Goal: Task Accomplishment & Management: Manage account settings

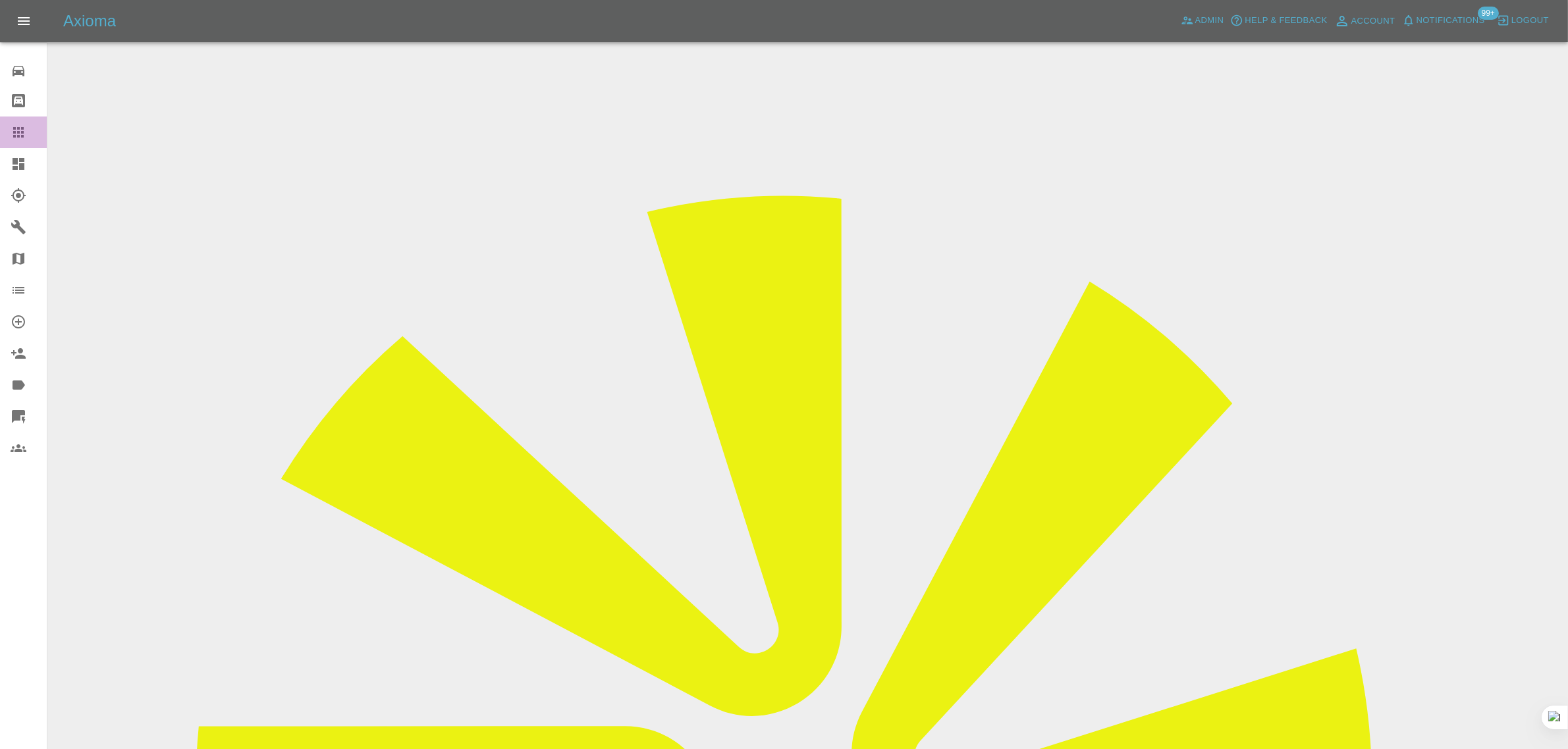
click at [11, 134] on icon at bounding box center [19, 132] width 15 height 15
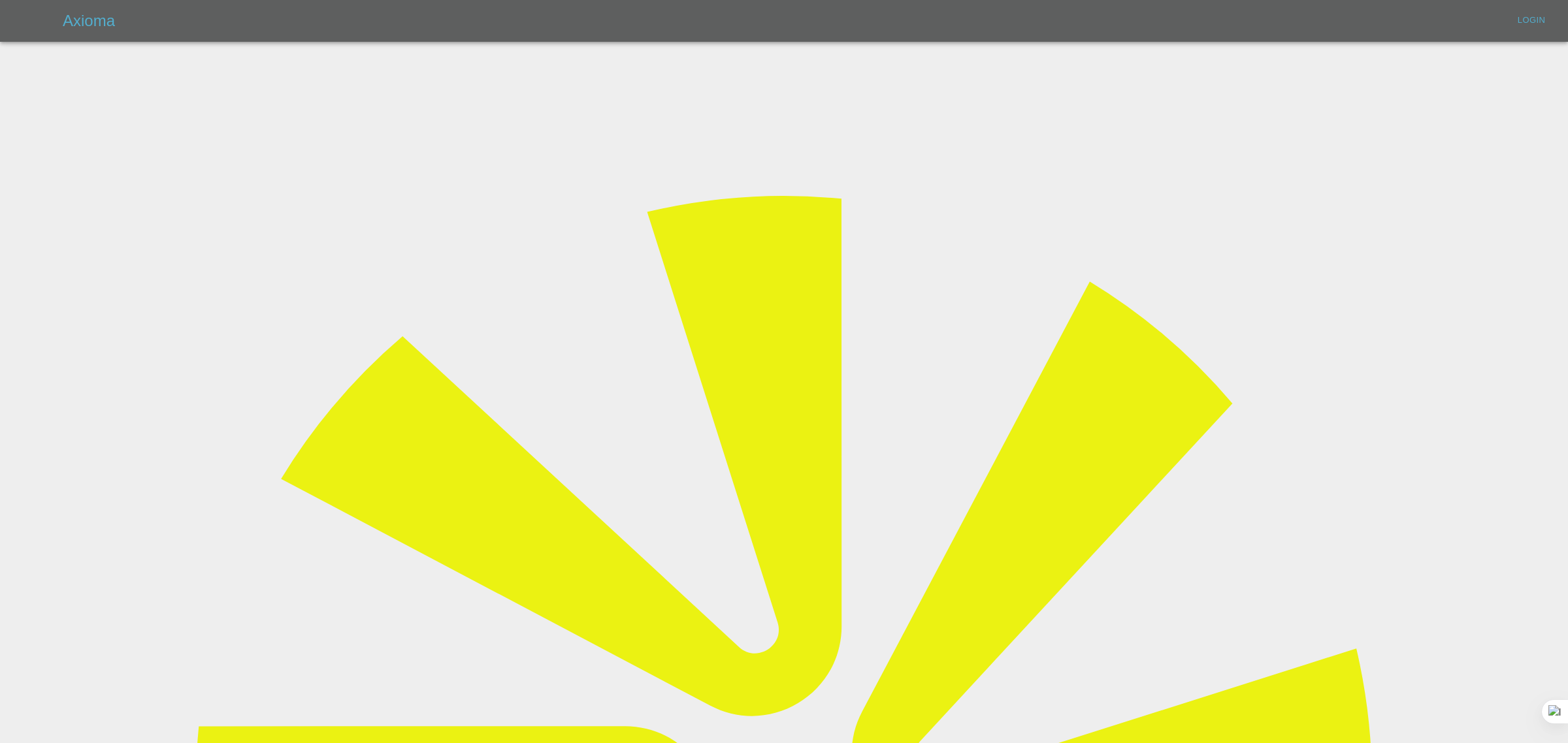
type input "bookkeeping@fifoaccounting.com"
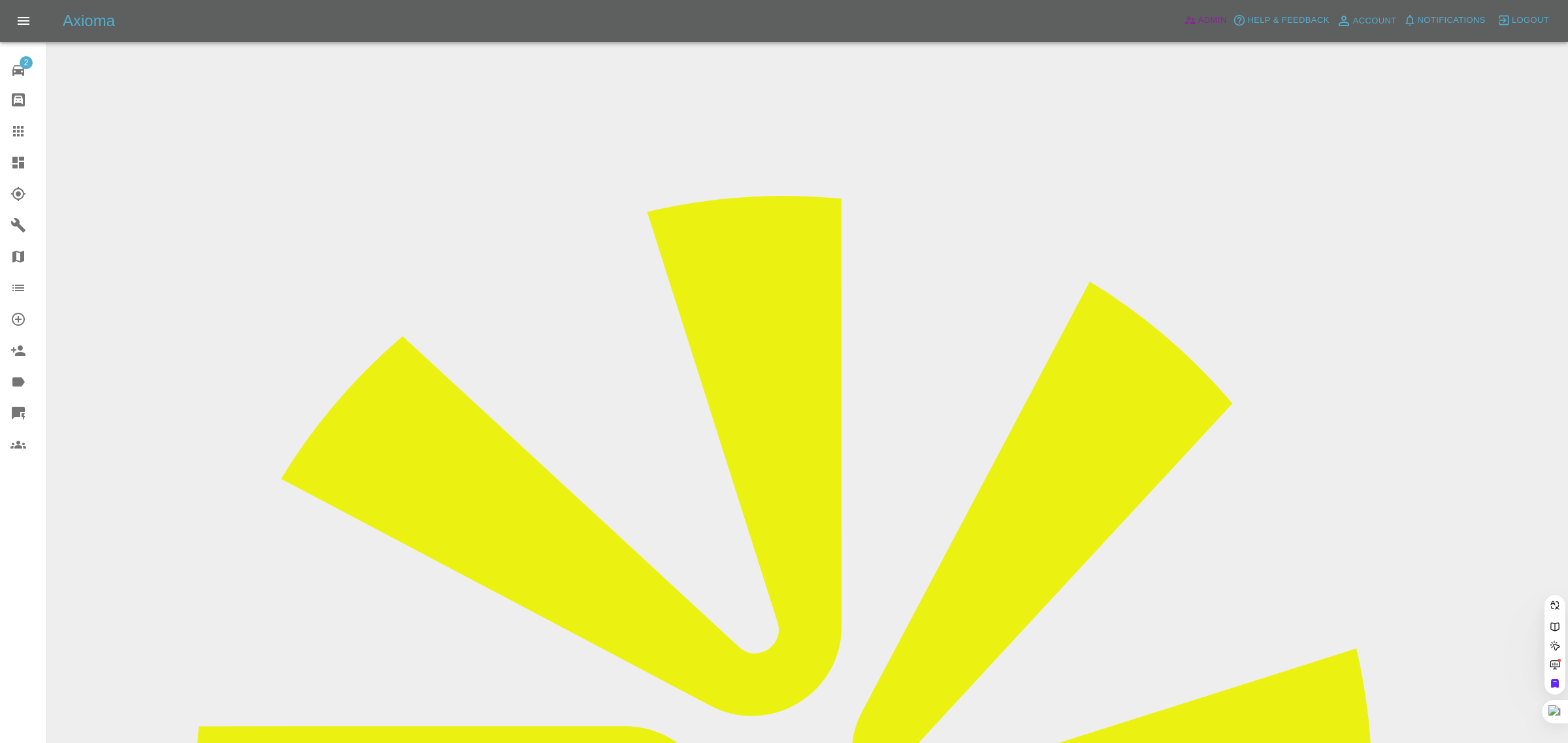
click at [1212, 19] on span "Admin" at bounding box center [1212, 21] width 28 height 15
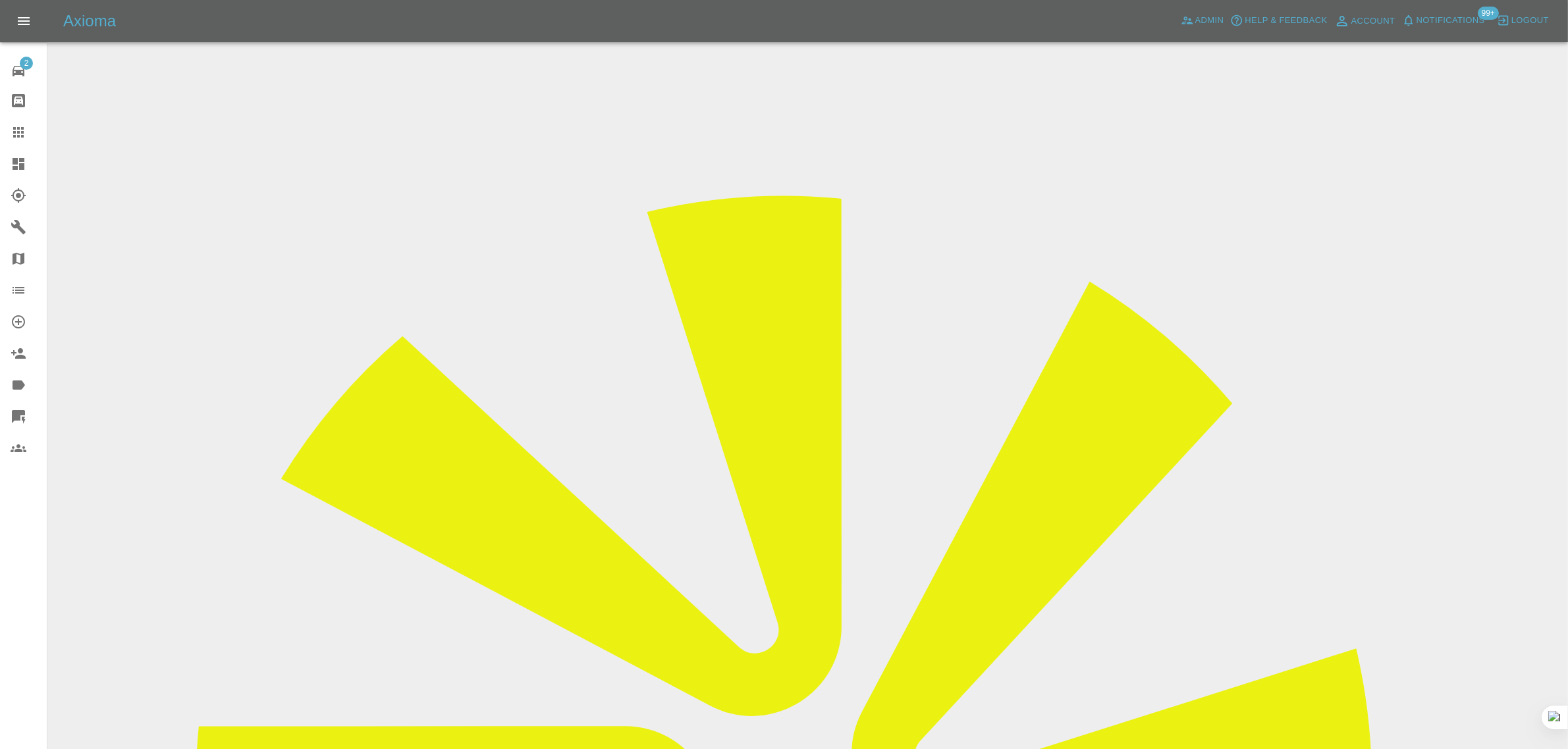
drag, startPoint x: 726, startPoint y: 204, endPoint x: 740, endPoint y: 195, distance: 16.6
click at [8, 134] on link "Claims" at bounding box center [23, 132] width 46 height 32
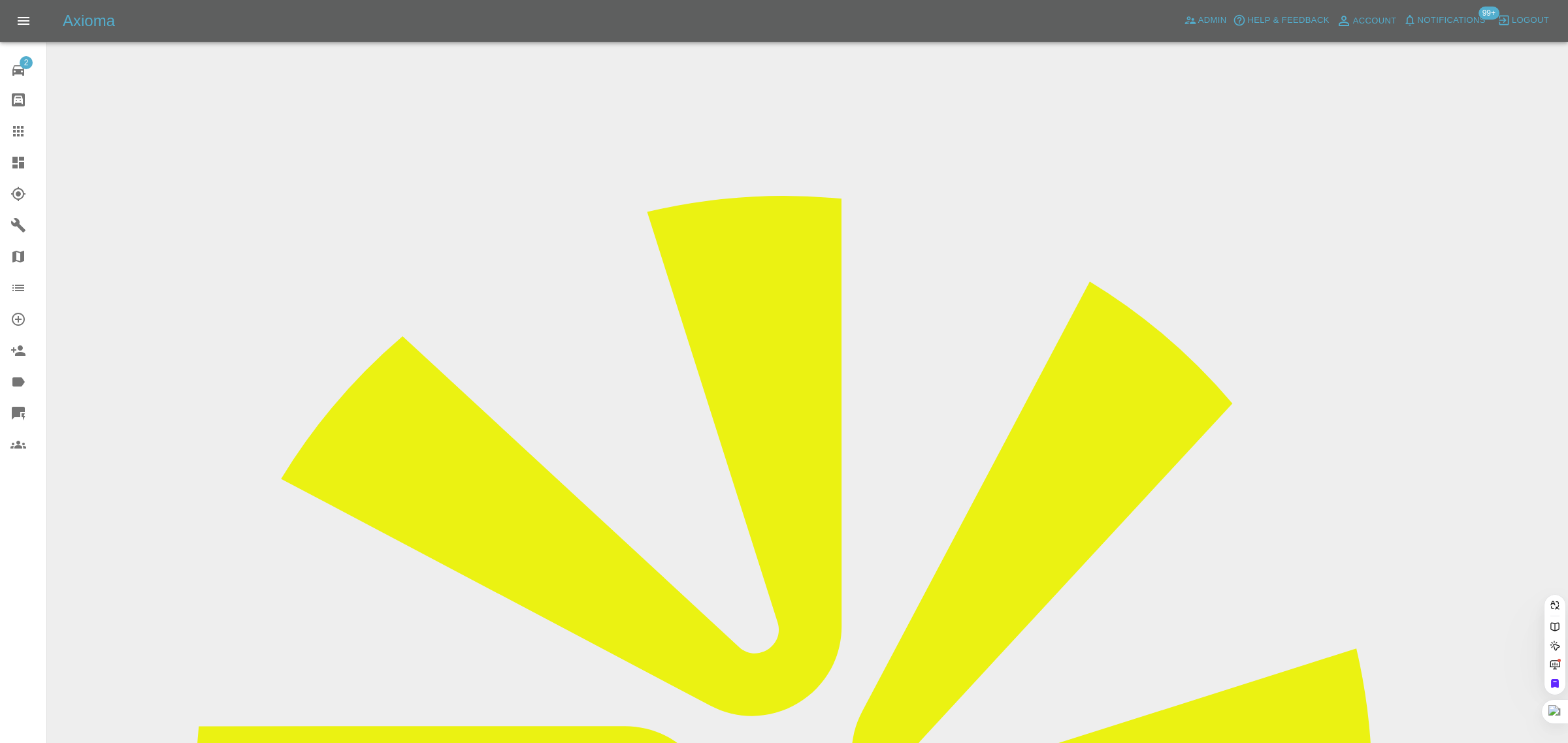
paste input "helenbarge01@gmail.com"
type input "helenbarge01@gmail.com"
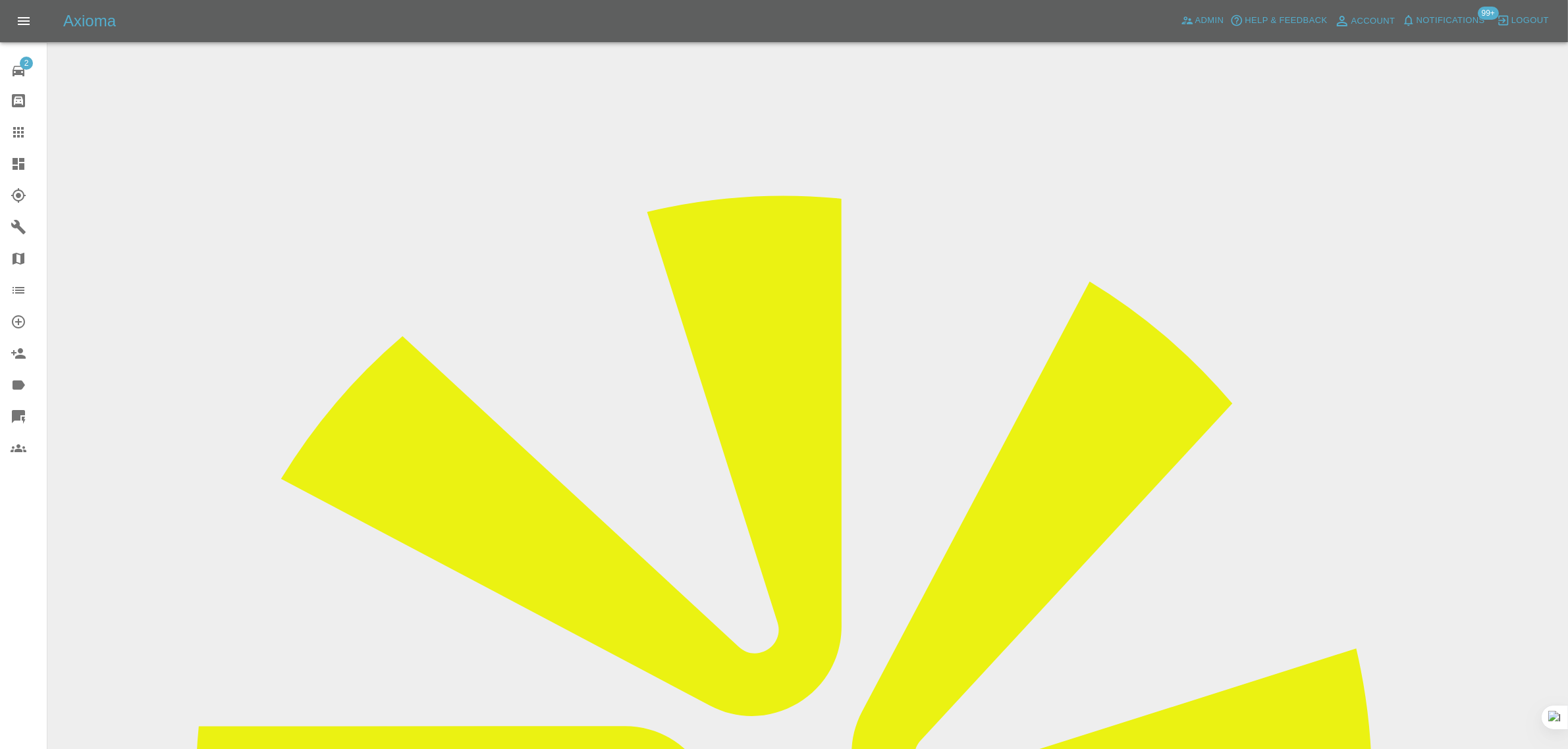
drag, startPoint x: 814, startPoint y: 385, endPoint x: 906, endPoint y: 385, distance: 92.0
copy td "Helen Barge"
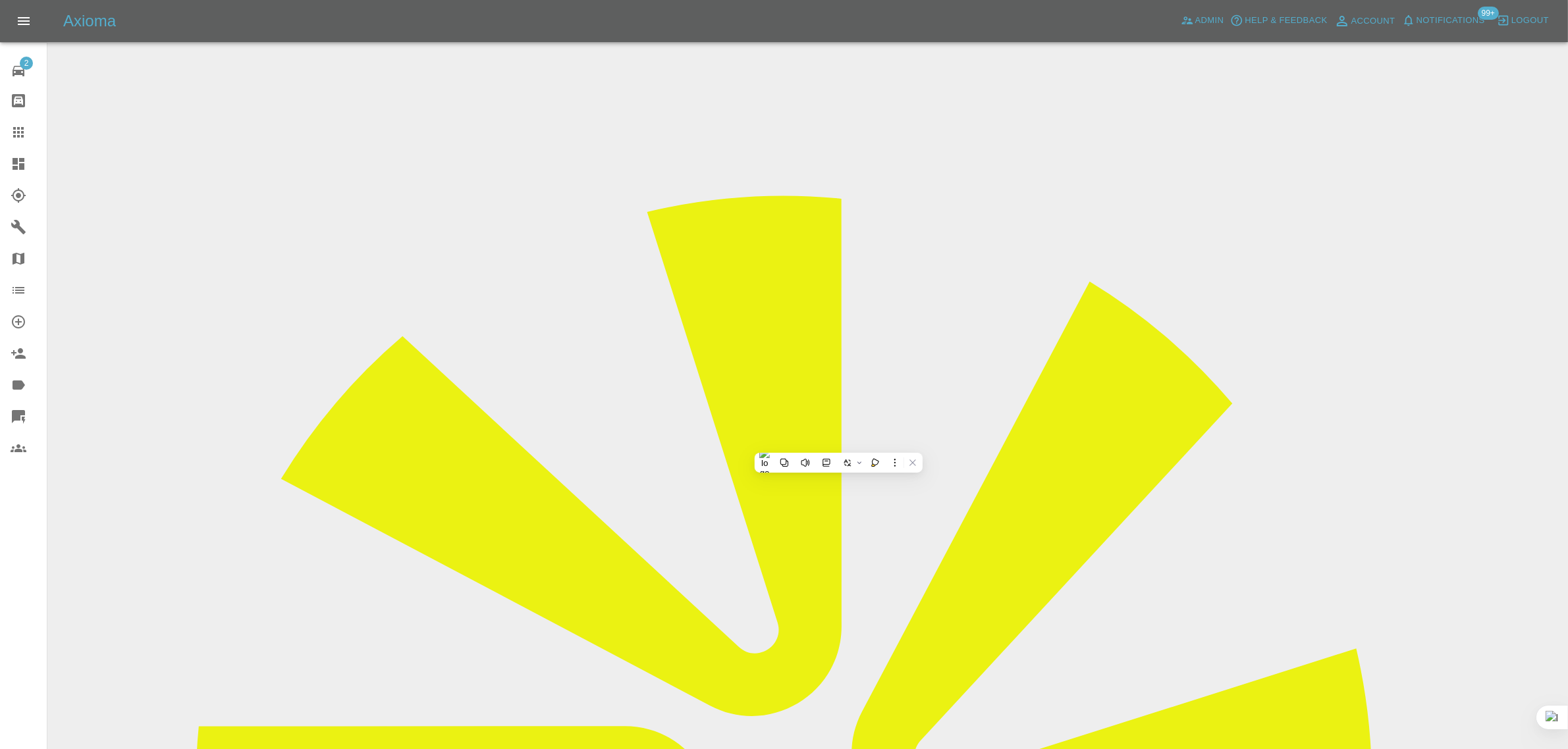
copy div "helenbarge01@gmail.com"
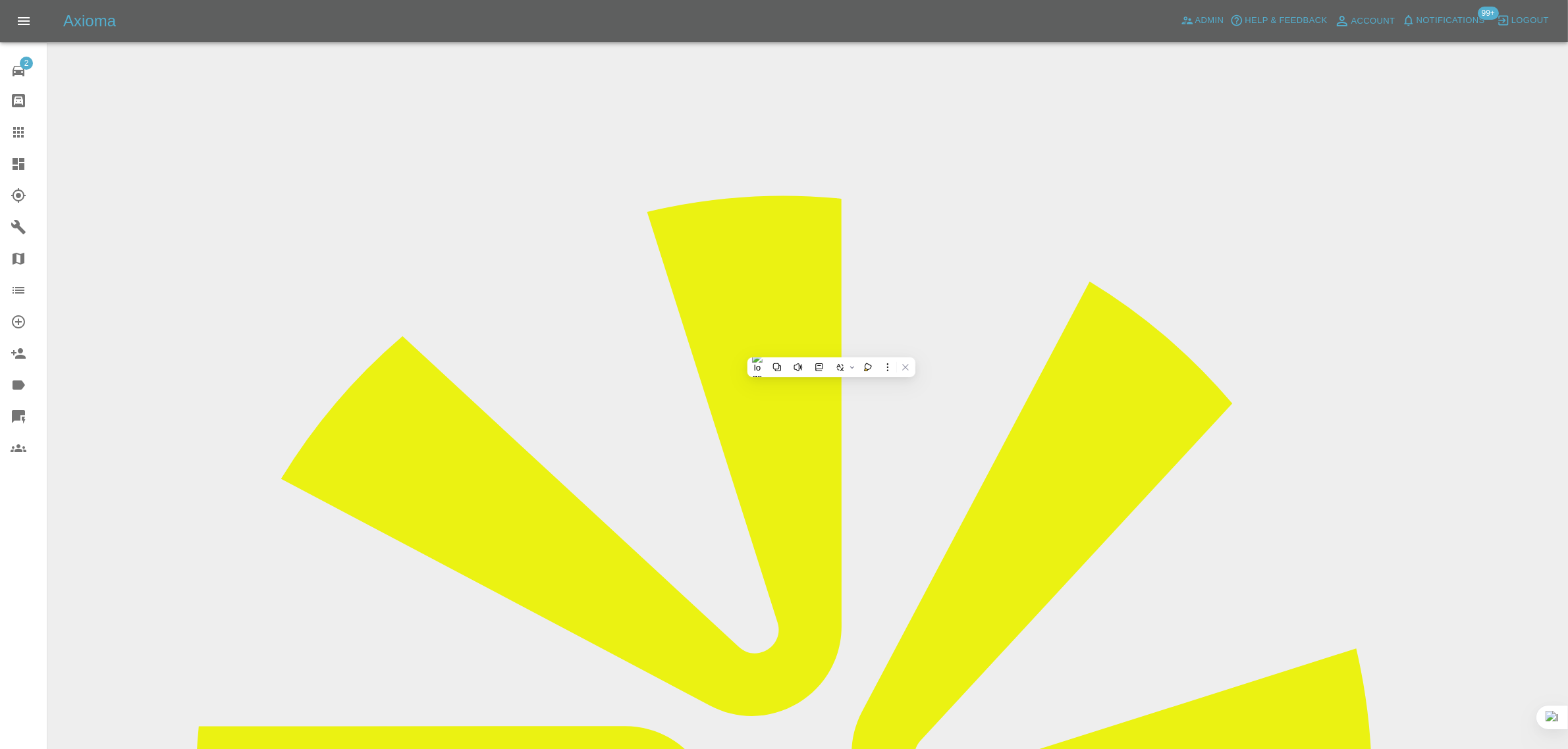
copy td "CV34 5HP"
click at [21, 132] on icon at bounding box center [19, 132] width 11 height 11
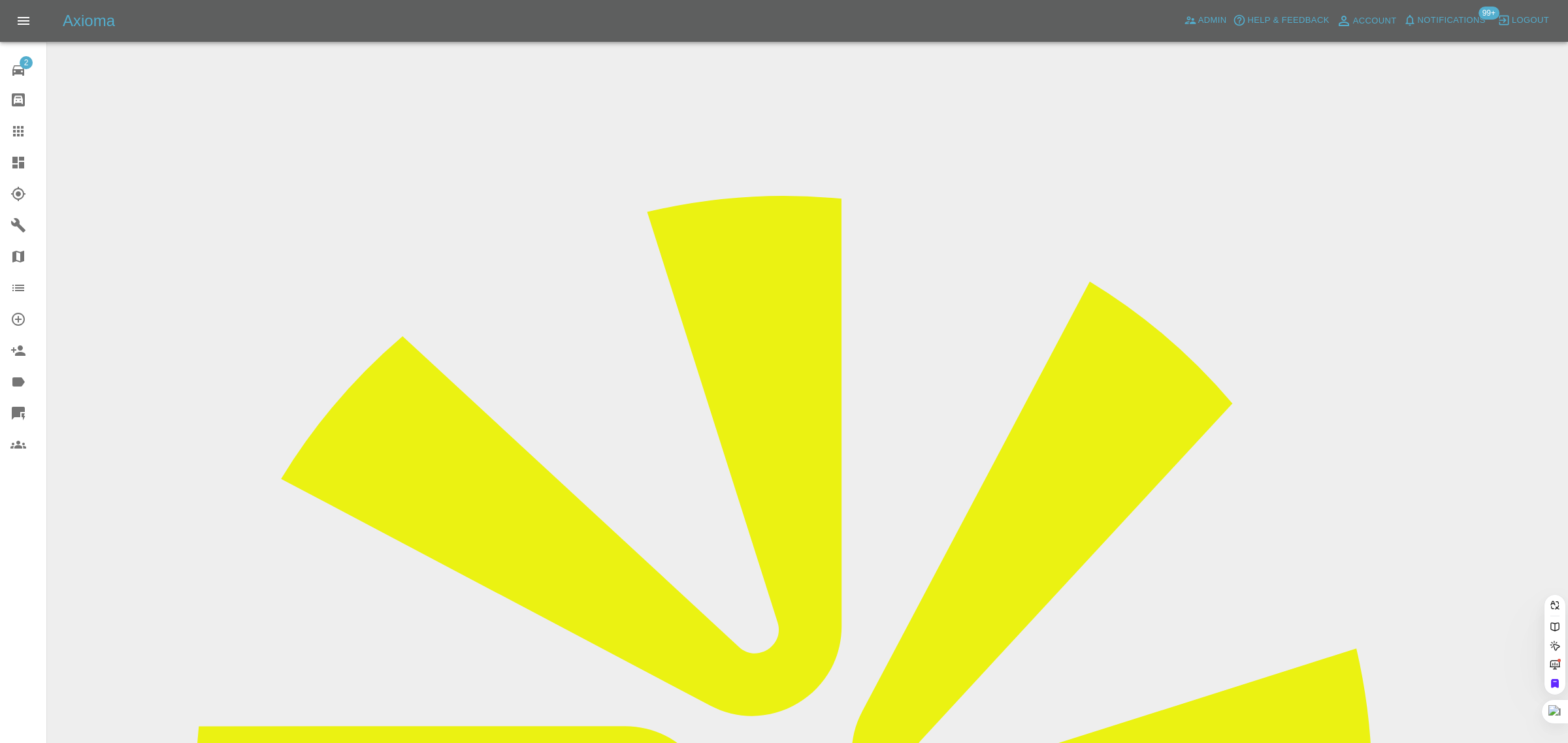
paste input "toby.hambridge@riggingservices.co.uk"
type input "toby.hambridge@riggingservices.co.u"
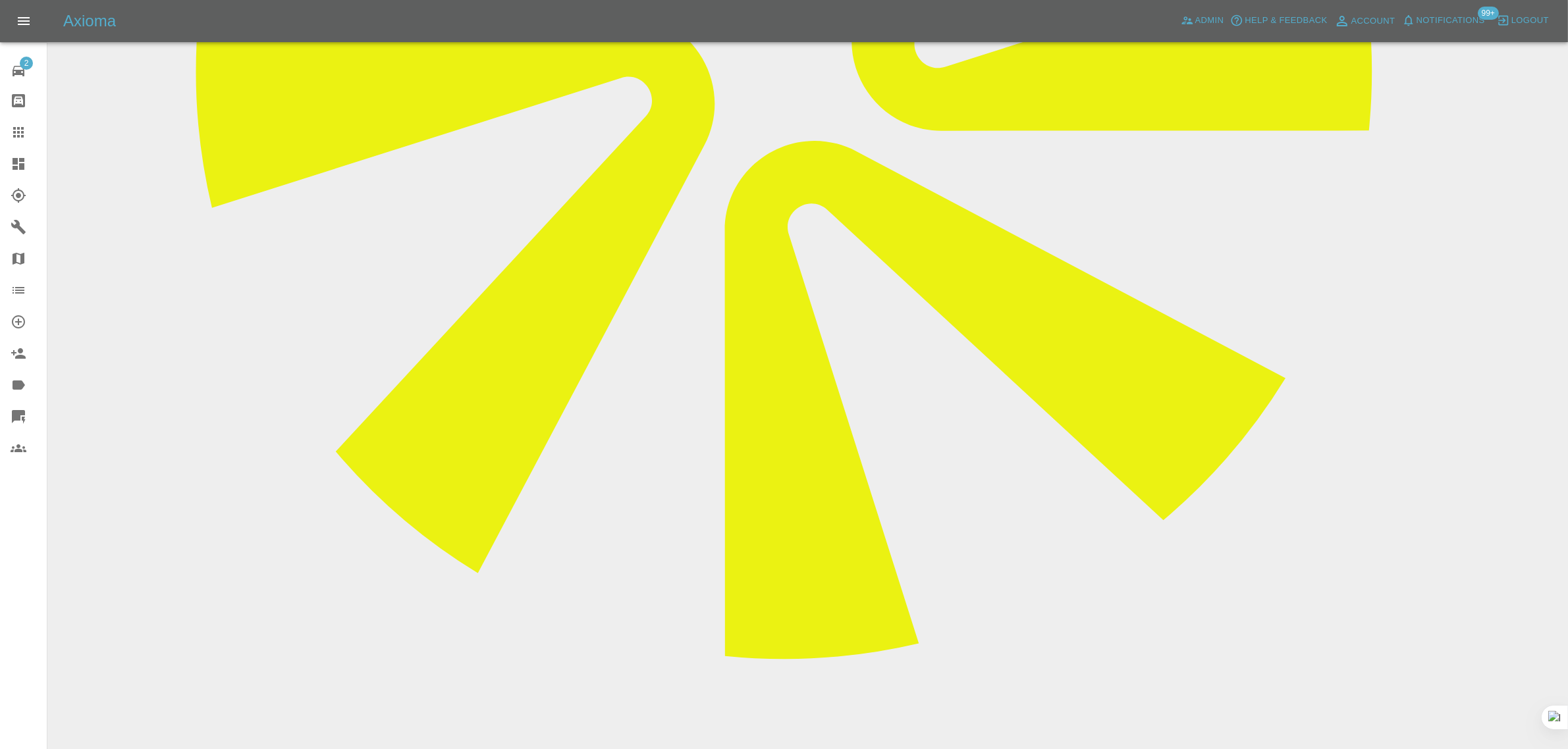
scroll to position [740, 0]
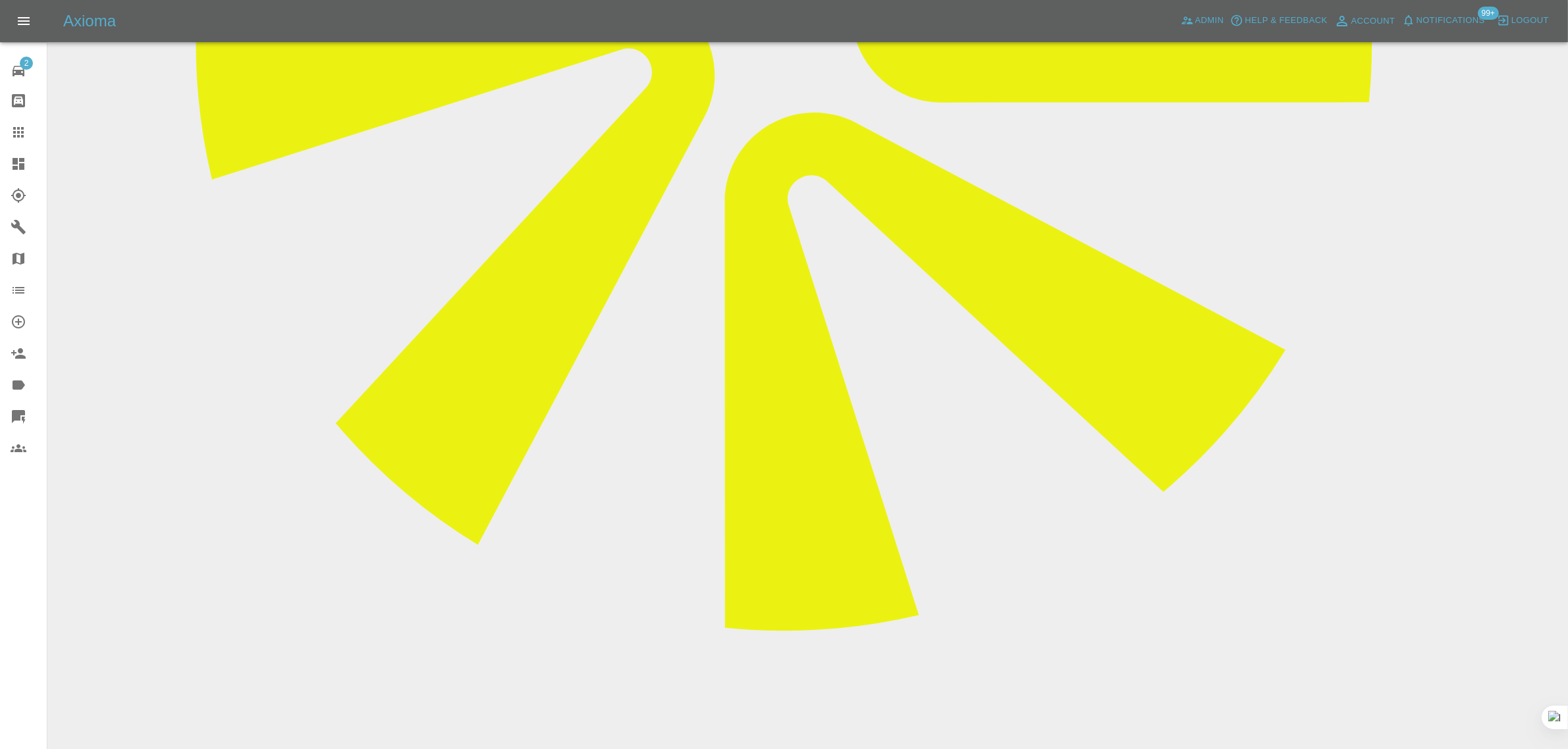
type textarea "received via bacs"
click at [23, 125] on icon at bounding box center [19, 132] width 15 height 15
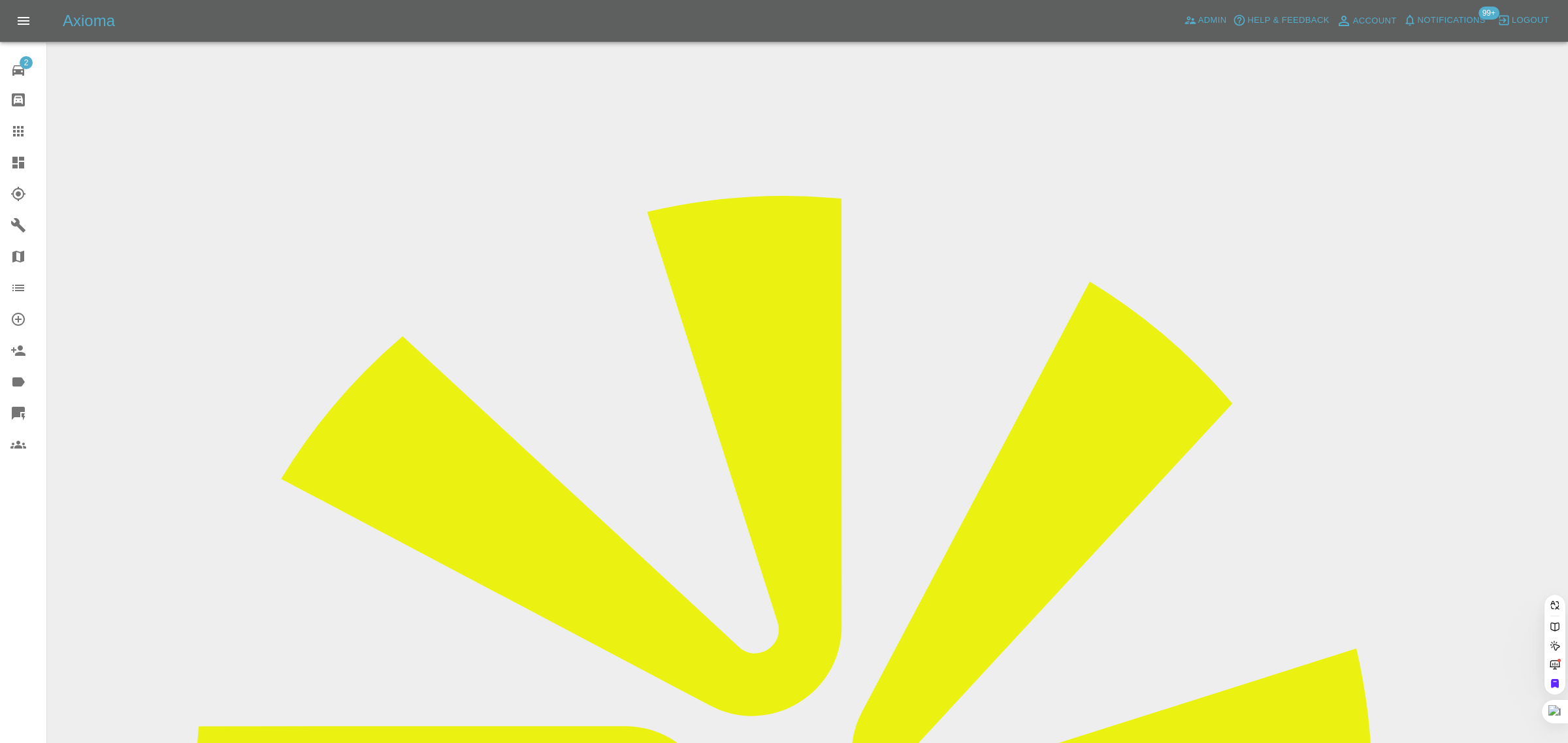
paste input "GJ73NUW"
type input "GJ73NUW"
click at [10, 582] on div "2 Repair home Bodyshop home Claims Dashboard Explorer Garages Map Organization …" at bounding box center [23, 371] width 47 height 743
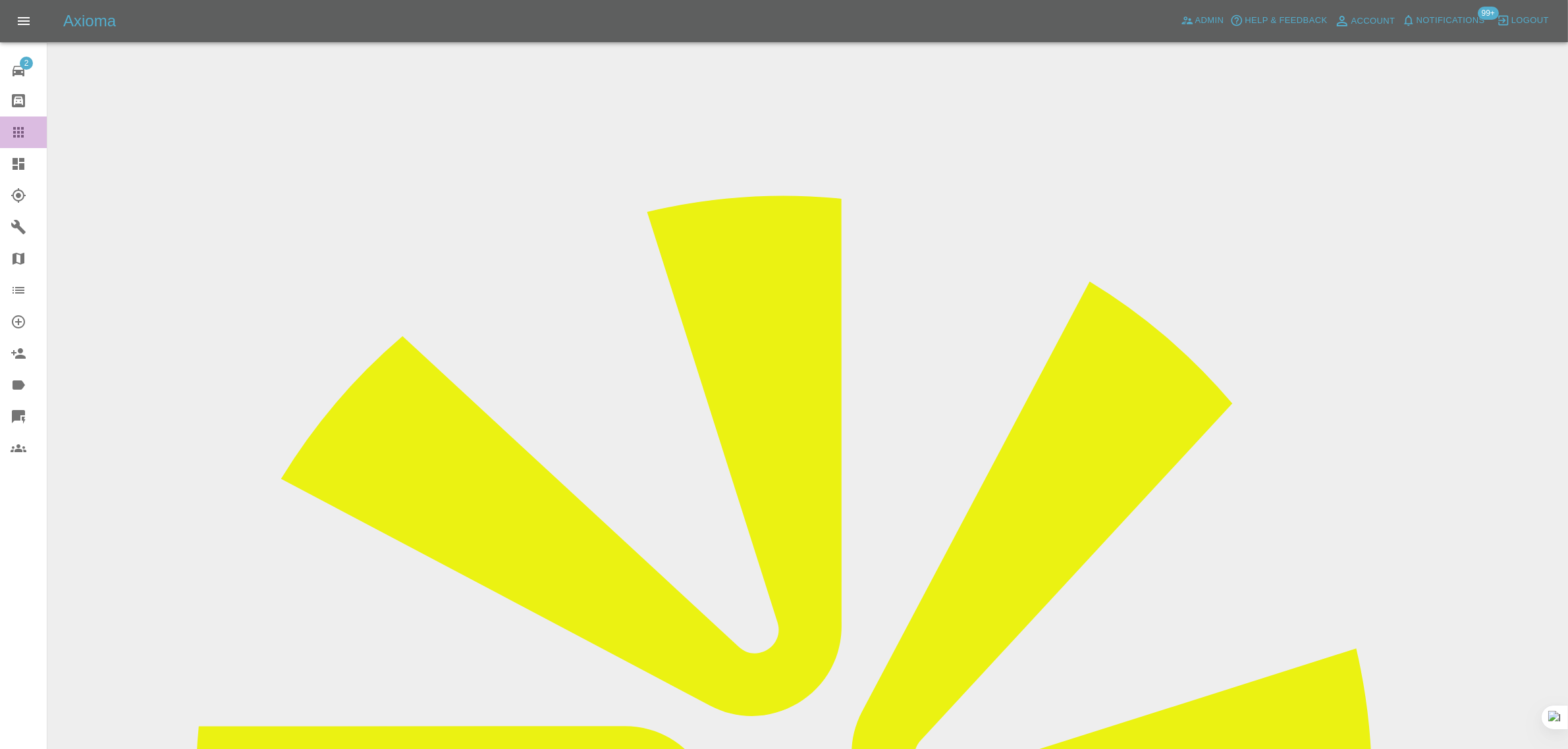
click at [26, 127] on div at bounding box center [29, 132] width 37 height 15
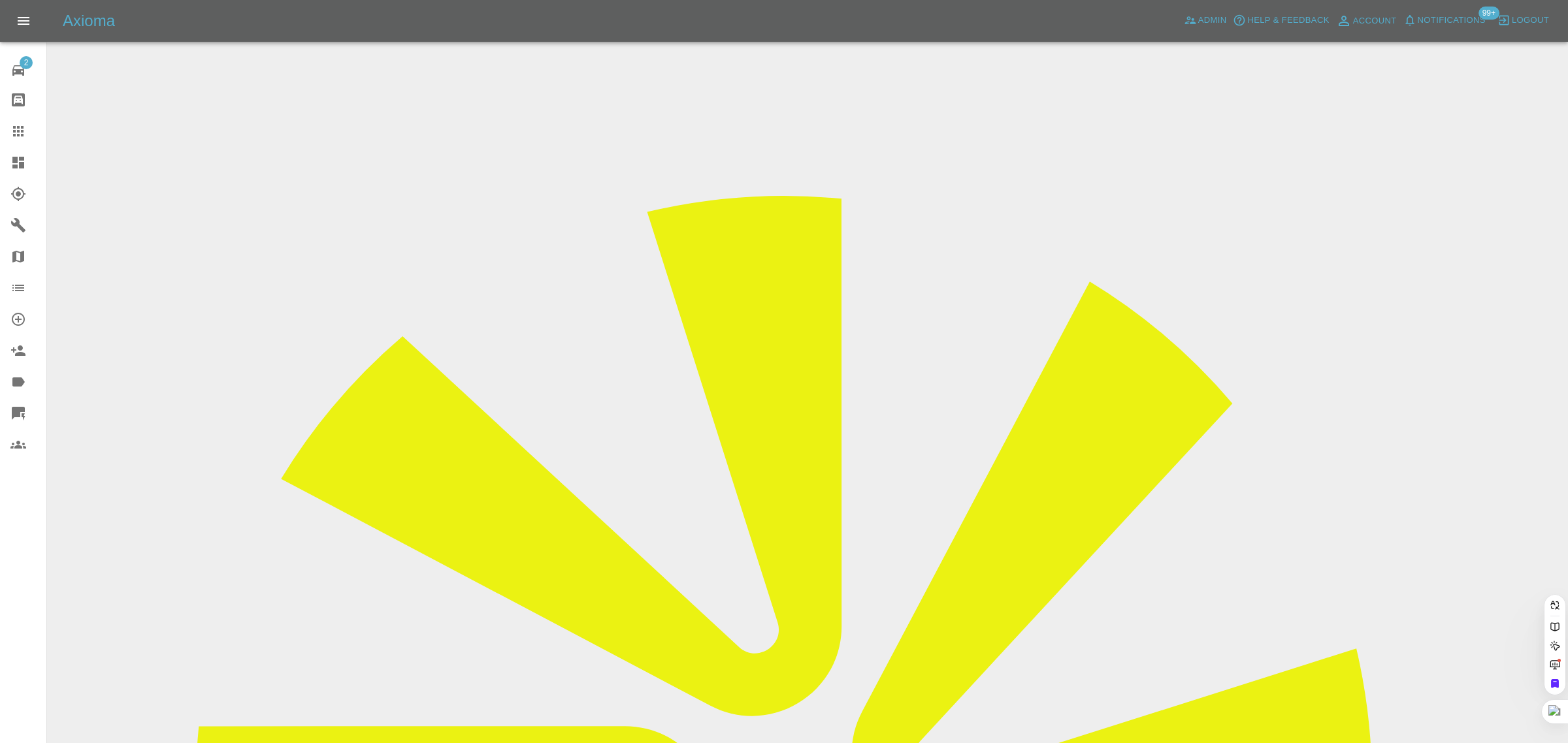
paste input "giampaolo.novelli@gmail.com"
type input "giampaolo.novelli@gmail.com"
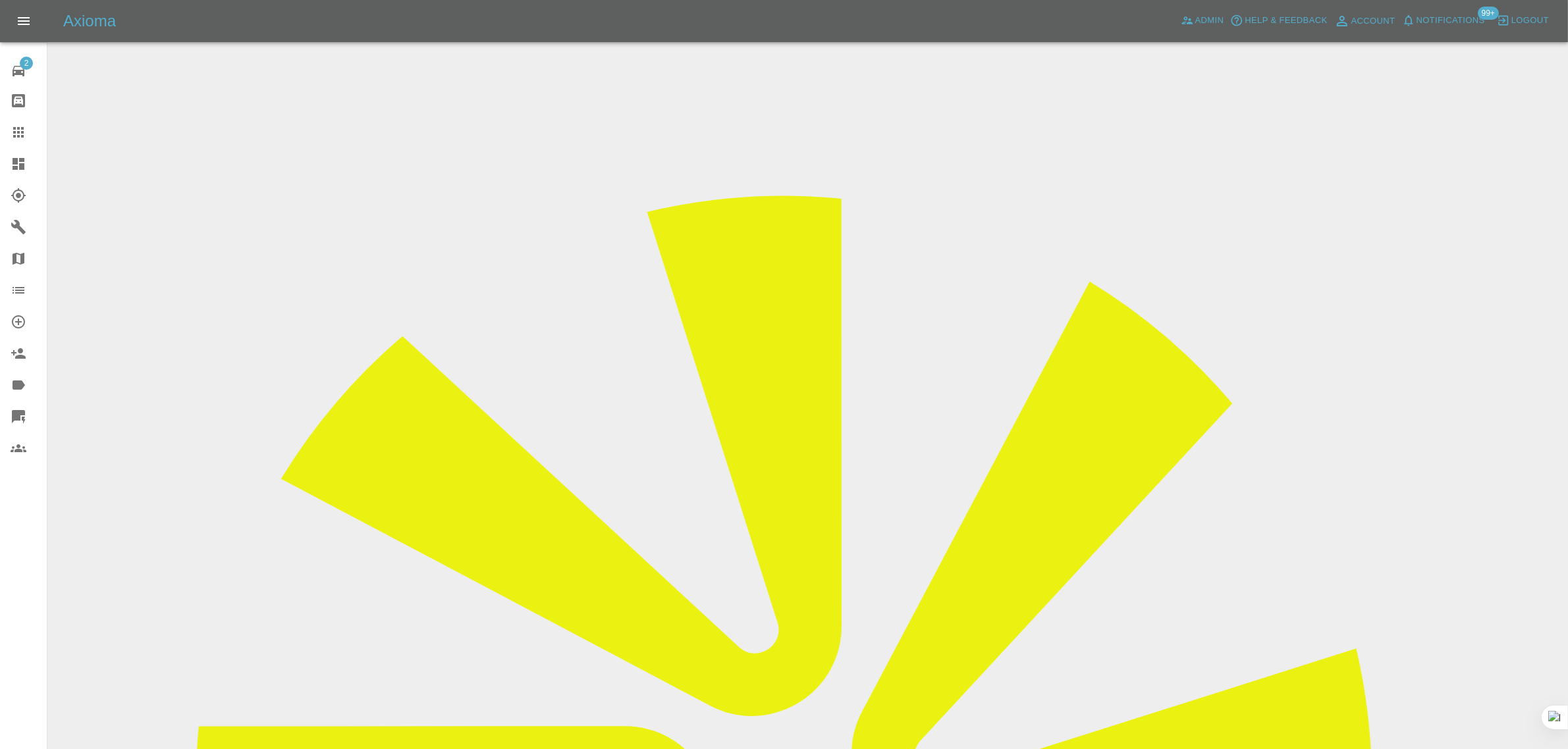
click at [26, 527] on div "2 Repair home Bodyshop home Claims Dashboard Explorer Garages Map Organization …" at bounding box center [23, 374] width 47 height 749
drag, startPoint x: 748, startPoint y: 376, endPoint x: 827, endPoint y: 377, distance: 79.0
copy td "Gianpaolo Novelli"
drag, startPoint x: 743, startPoint y: 232, endPoint x: 811, endPoint y: 234, distance: 68.0
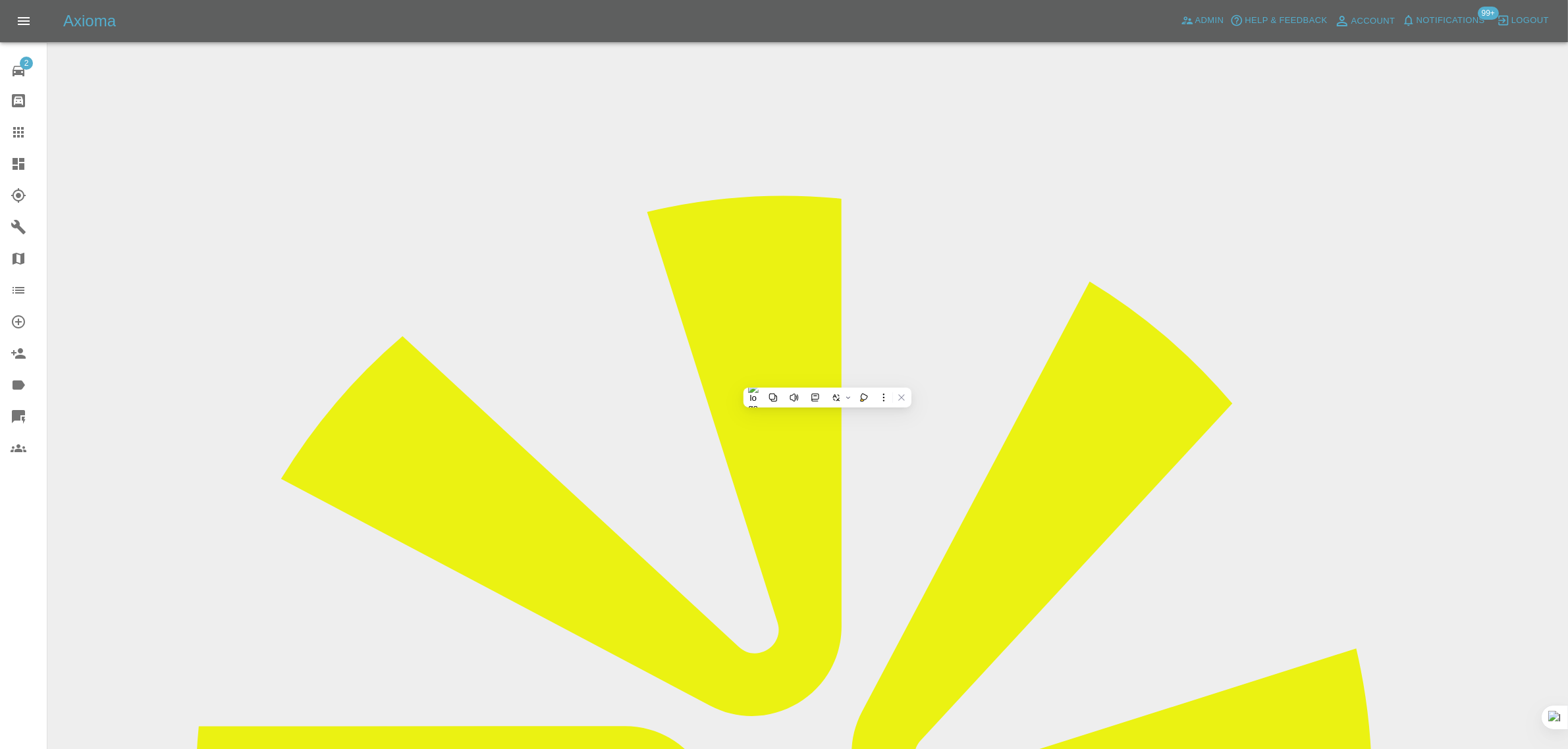
copy td "WM24OHE"
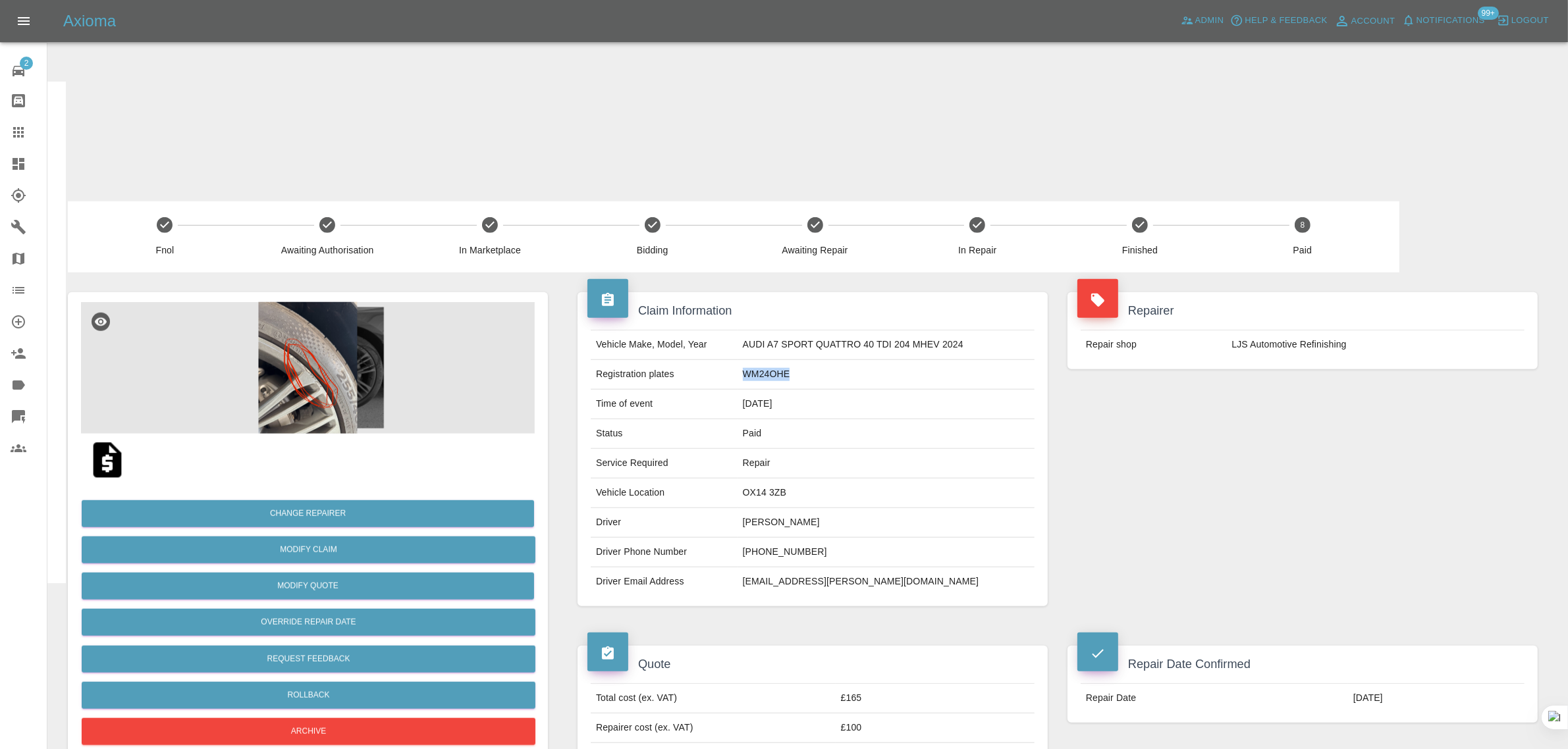
scroll to position [1584, 0]
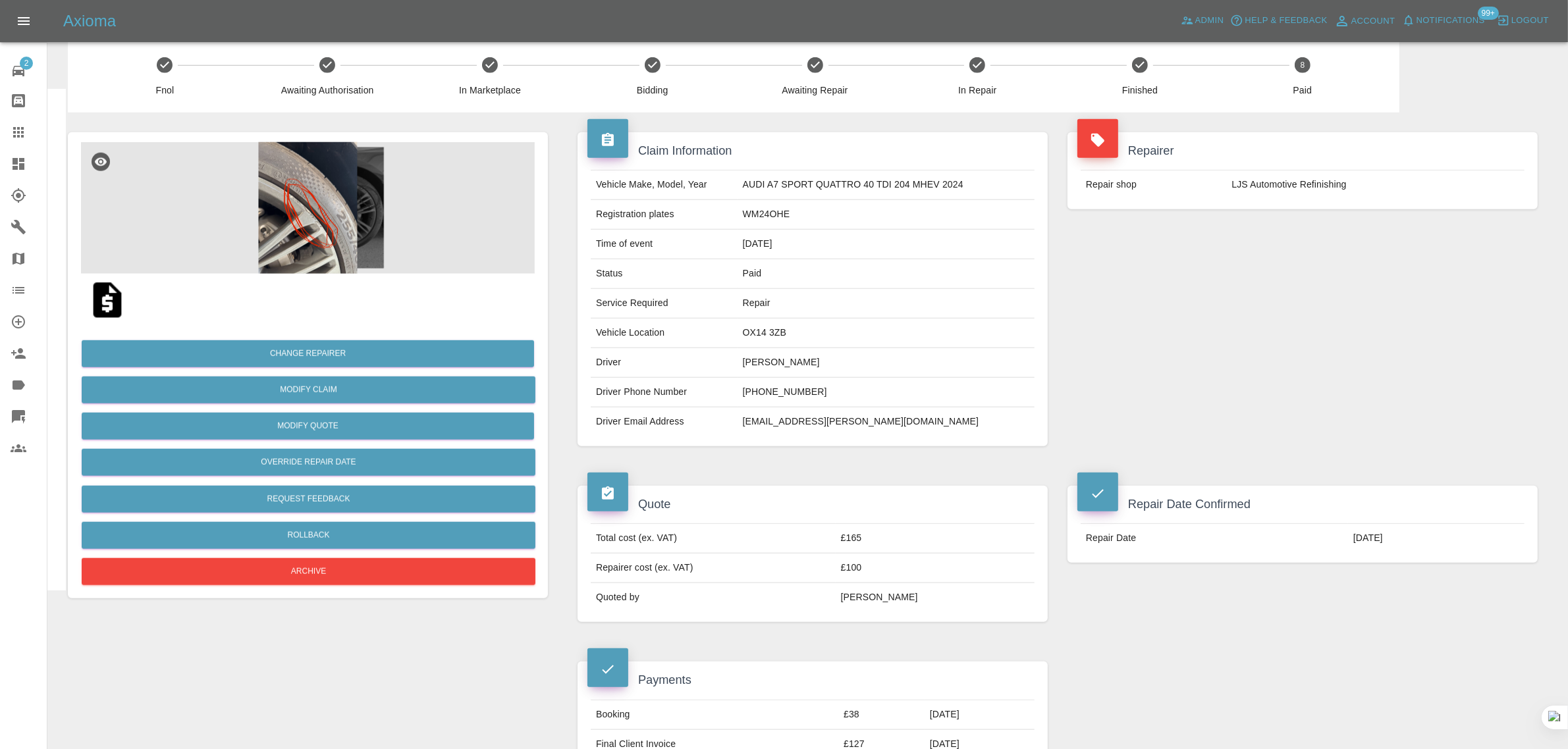
drag, startPoint x: 667, startPoint y: 432, endPoint x: 744, endPoint y: 443, distance: 77.8
copy p "Repair Wheel"
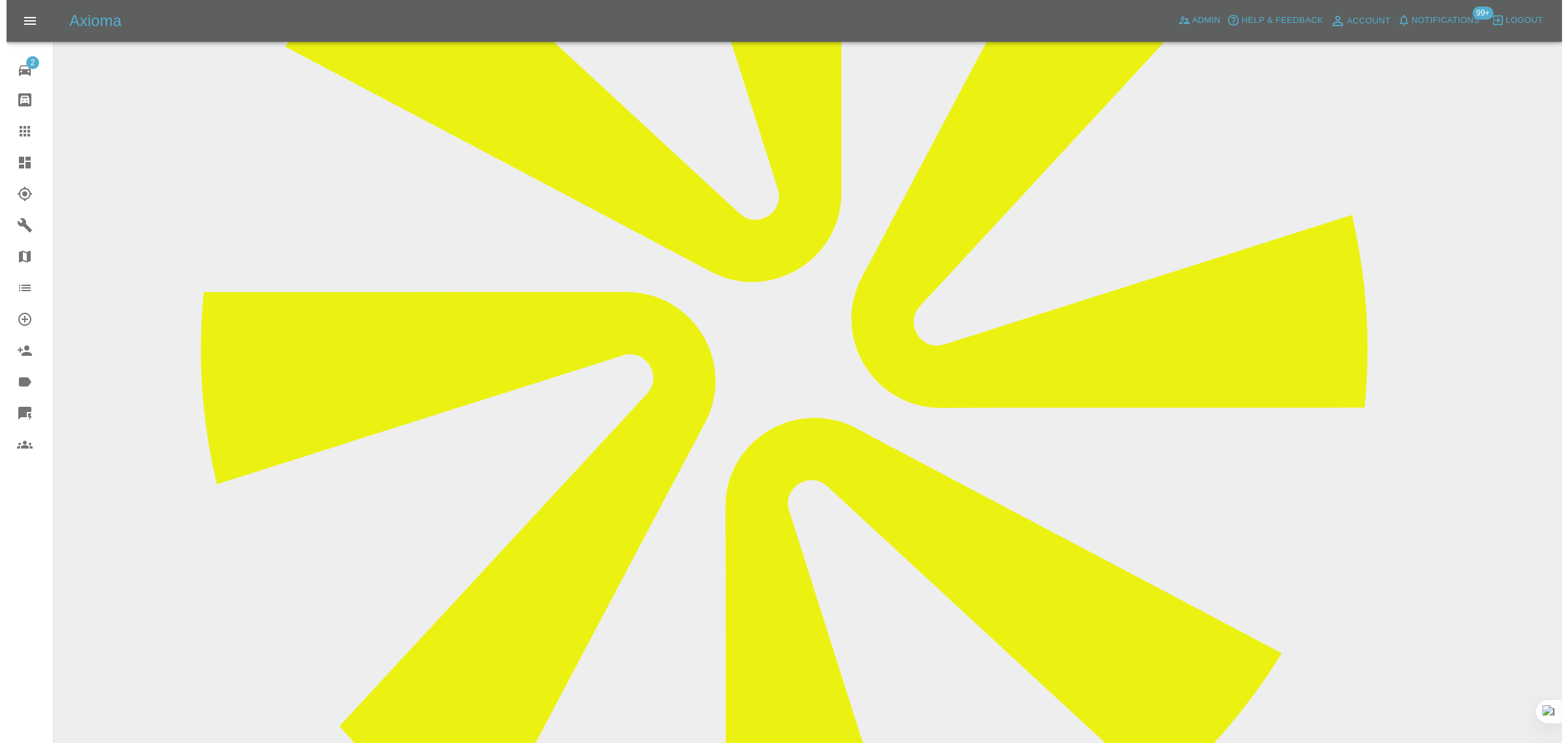
scroll to position [0, 0]
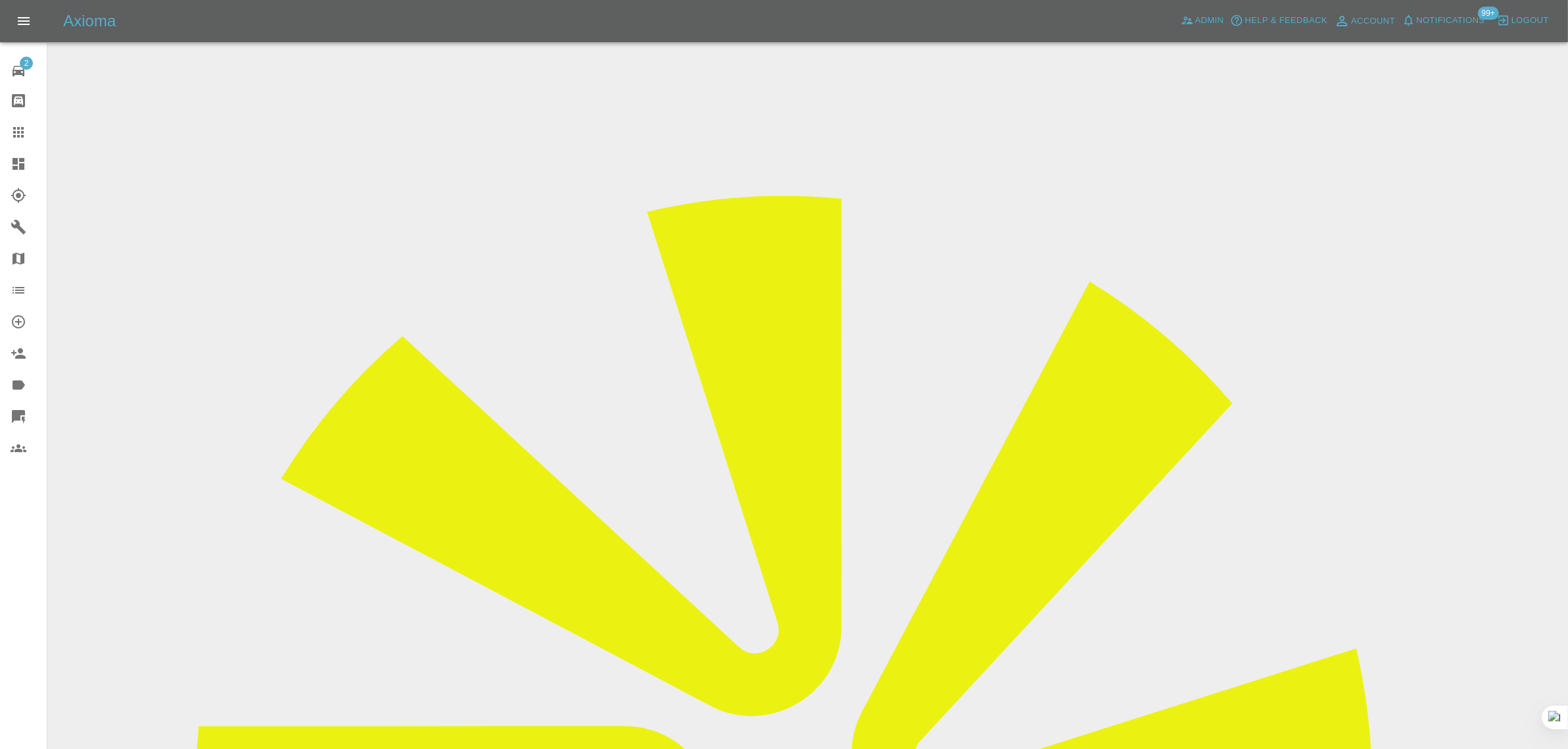
drag, startPoint x: 1222, startPoint y: 196, endPoint x: 1402, endPoint y: 208, distance: 180.4
copy tr "LJS Automotive Refinishing"
click at [25, 127] on icon at bounding box center [19, 132] width 15 height 15
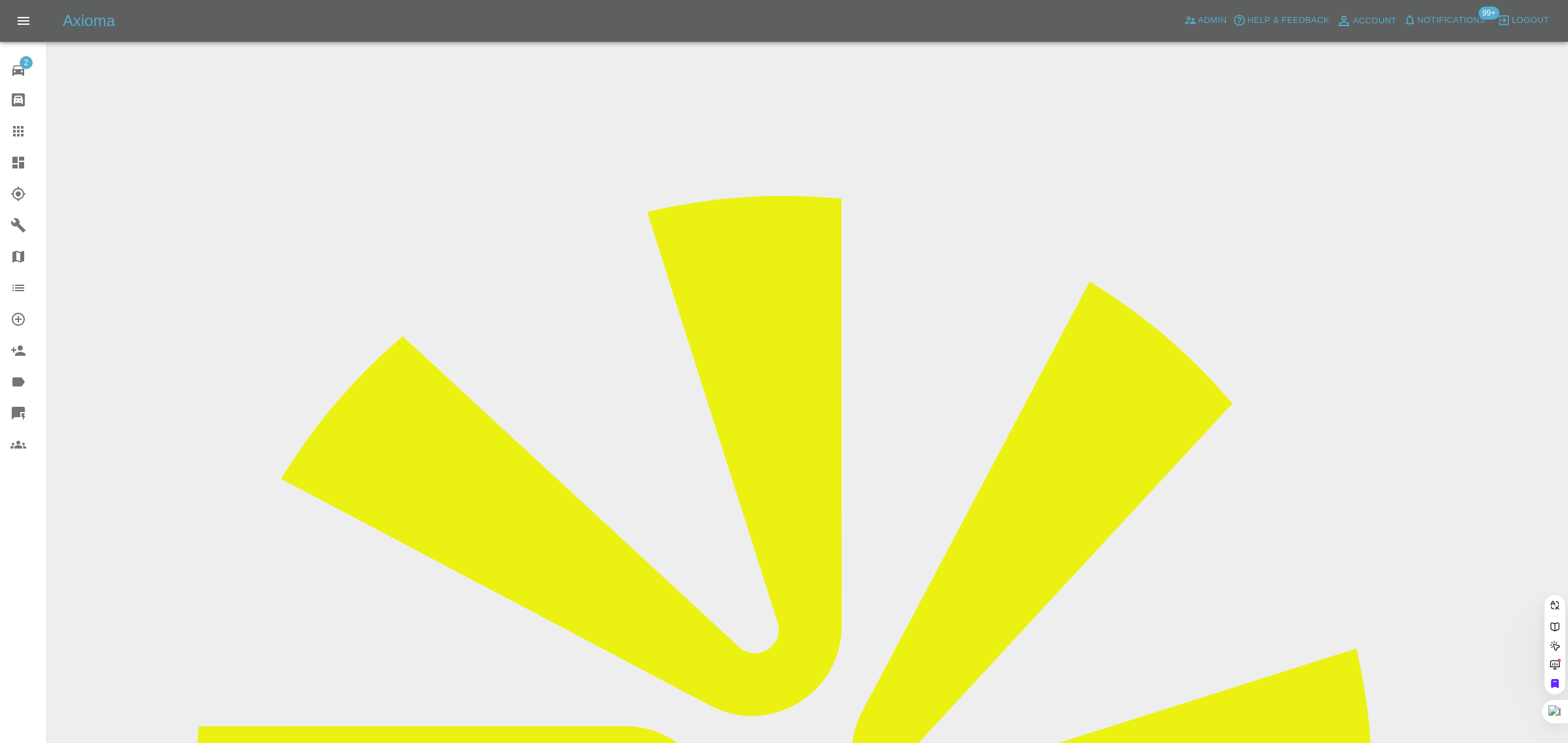
paste input "Joydoyin@hotmail.com"
type input "Joydoyin@hotmail.com"
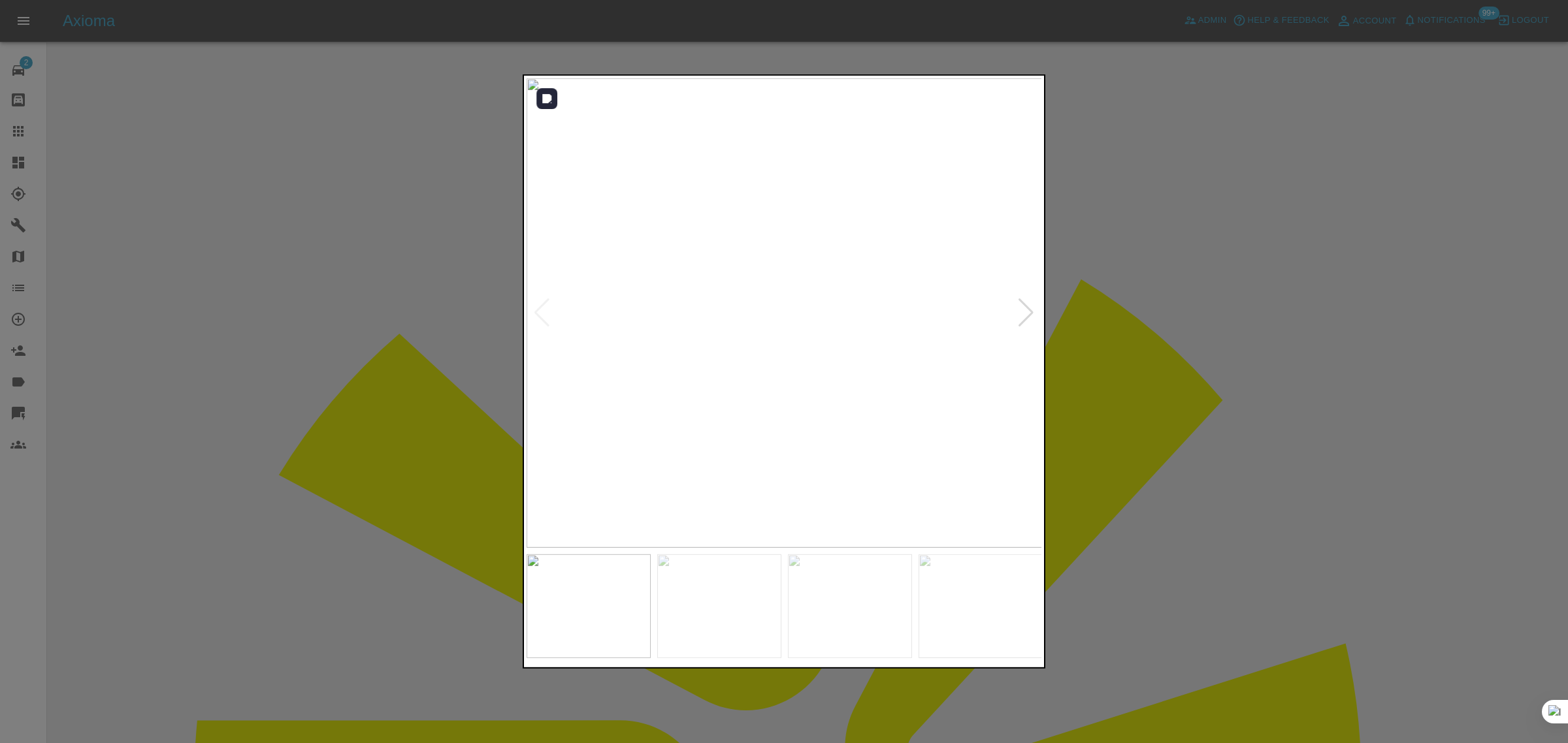
click at [1021, 311] on div at bounding box center [1025, 312] width 18 height 28
click at [1021, 309] on div at bounding box center [1025, 312] width 18 height 28
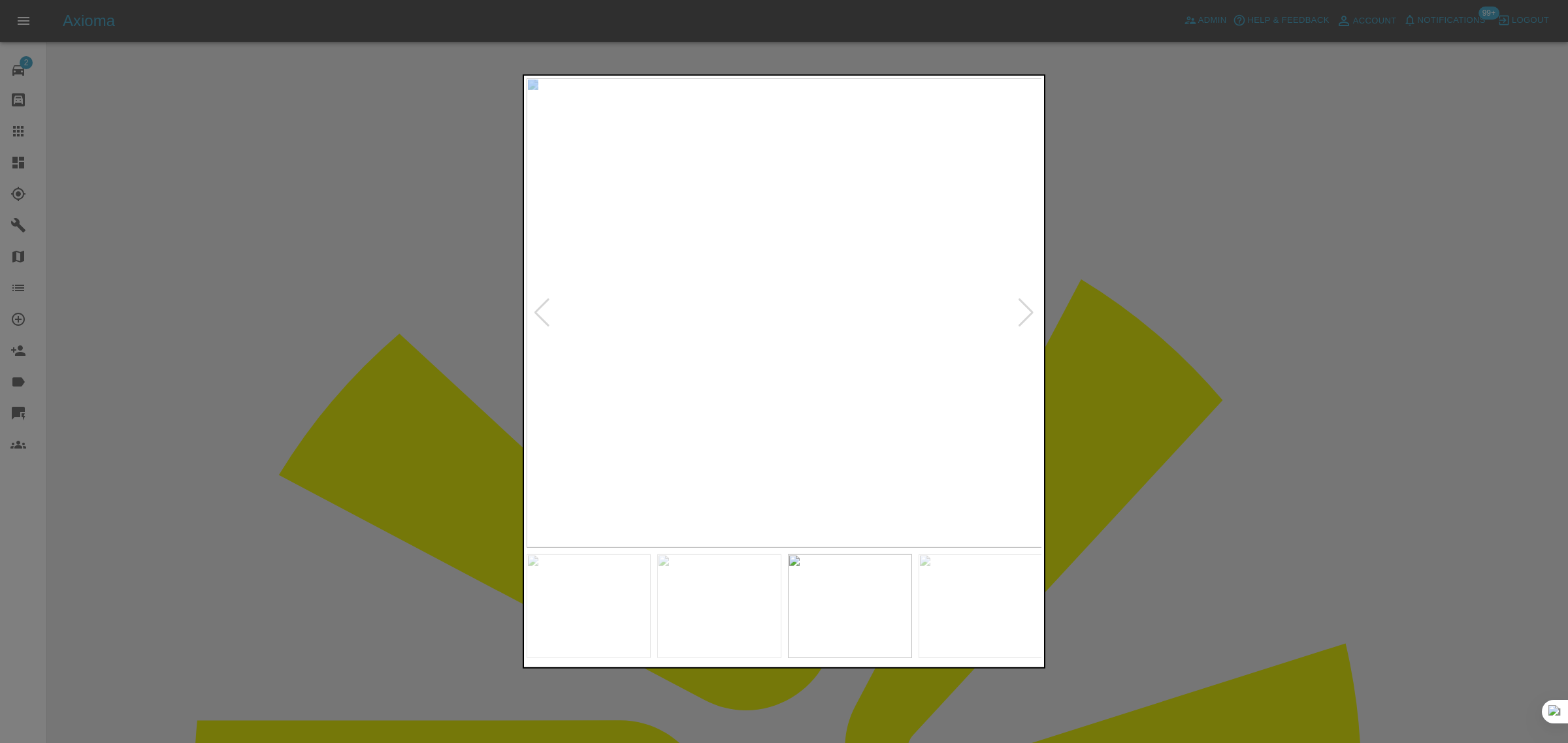
click at [1021, 309] on div at bounding box center [1025, 312] width 18 height 28
click at [1021, 309] on img at bounding box center [784, 313] width 516 height 469
drag, startPoint x: 1271, startPoint y: 298, endPoint x: 1099, endPoint y: 230, distance: 185.0
click at [1271, 298] on div at bounding box center [784, 371] width 1568 height 743
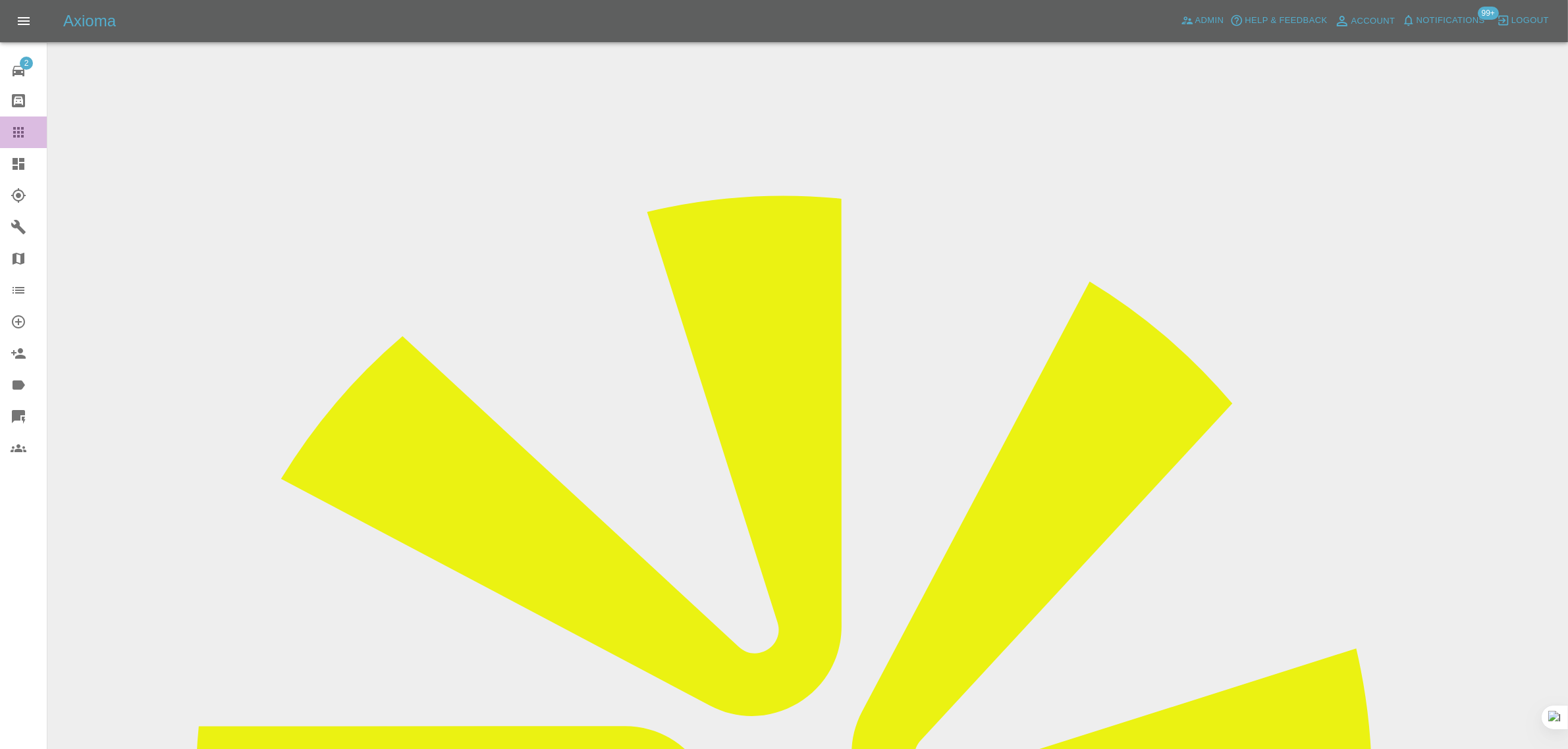
click at [7, 133] on link "Claims" at bounding box center [23, 132] width 46 height 32
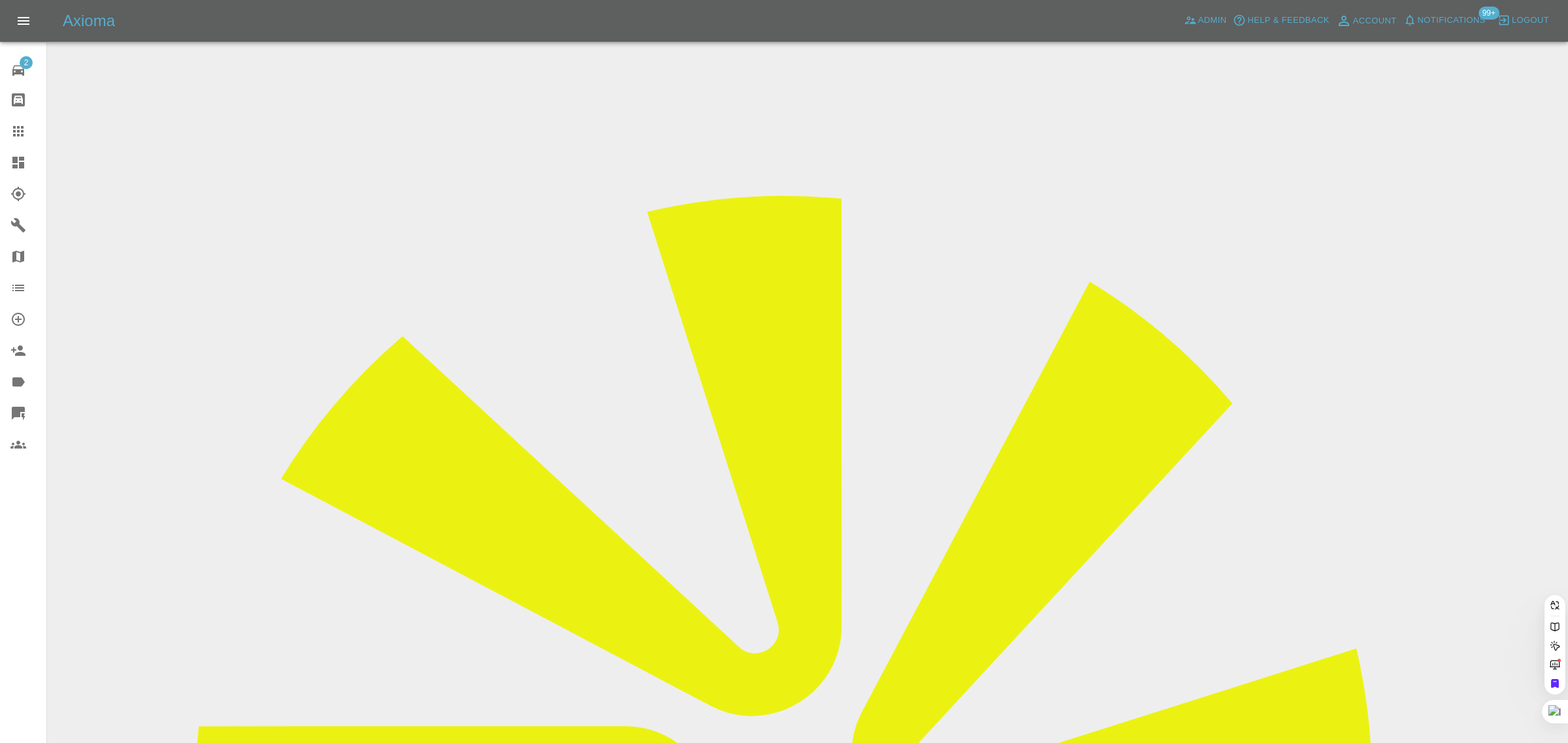
paste input "bhuvaneshkumargiri@gmail.com"
type input "bhuvaneshkumargiri@gmail.com"
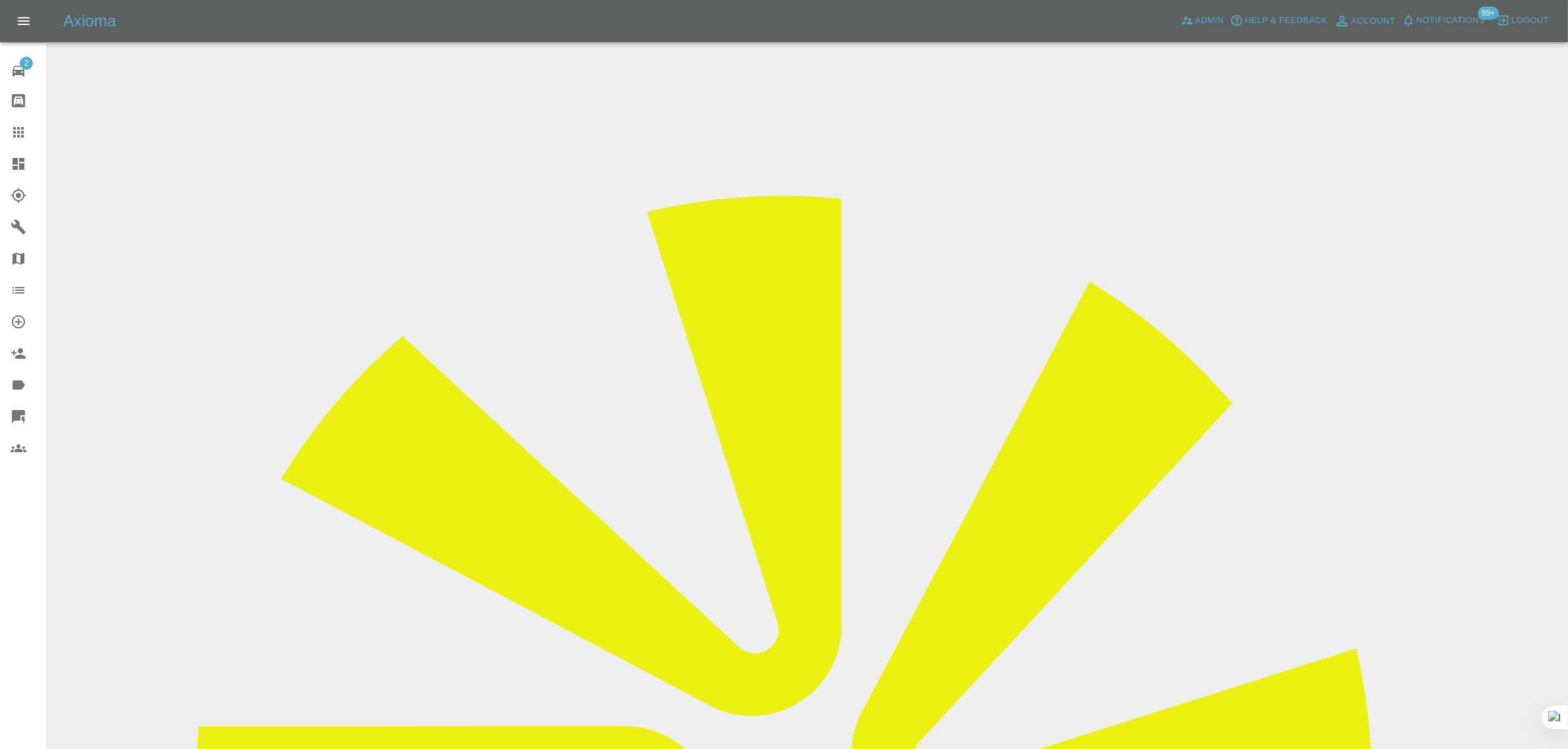
click at [7, 126] on link "Claims" at bounding box center [23, 132] width 46 height 32
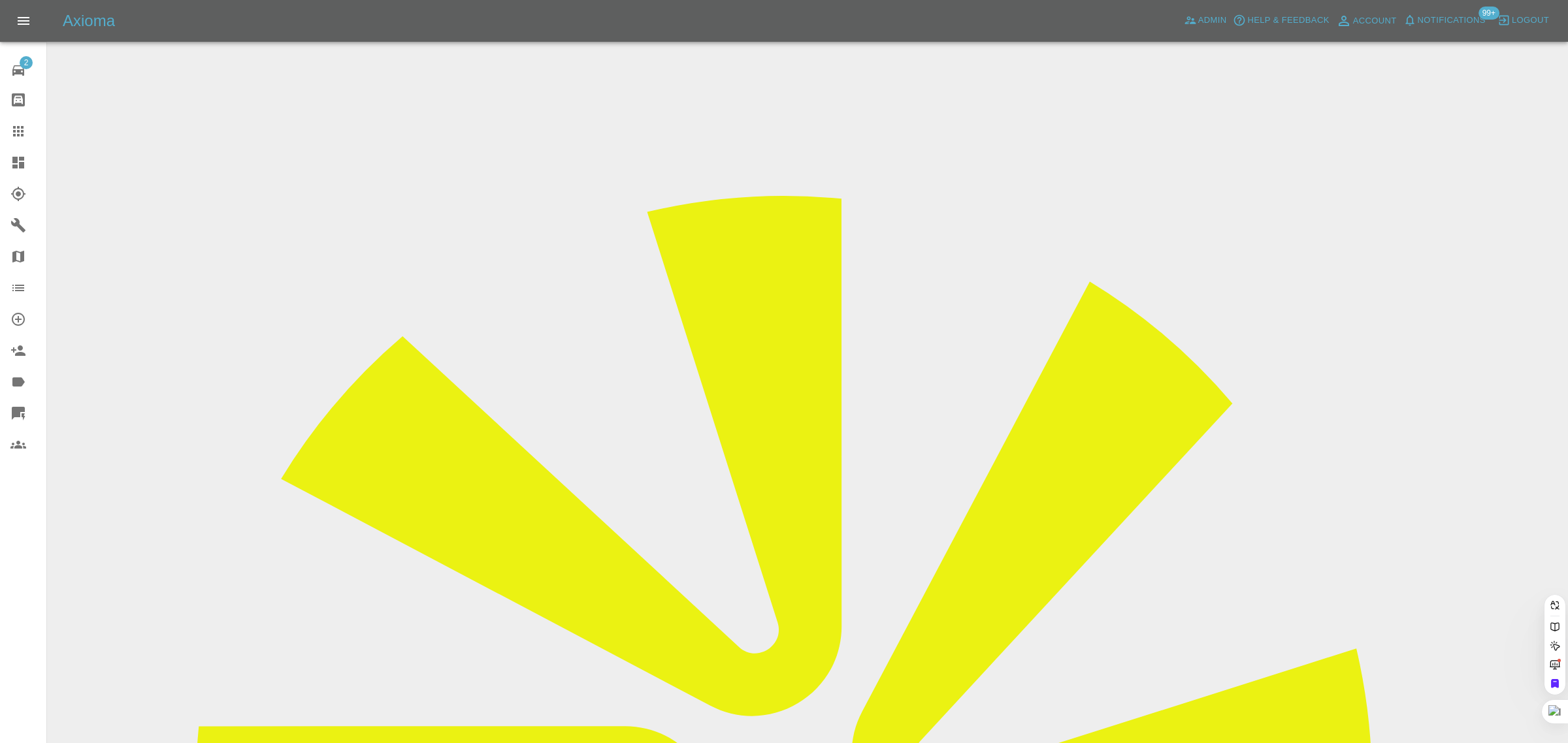
paste input "mcnamara250771@gmail.com"
type input "mcnamara25077"
click at [1196, 25] on icon at bounding box center [1190, 20] width 13 height 13
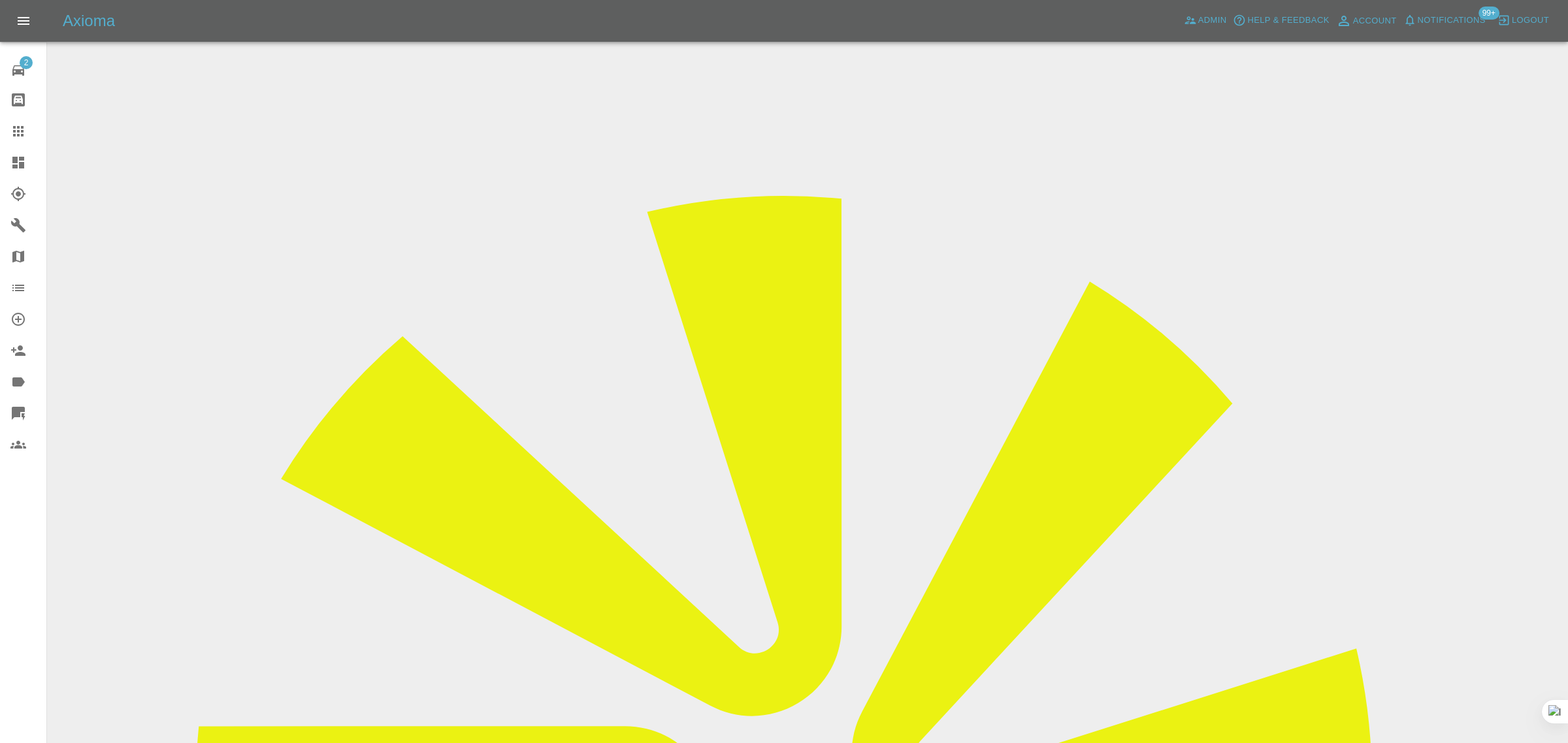
paste input "mcnamara250771@gmail.com"
type input "mcnamara250771@gmail.com"
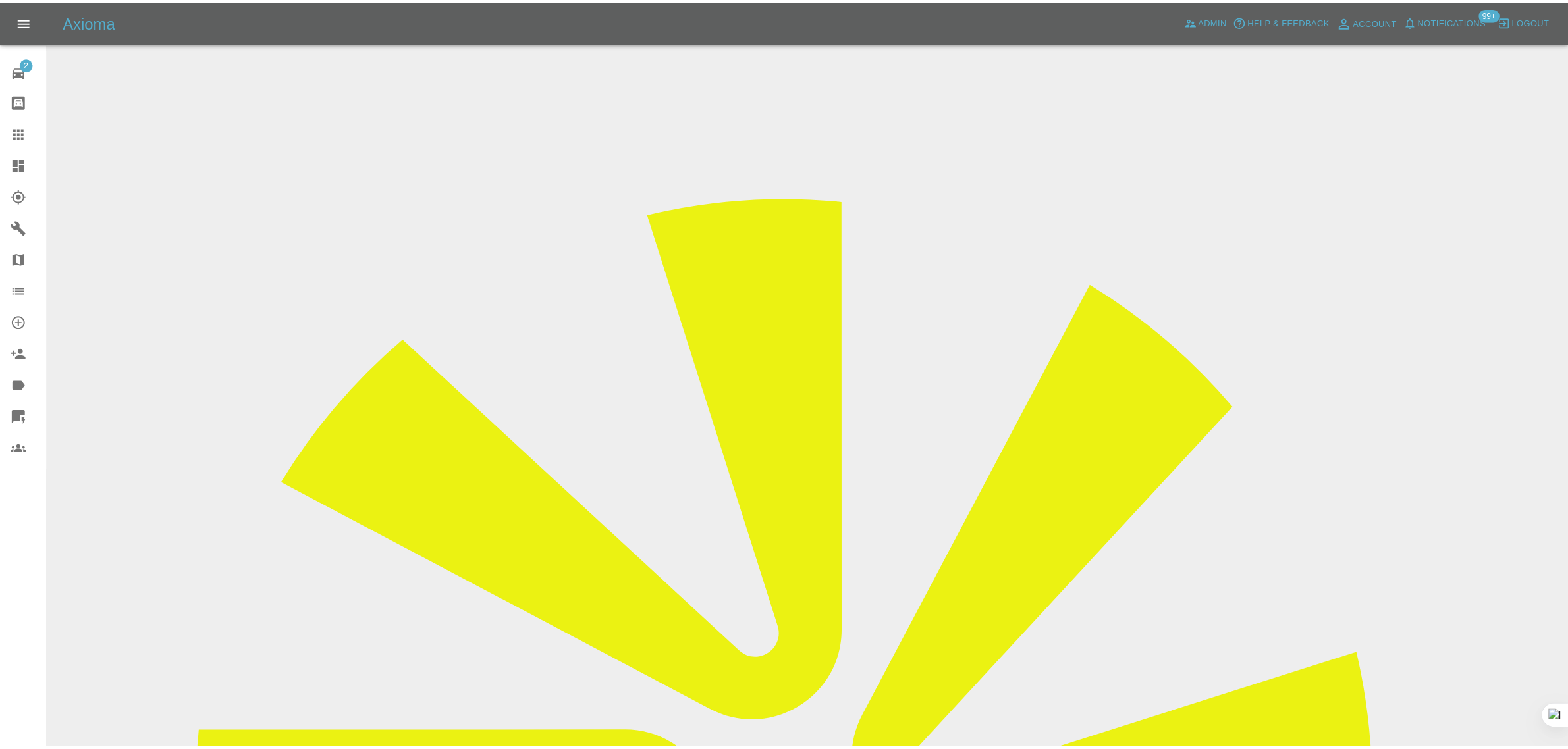
scroll to position [0, 0]
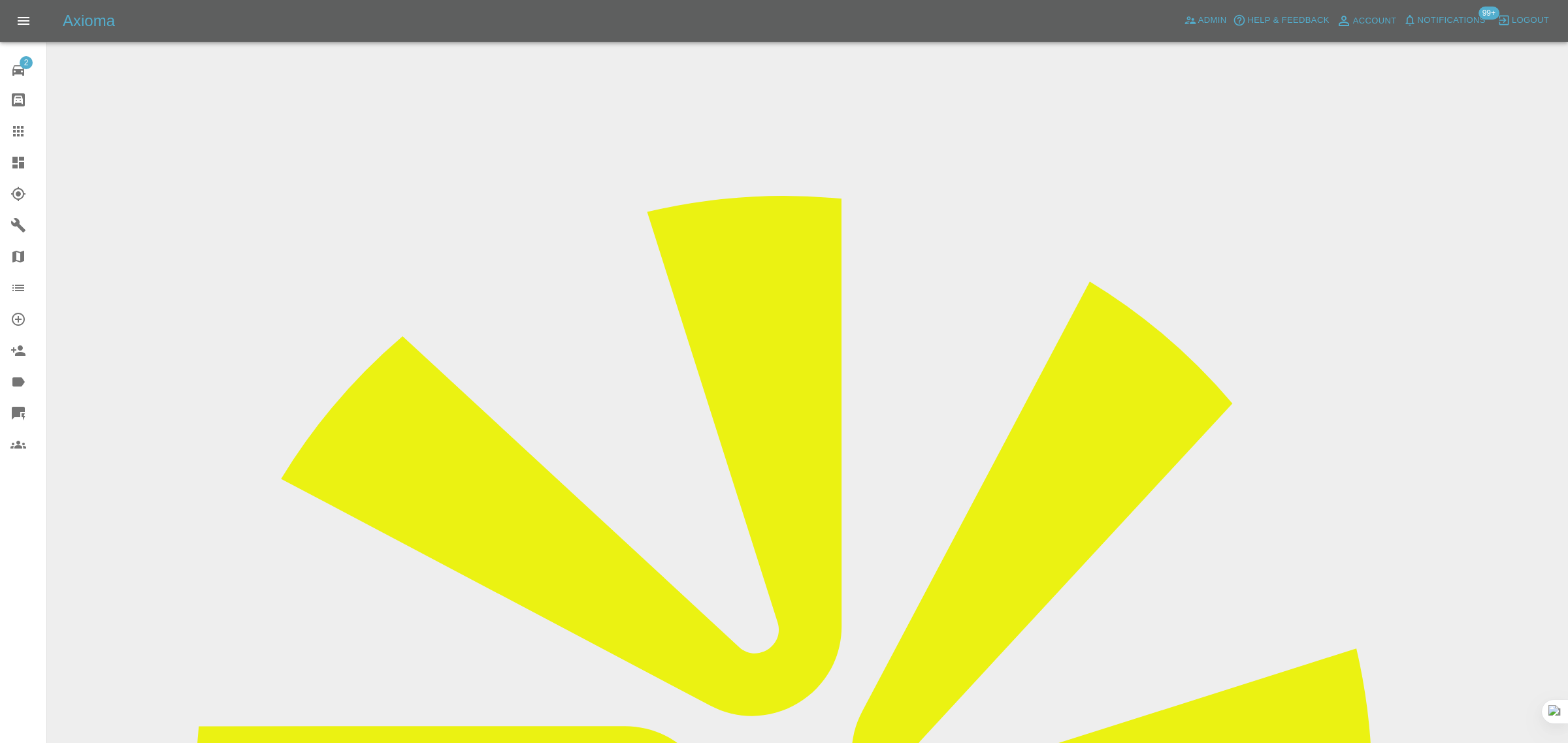
paste input "07956561779"
type input "07956561779"
click at [12, 134] on icon at bounding box center [18, 131] width 15 height 15
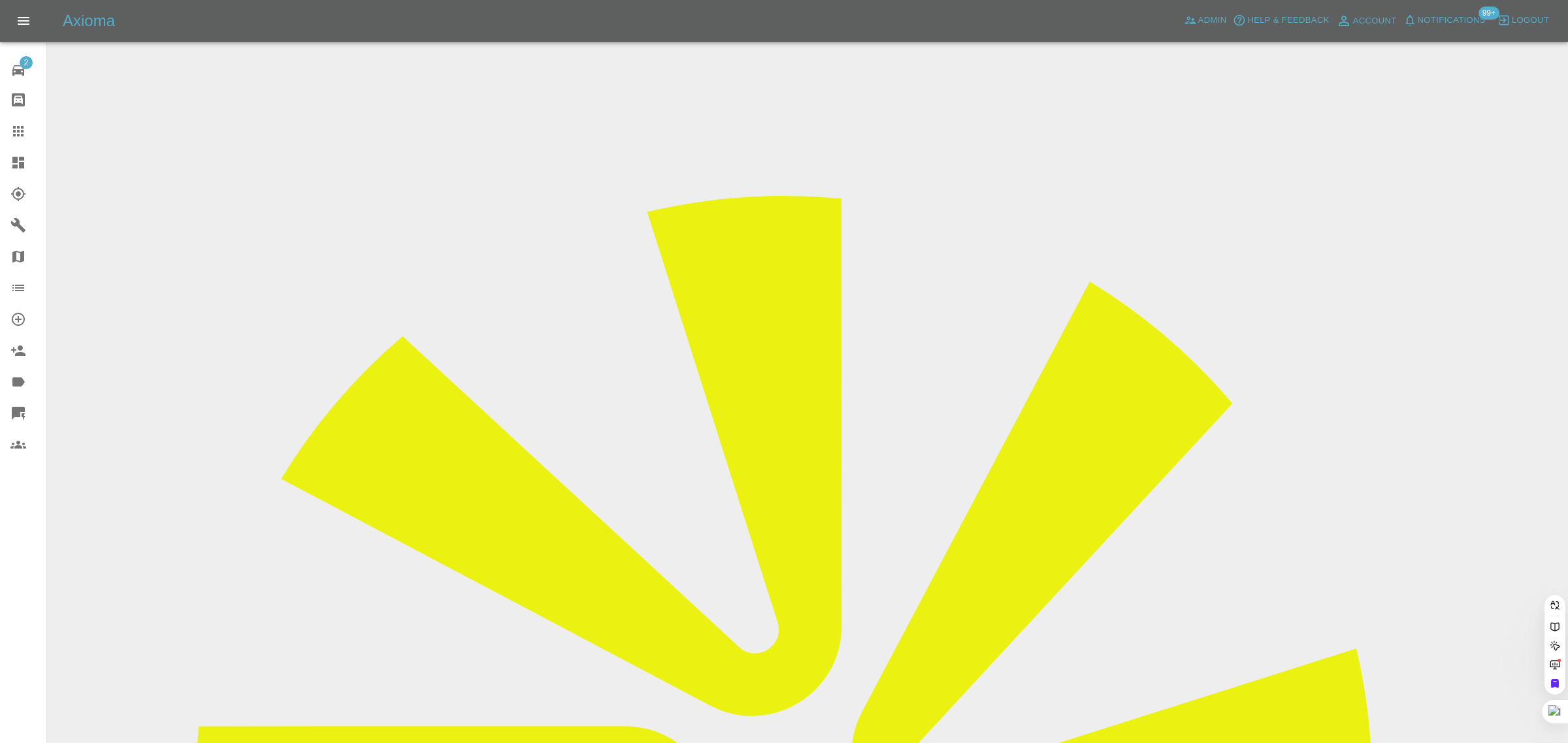
paste input "07956561779"
type input "07956561779"
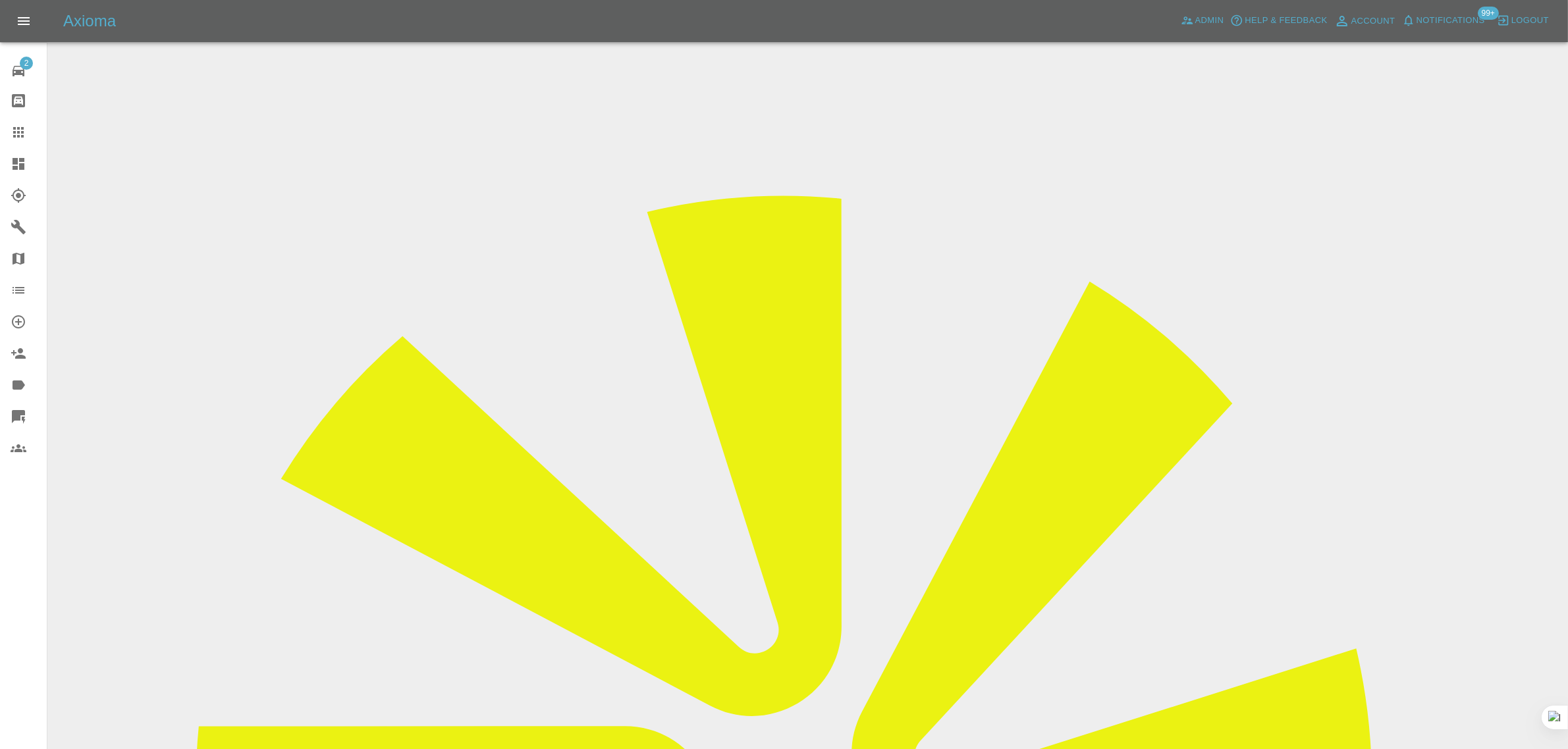
drag, startPoint x: 807, startPoint y: 441, endPoint x: 946, endPoint y: 445, distance: 139.1
copy tr "mcnamara18@hotmail.com"
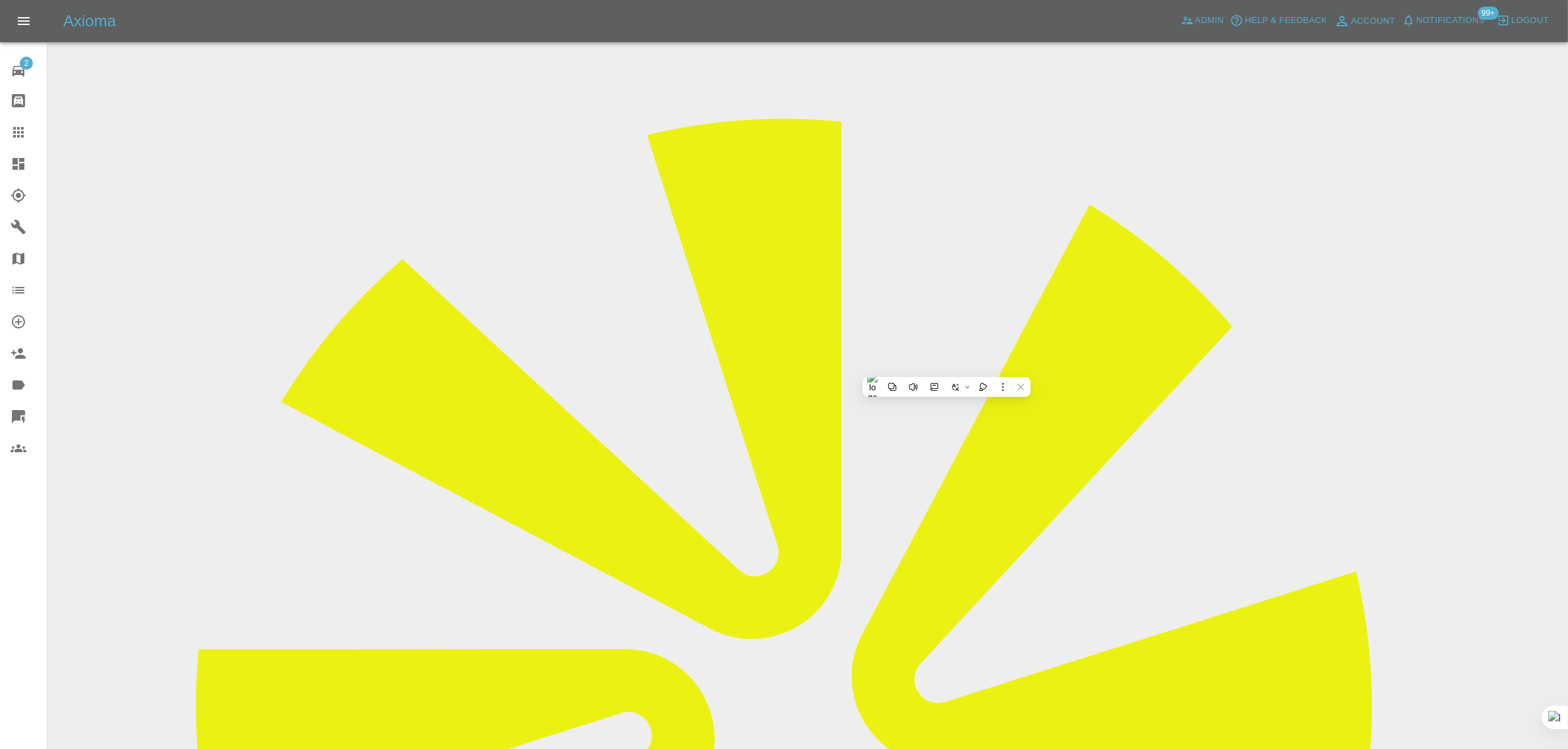
scroll to position [247, 0]
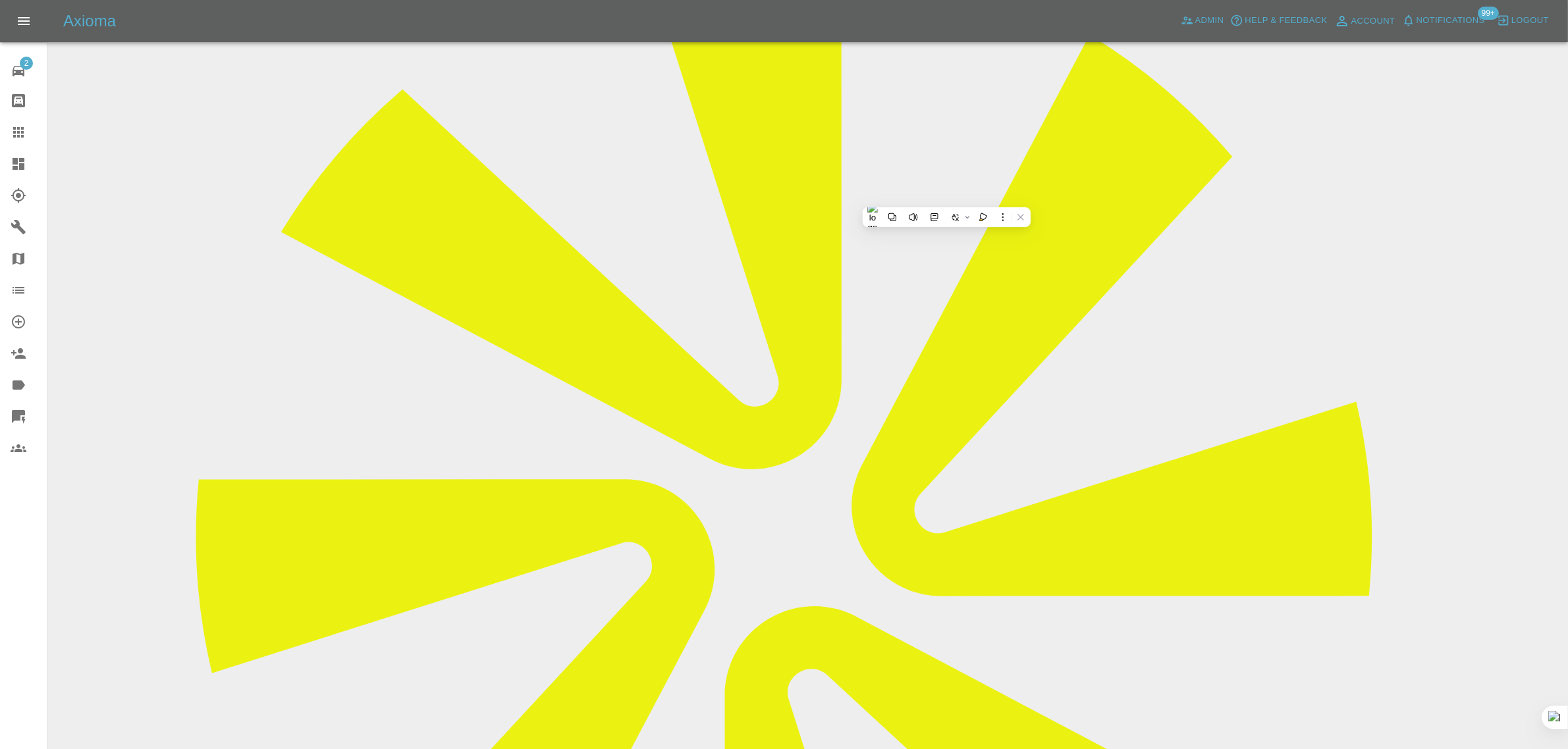
click at [24, 134] on icon at bounding box center [19, 132] width 15 height 15
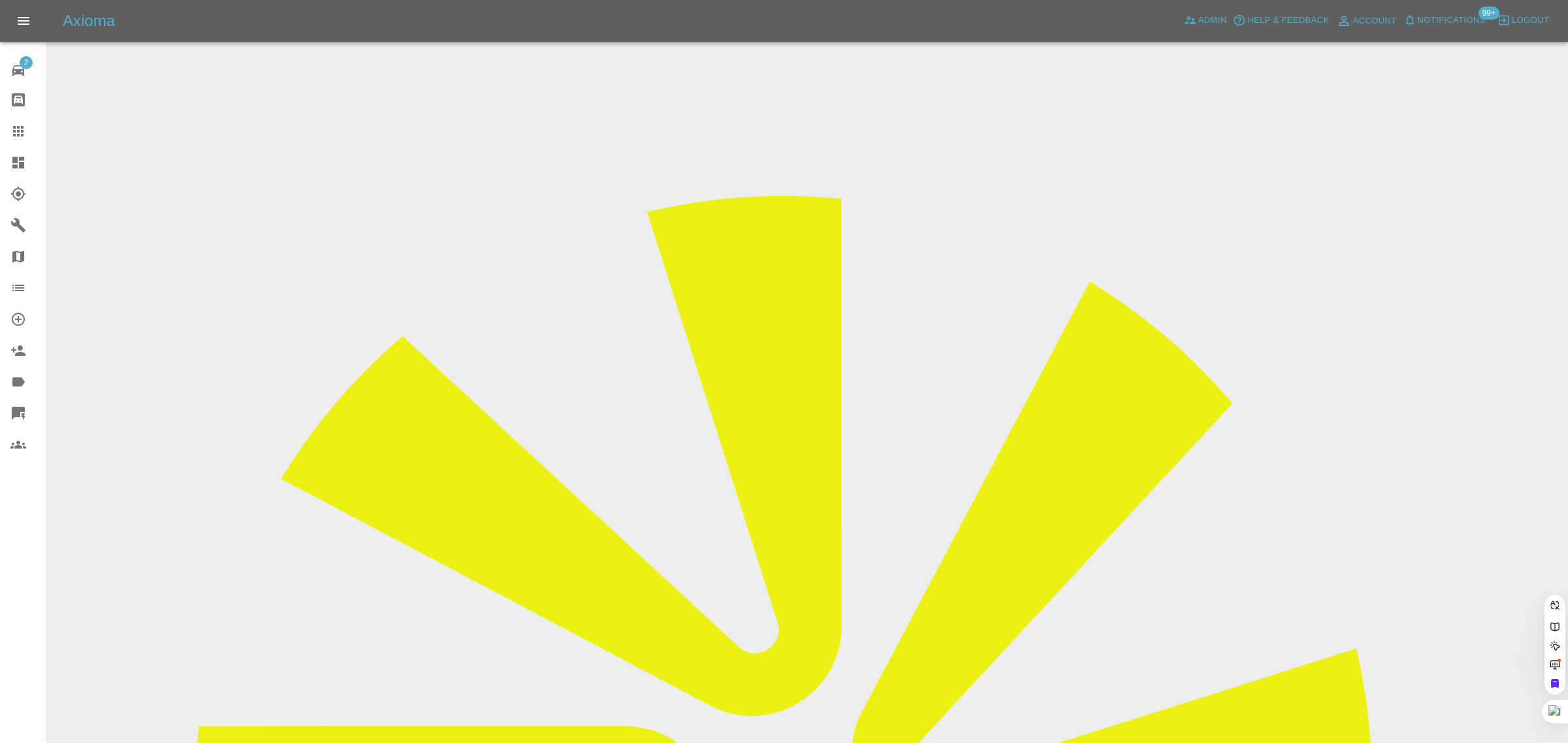
paste input "venkatesh_s@hotmail.co.uk"
type input "venkatesh_s@hotmail.co.u"
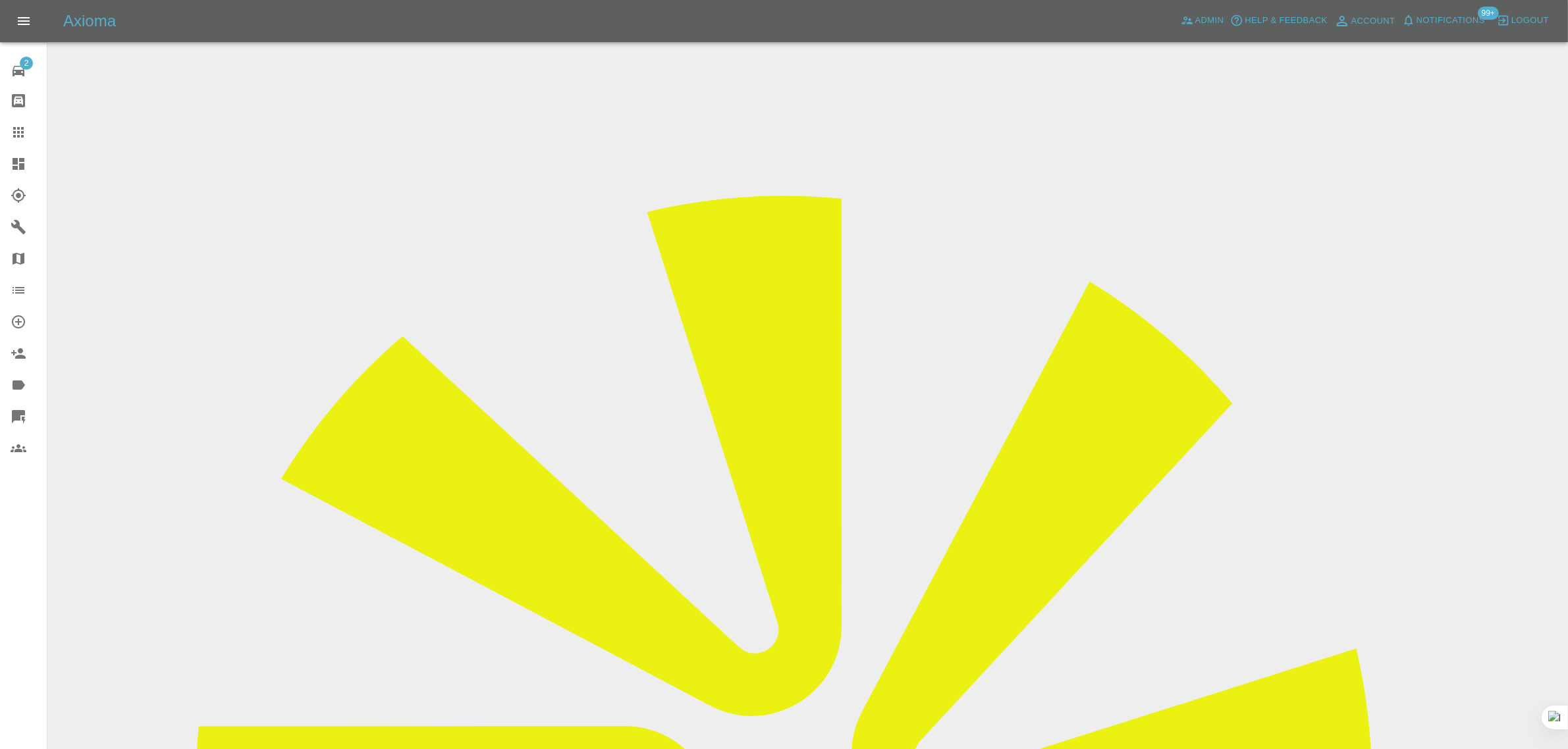
drag, startPoint x: 728, startPoint y: 380, endPoint x: 847, endPoint y: 366, distance: 119.8
copy tr "Venkatesh Surendran"
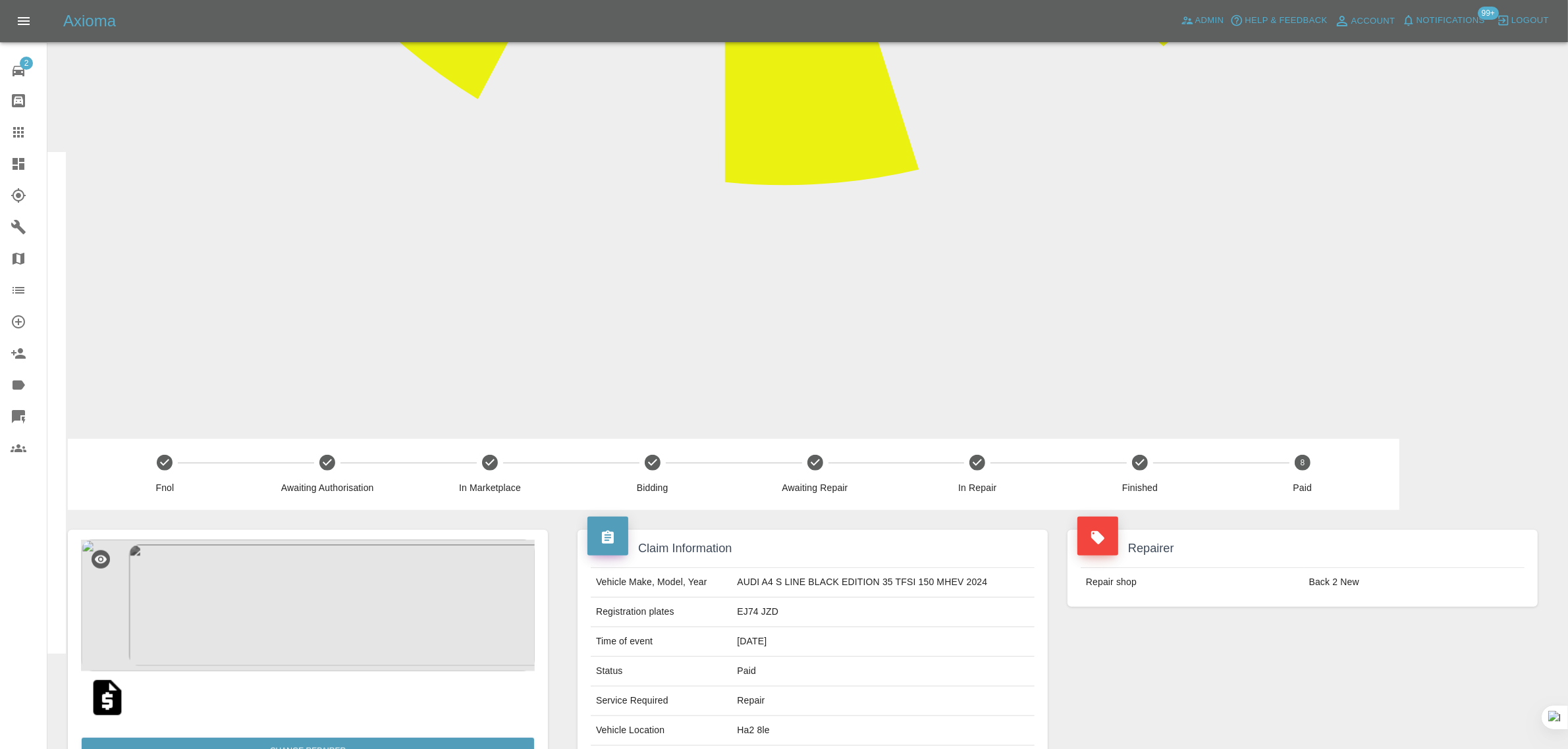
scroll to position [1187, 0]
drag, startPoint x: 667, startPoint y: 406, endPoint x: 810, endPoint y: 414, distance: 143.2
copy p "Repair Front Bumper Corner"
click at [16, 129] on icon at bounding box center [19, 132] width 15 height 15
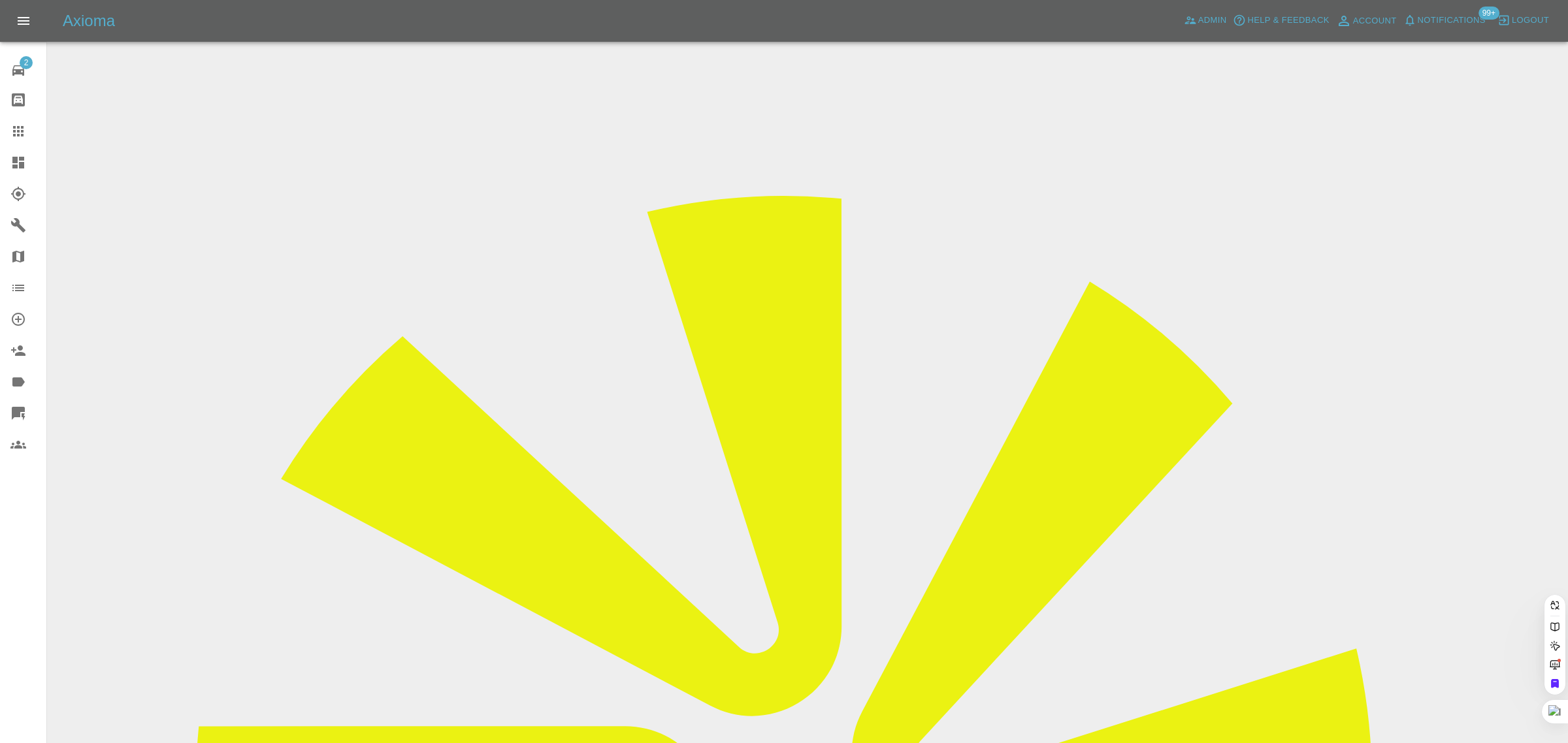
paste input "rubylyttleton@gmail.com"
type input "rubylyttleton@gmail.co"
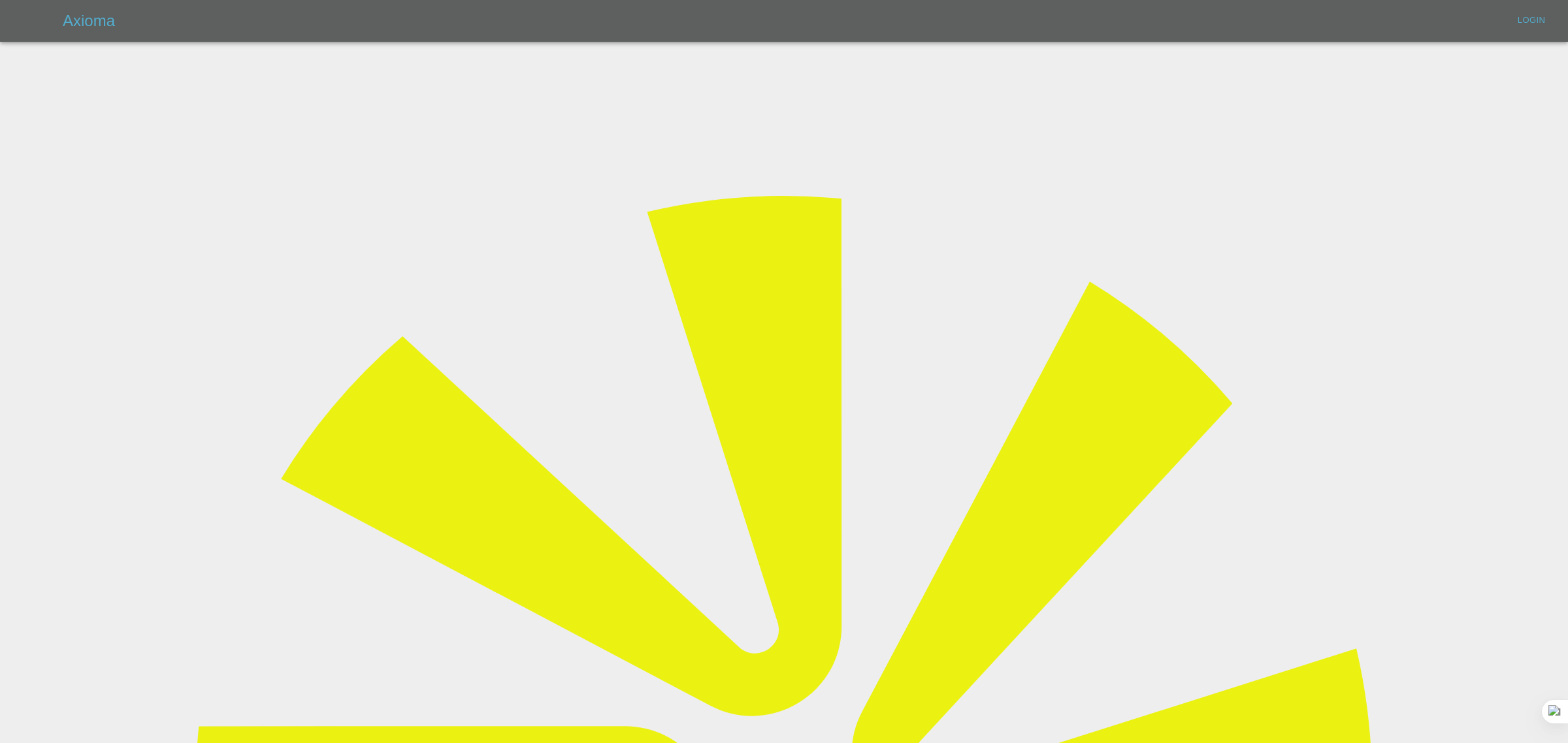
type input "bookkeeping@fifoaccounting.com"
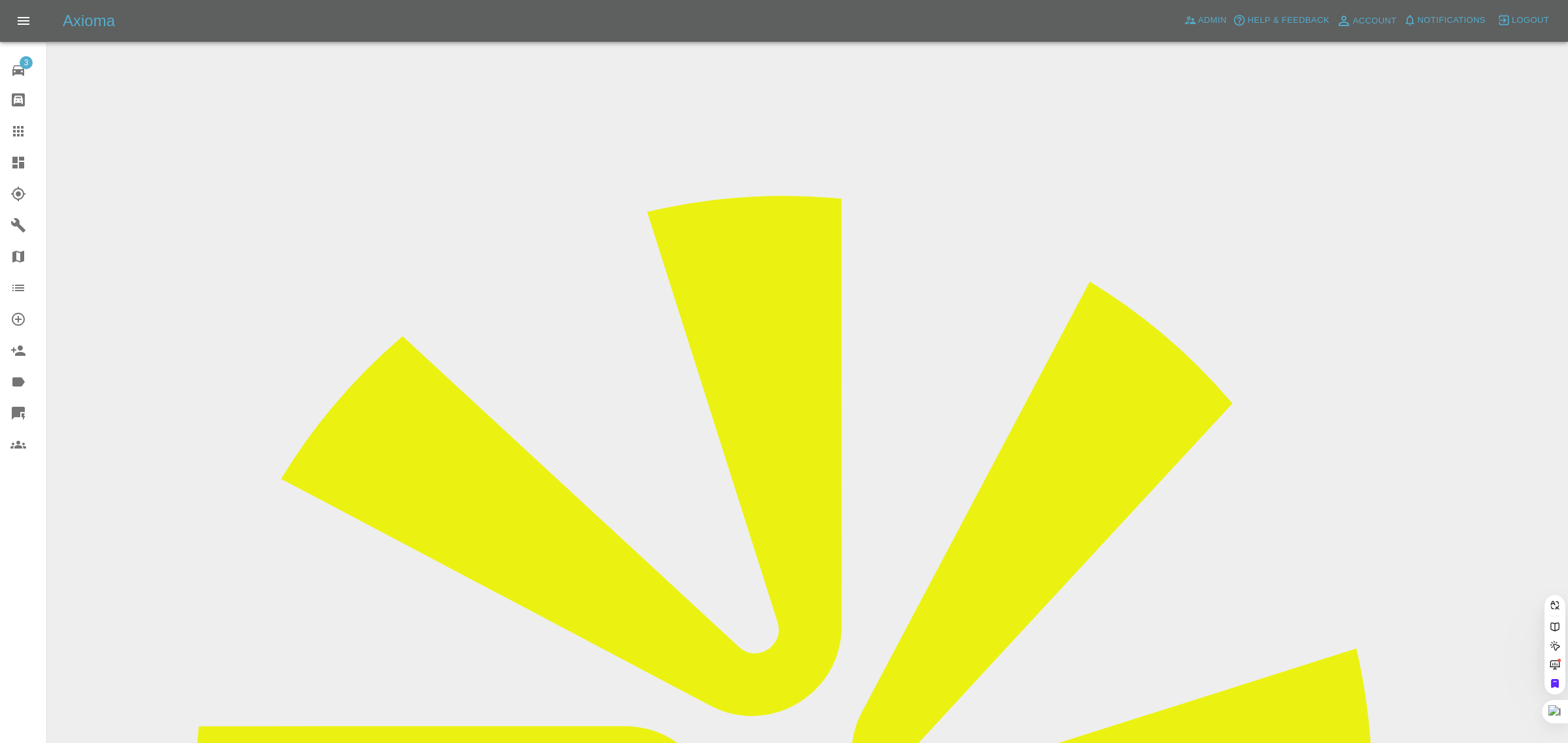
paste input "rubylyttleton@gmail.com"
type input "rubylyttleton@gmail.co"
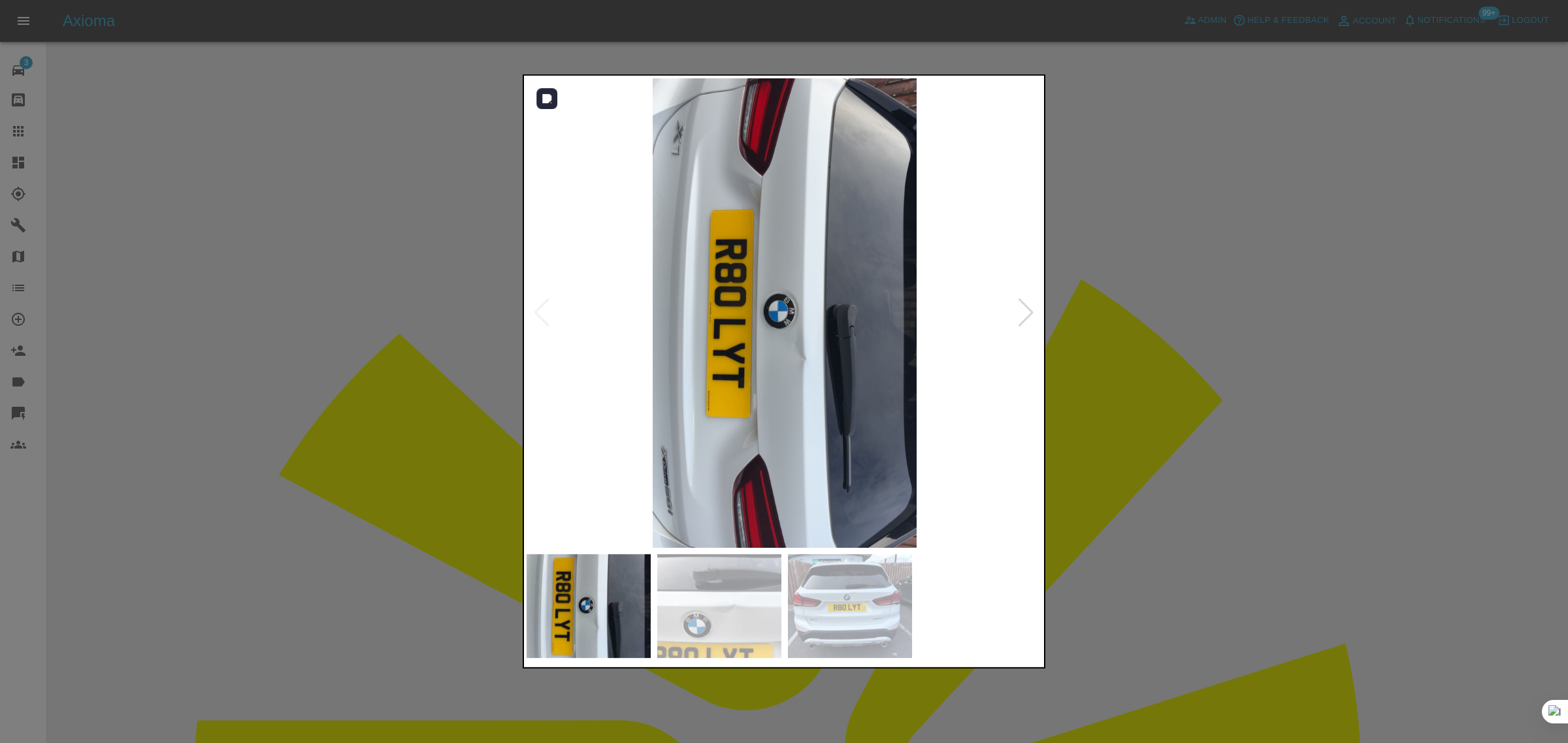
click at [1022, 320] on div at bounding box center [1025, 312] width 18 height 28
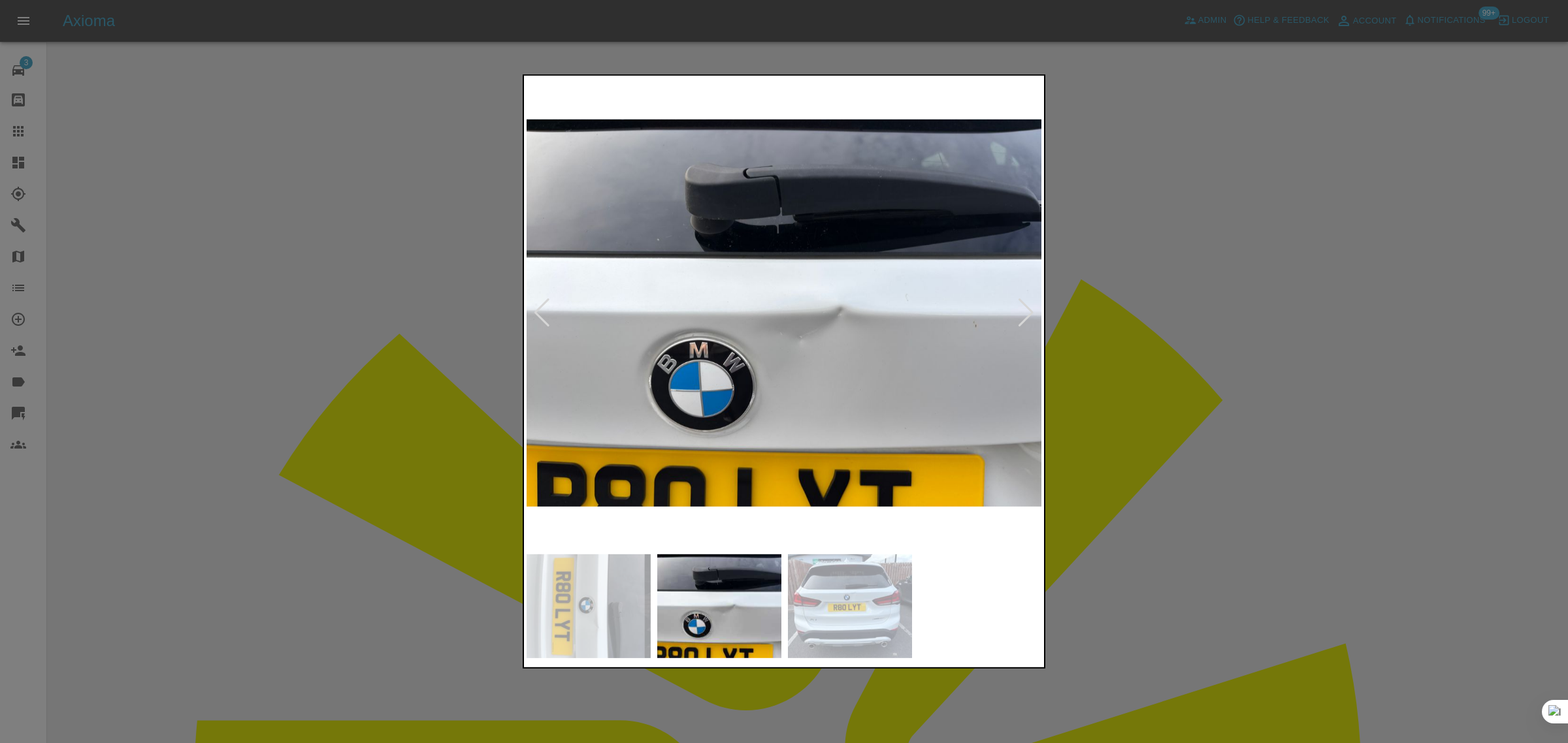
click at [1023, 322] on div at bounding box center [1025, 312] width 18 height 28
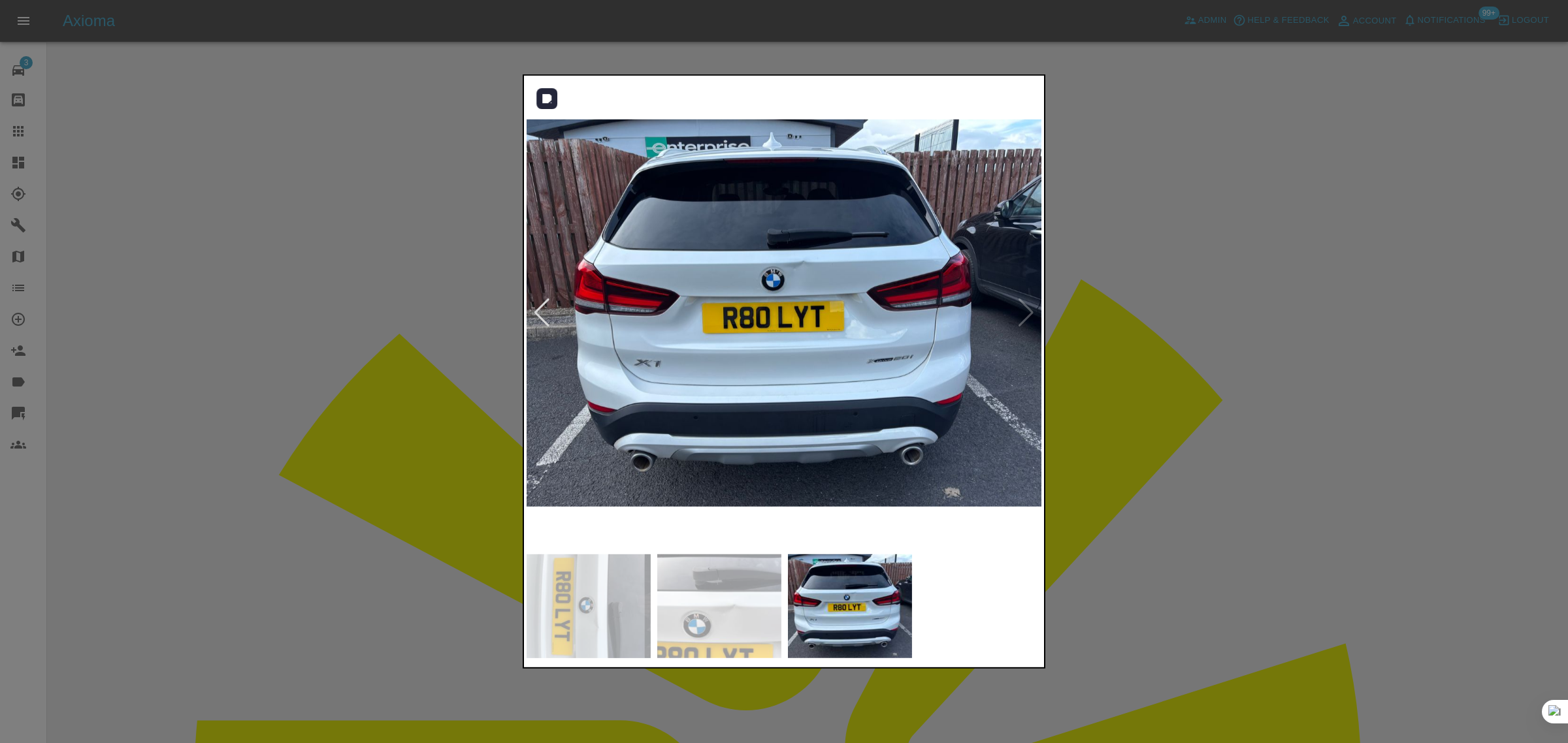
click at [1022, 315] on img at bounding box center [784, 313] width 516 height 469
click at [1135, 385] on div at bounding box center [784, 371] width 1568 height 743
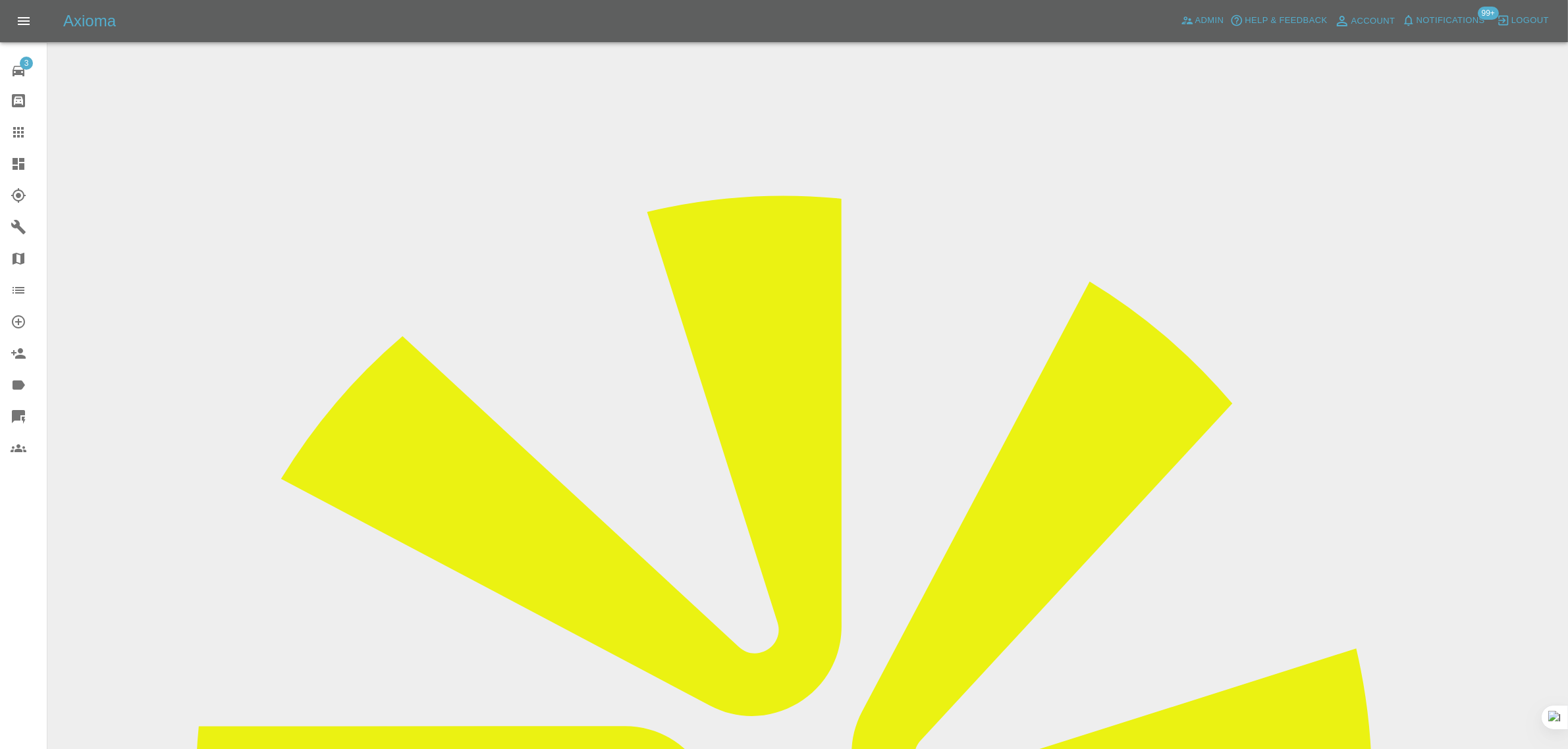
click at [29, 122] on link "Claims" at bounding box center [23, 132] width 46 height 32
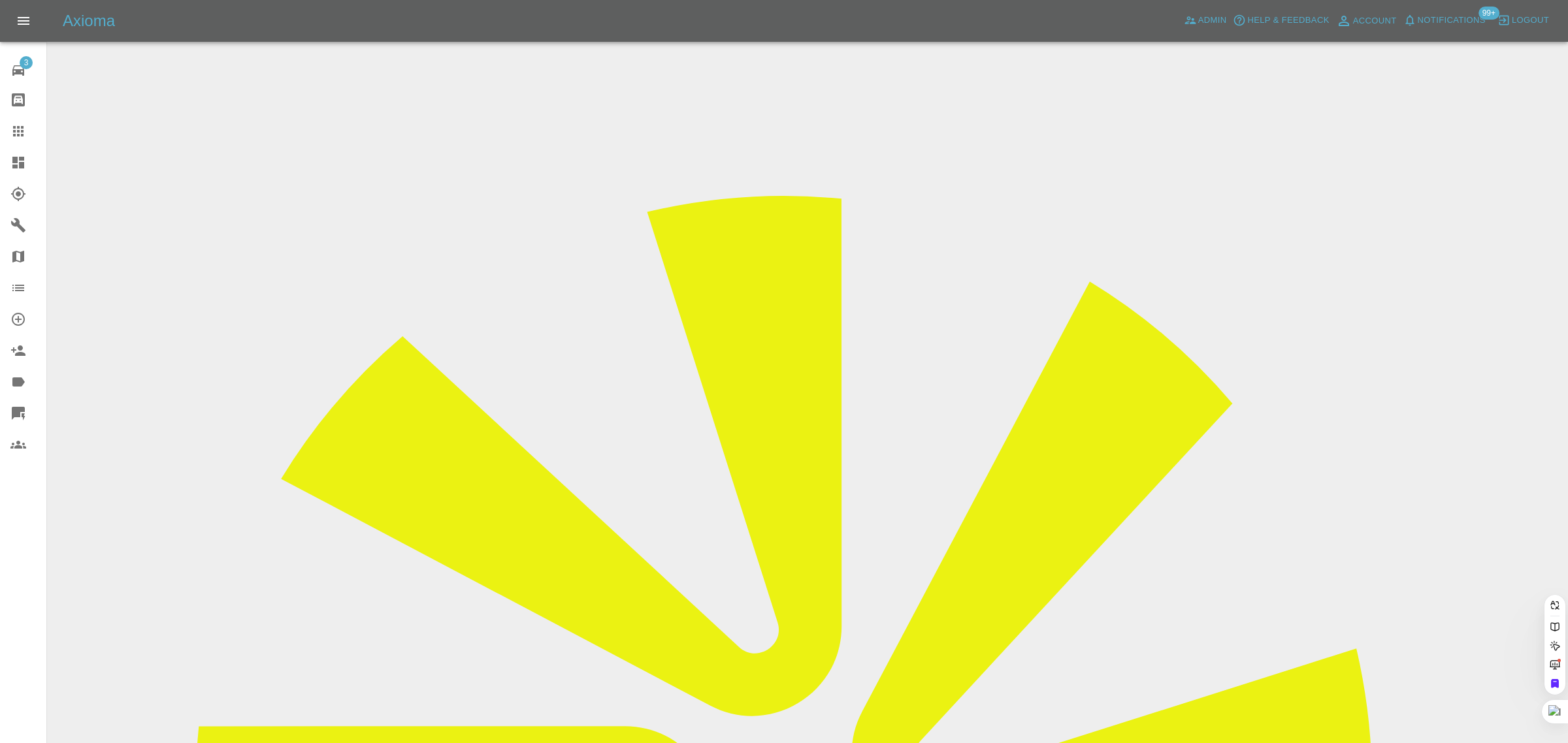
paste input "CA18CXU"
type input "CA18 CXU"
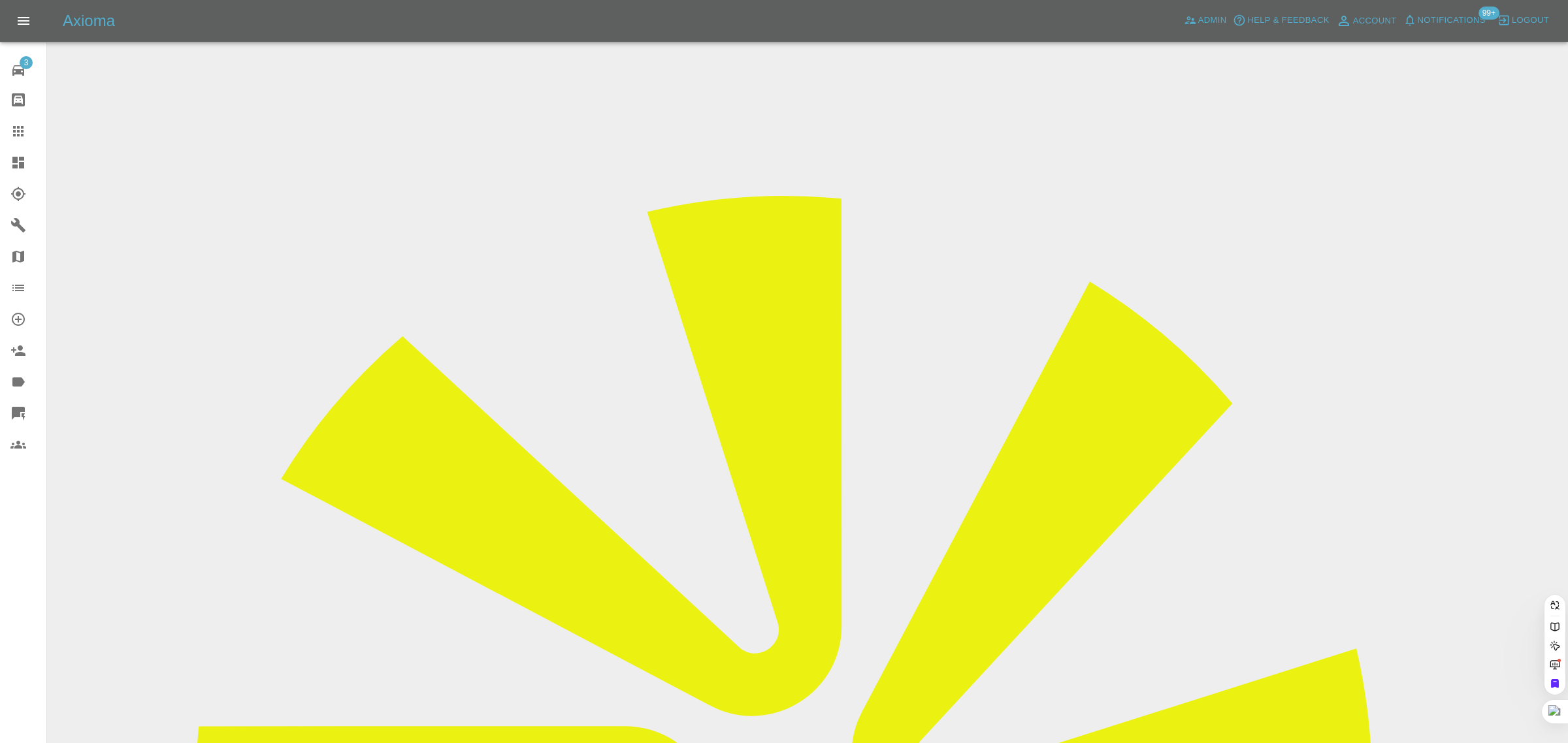
paste input "mjhaley@talktalk.net"
type input "mjhaley@talktalk.net"
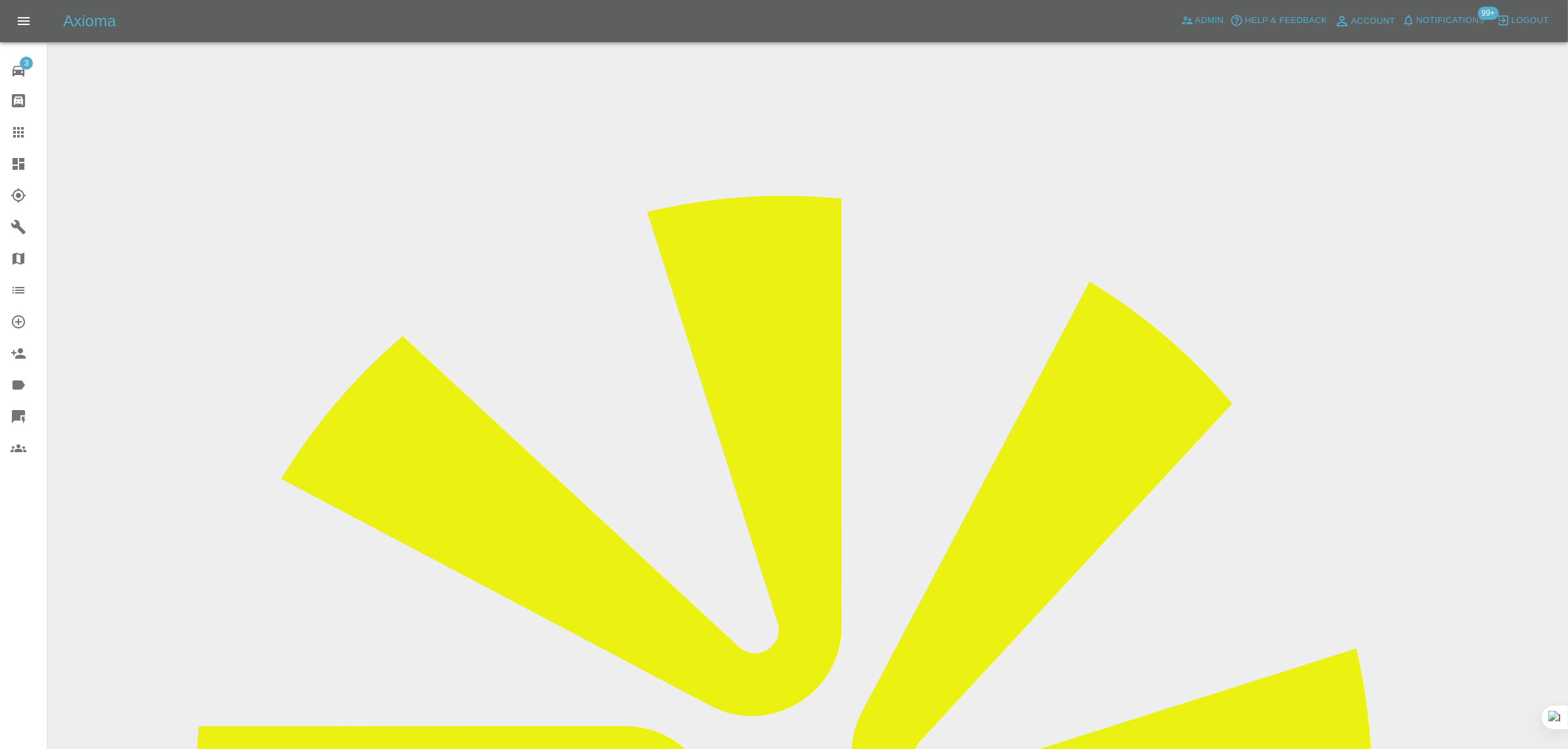
click at [3, 125] on link "Claims" at bounding box center [23, 132] width 46 height 32
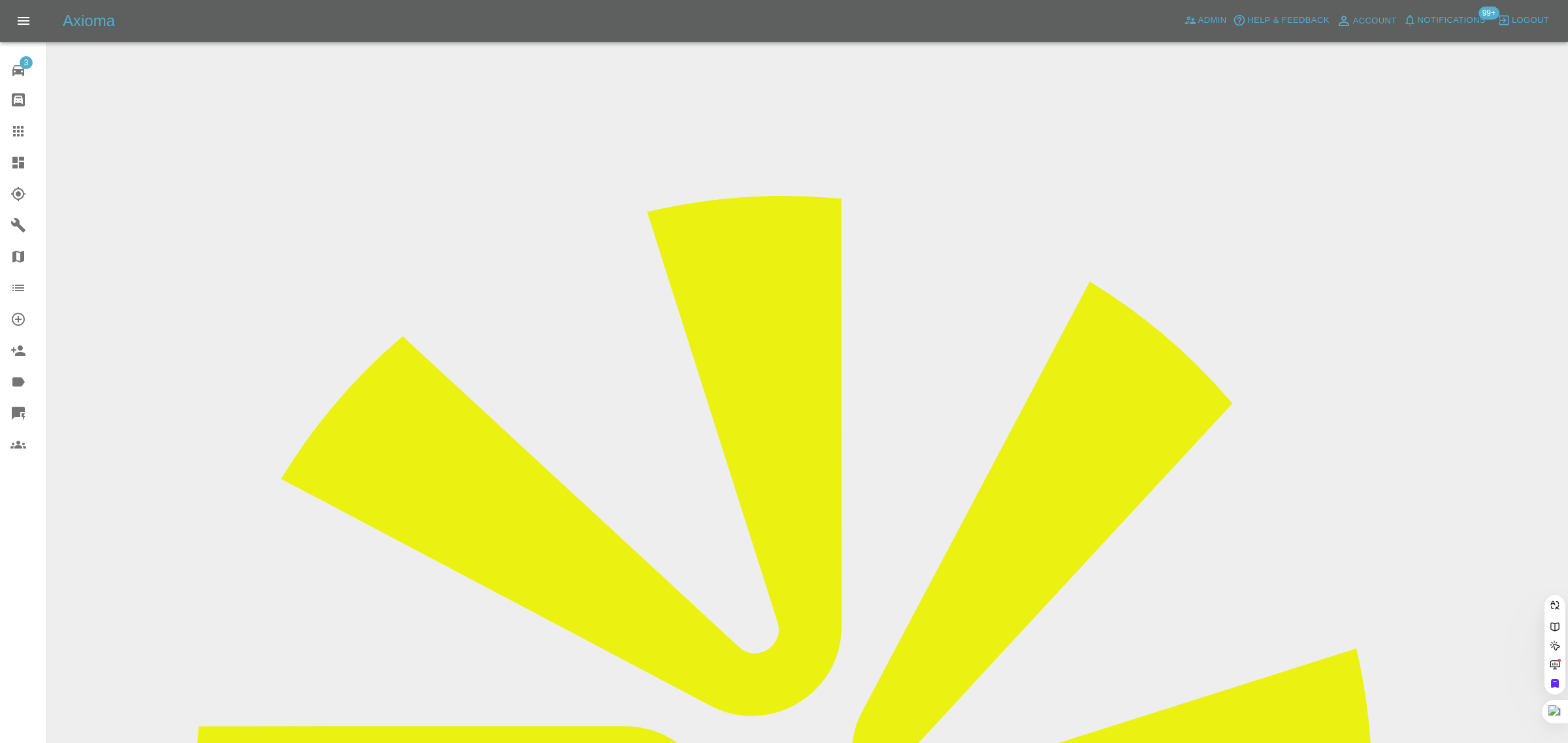
paste input "mark174@mac.com"
type input "mark174@mac.co"
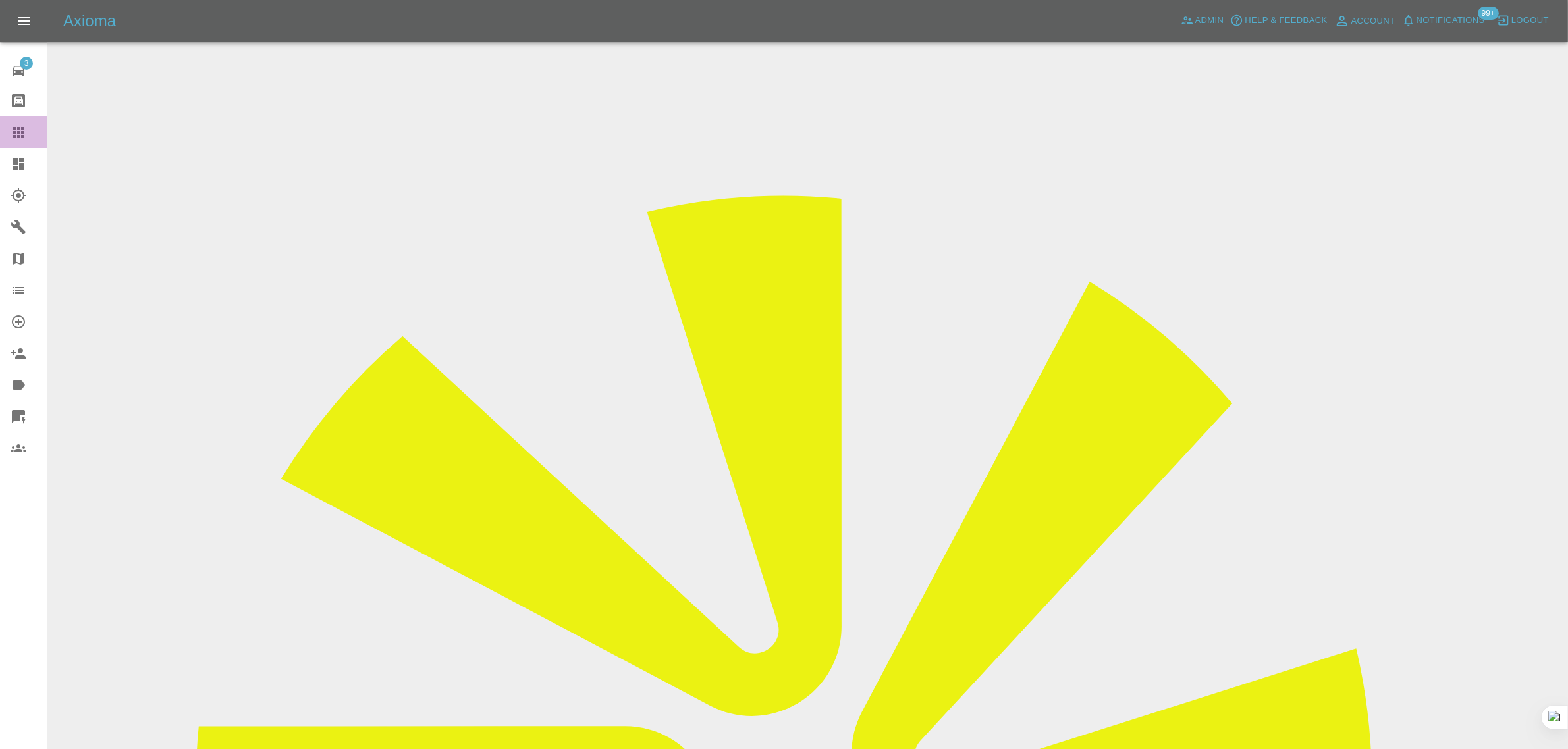
click at [6, 129] on link "Claims" at bounding box center [23, 132] width 46 height 32
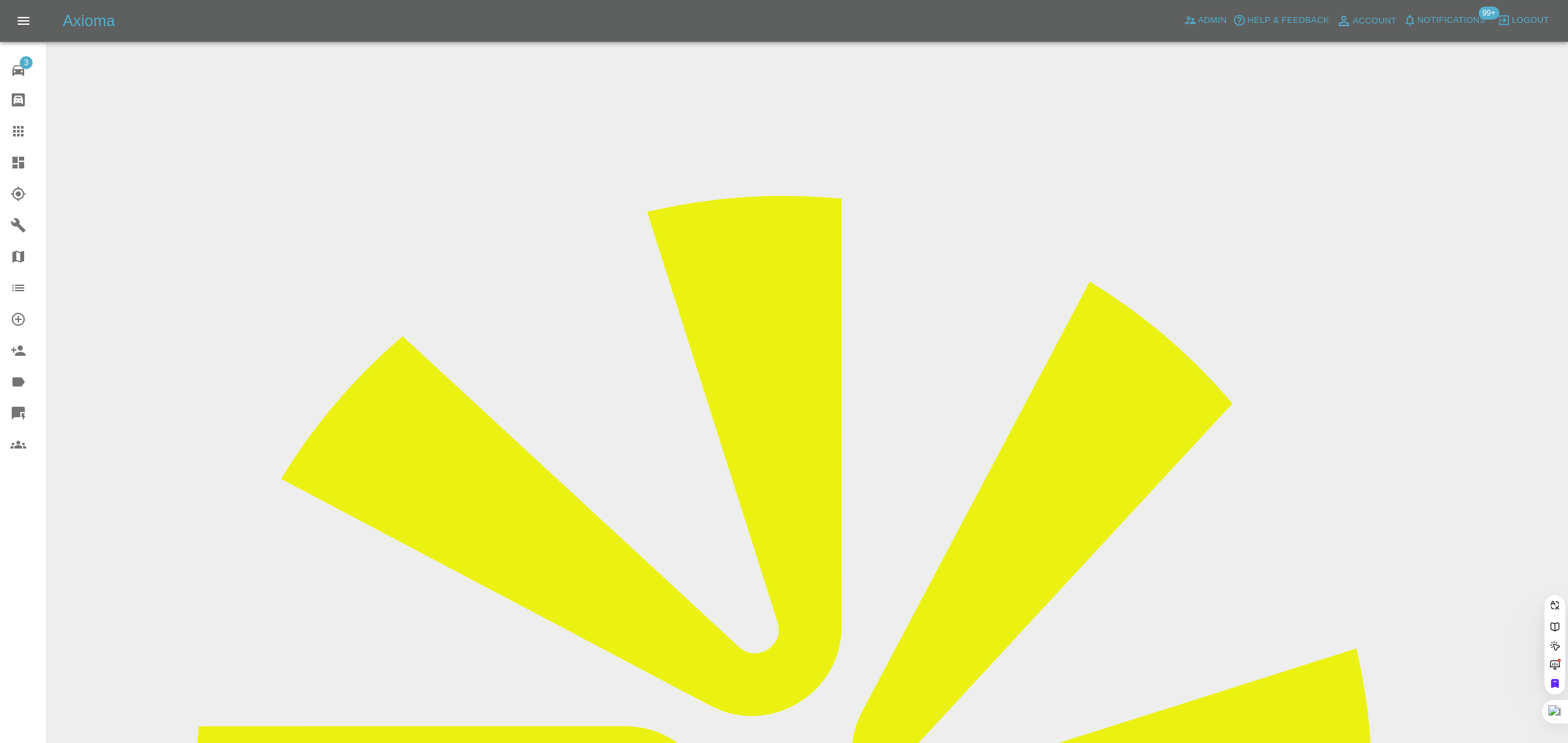
paste input "samjordan968@msn.com"
type input "samjordan968@msn.com"
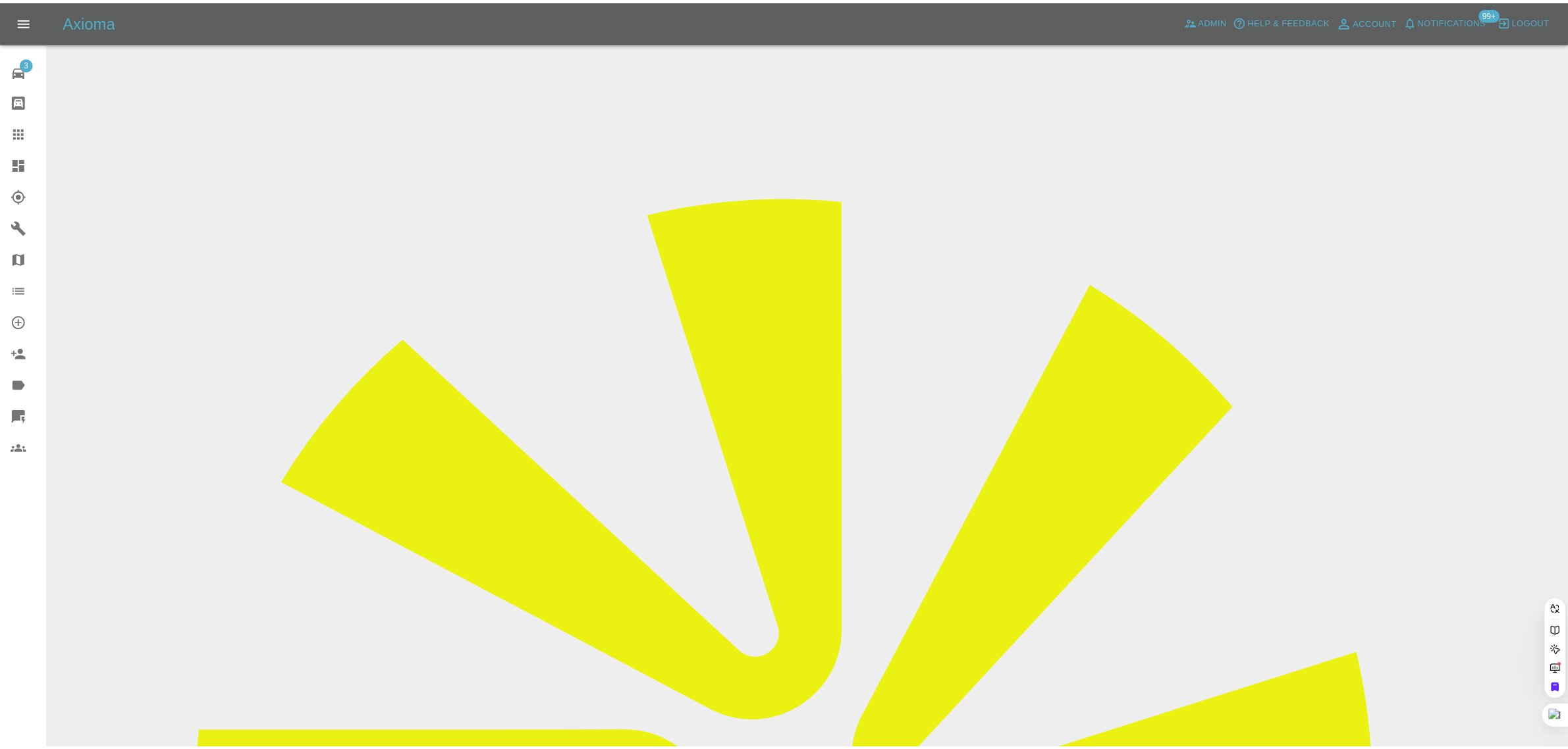
scroll to position [0, 13]
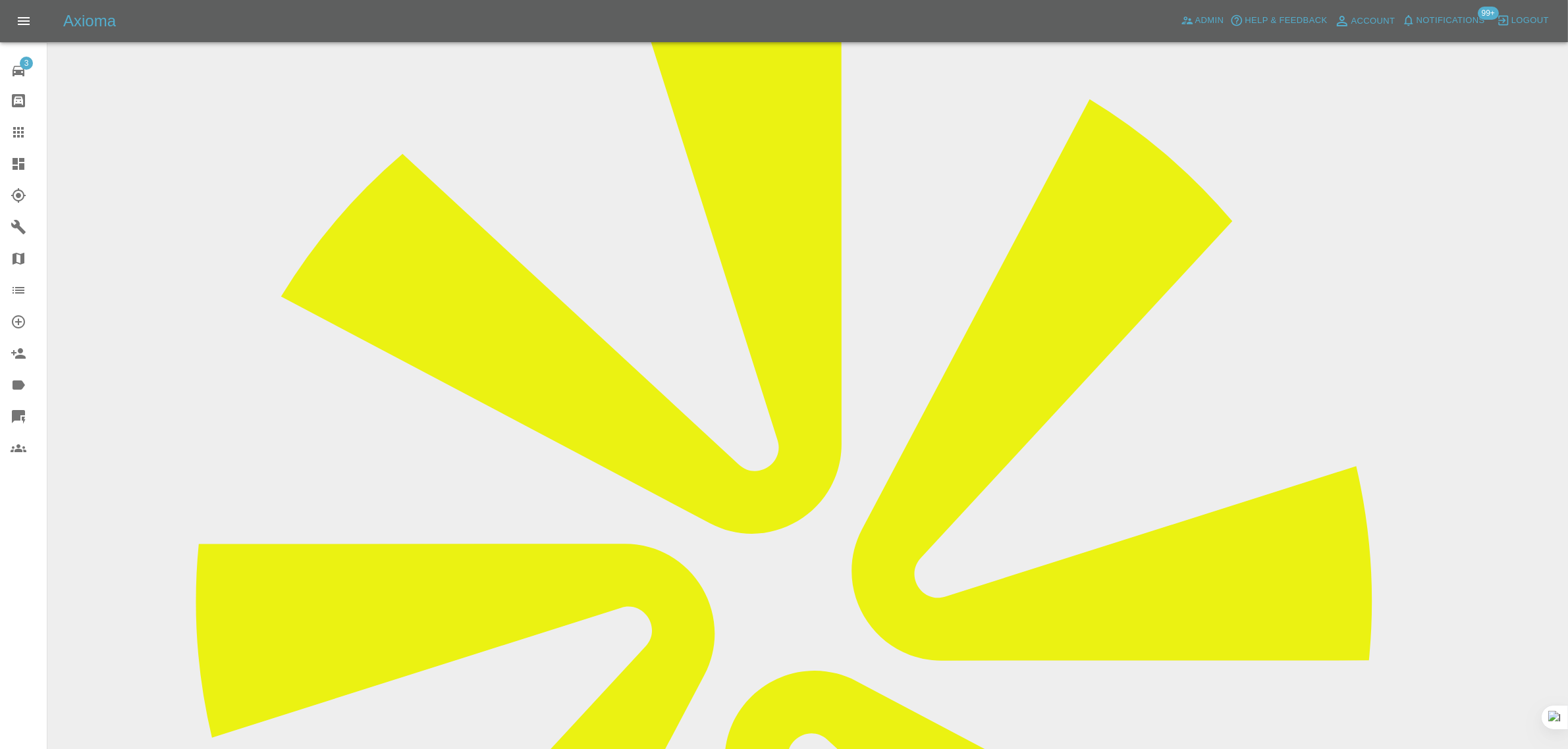
scroll to position [576, 0]
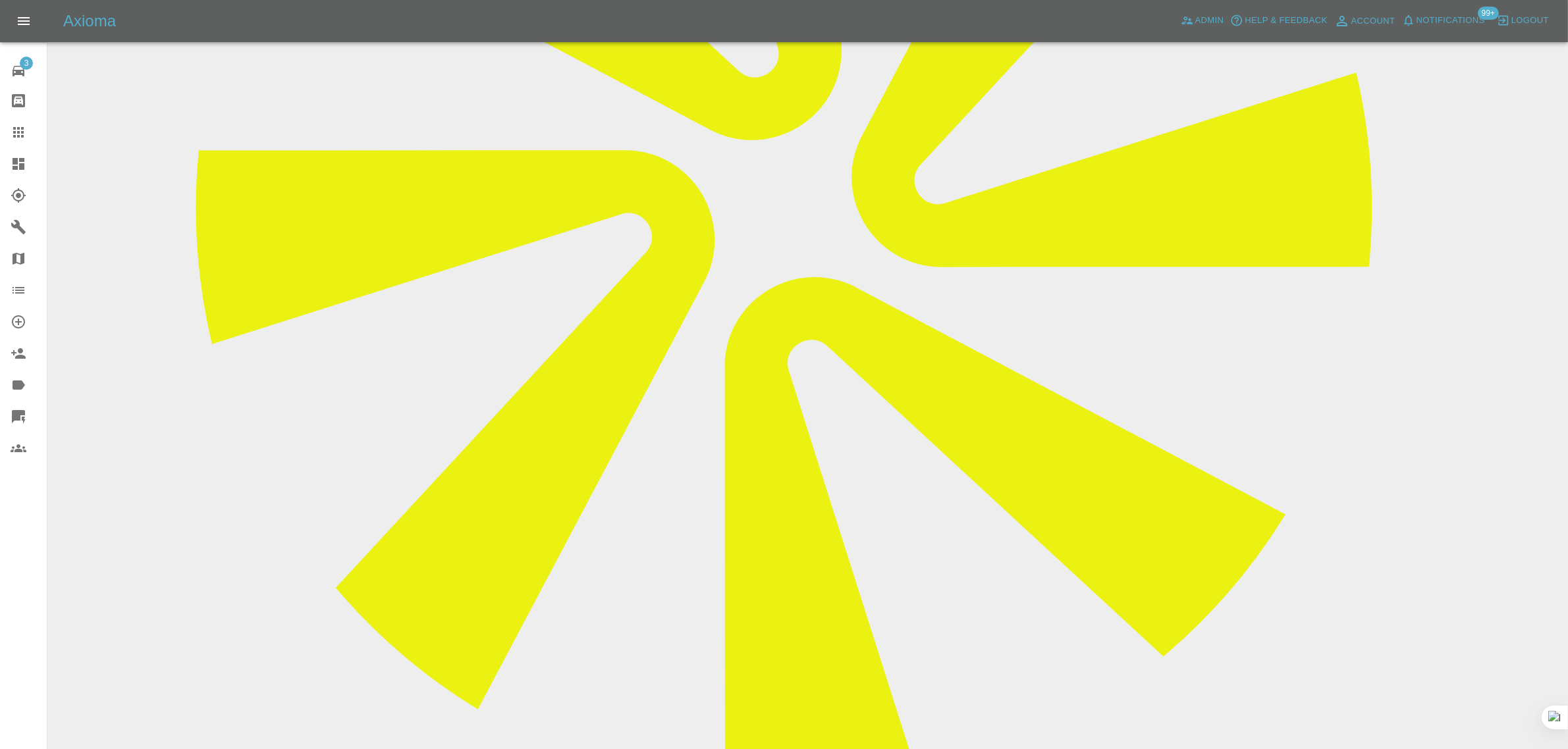
paste textarea "Hi Imogen, Just checking you have received the below? Unfortunately as the appo…"
type textarea "Hi Imogen, Just checking you have received the below? Unfortunately as the appo…"
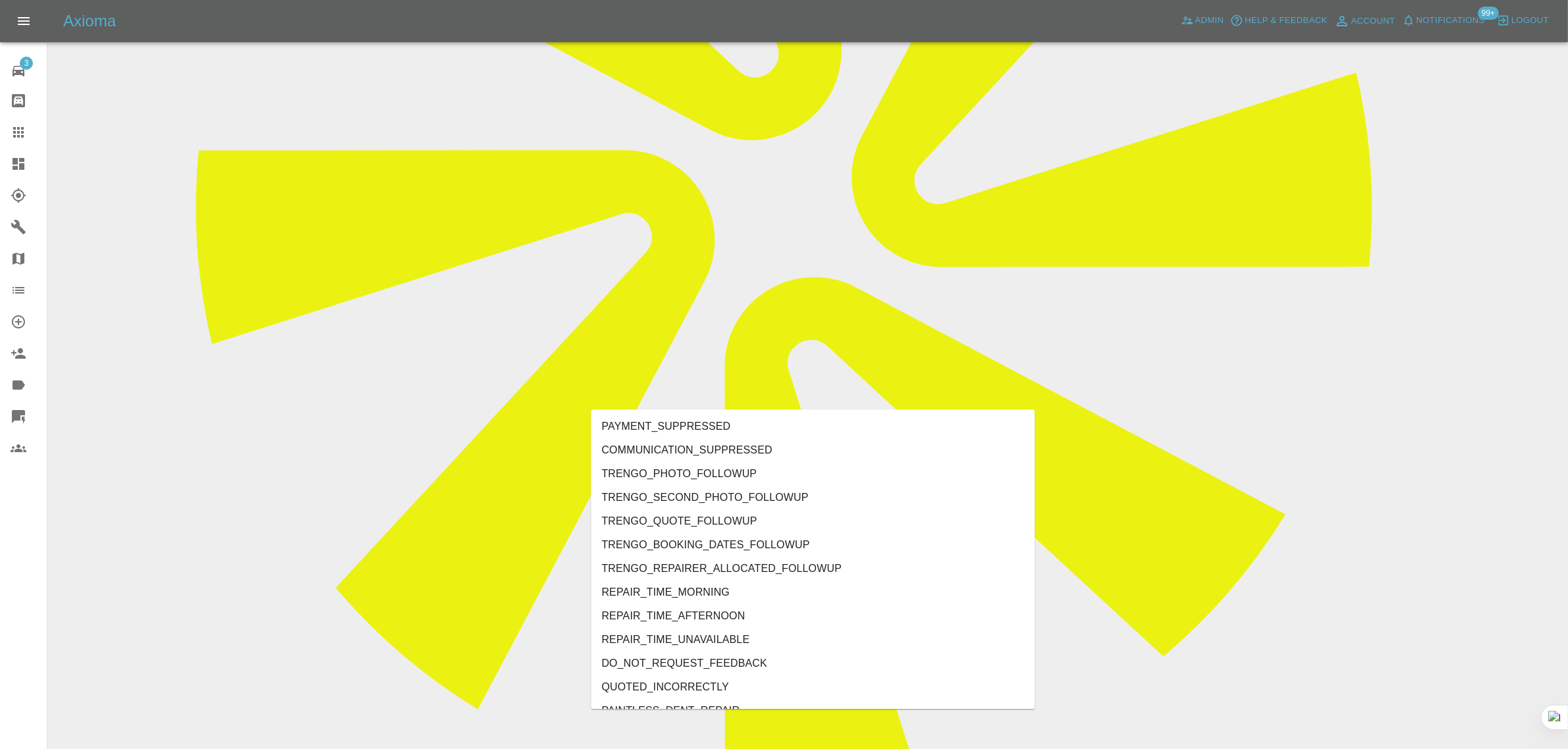
type input "no"
click at [672, 515] on li "REPAIRER_NO_SHOW" at bounding box center [813, 522] width 444 height 24
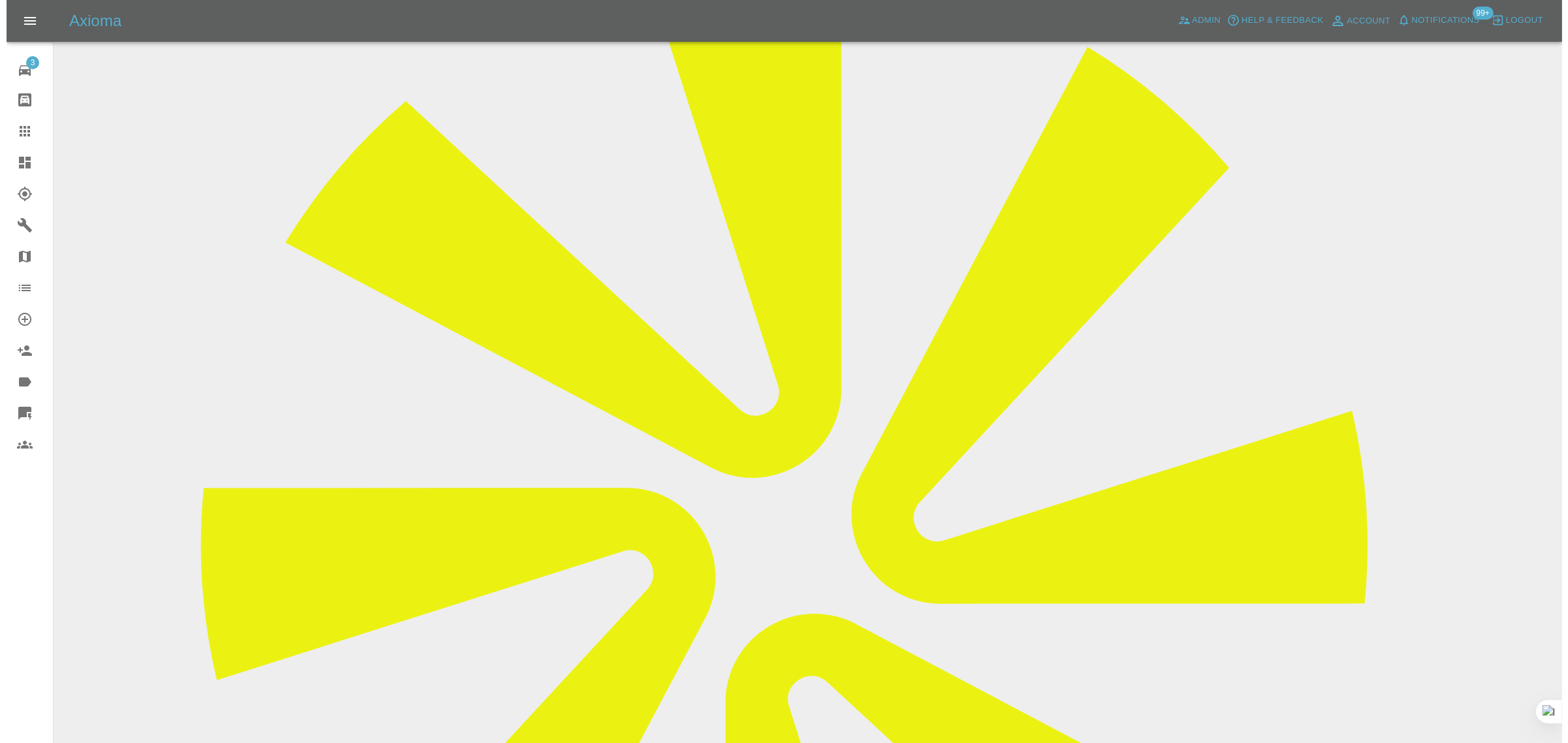
scroll to position [0, 0]
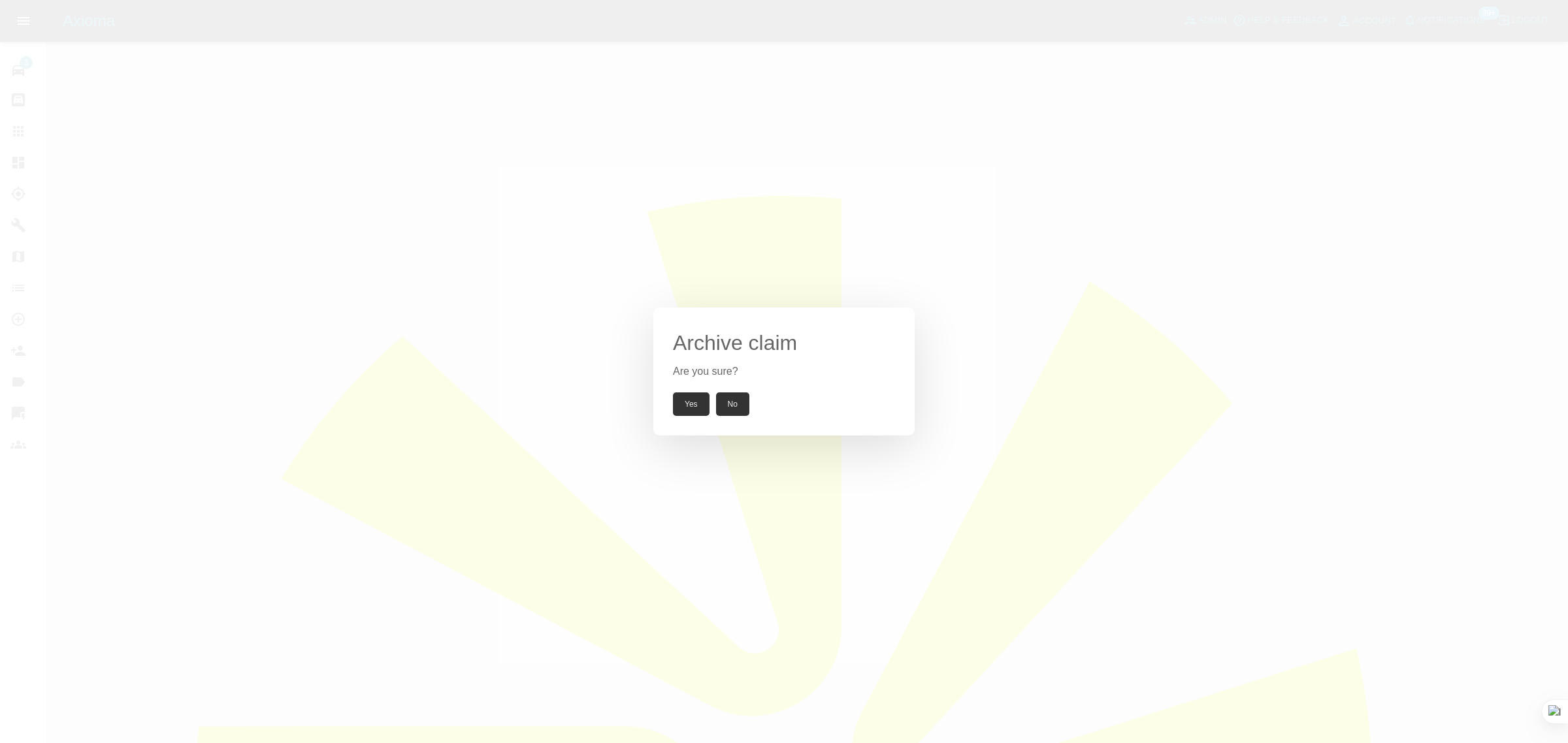
click at [682, 400] on button "Yes" at bounding box center [691, 404] width 37 height 24
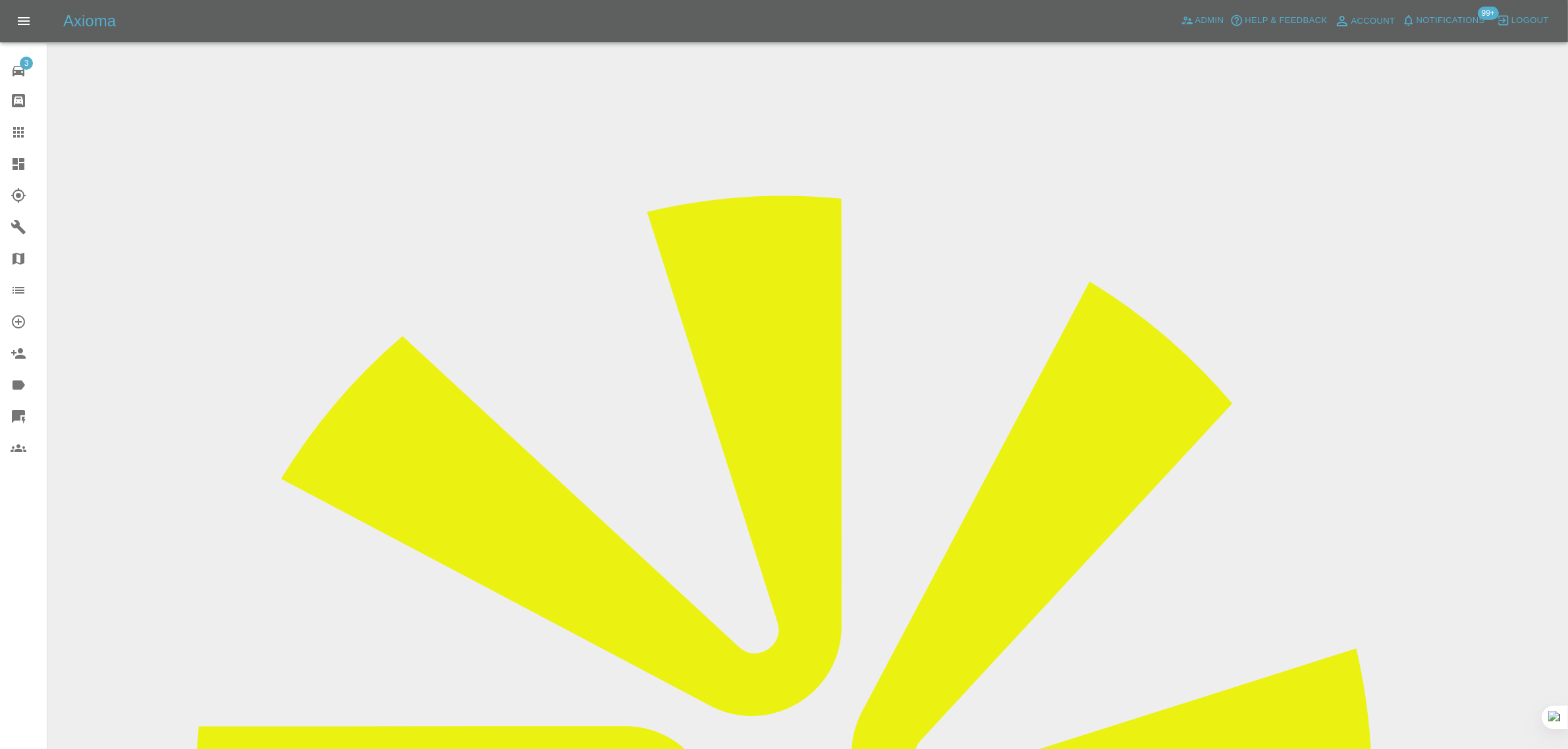
drag, startPoint x: 769, startPoint y: 441, endPoint x: 897, endPoint y: 450, distance: 128.3
copy td "samjordan968@msn.com"
click at [3, 119] on link "Claims" at bounding box center [23, 132] width 46 height 32
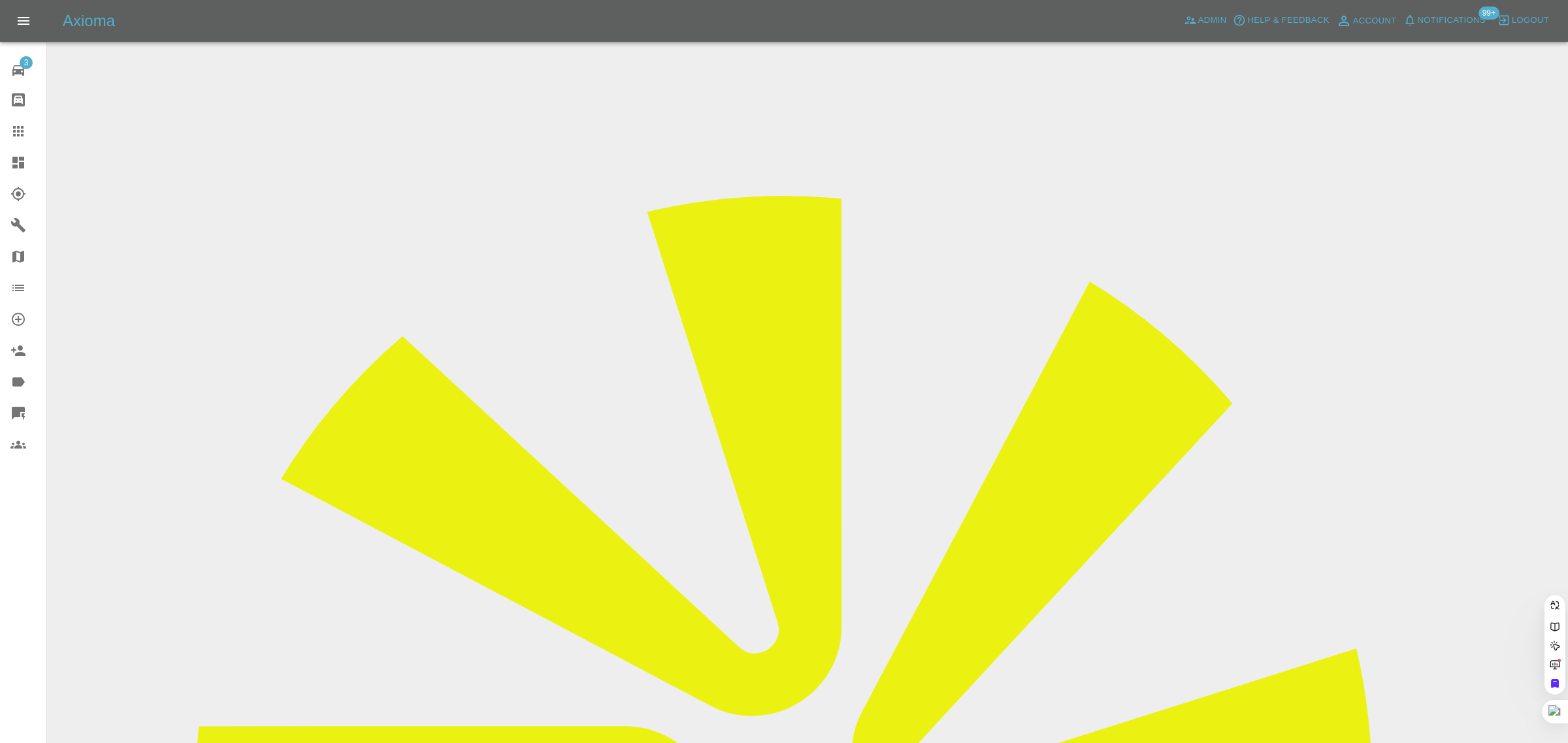
paste input "claudiamancini85@icloud.com"
type input "claudiamancini85@icloud.com"
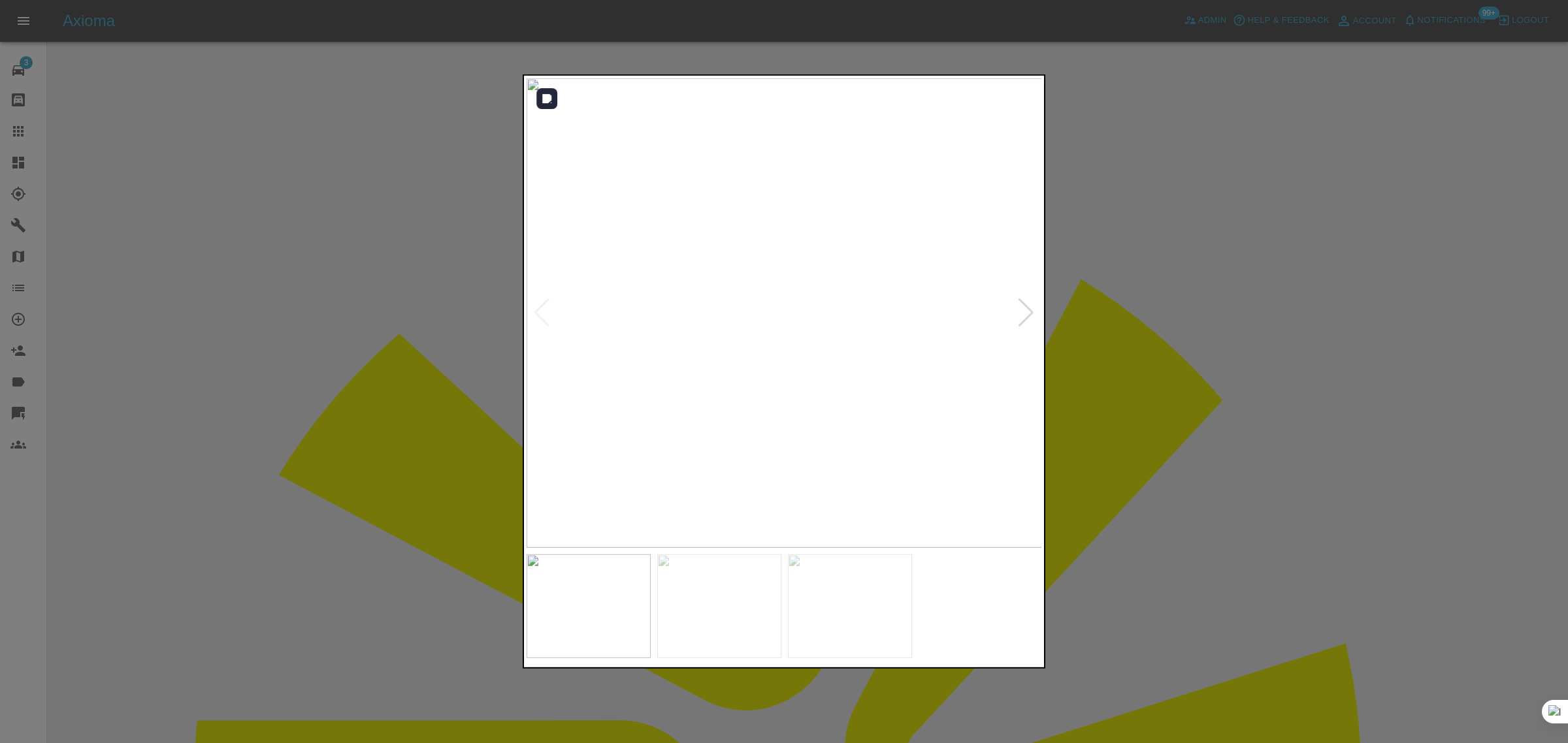
click at [1033, 316] on div at bounding box center [1025, 312] width 18 height 28
click at [1315, 312] on div at bounding box center [784, 371] width 1568 height 743
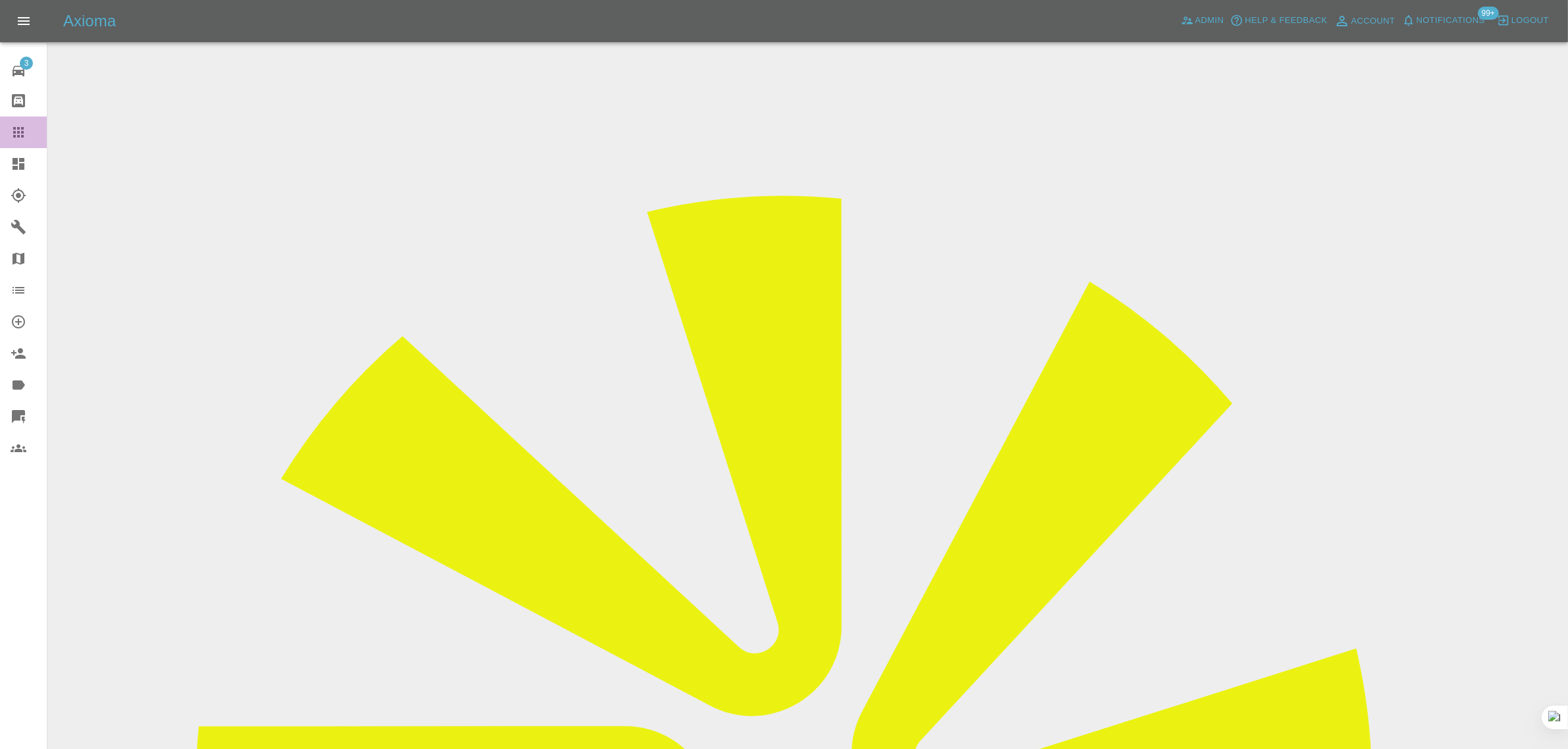
click at [12, 120] on link "Claims" at bounding box center [23, 132] width 46 height 32
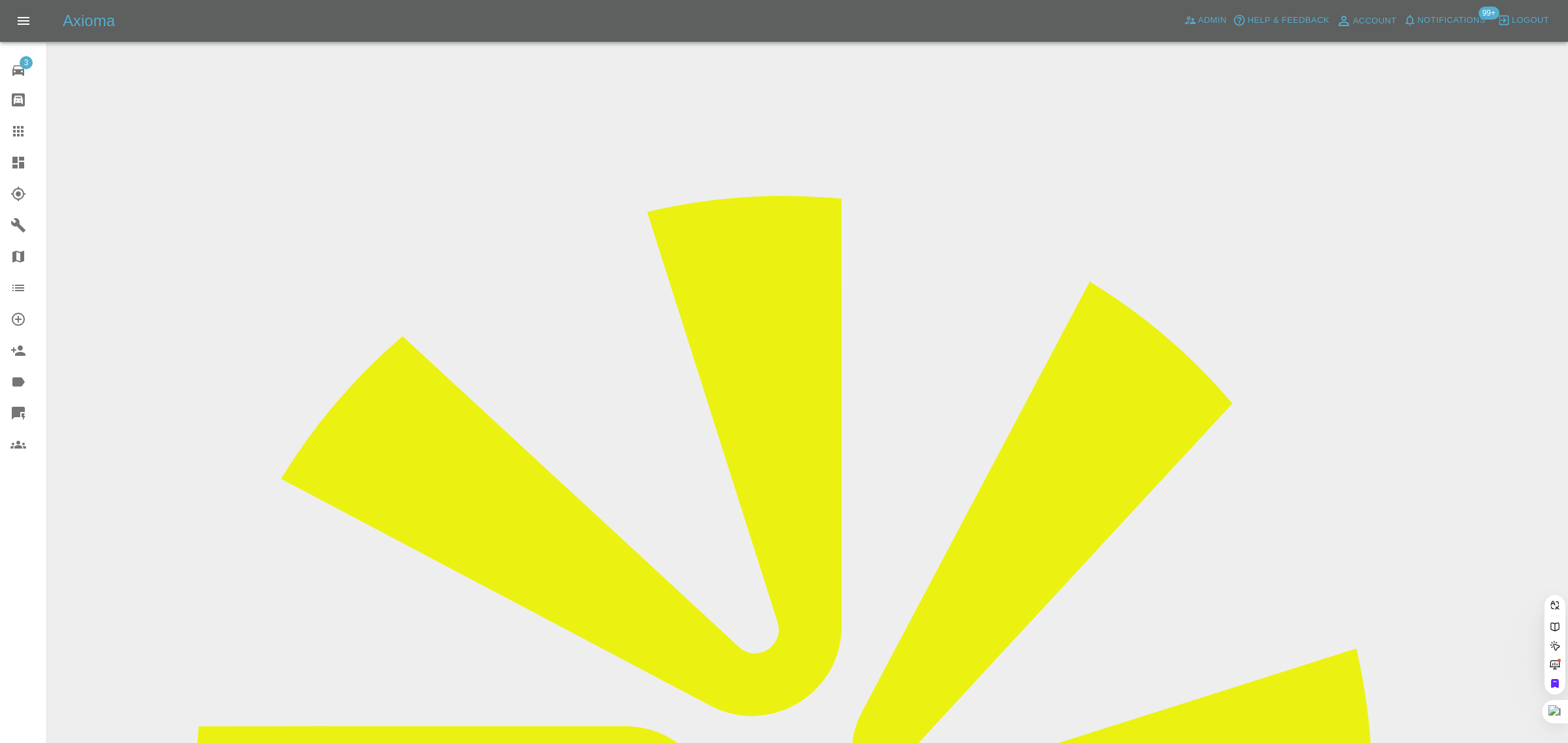
paste input "lpives@gmail.com"
type input "lpives@gmail.com"
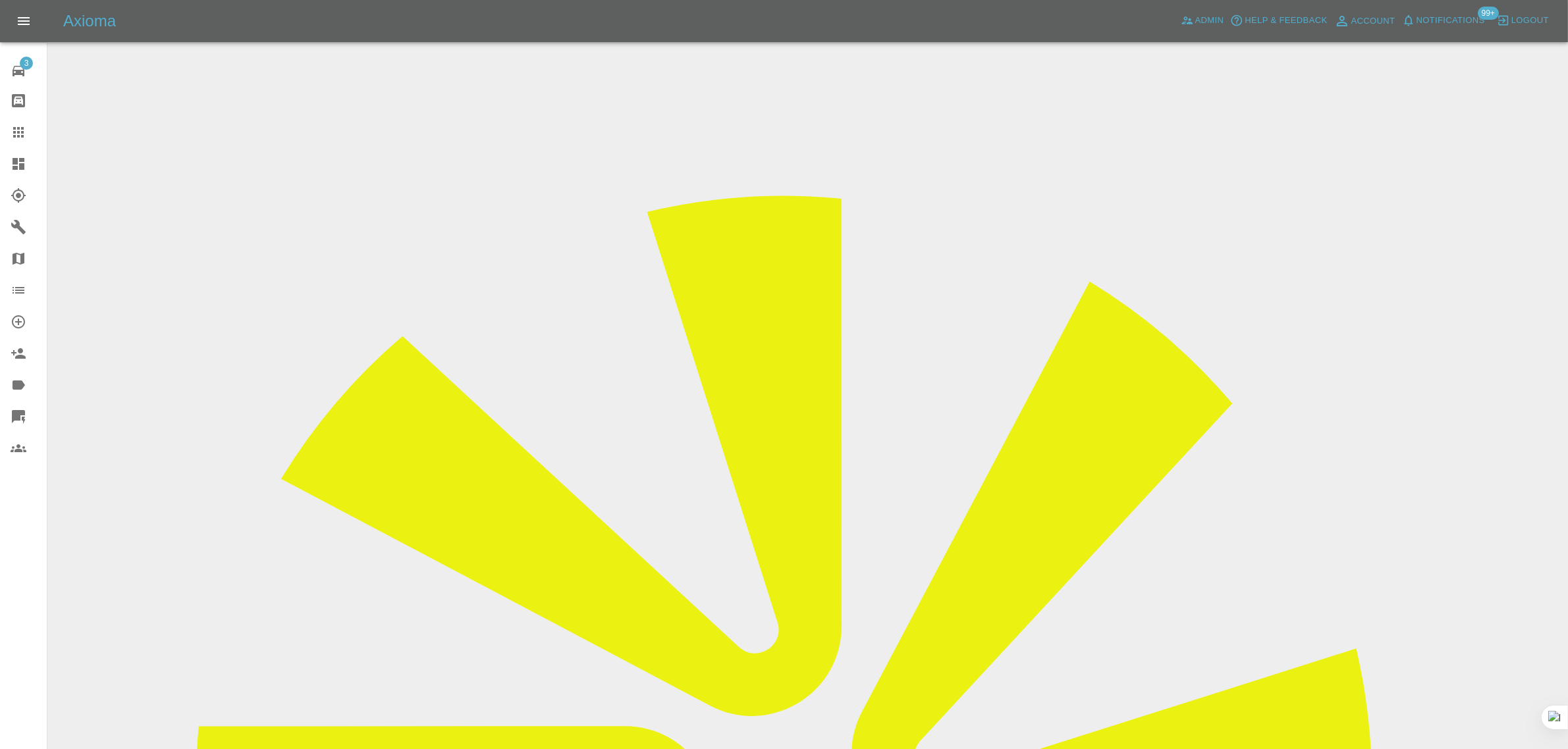
click at [15, 121] on link "Claims" at bounding box center [23, 132] width 46 height 32
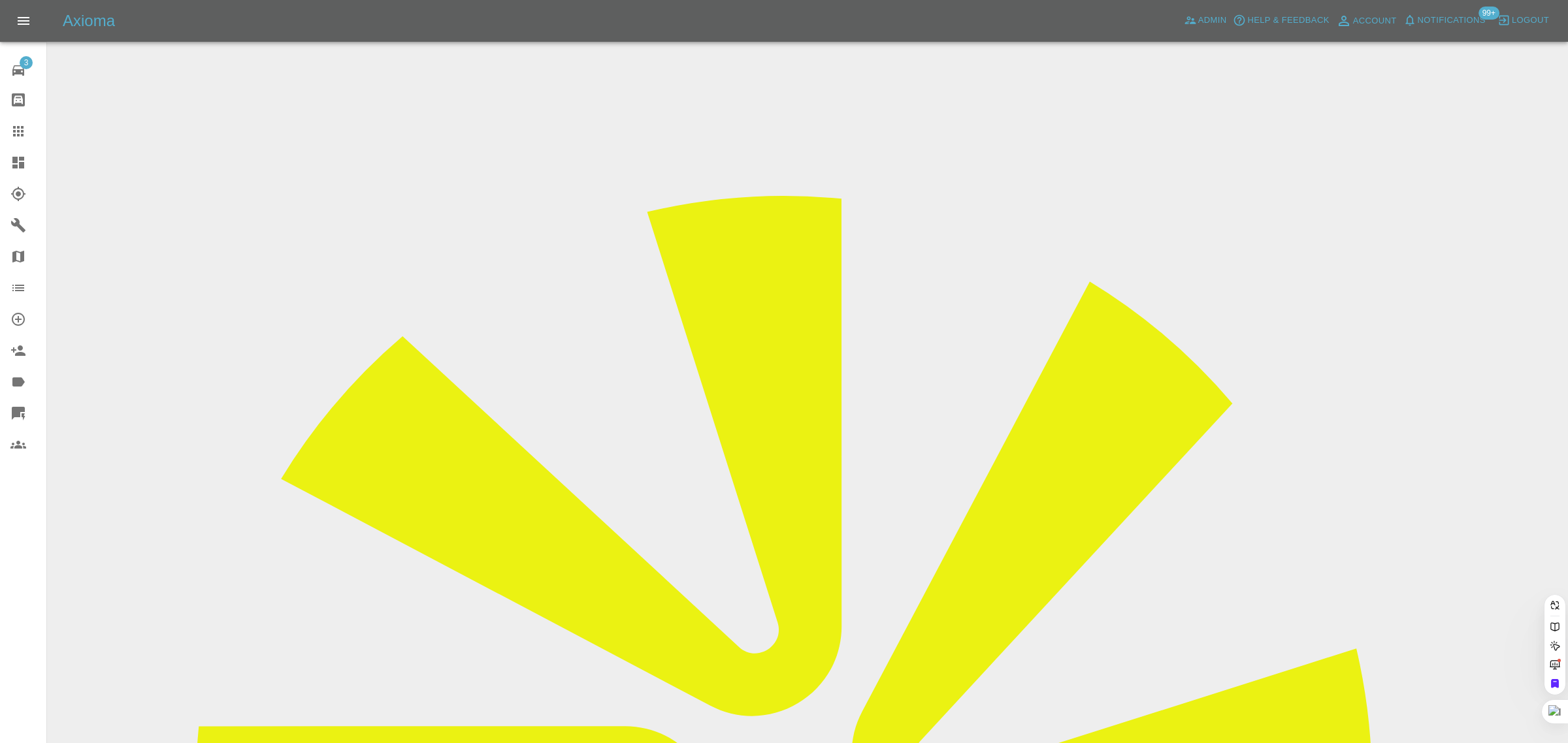
paste input "agdweir@icloud.com"
type input "agdweir@icloud.co"
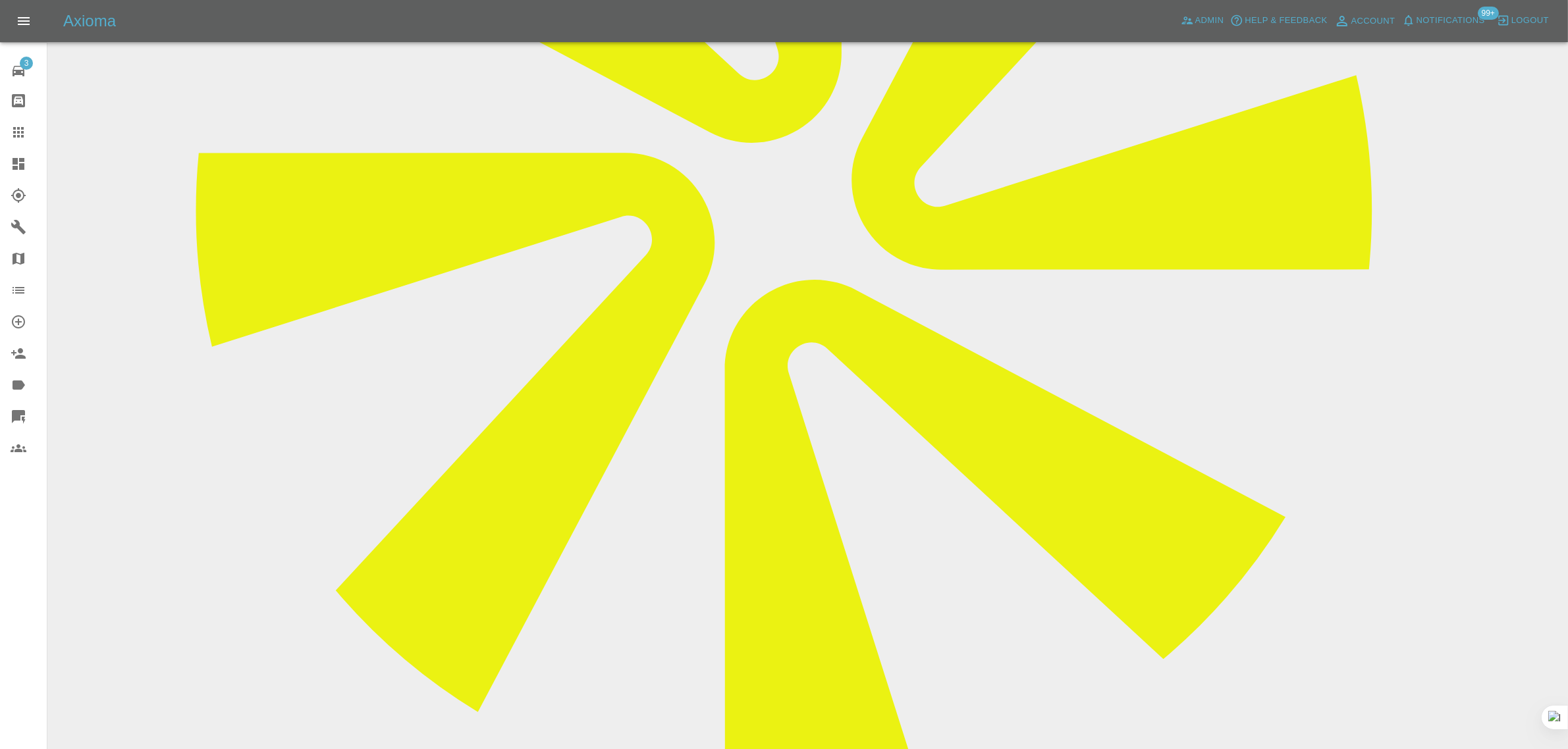
scroll to position [576, 0]
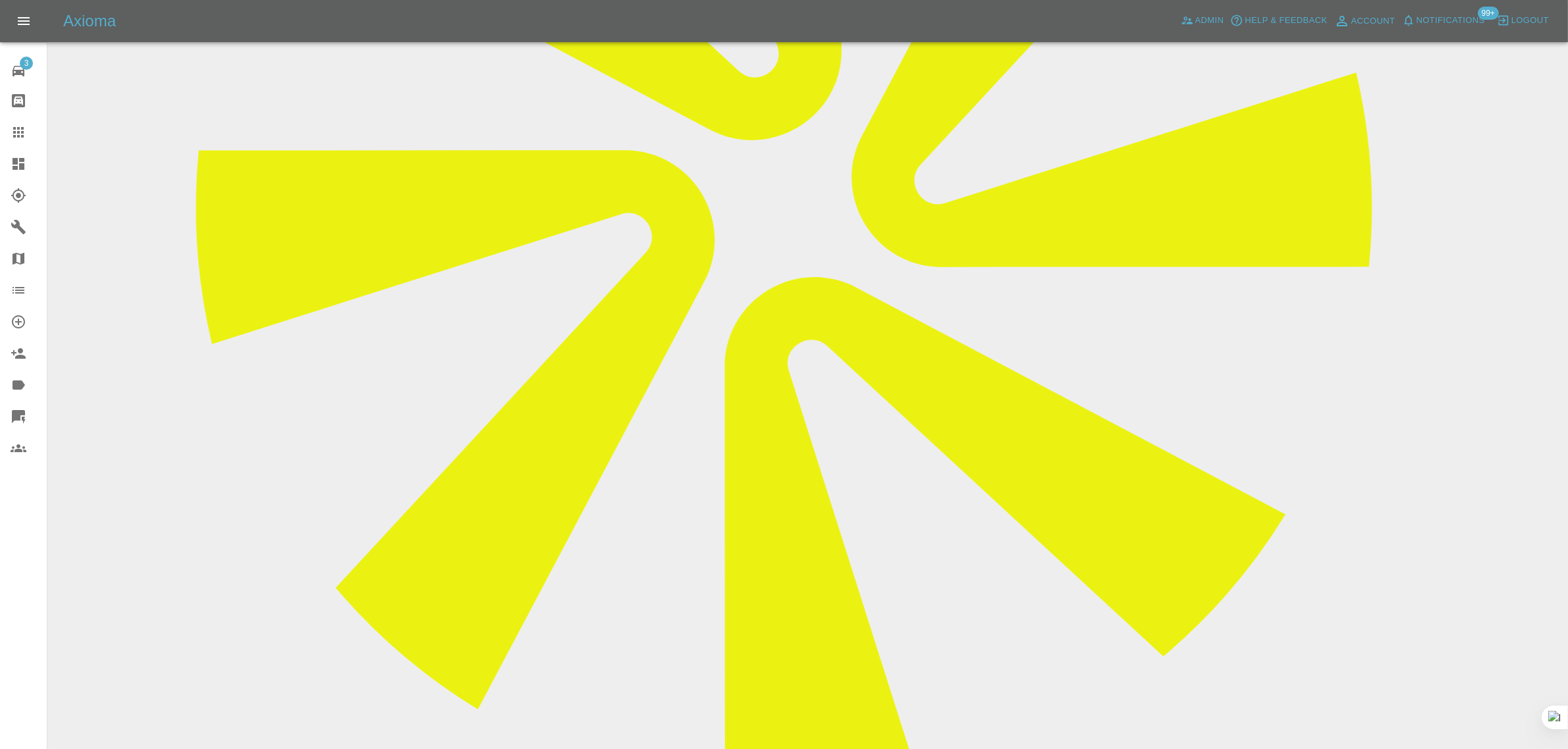
paste textarea "Yes, we’ve postponed. I’m going away, so will reschedule on my return."
type textarea "Yes, we’ve postponed. I’m going away, so will reschedule on my return."
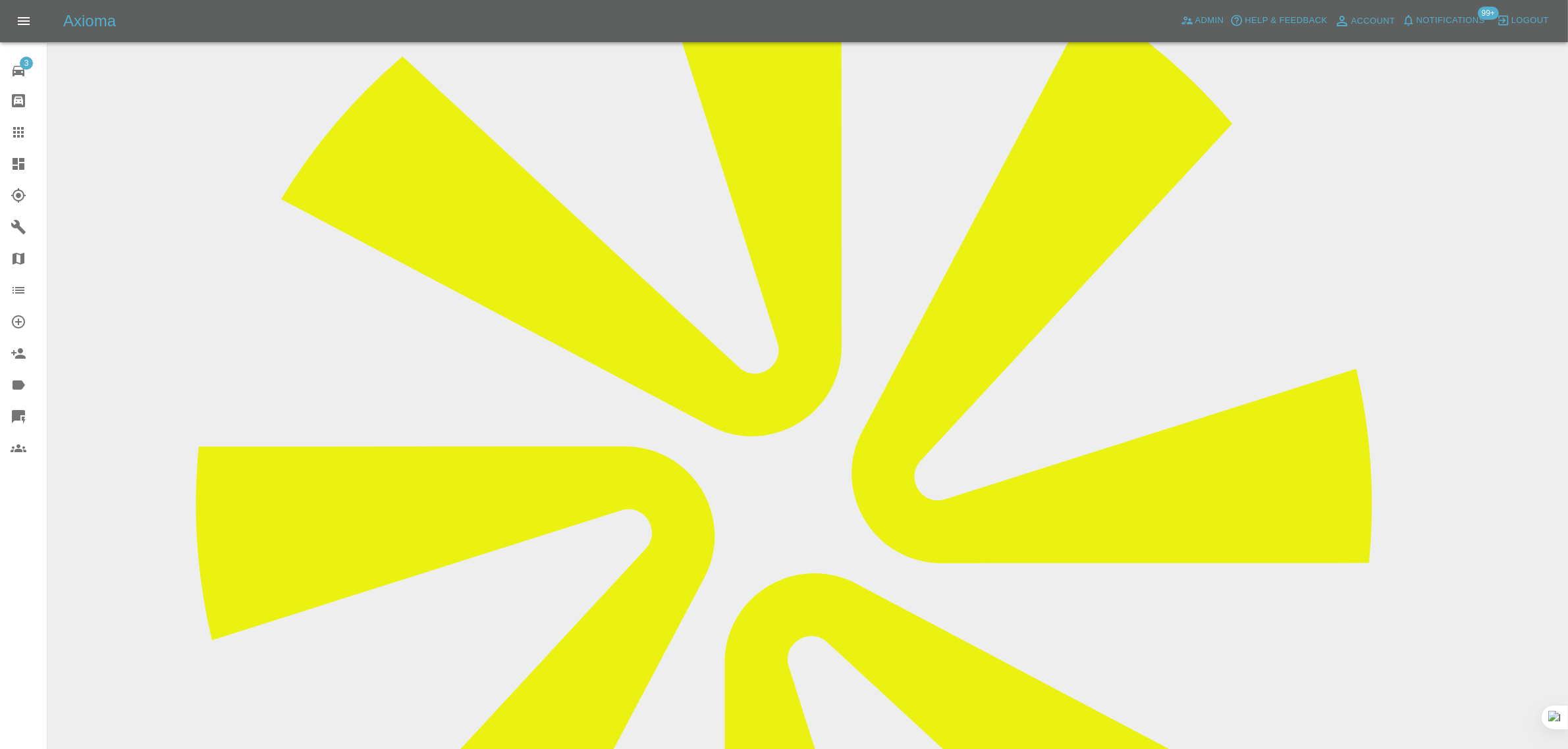
scroll to position [82, 0]
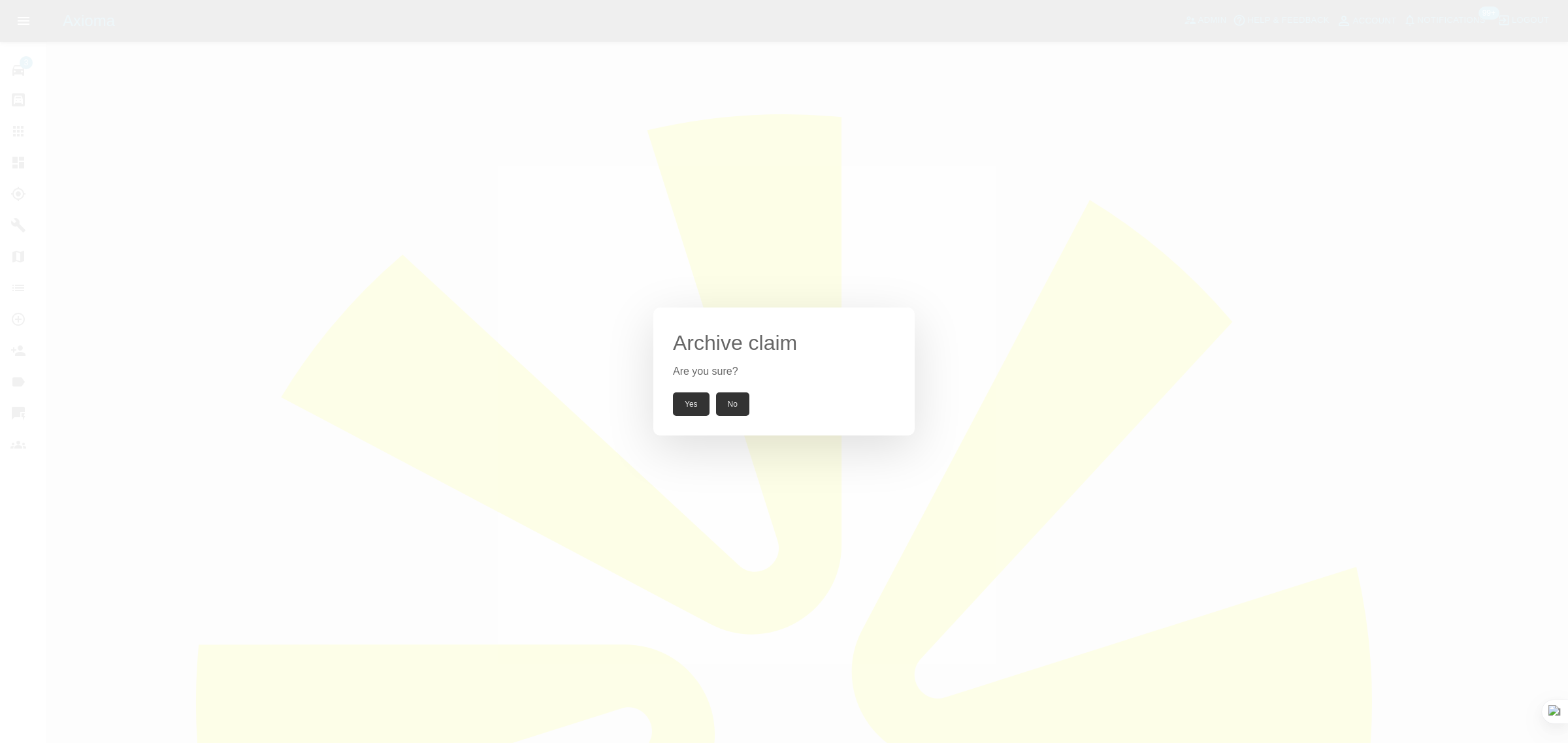
click at [693, 402] on button "Yes" at bounding box center [691, 404] width 37 height 24
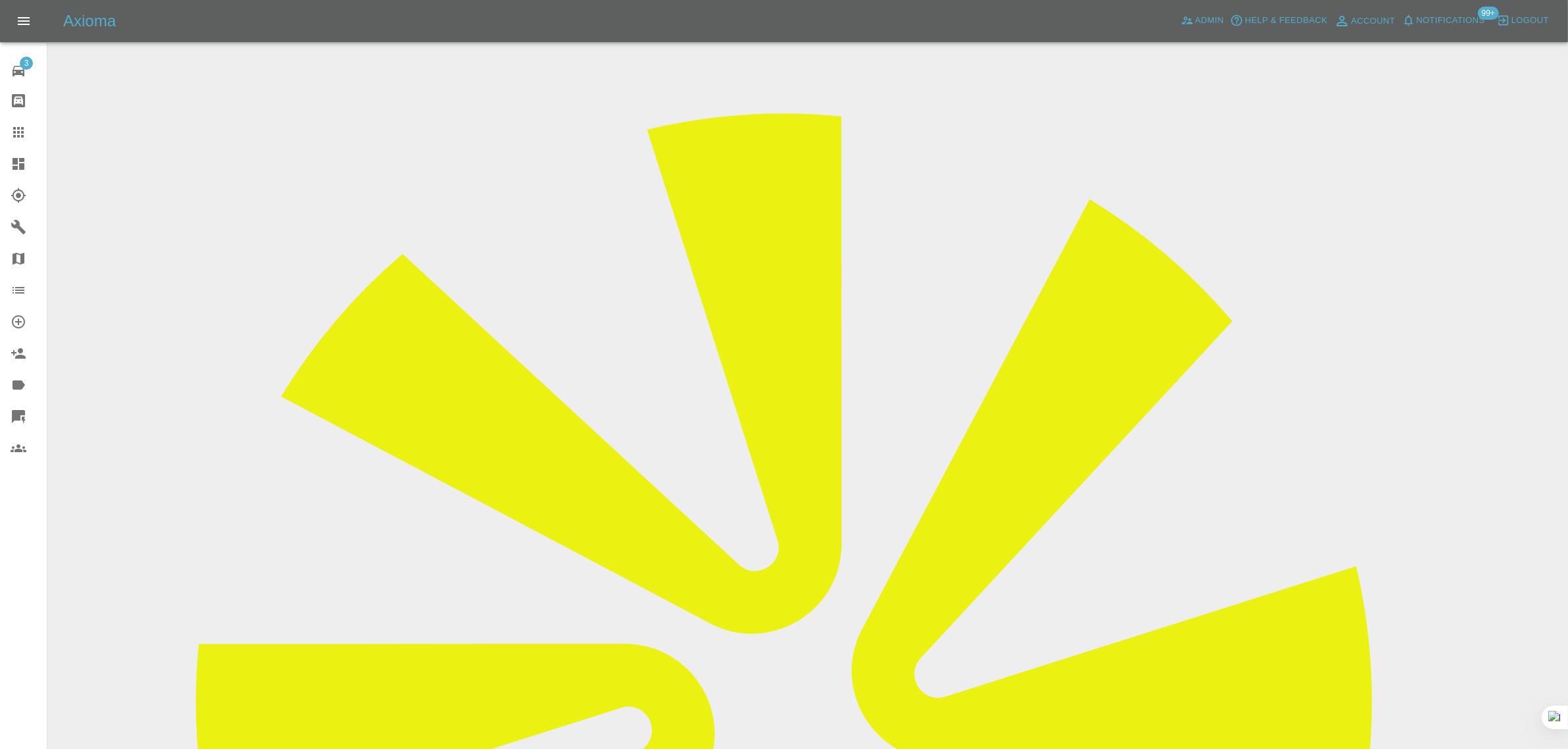
click at [14, 139] on icon at bounding box center [19, 132] width 15 height 15
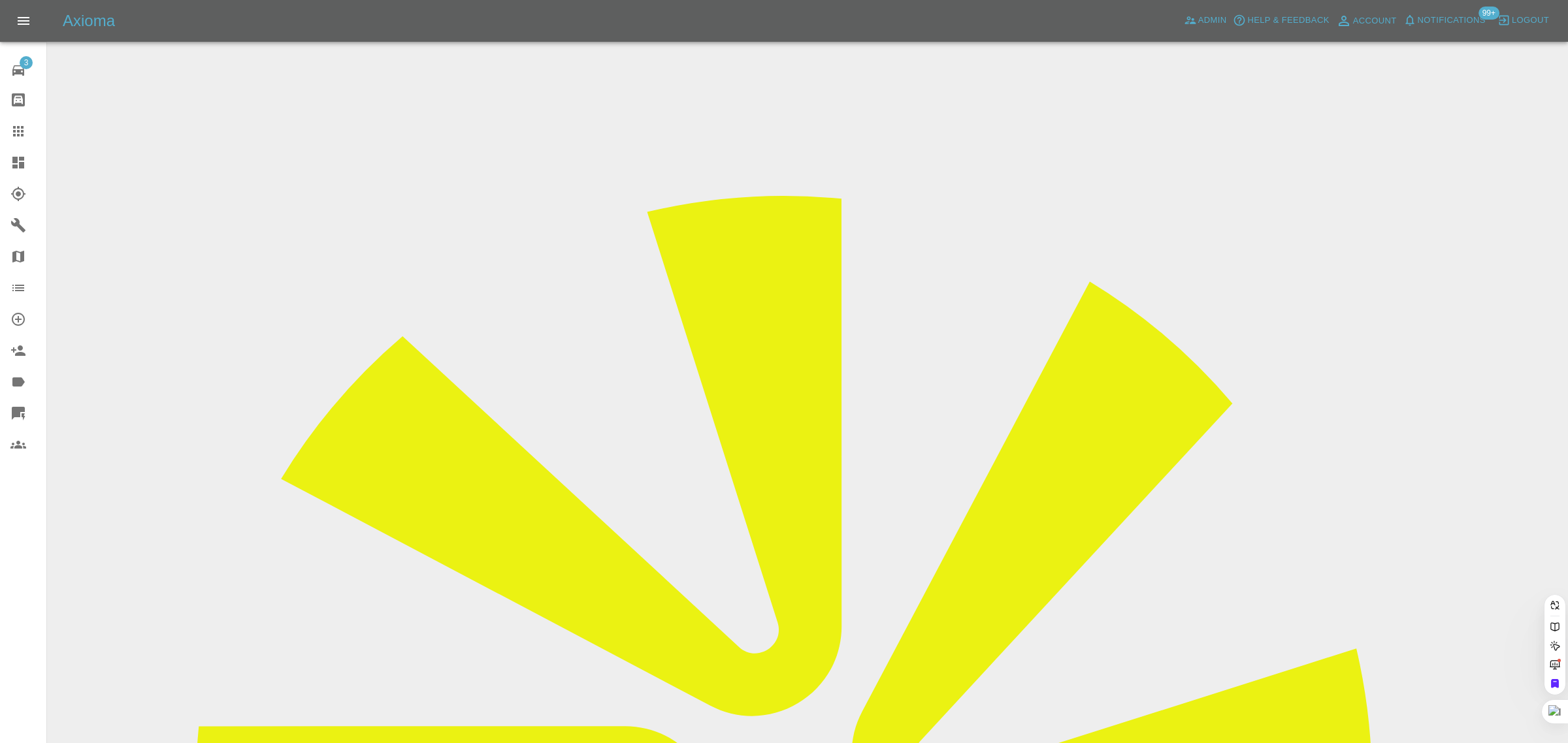
paste input "mike.gibbard@me.com"
type input "mike.gibbard@me.com"
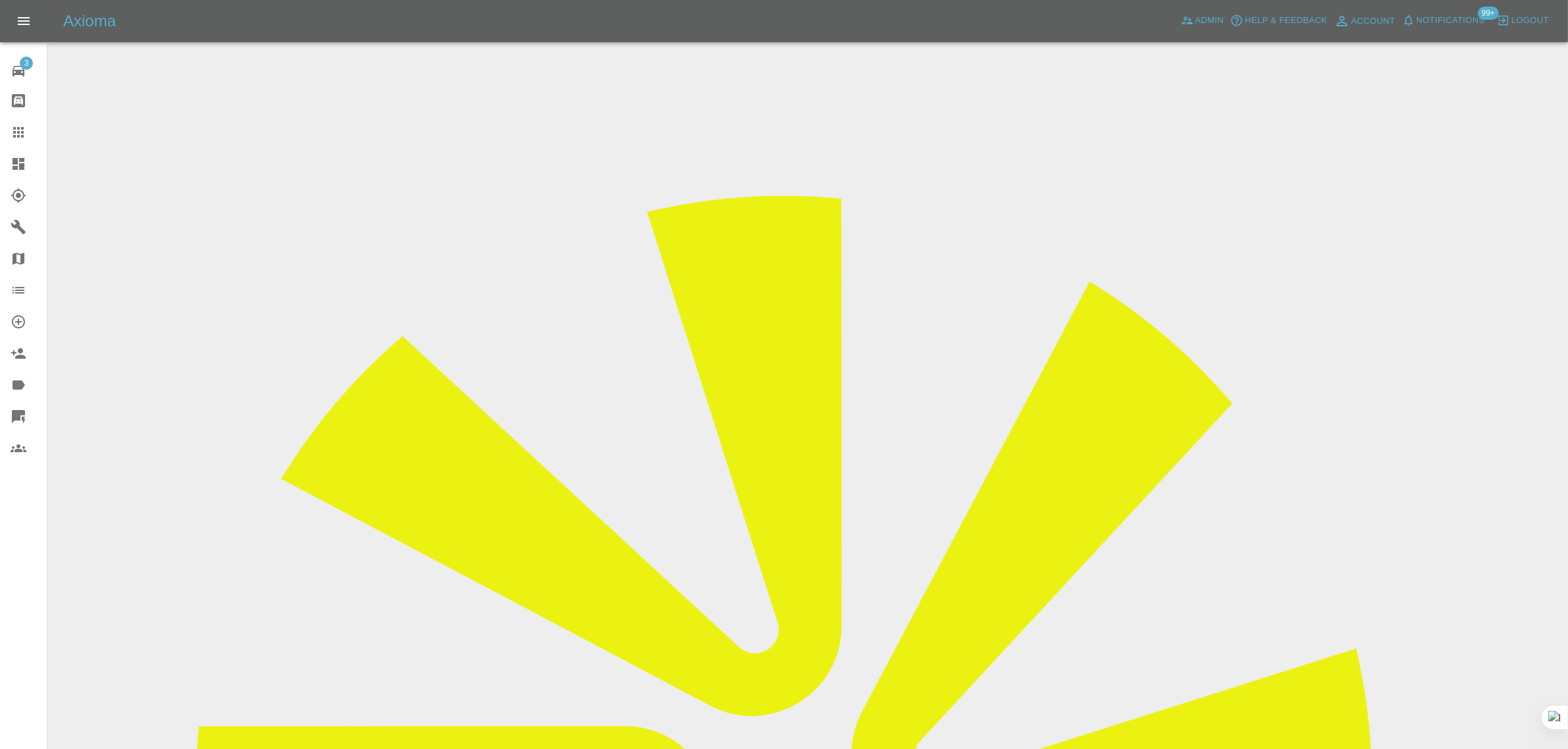
click at [17, 125] on icon at bounding box center [19, 132] width 15 height 15
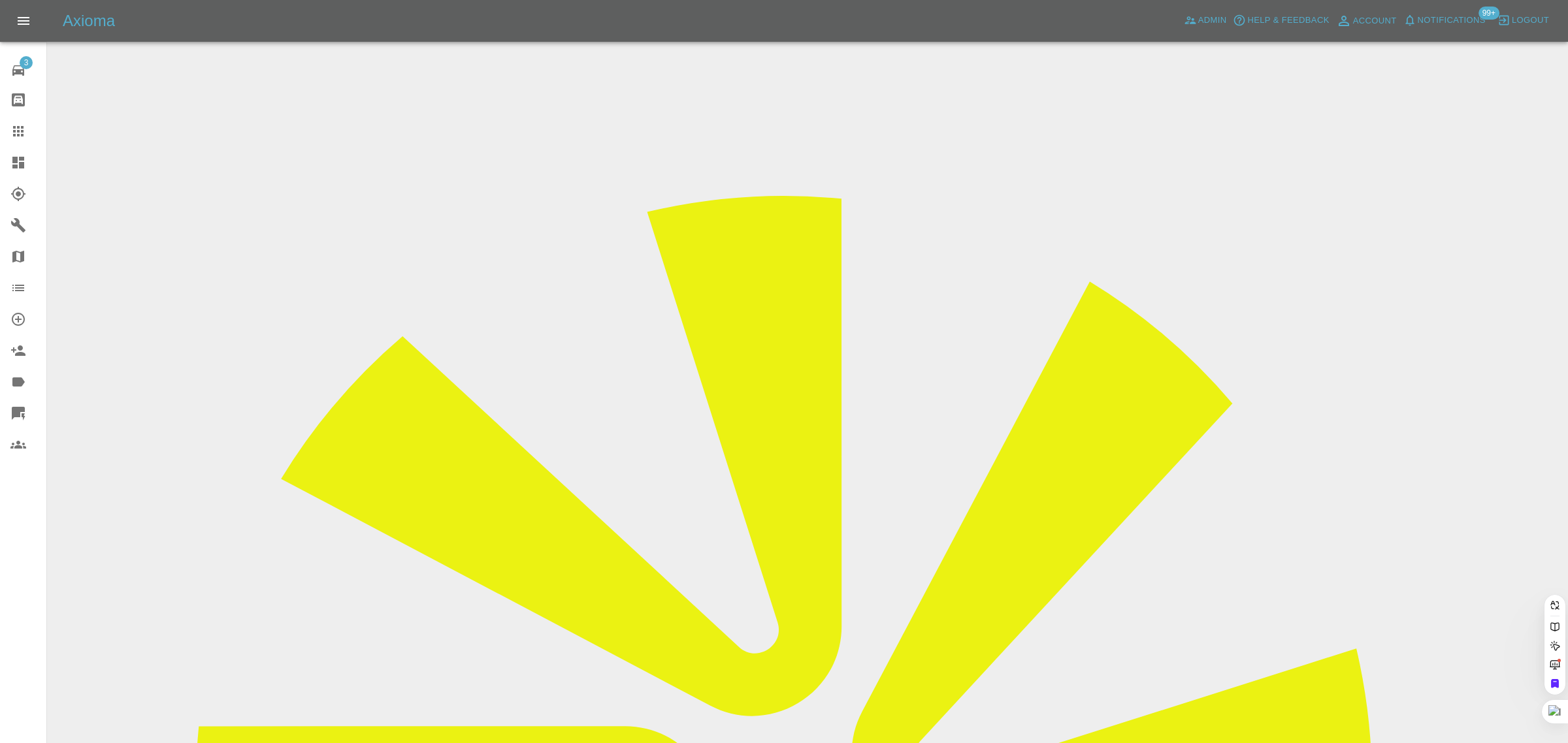
paste input "robp2022@gmail.com"
type input "robp2022@gmail.com"
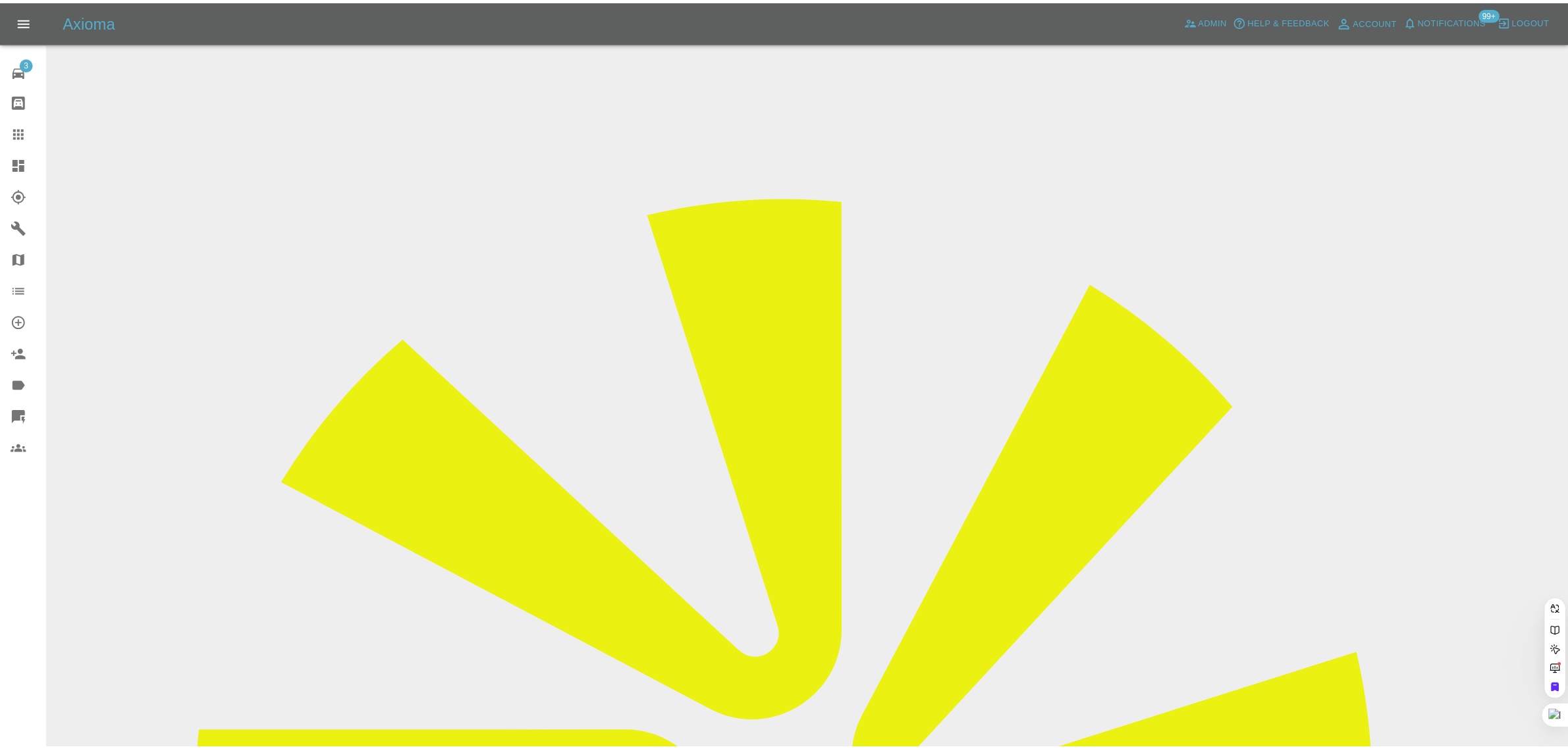
scroll to position [0, 0]
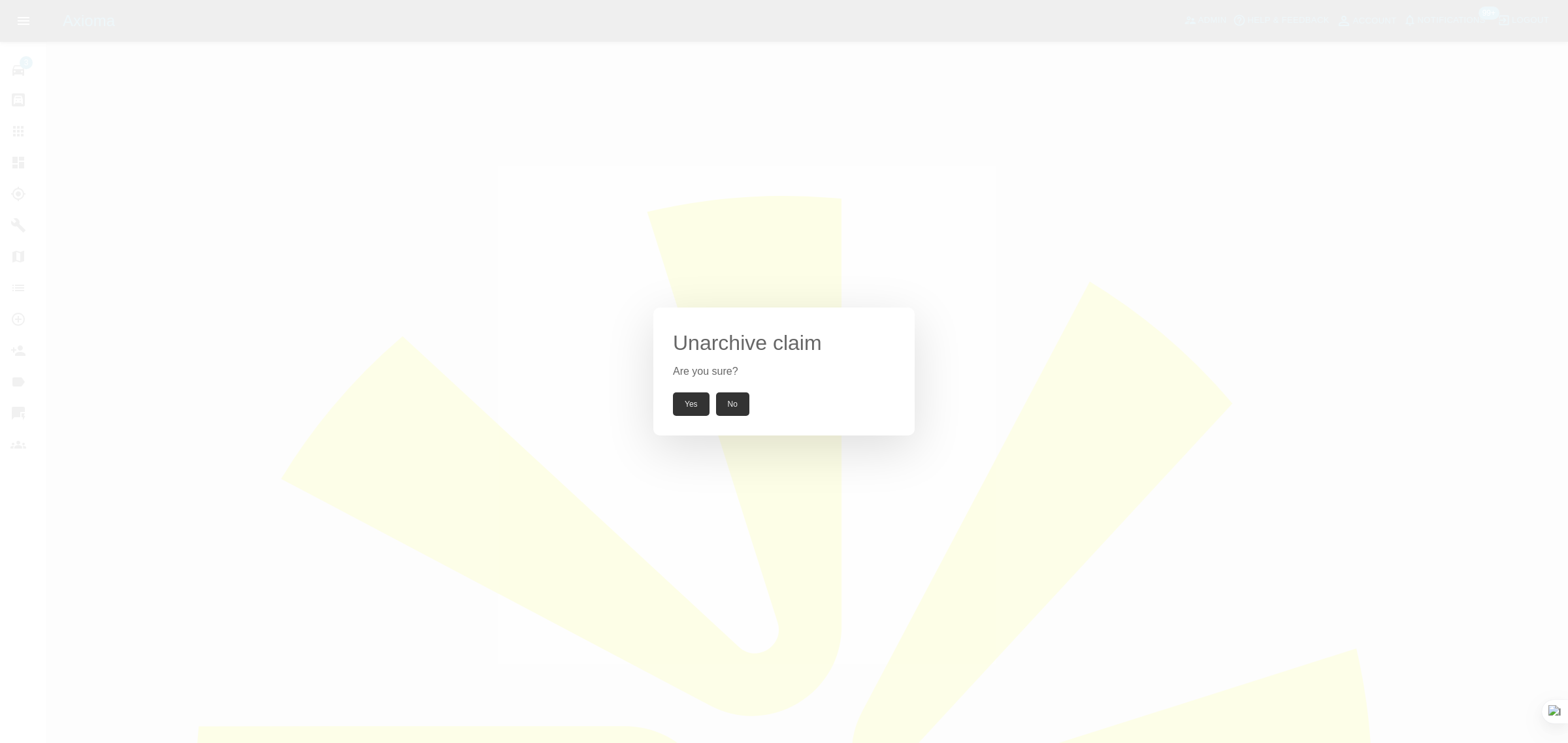
click at [687, 403] on button "Yes" at bounding box center [691, 404] width 37 height 24
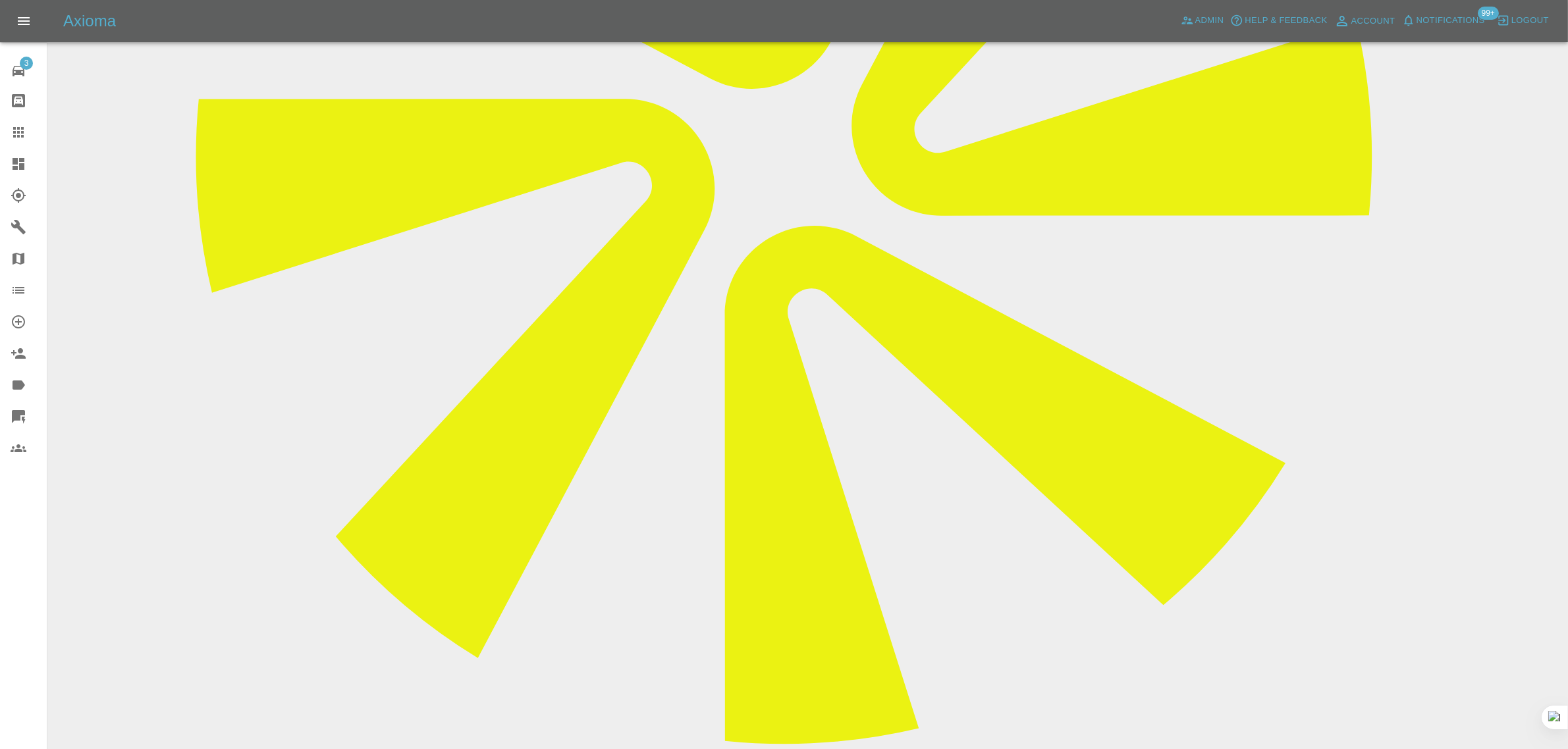
scroll to position [658, 0]
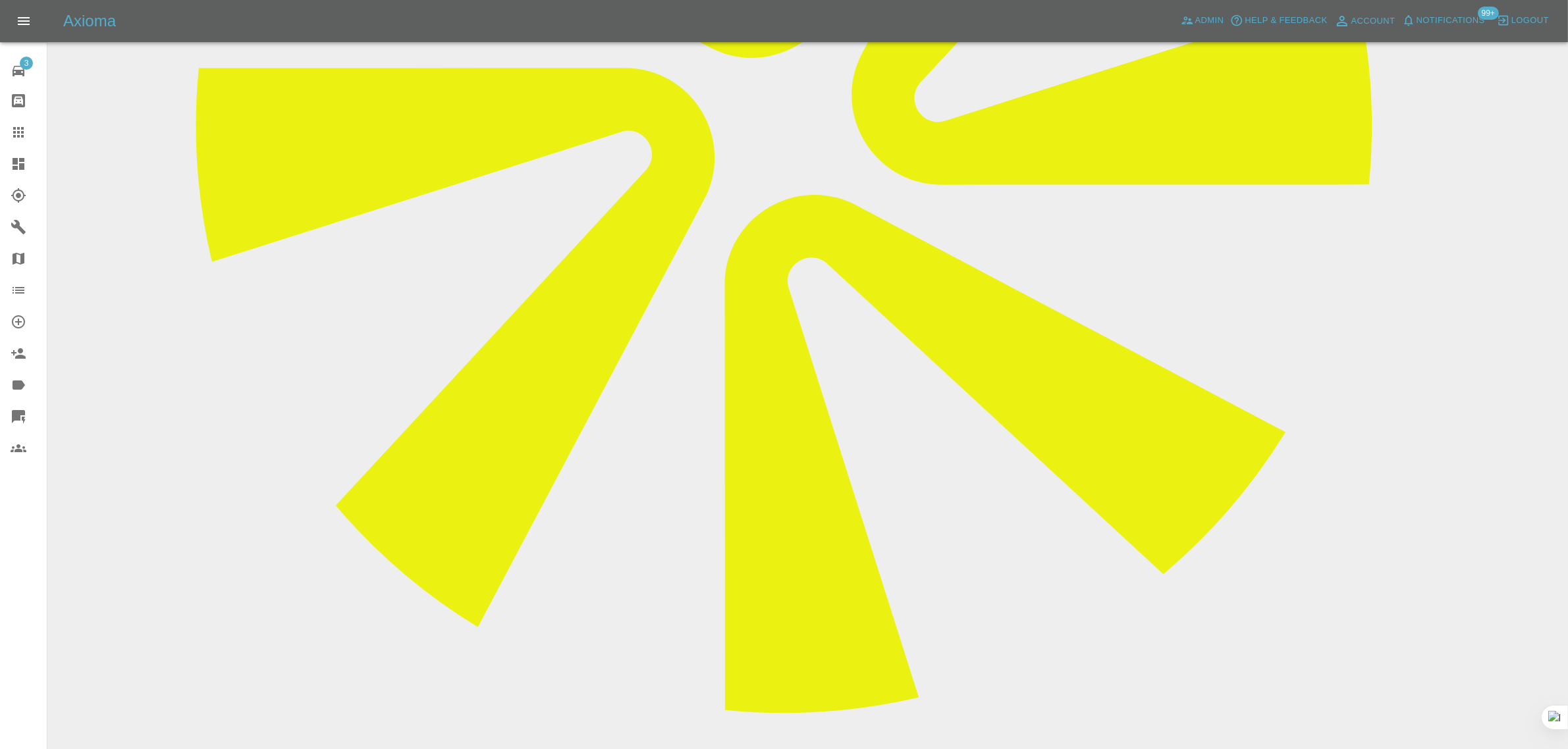
paste textarea "This quote is acceptable, I will need to liaise with the owner and repairer to …"
type textarea "This quote is acceptable, I will need to liaise with the owner and repairer to …"
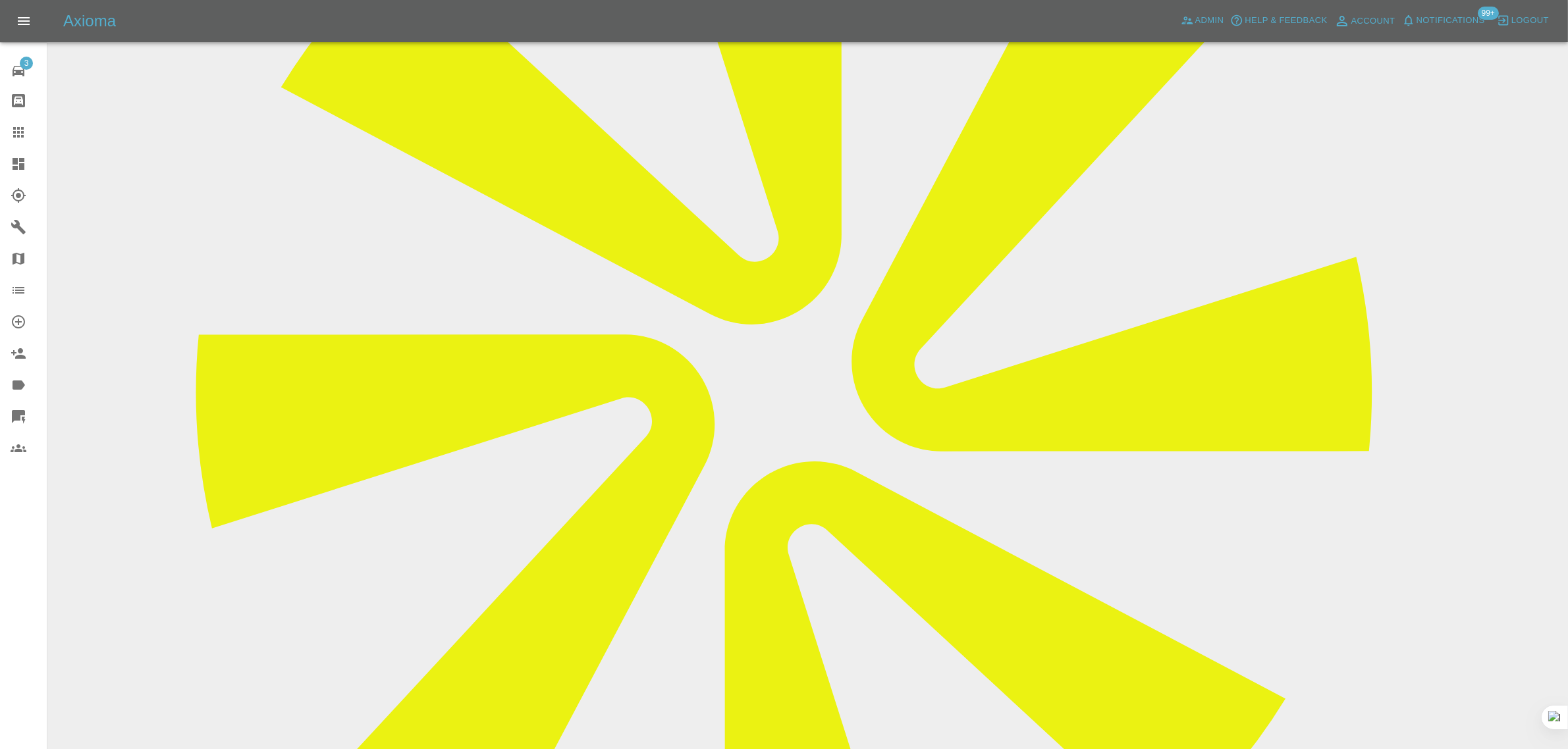
scroll to position [164, 0]
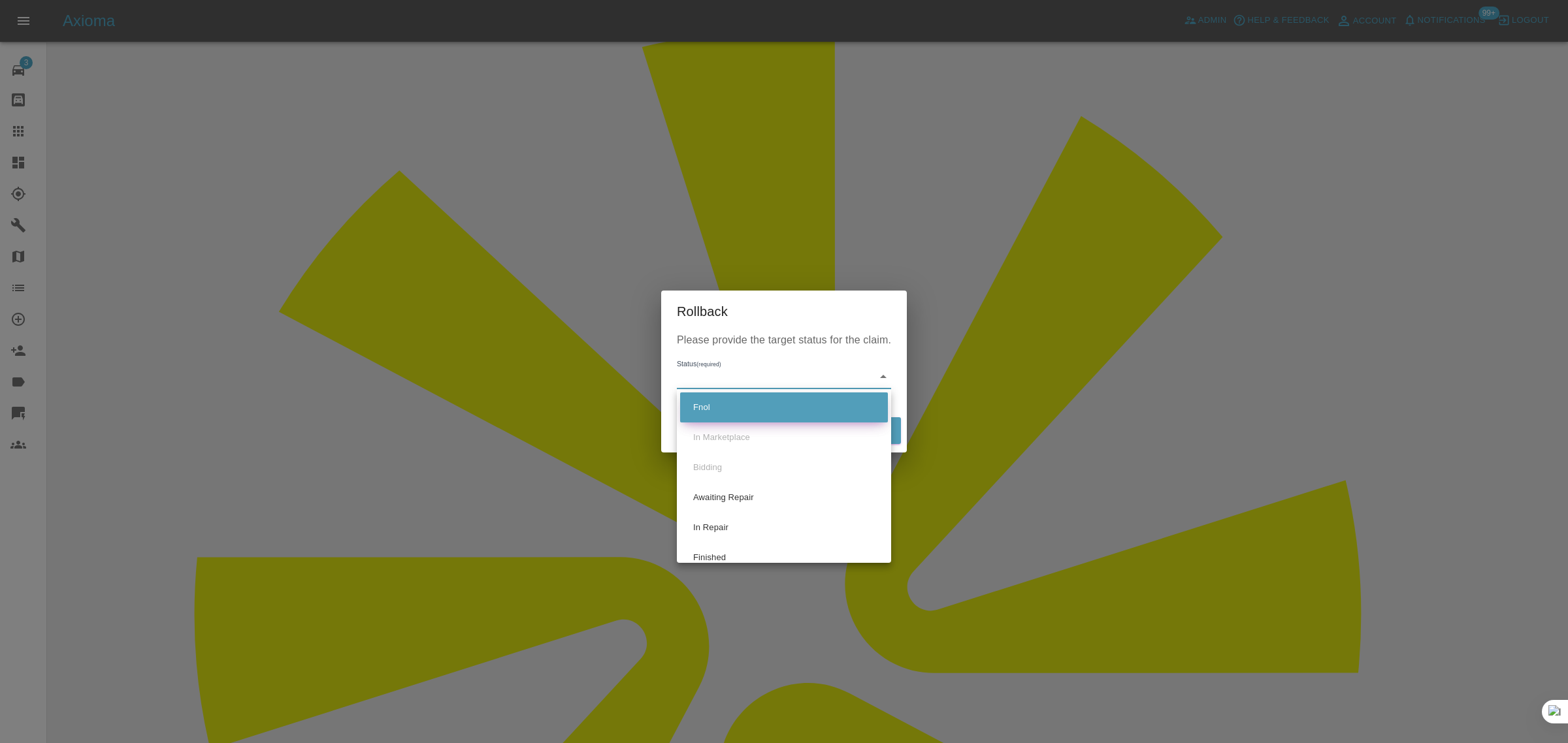
click at [753, 409] on li "Fnol" at bounding box center [784, 407] width 208 height 30
type input "fnol"
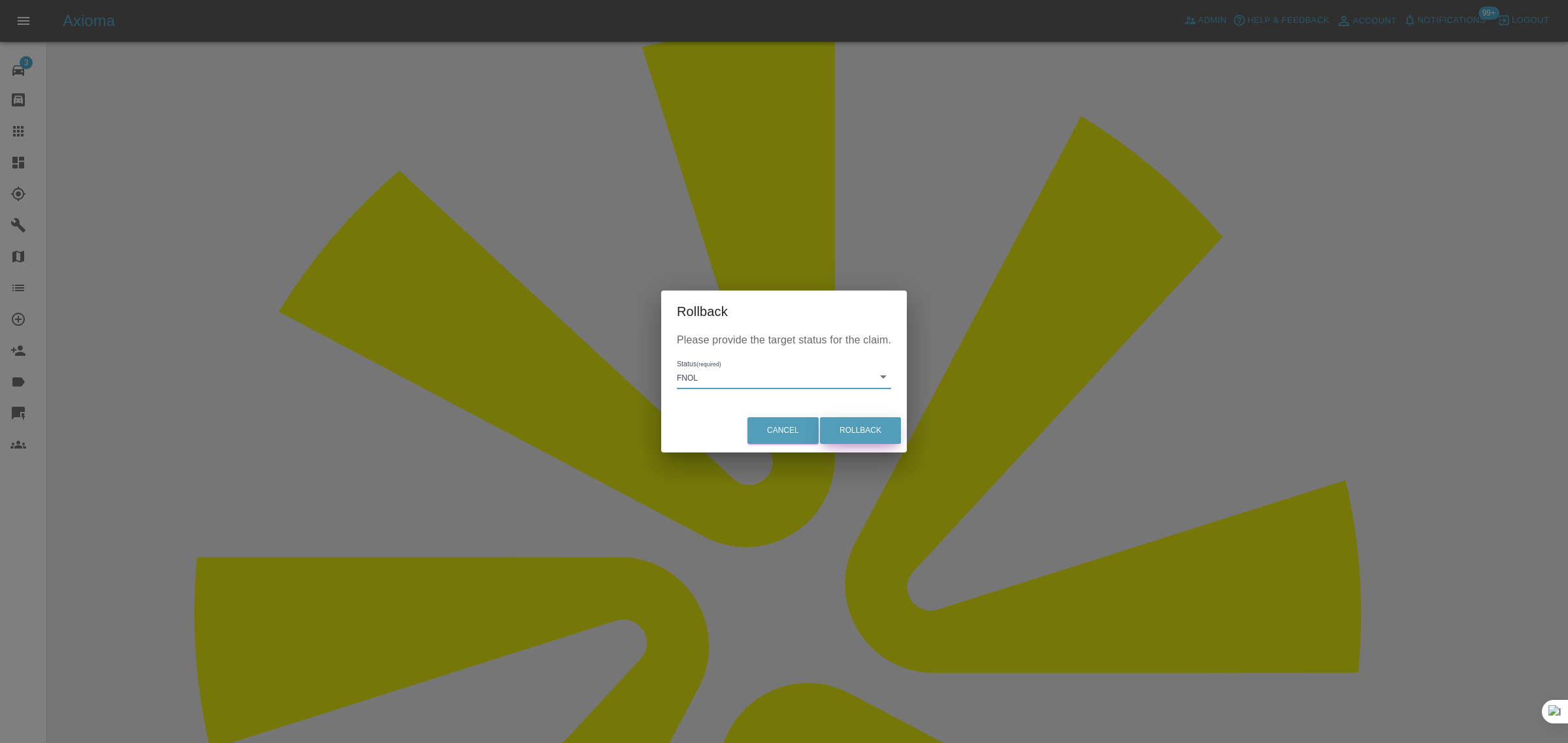
click at [882, 439] on button "Rollback" at bounding box center [860, 430] width 81 height 27
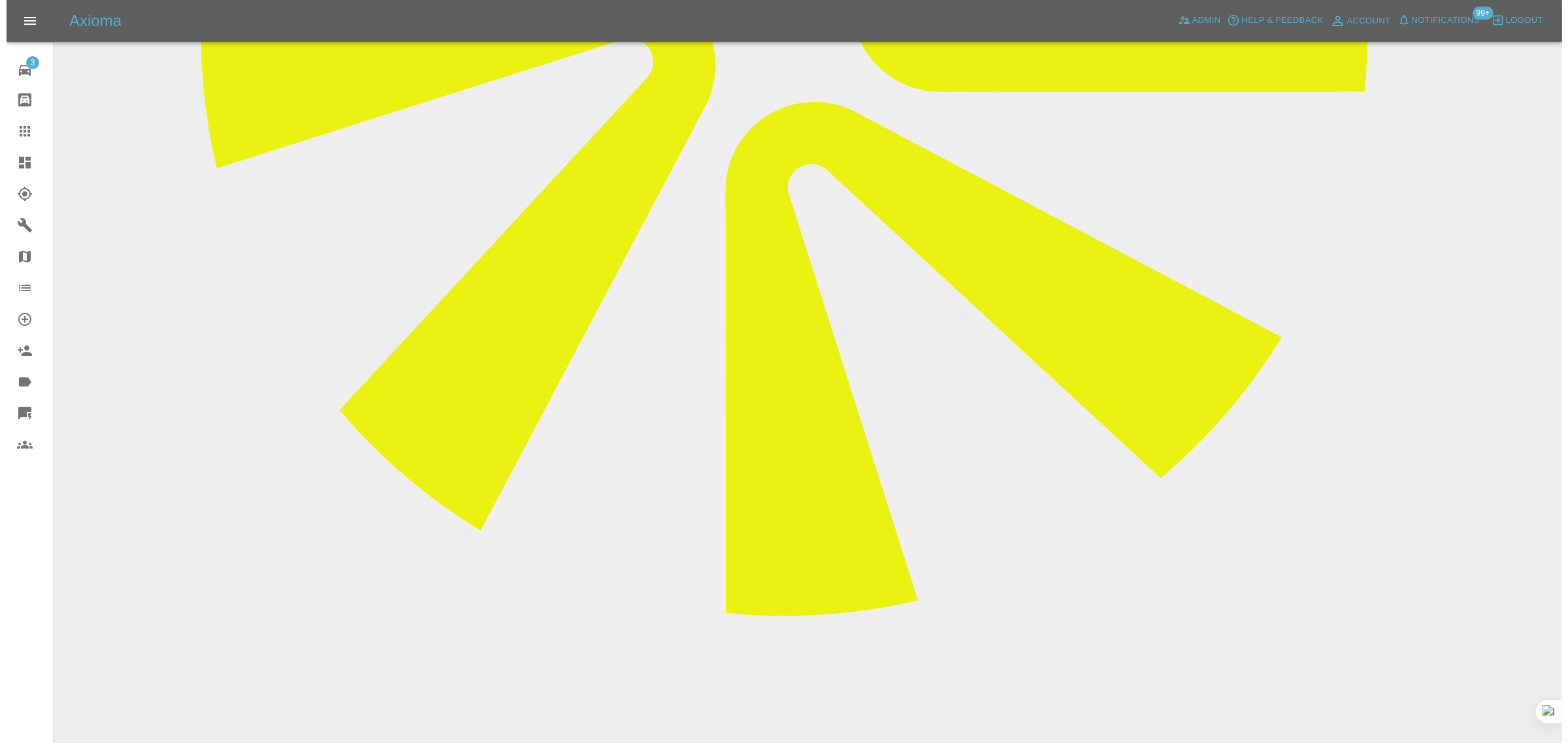
scroll to position [0, 0]
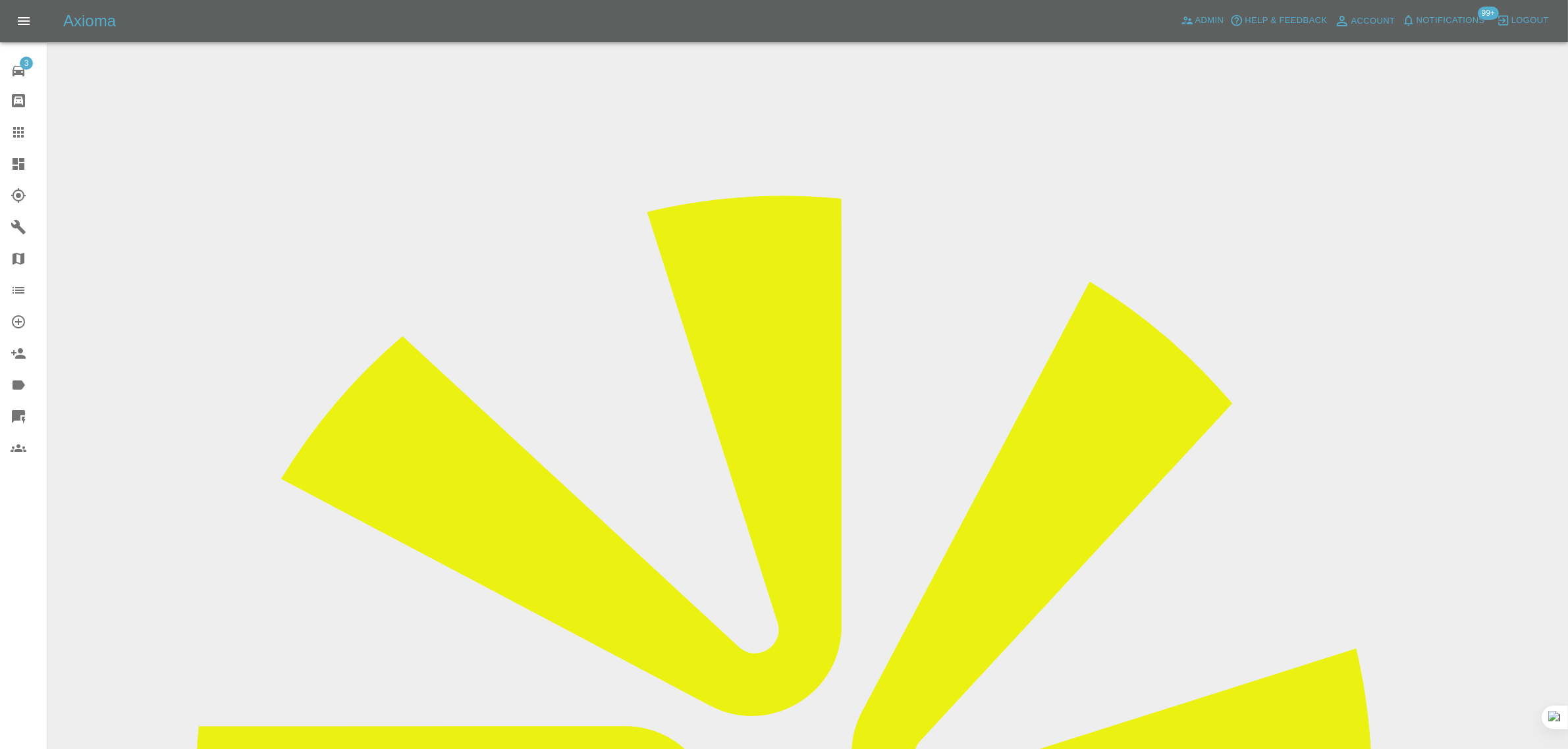
click at [7, 129] on link "Claims" at bounding box center [23, 132] width 46 height 32
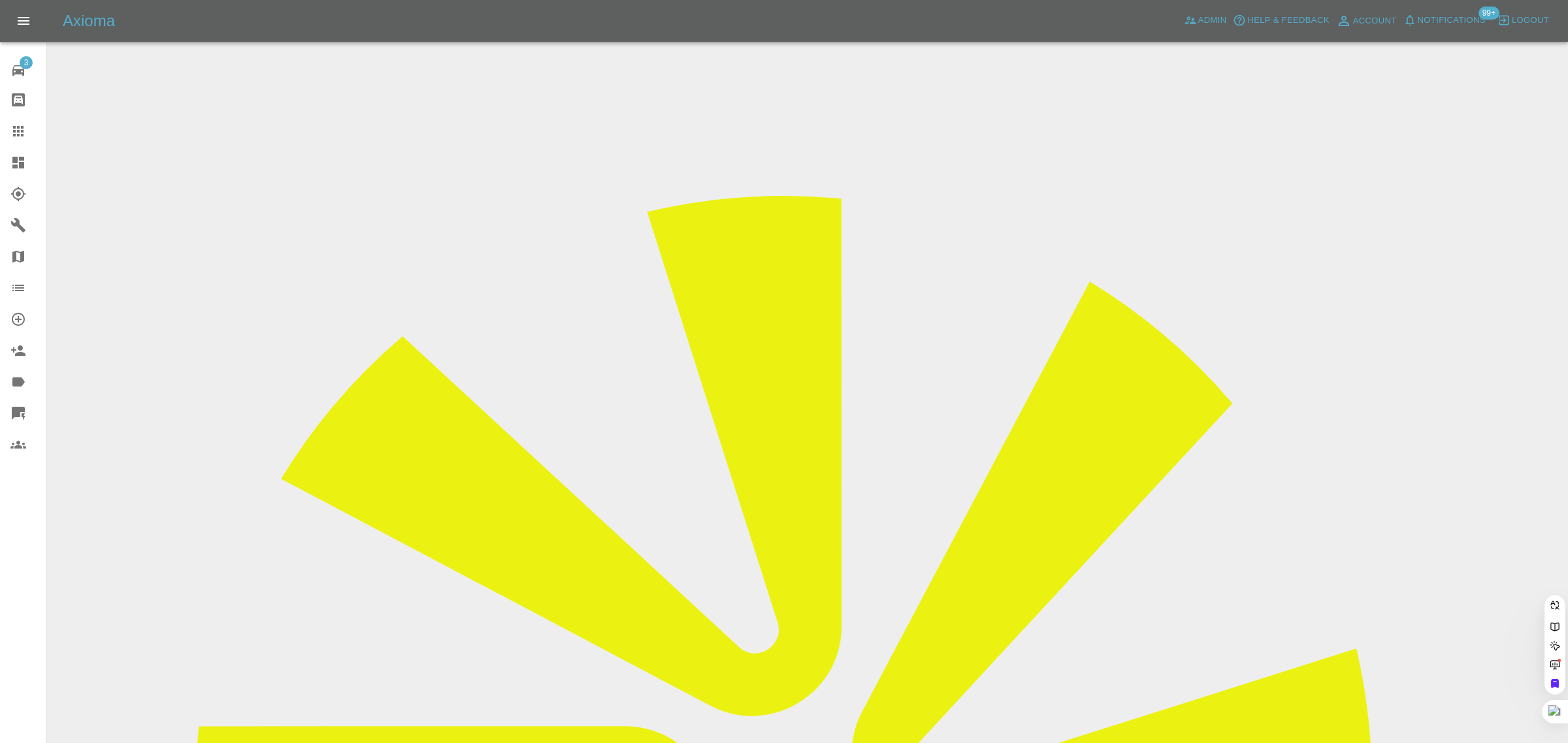
paste input "dandba.feather@talktalk.net"
type input "dandba.feather@talktalk.net"
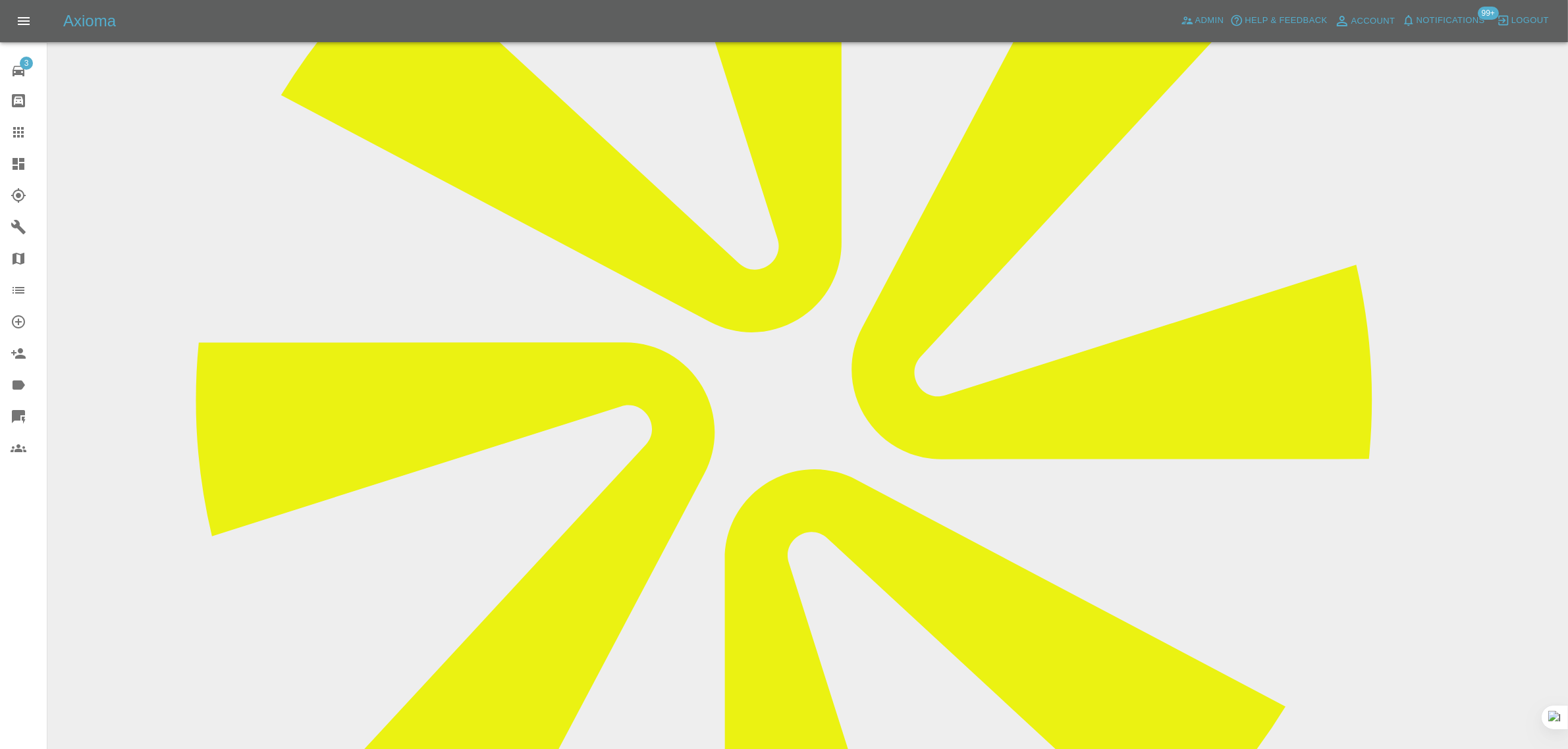
scroll to position [725, 0]
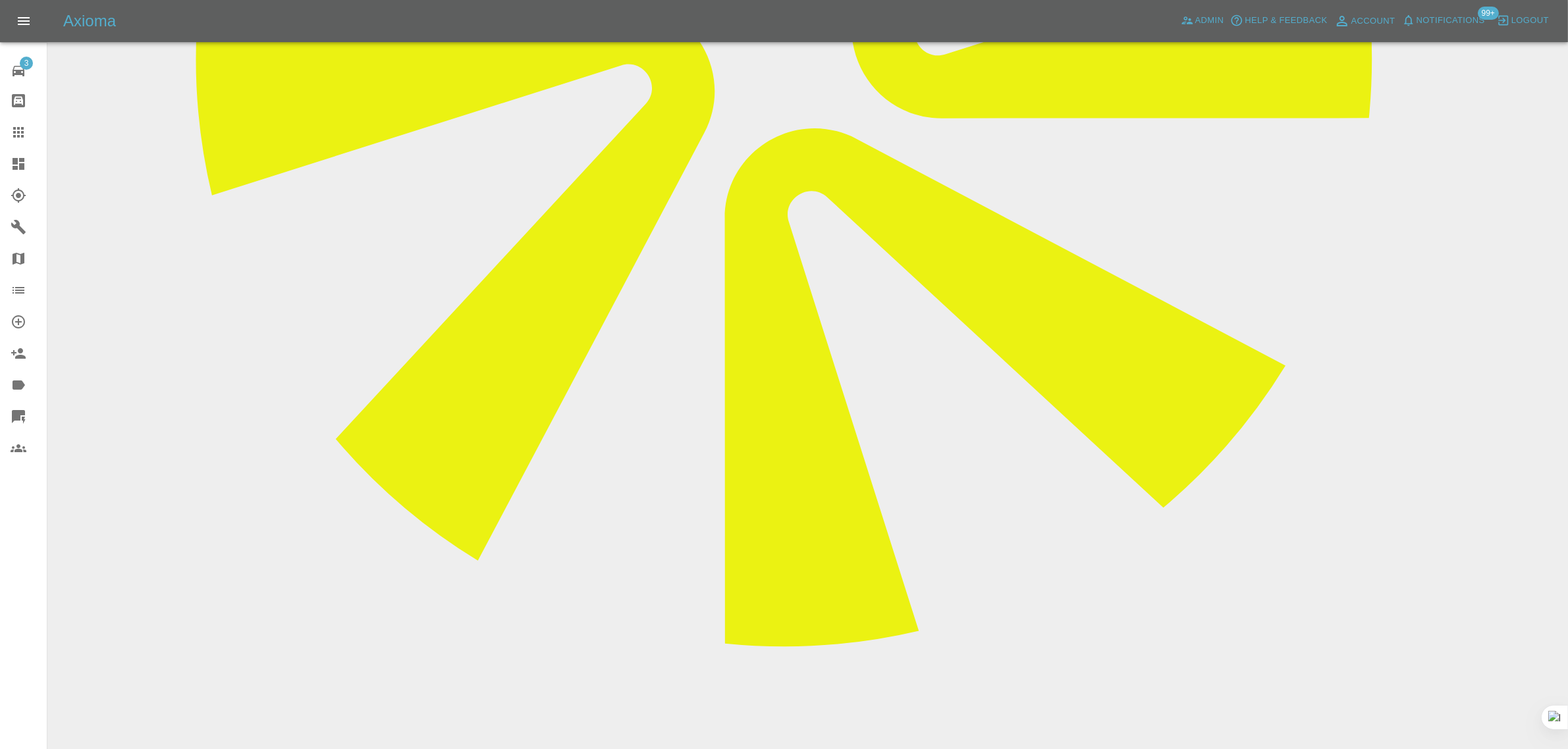
paste textarea "I accept your quote QT-8LIAOAE1-0001-1 for £688.75, subject to an acceptable wo…"
type textarea "I accept your quote QT-8LIAOAE1-0001-1 for £xxxxx, subject to an acceptable wor…"
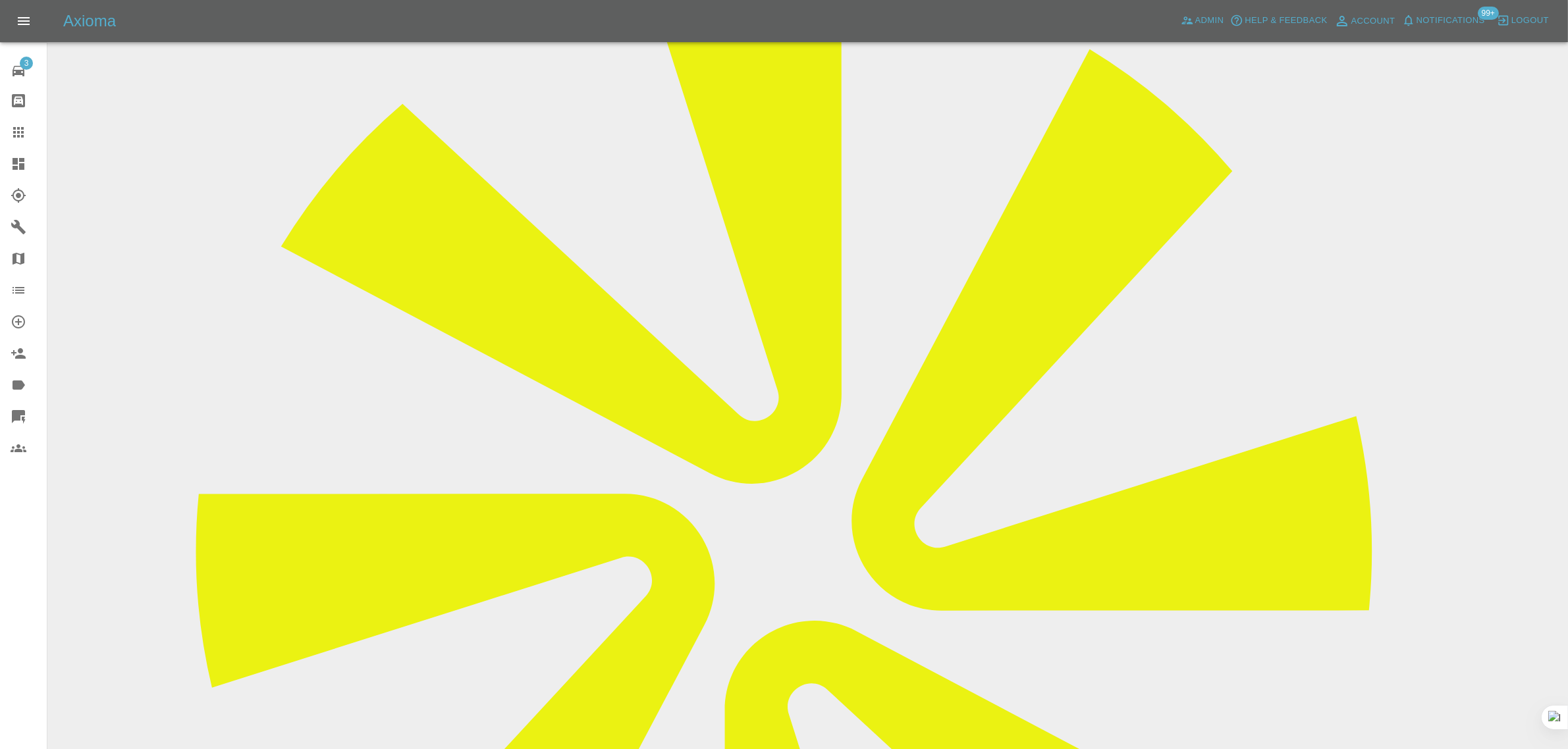
scroll to position [231, 0]
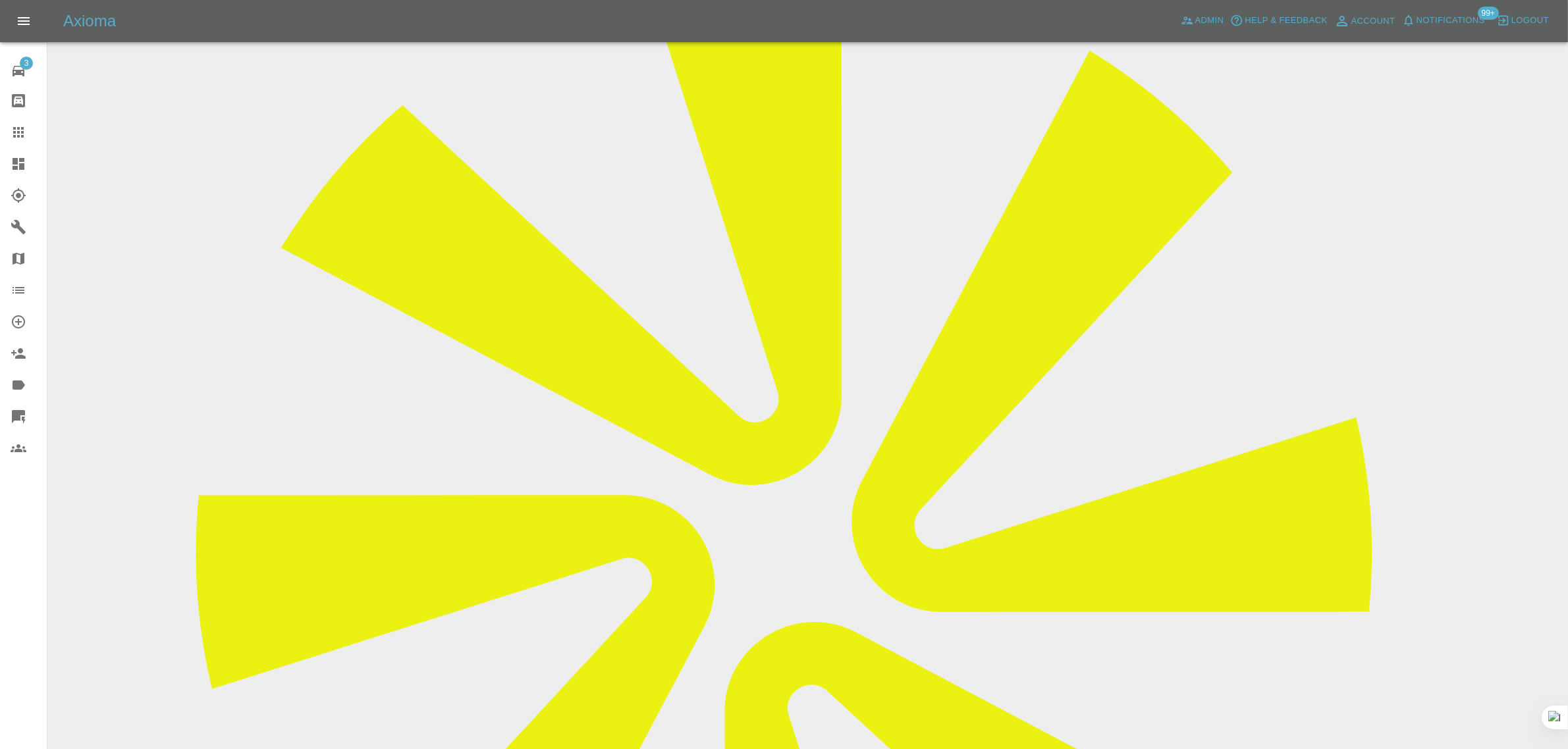
copy td "dandba.feather@talktalk.net"
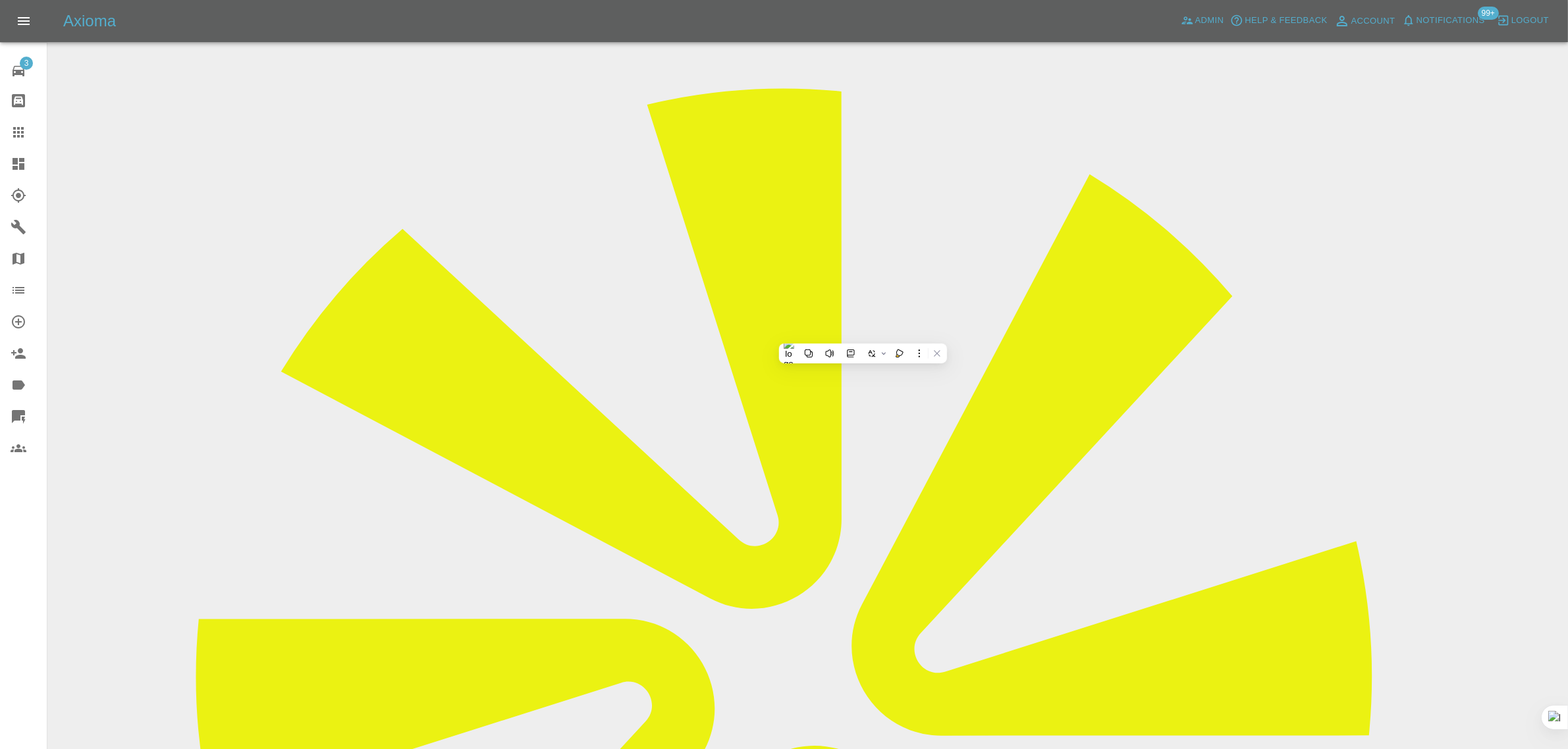
scroll to position [0, 0]
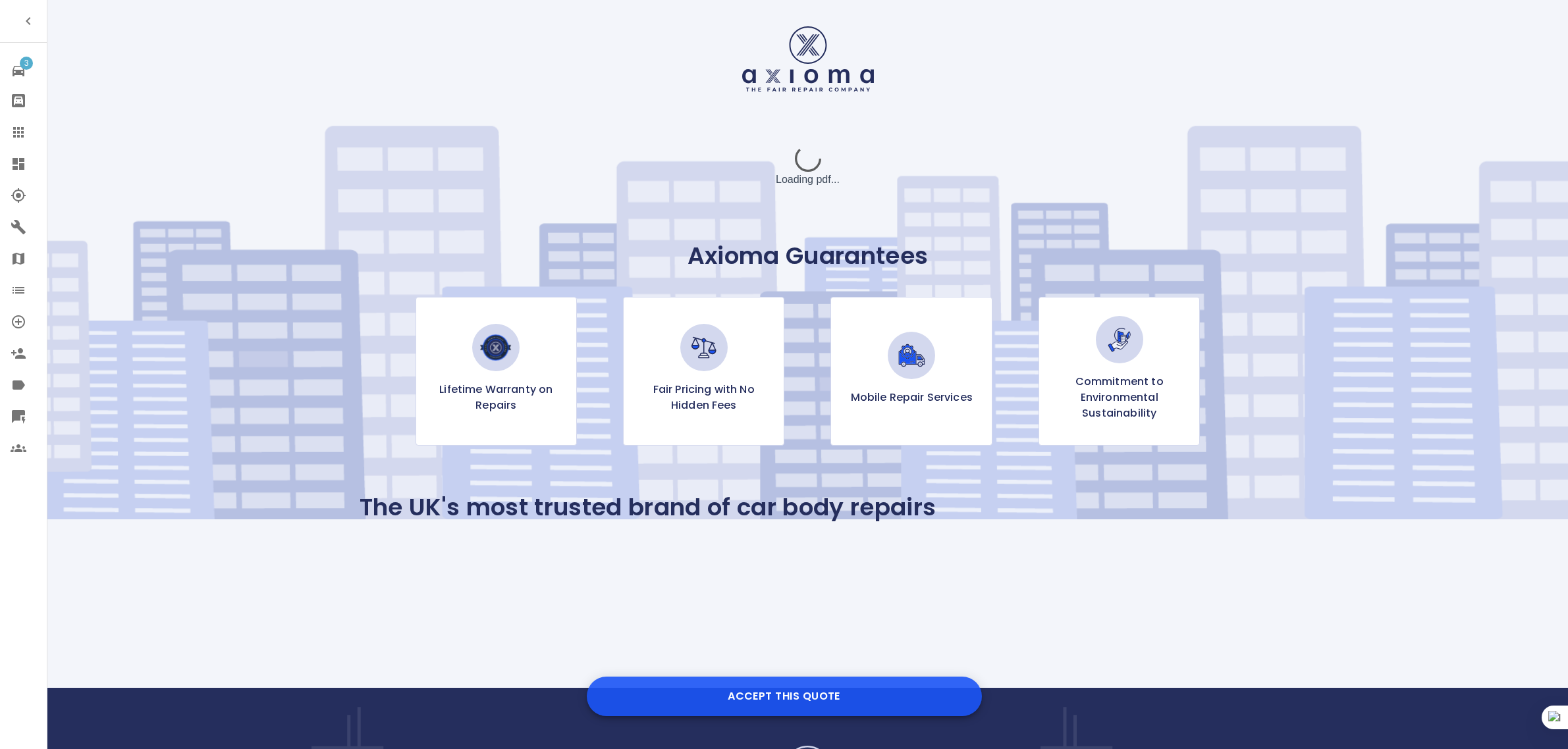
click at [799, 703] on button "Accept this Quote" at bounding box center [784, 696] width 395 height 40
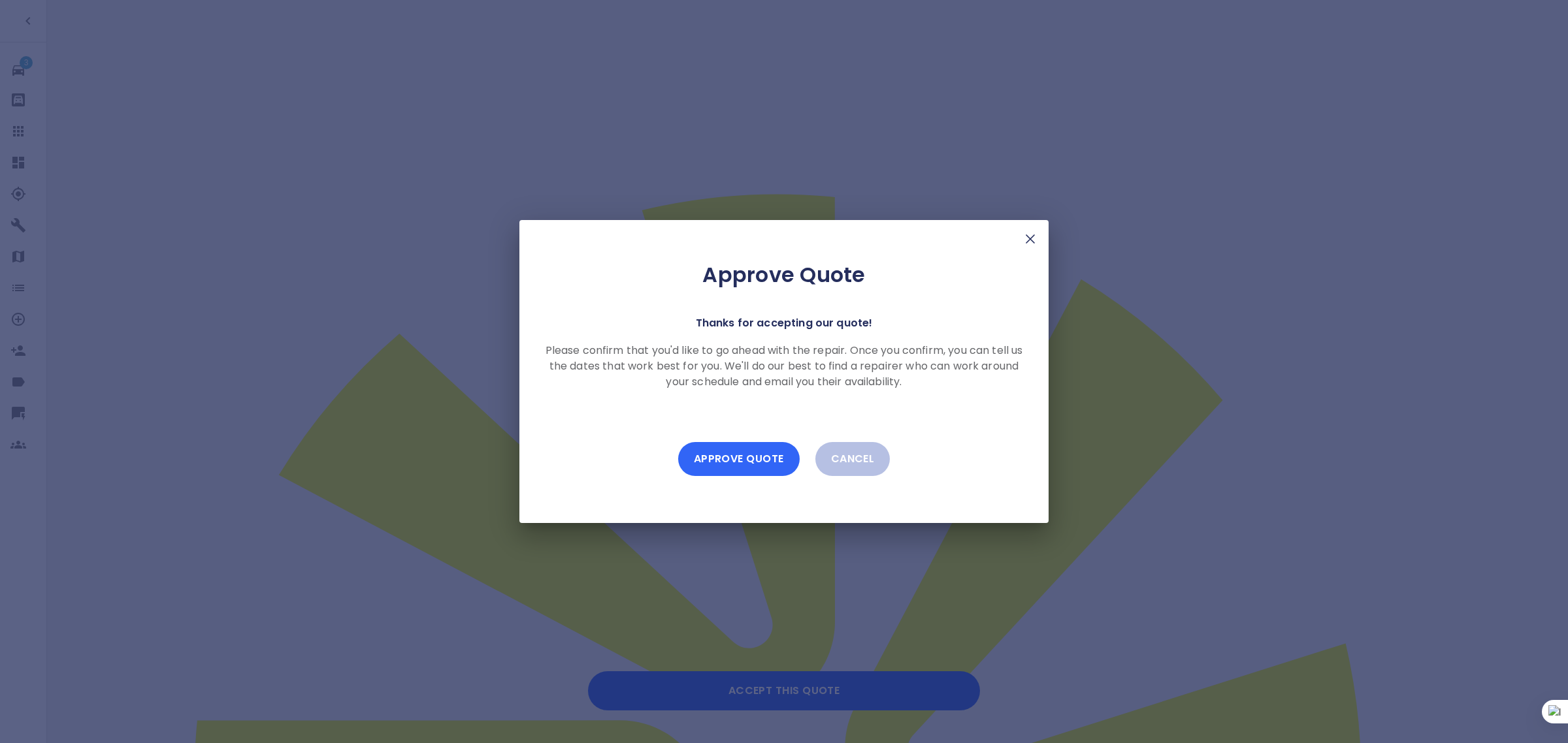
click at [762, 459] on button "Approve Quote" at bounding box center [739, 459] width 121 height 34
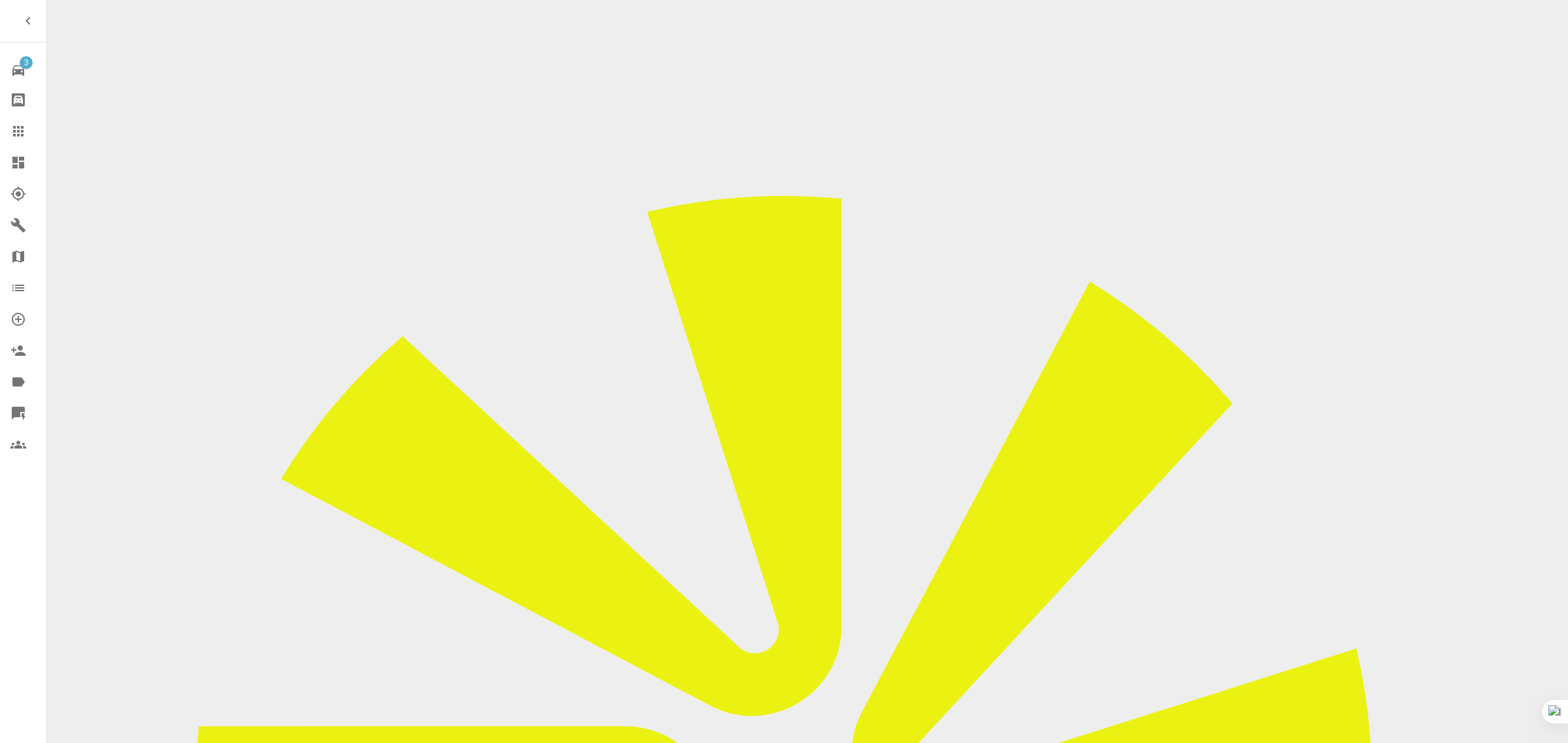
click at [15, 138] on icon at bounding box center [18, 131] width 15 height 15
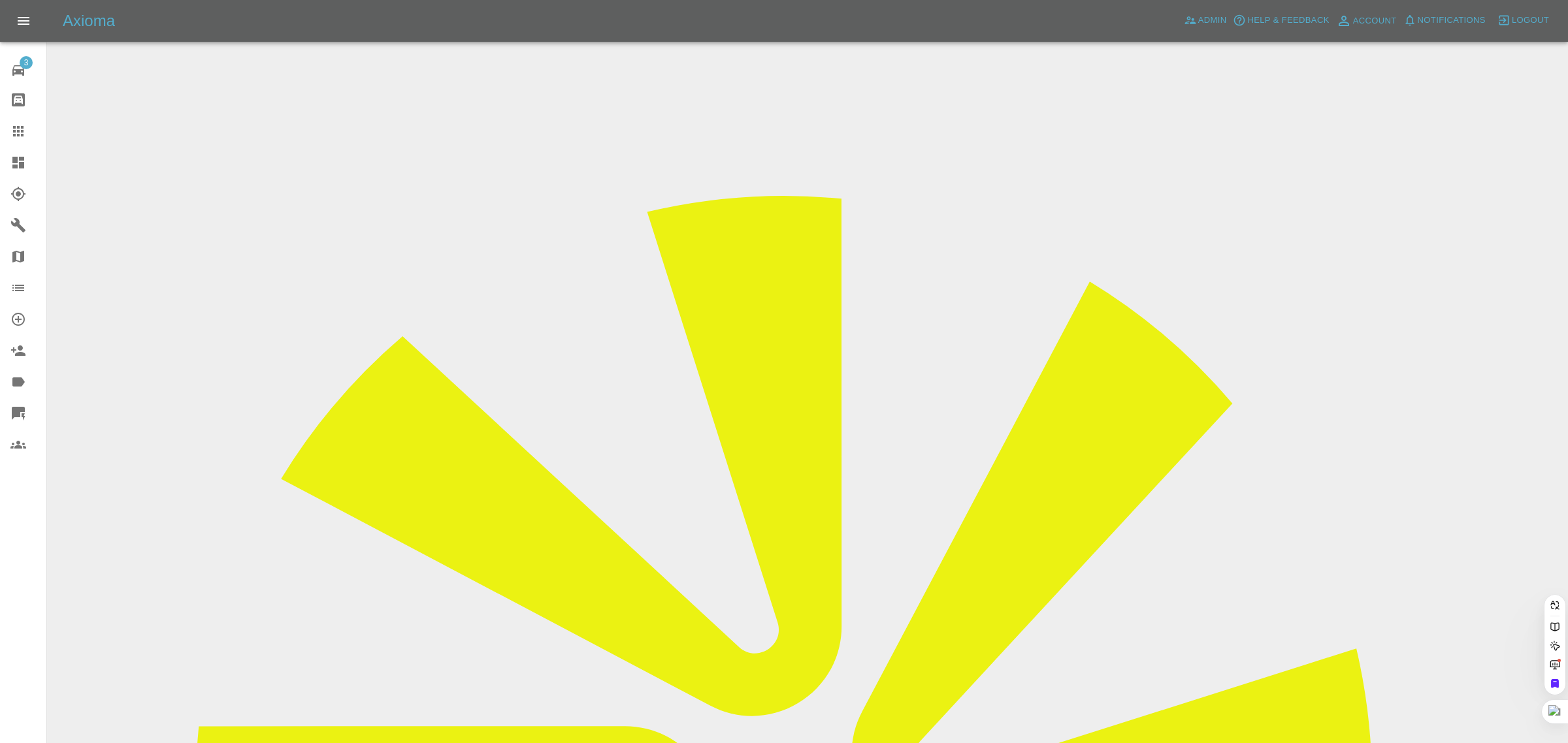
paste input "chat.utopias.2y@icloud.com"
type input "chat.utopias.2y@icloud.co"
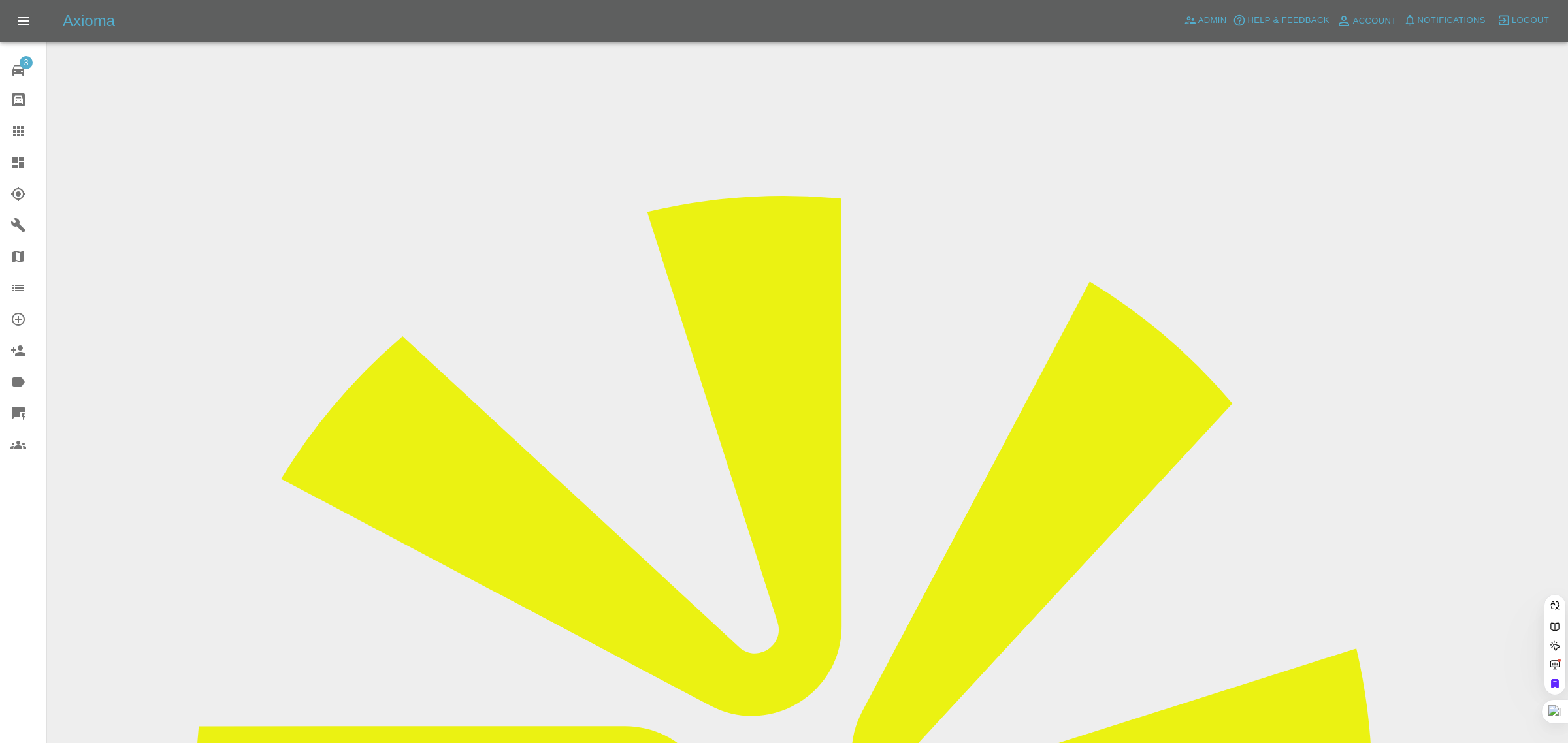
scroll to position [0, 16]
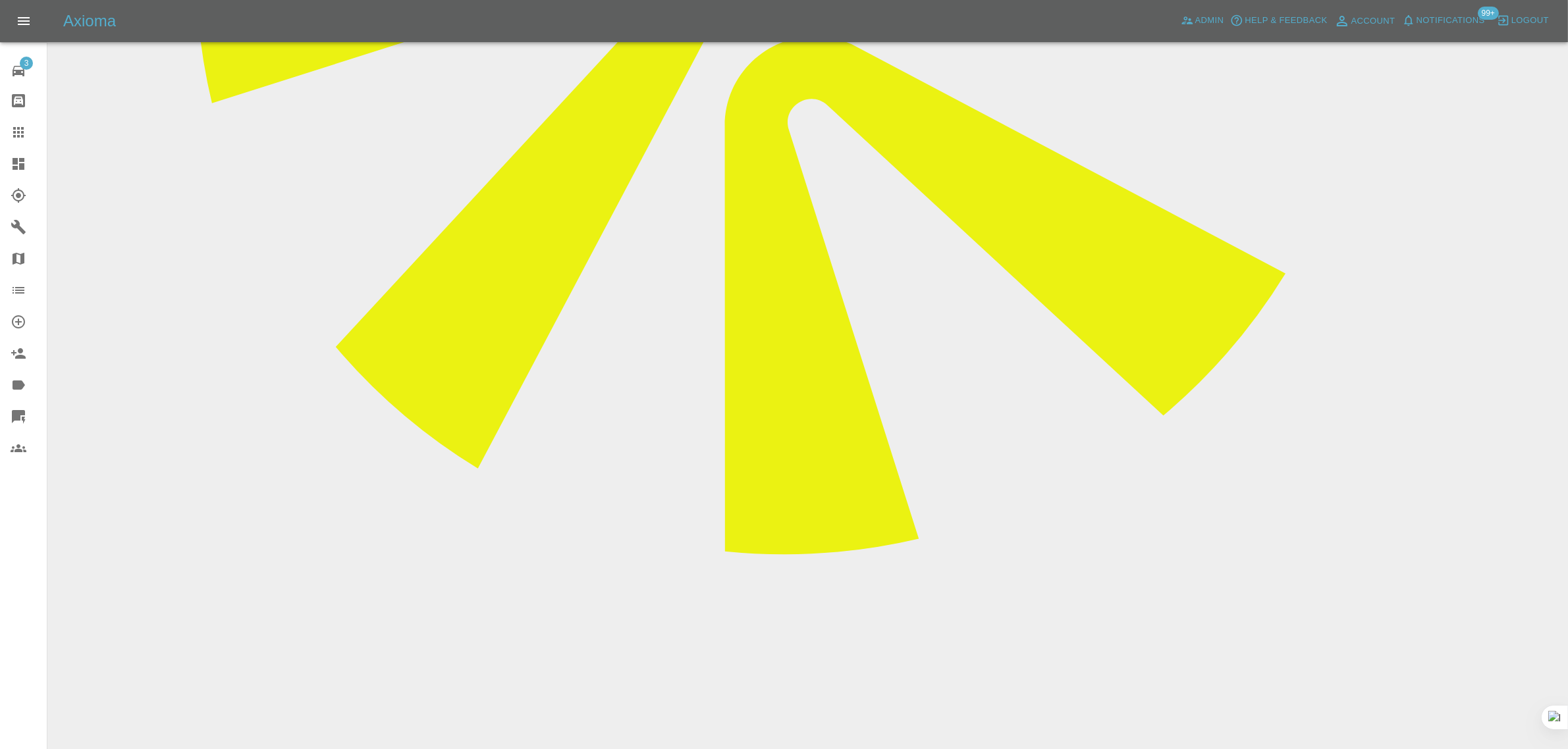
scroll to position [823, 0]
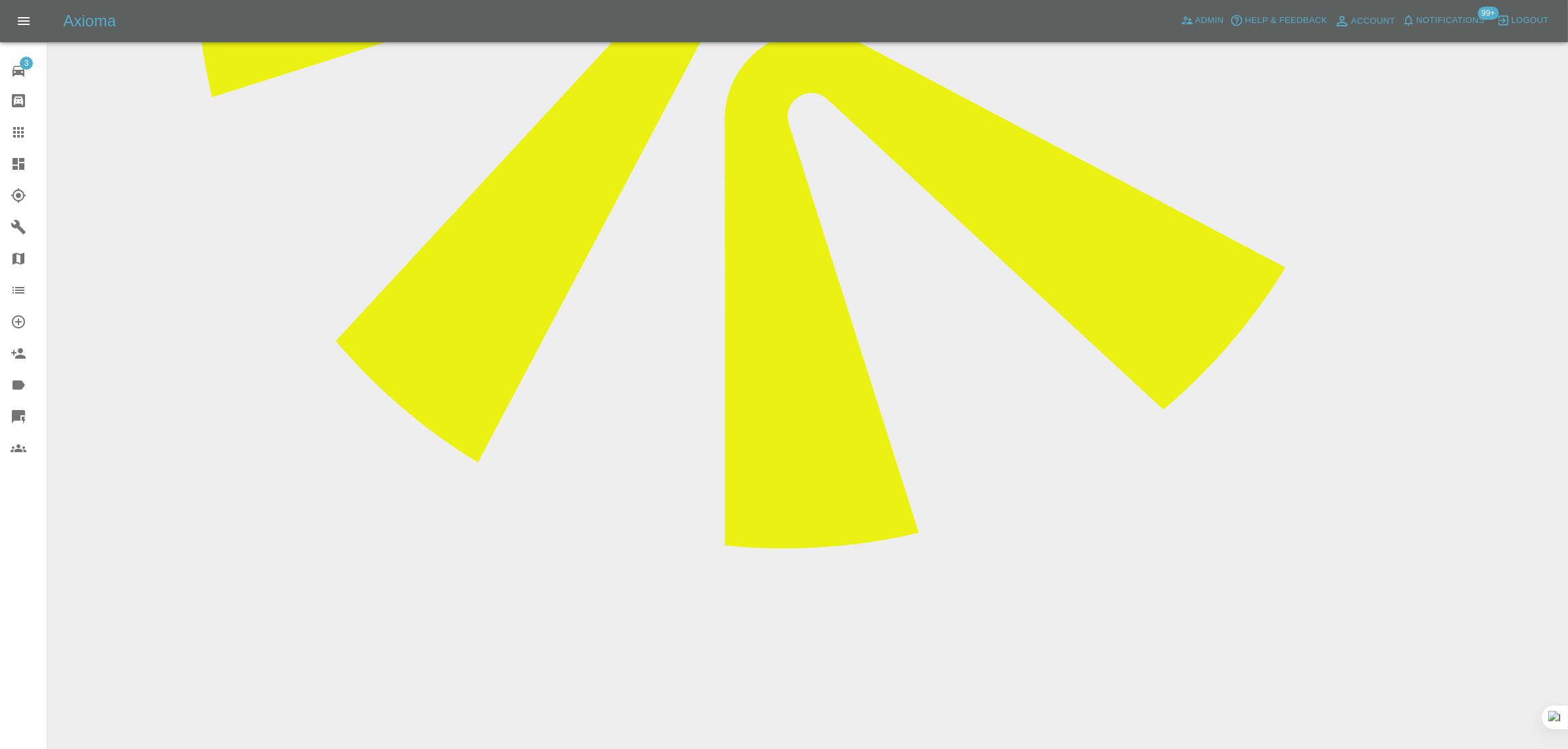
paste textarea "I just got in touch with Wayne and he mentioned that he cannot do before 3pm to…"
type textarea "I just got in touch with Wayne and he mentioned that he cannot do before 3pm to…"
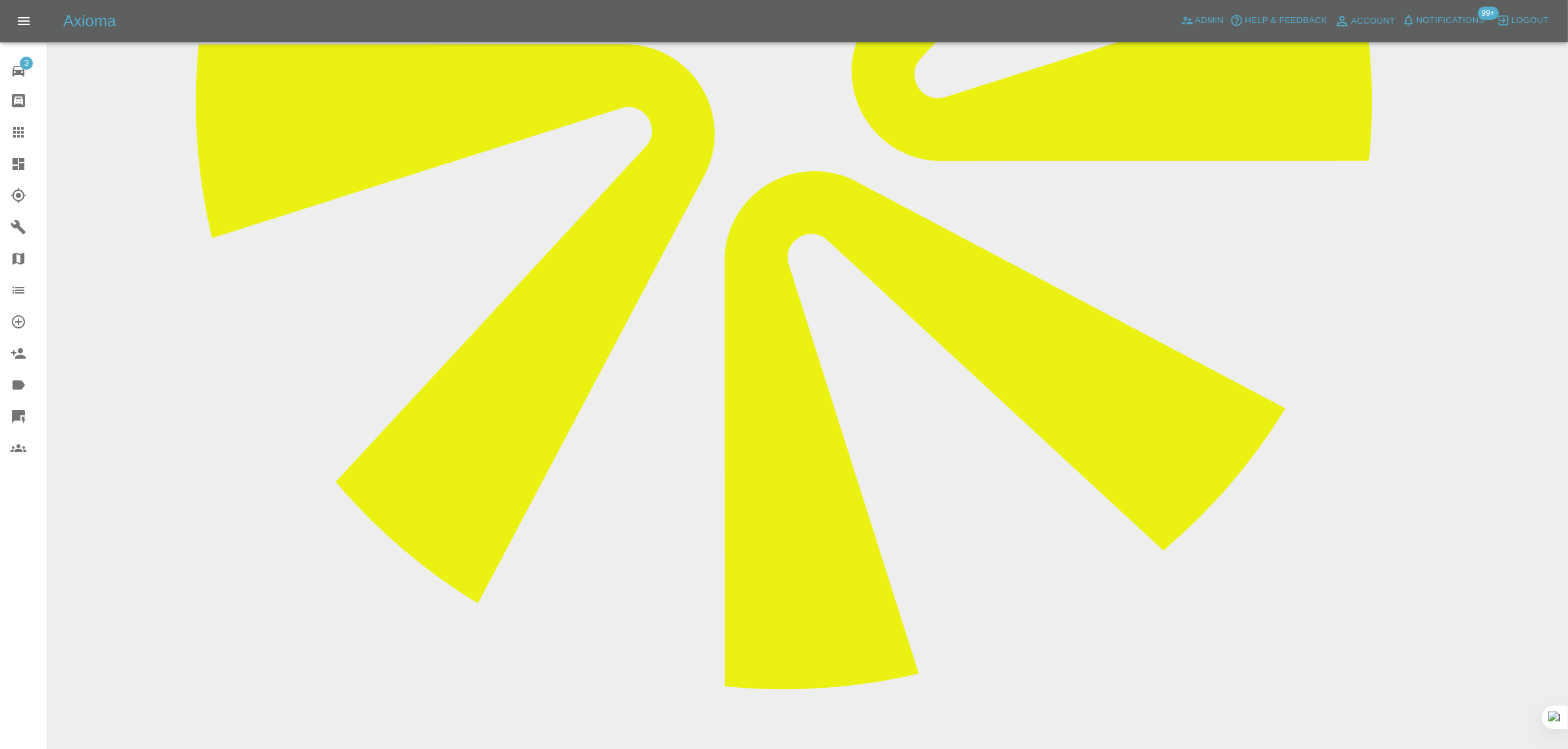
scroll to position [658, 0]
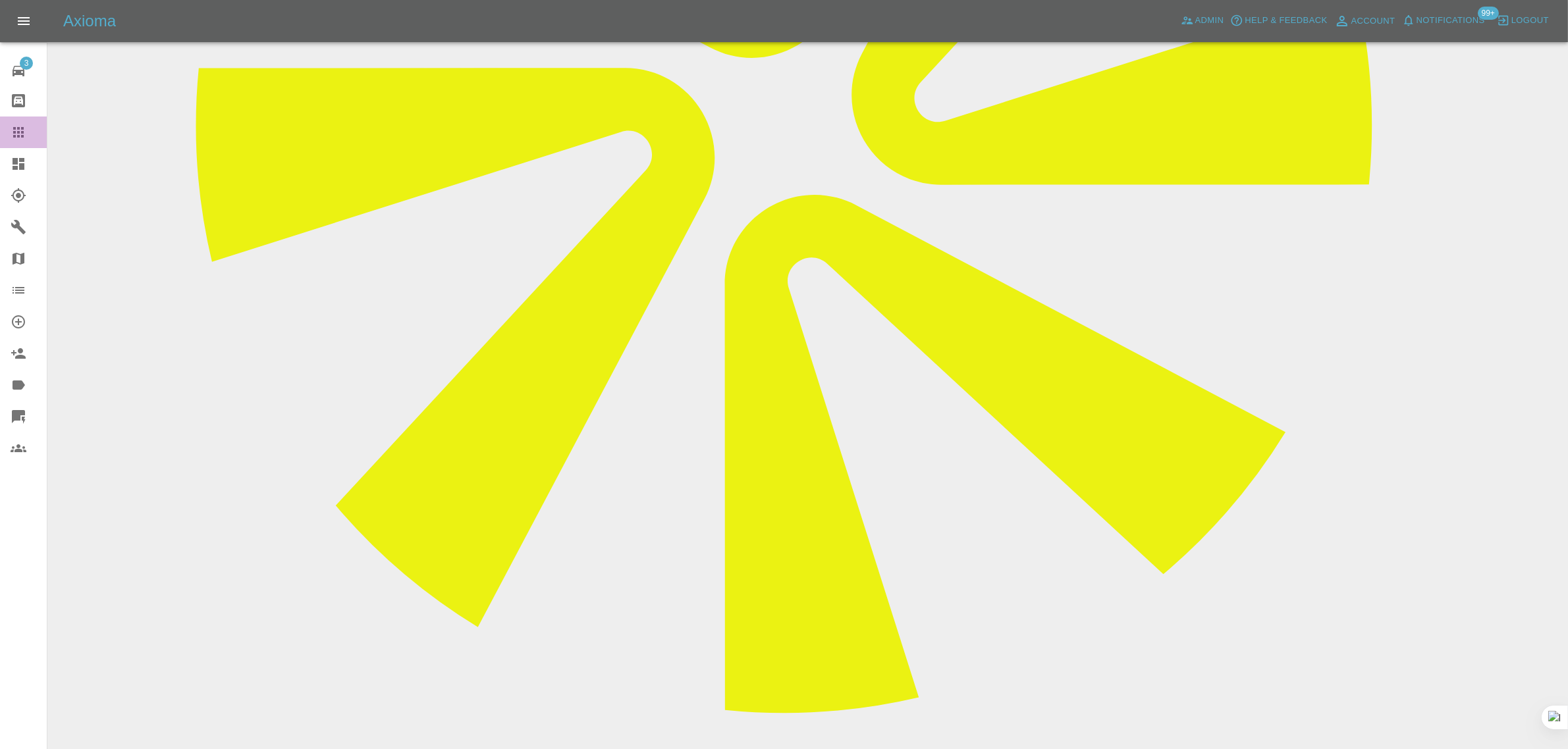
click at [30, 129] on div at bounding box center [29, 132] width 37 height 15
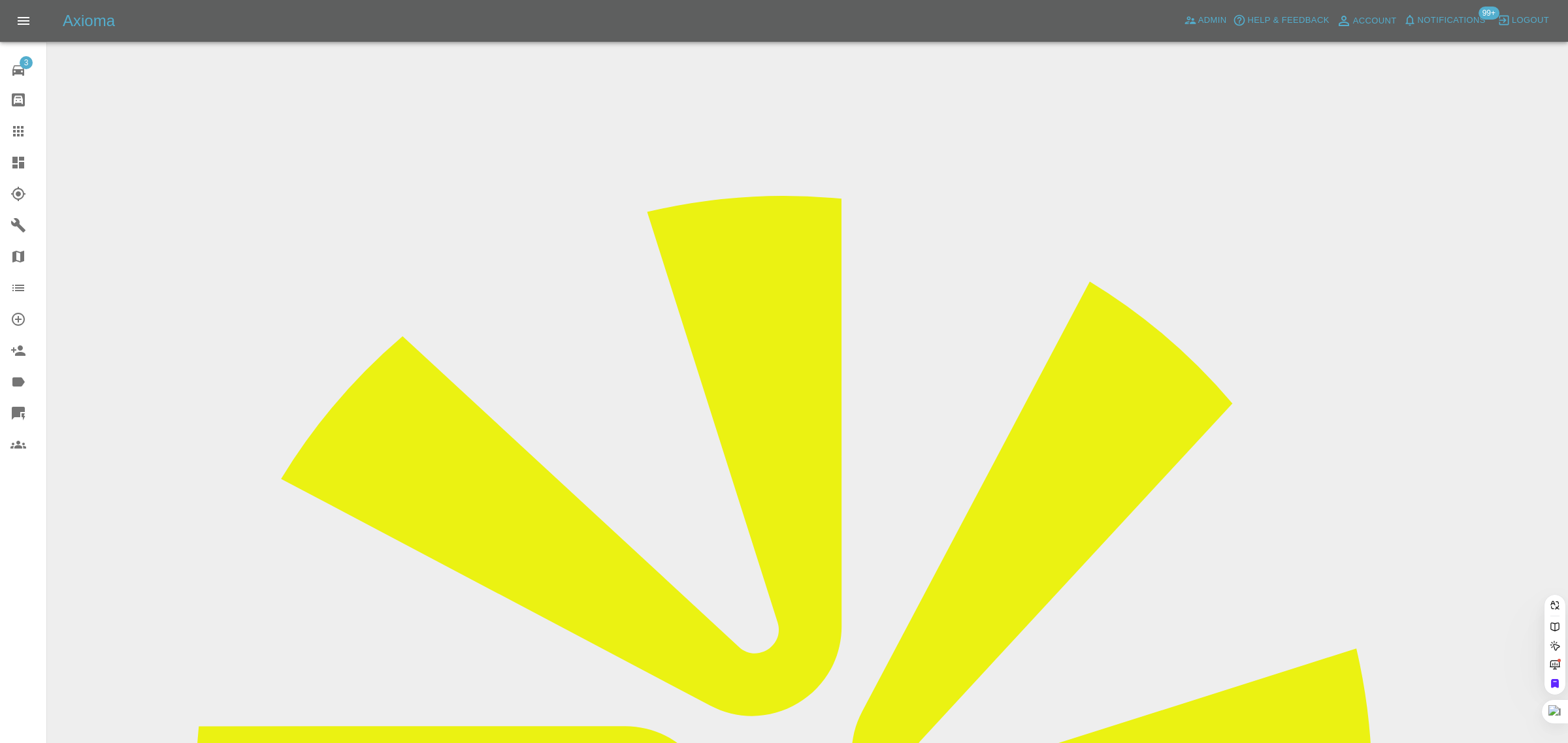
paste input "1013joss@gmail.com"
type input "1013joss@gmail.com"
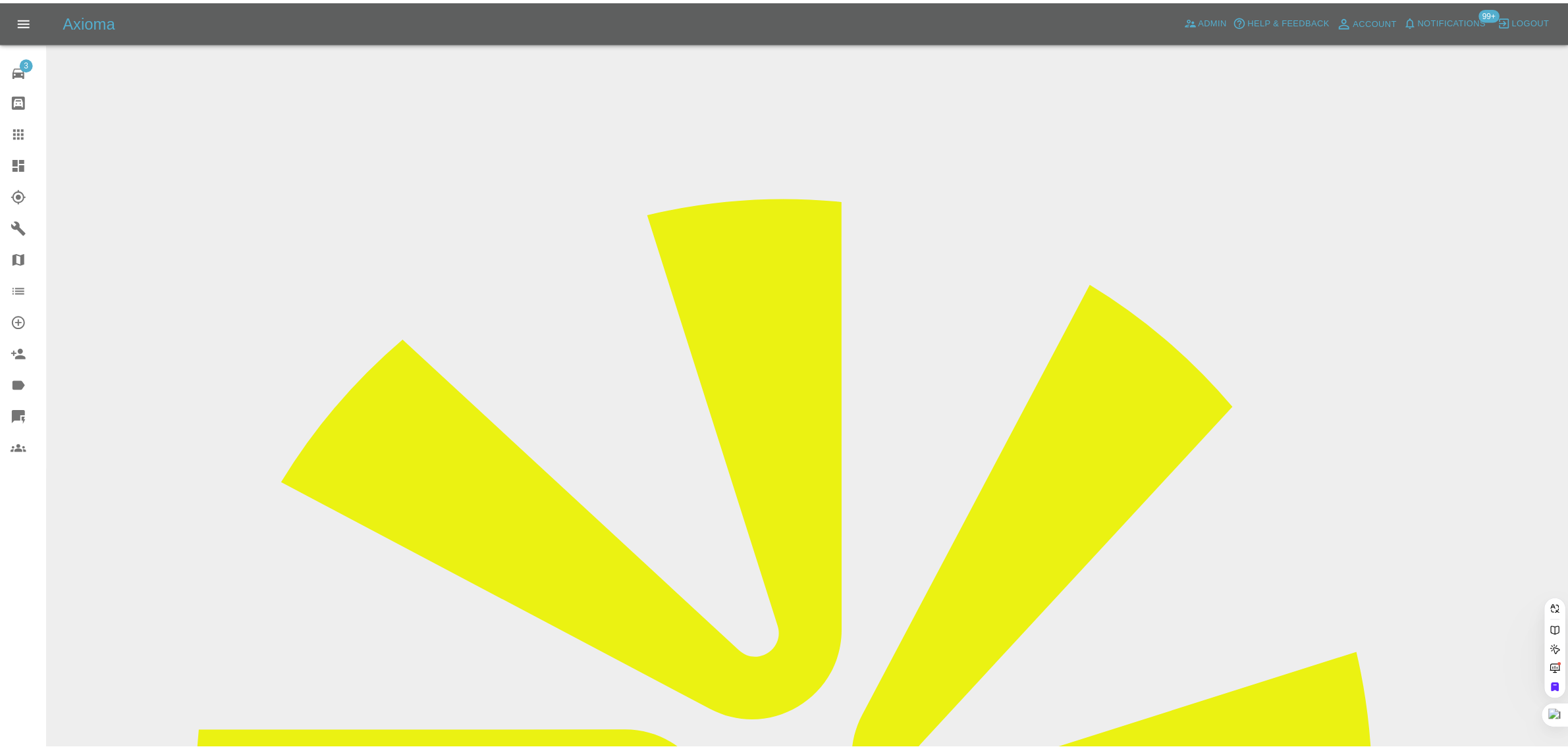
scroll to position [0, 0]
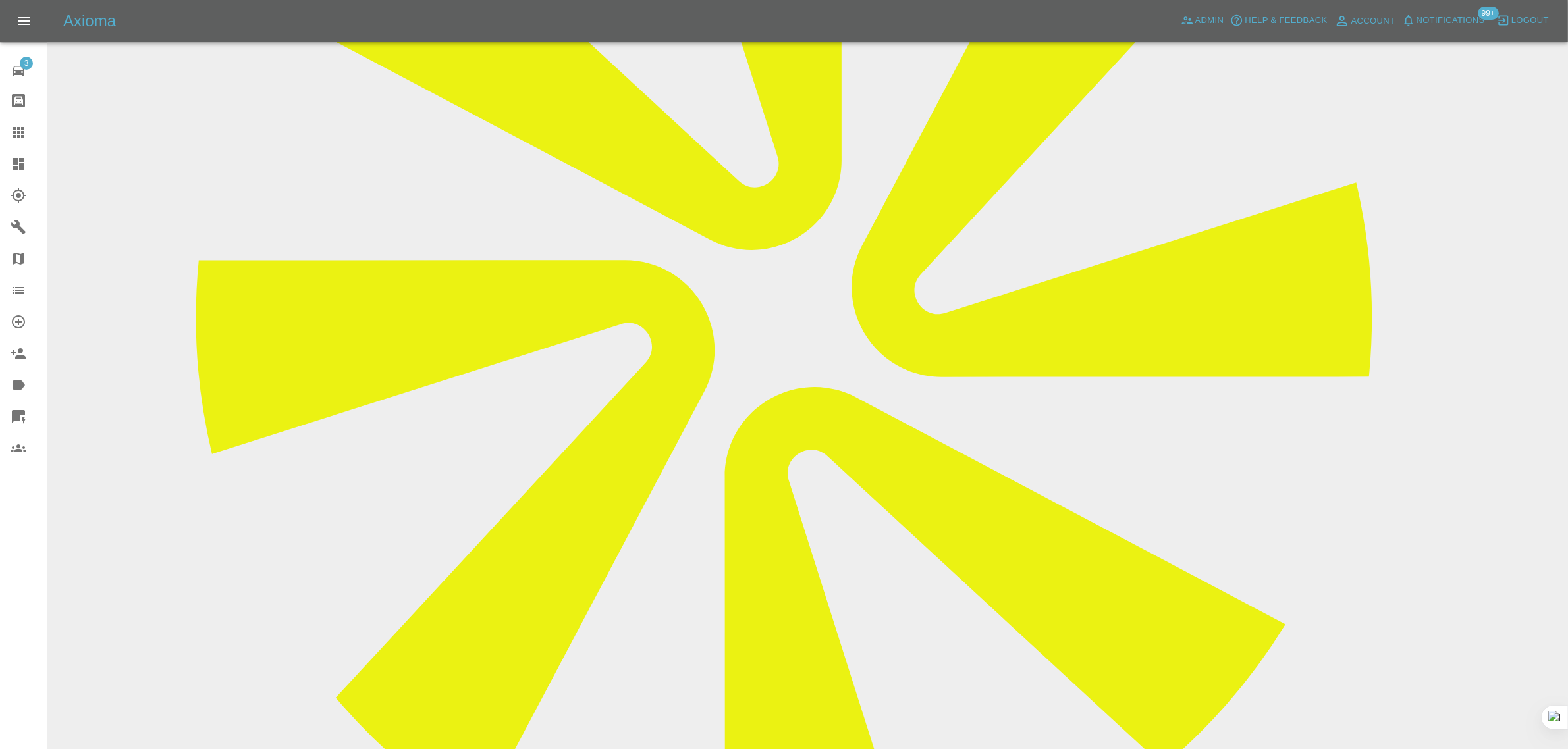
scroll to position [576, 0]
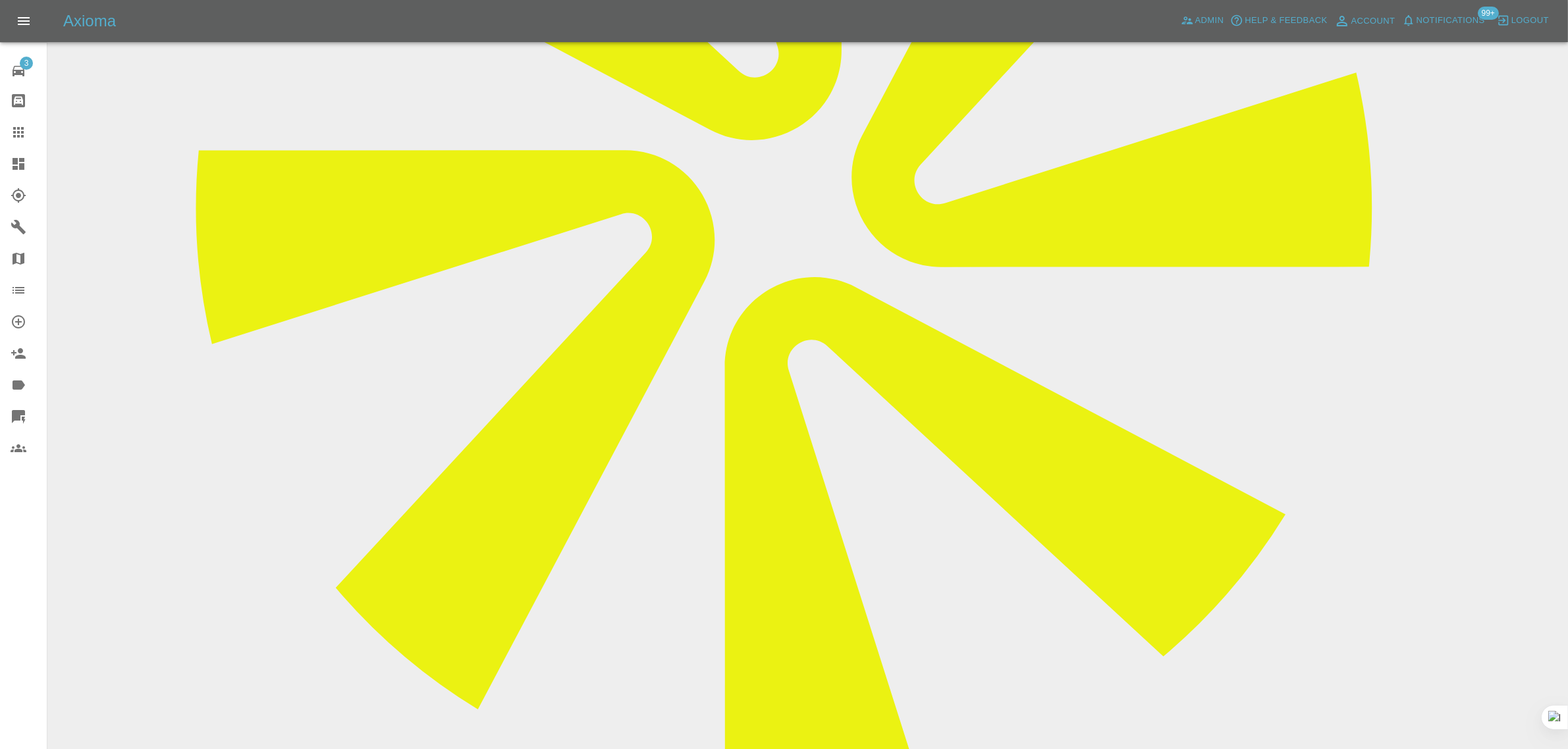
paste textarea "Subject: I have a question about my Axioma quote I’ve been online booked 30/9 p…"
type textarea "Subject: I have a question about my Axioma quote I’ve been online booked 30/9 p…"
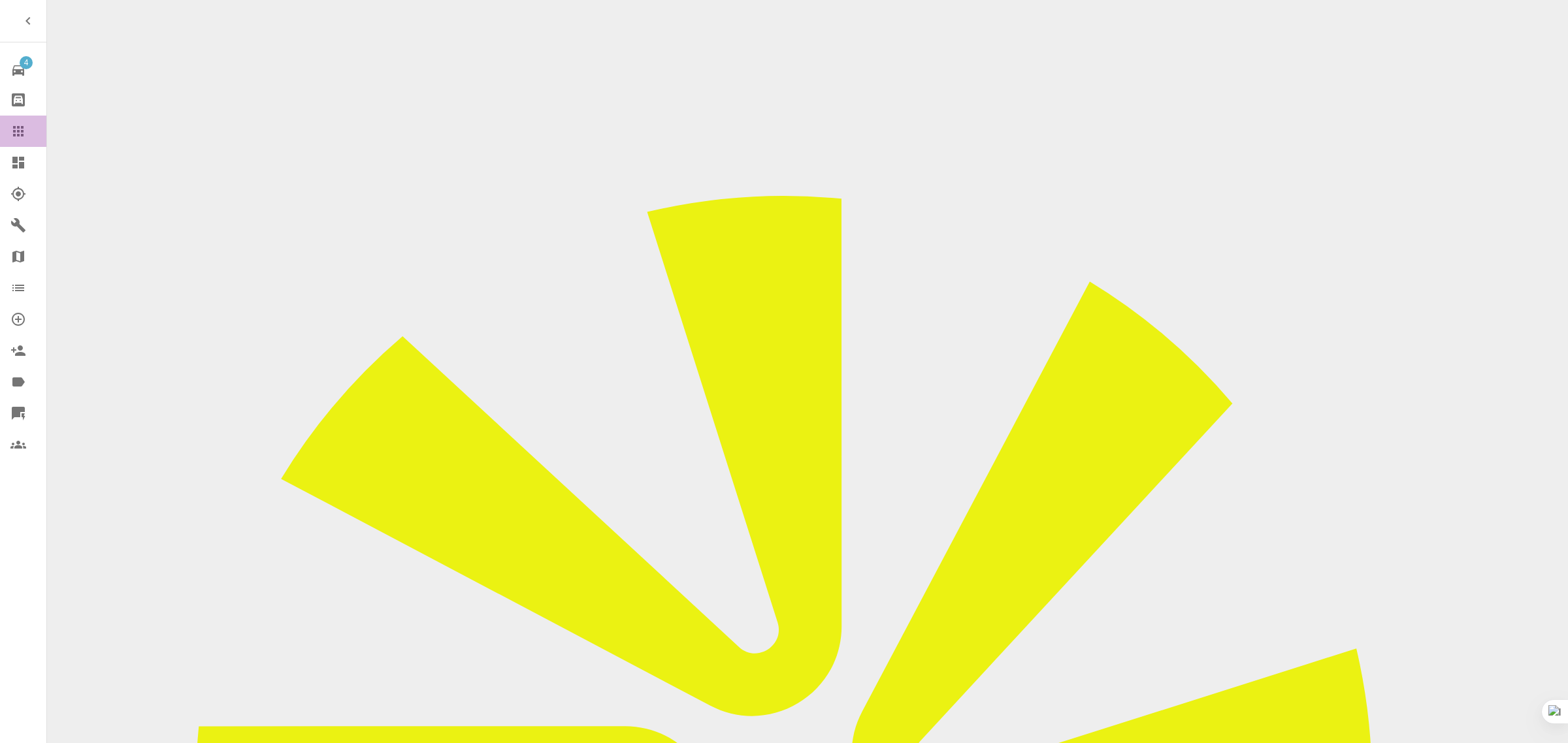
click at [29, 131] on div at bounding box center [29, 131] width 37 height 15
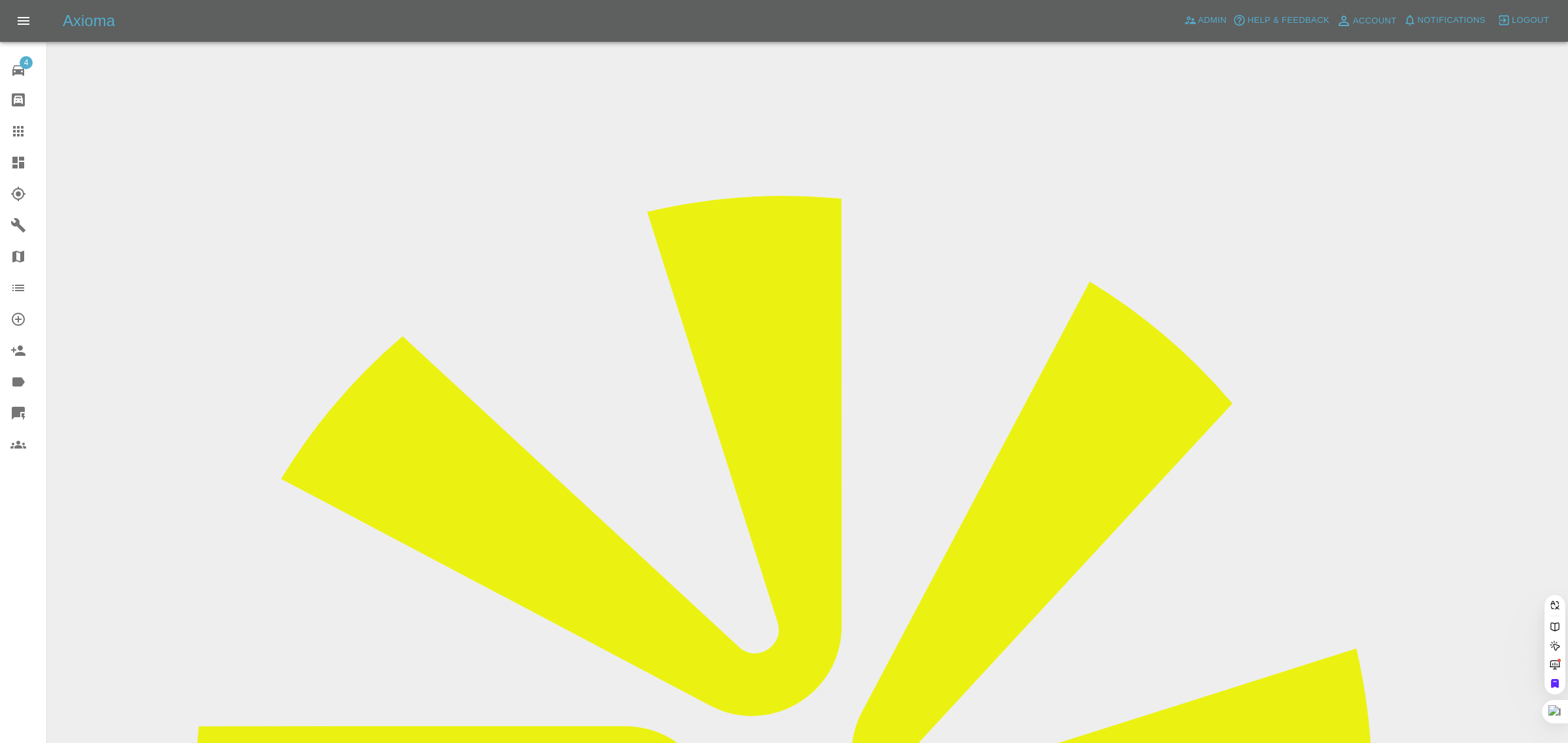
paste input "[EMAIL_ADDRESS][DOMAIN_NAME]"
type input "[EMAIL_ADDRESS][DOMAIN_NAME]"
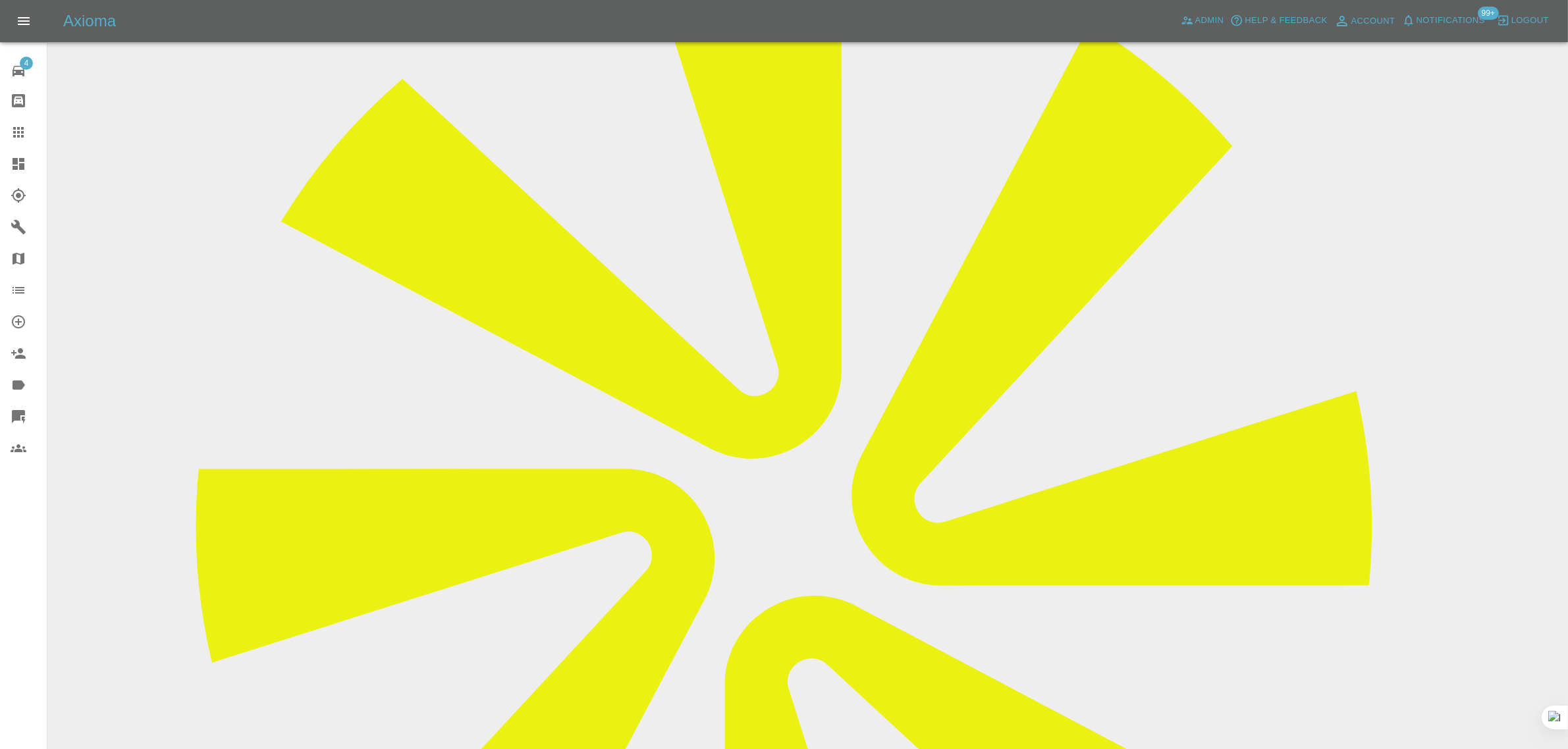
scroll to position [658, 0]
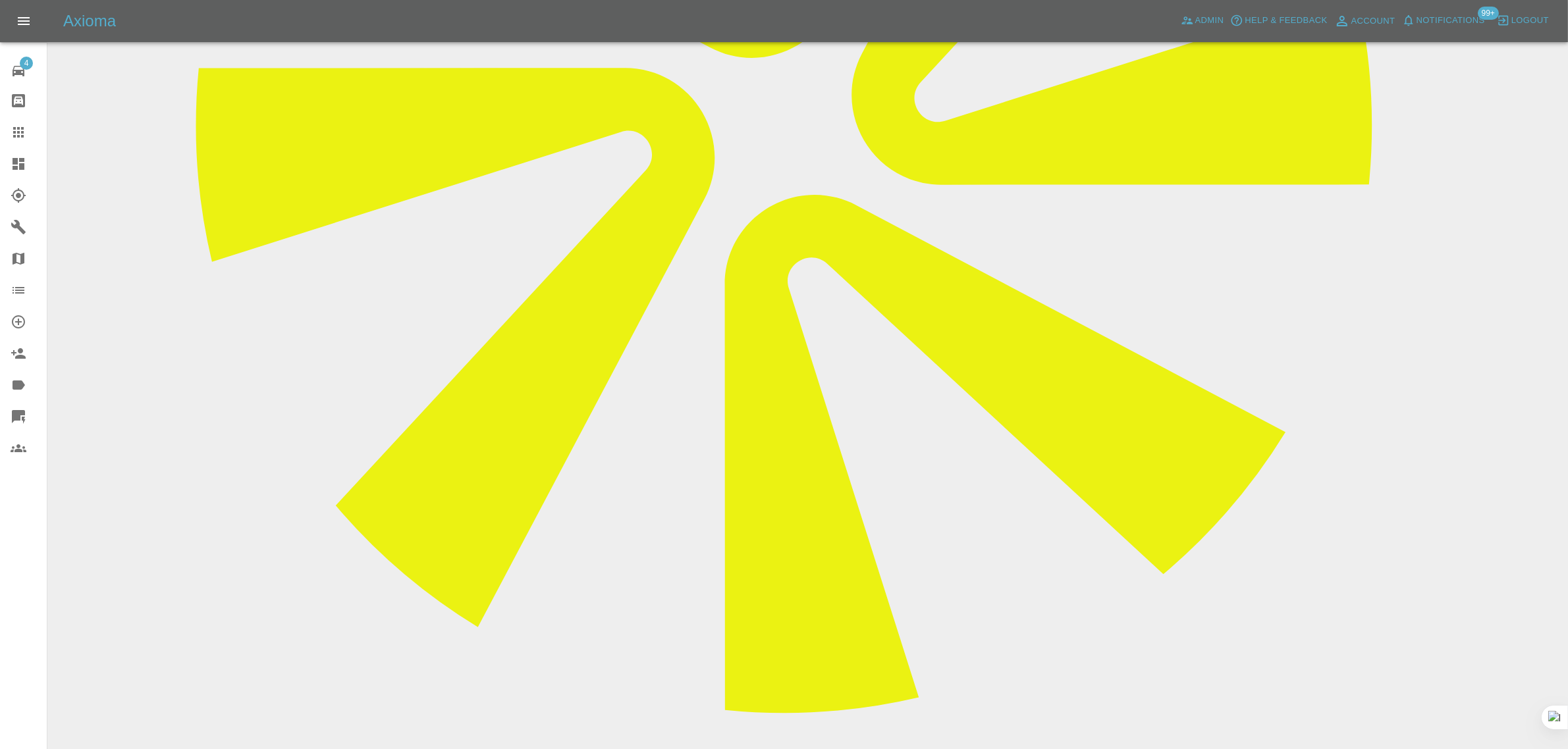
paste textarea "wish to cancelthe appointment, thank you for your help. regard [PERSON_NAME]"
type textarea "wish to cancelthe appointment, thank you for your help. regard [PERSON_NAME]"
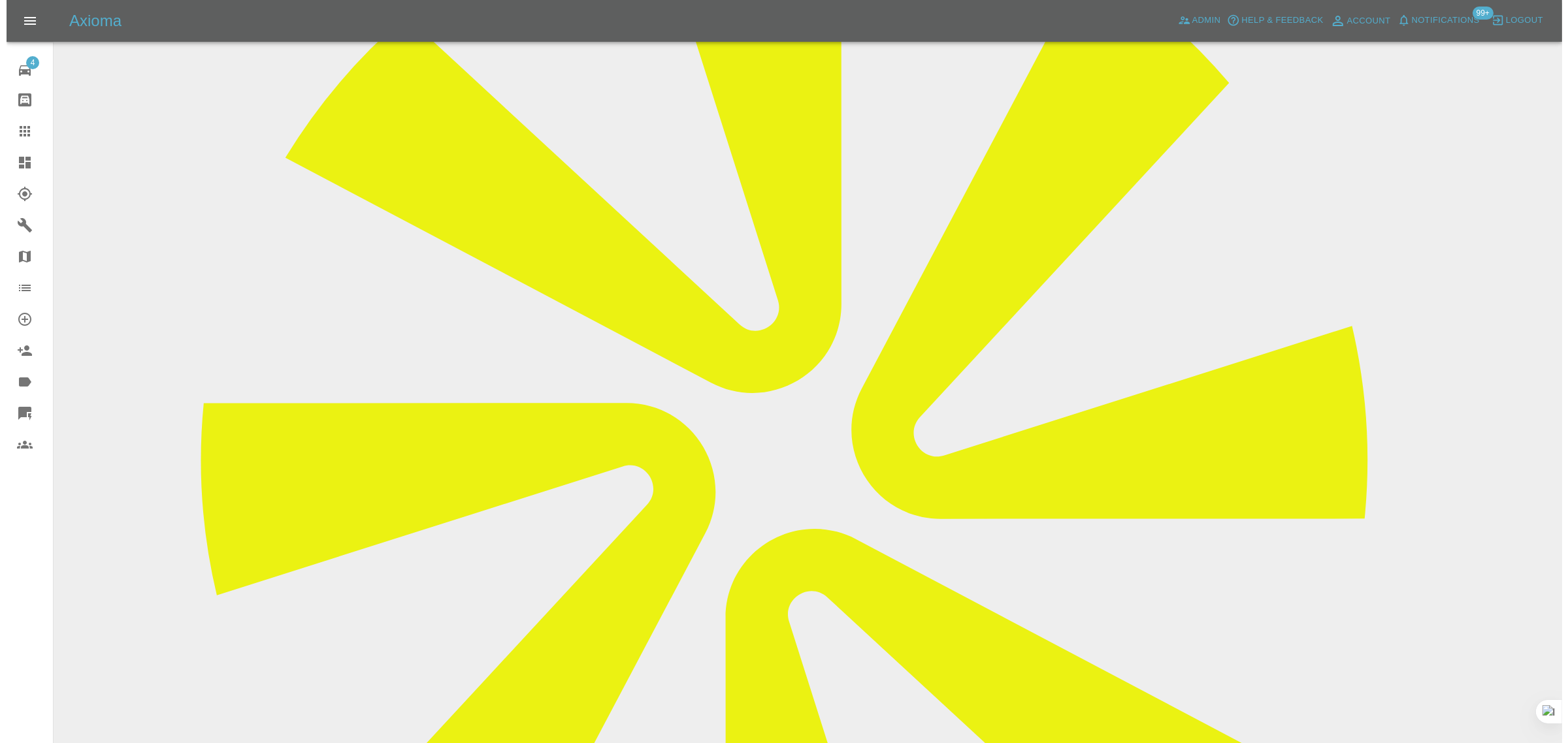
scroll to position [0, 0]
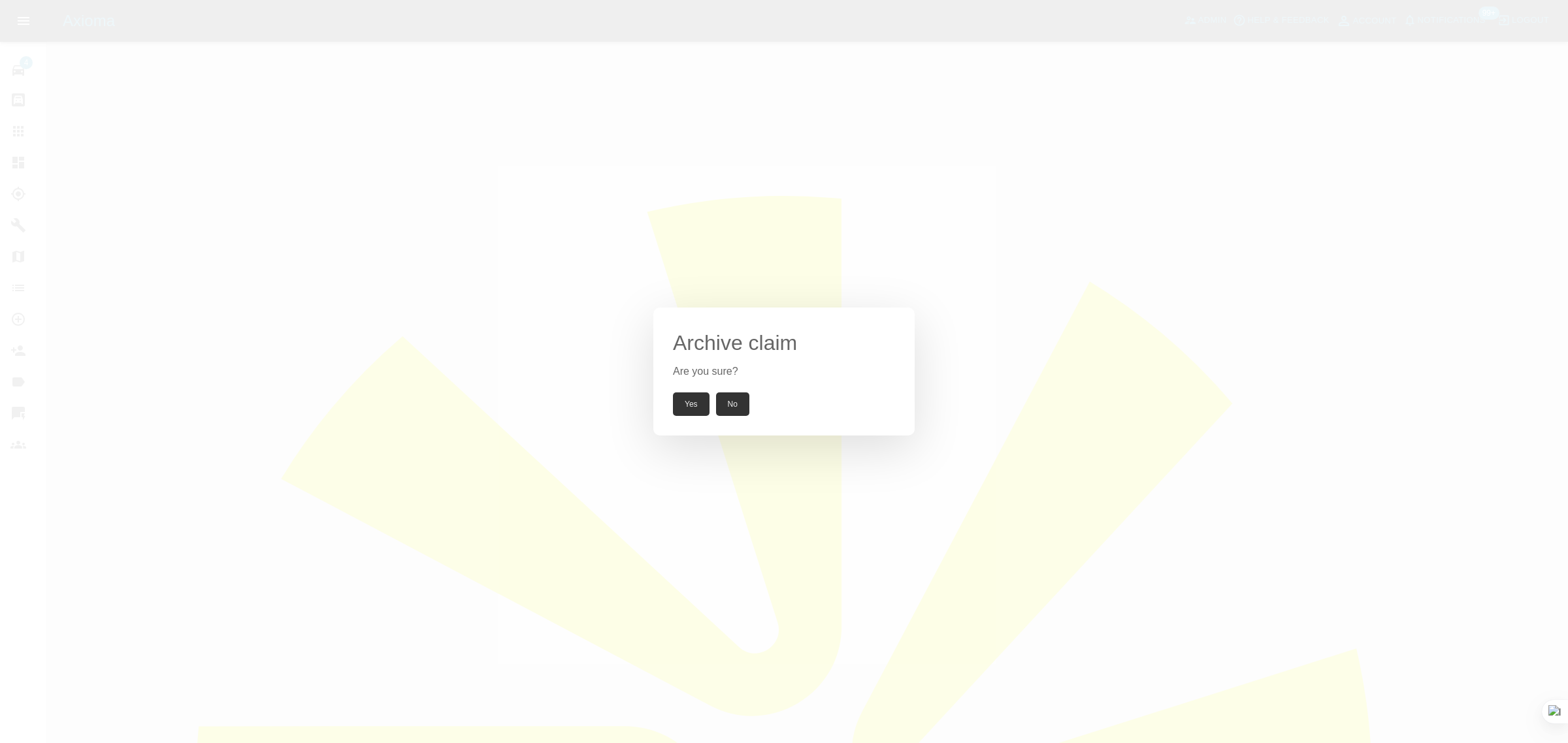
drag, startPoint x: 684, startPoint y: 408, endPoint x: 669, endPoint y: 367, distance: 43.7
click at [686, 405] on button "Yes" at bounding box center [691, 404] width 37 height 24
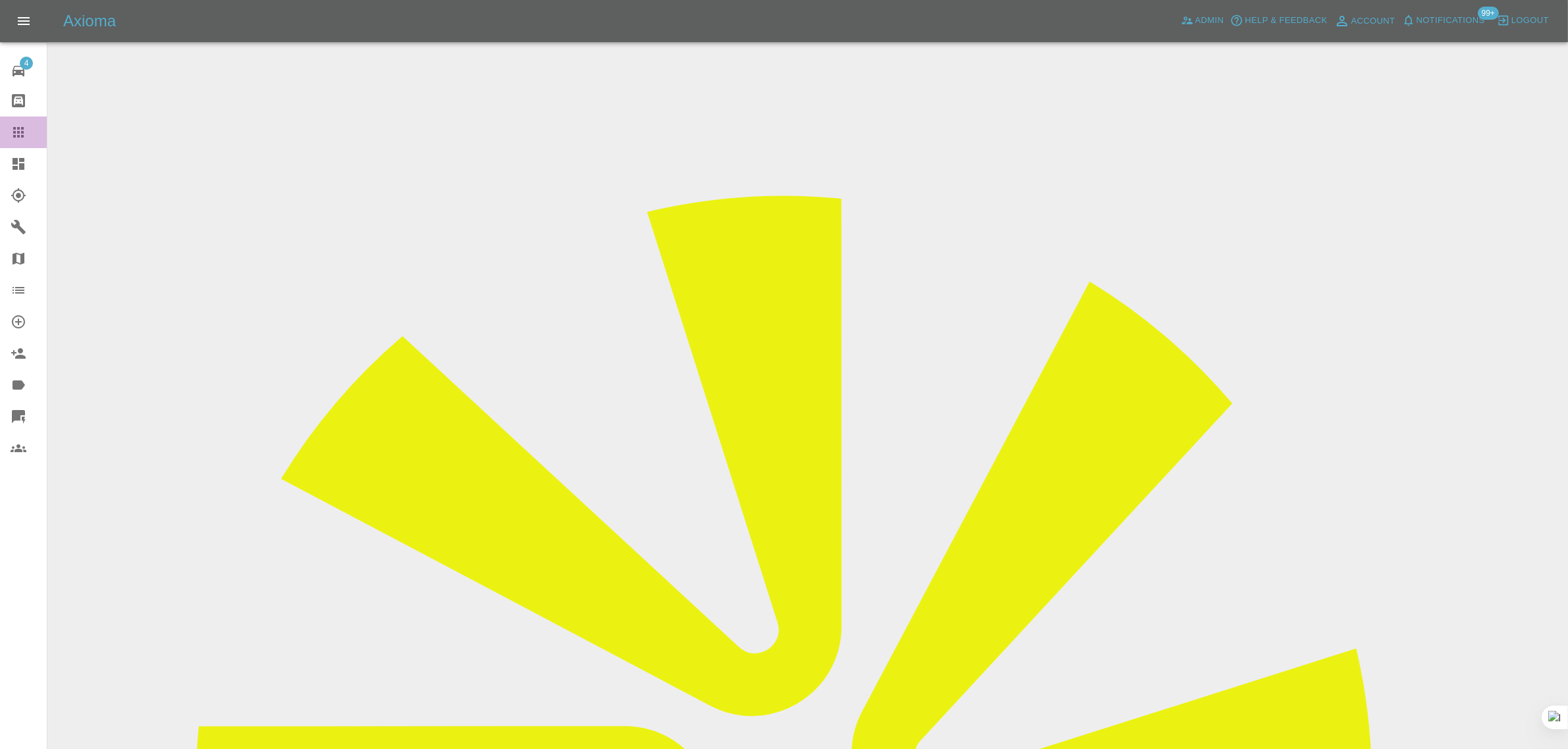
click at [24, 130] on icon at bounding box center [19, 132] width 15 height 15
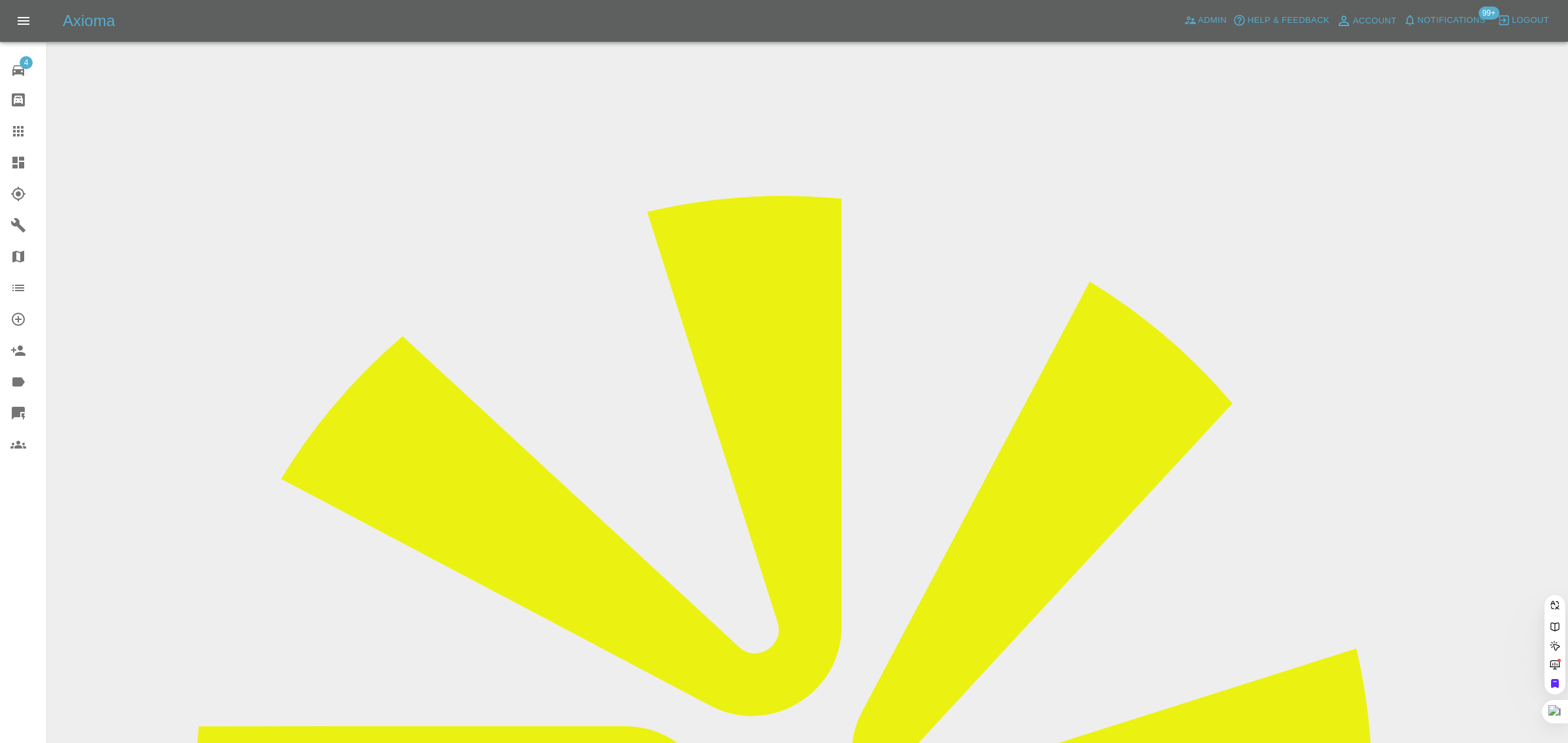
paste input "[EMAIL_ADDRESS][DOMAIN_NAME]"
type input "[EMAIL_ADDRESS][DOMAIN_NAME]"
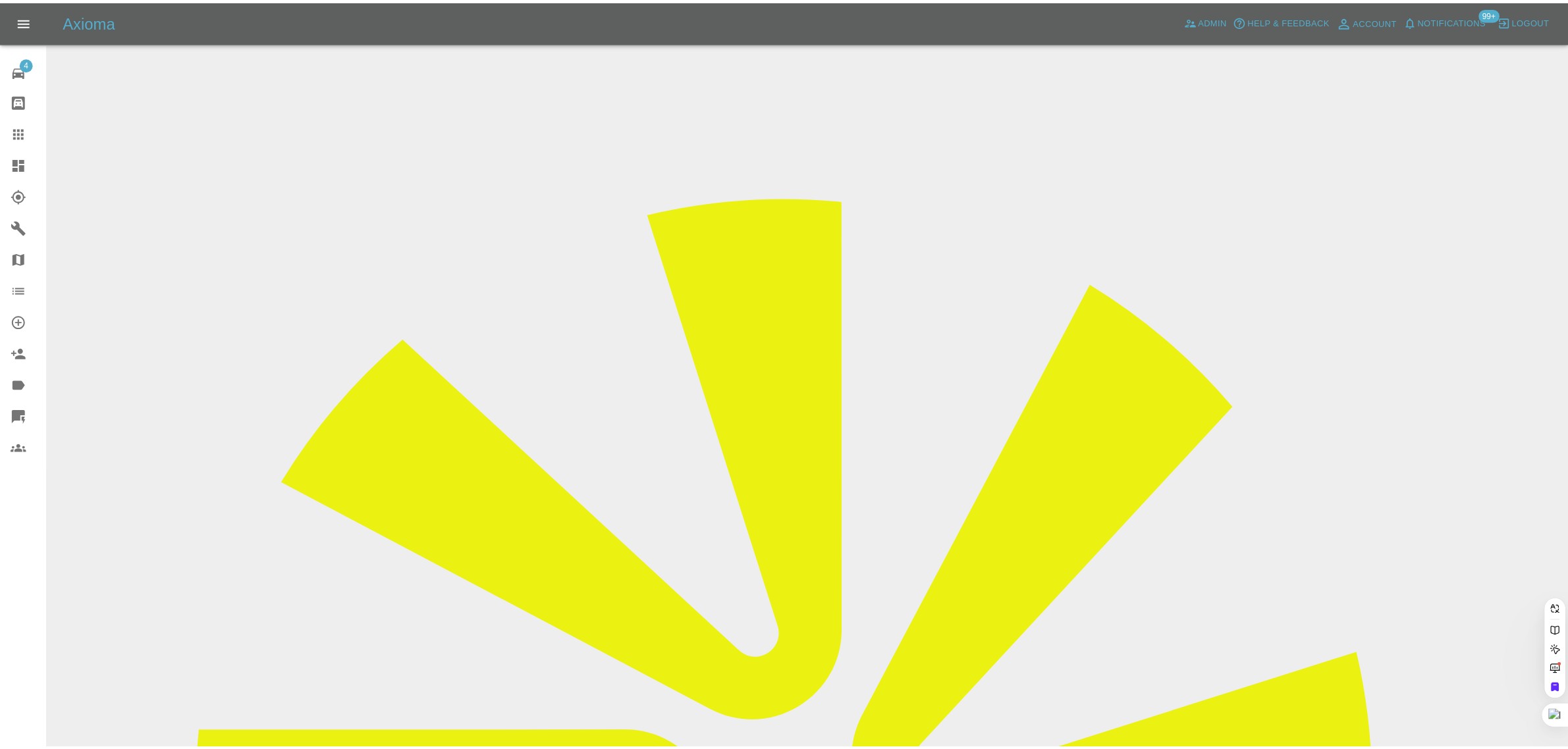
scroll to position [0, 0]
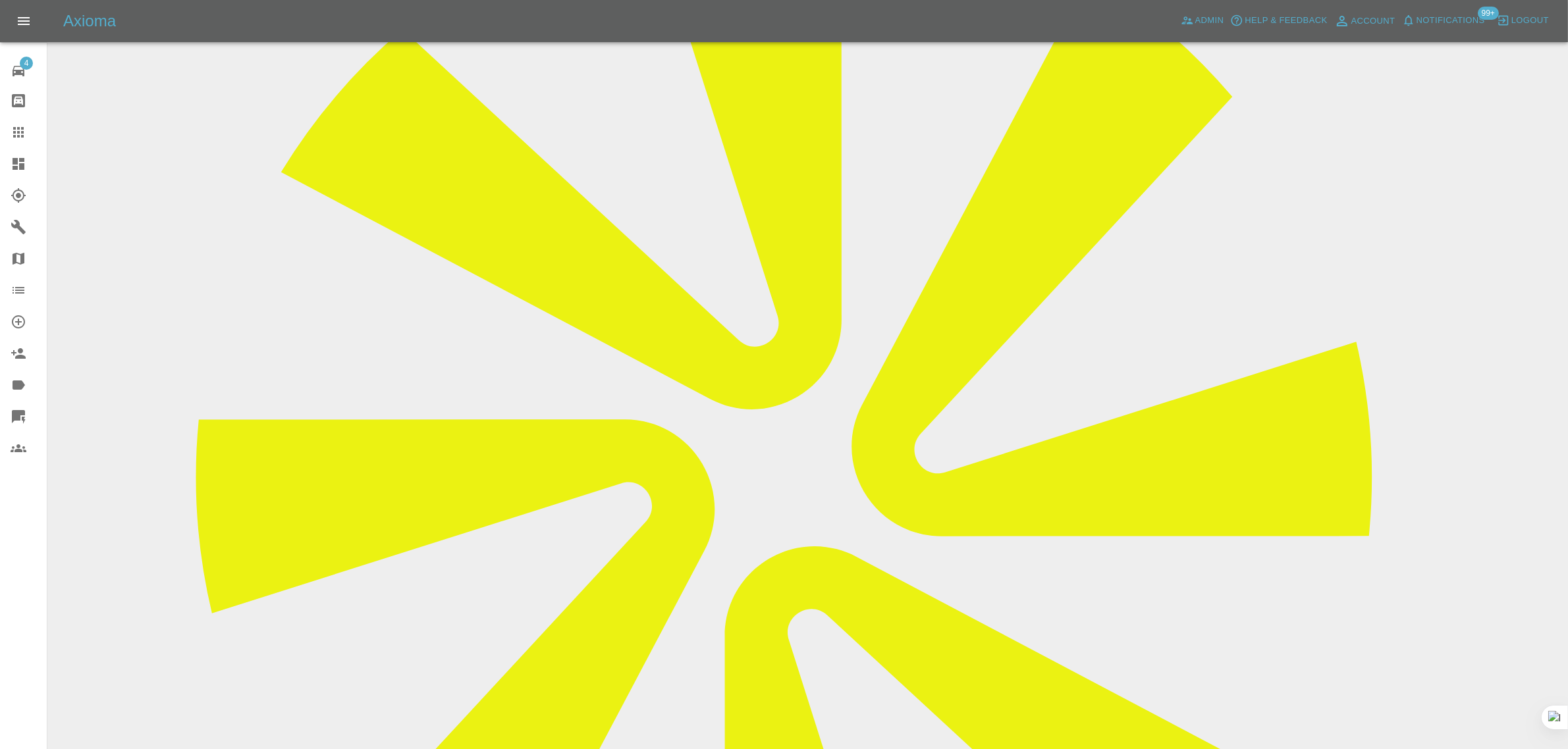
scroll to position [709, 0]
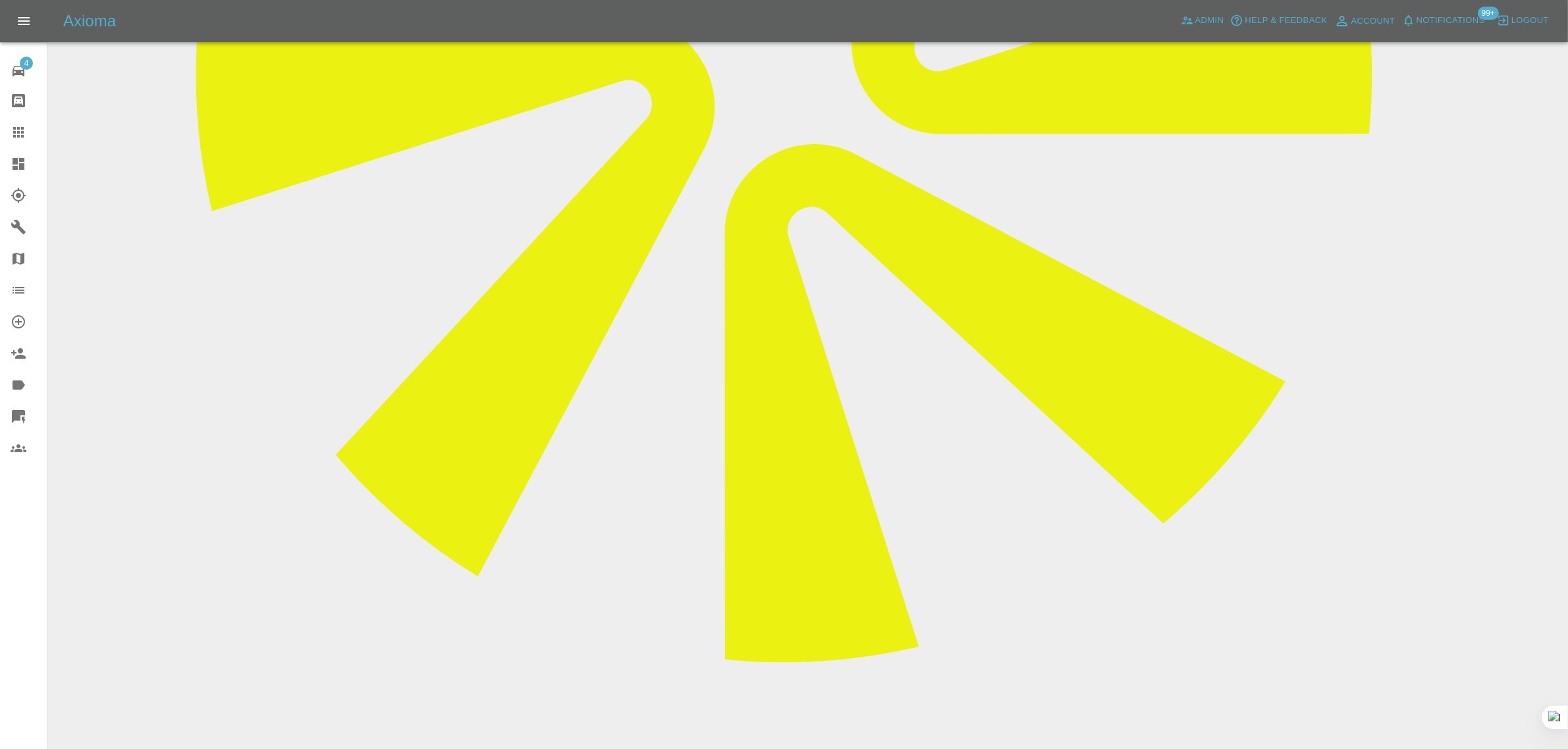
paste textarea "Thank you for your quotation. However there is no damage to the paintwork and i…"
type textarea "Thank you for your quotation. However there is no damage to the paintwork and i…"
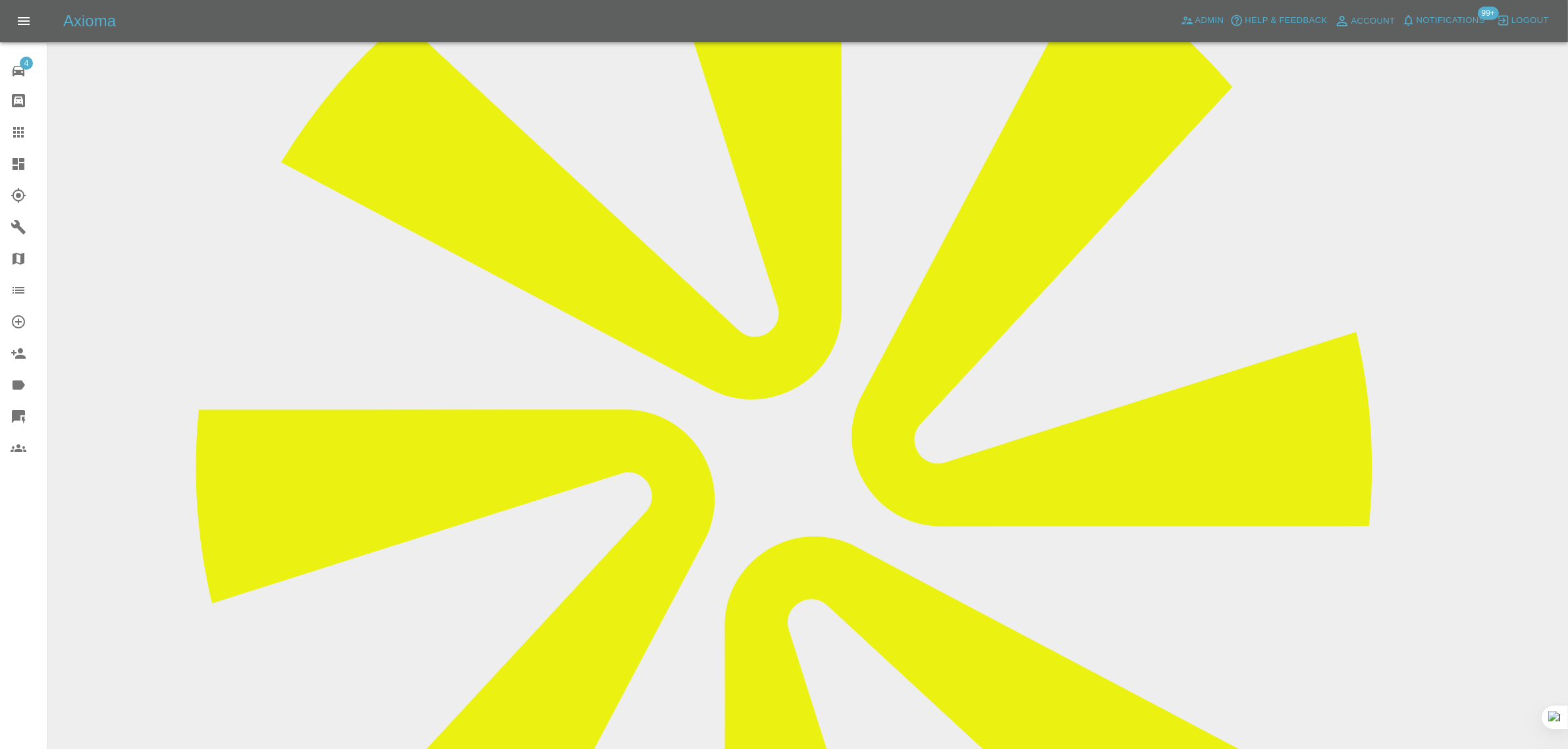
scroll to position [133, 0]
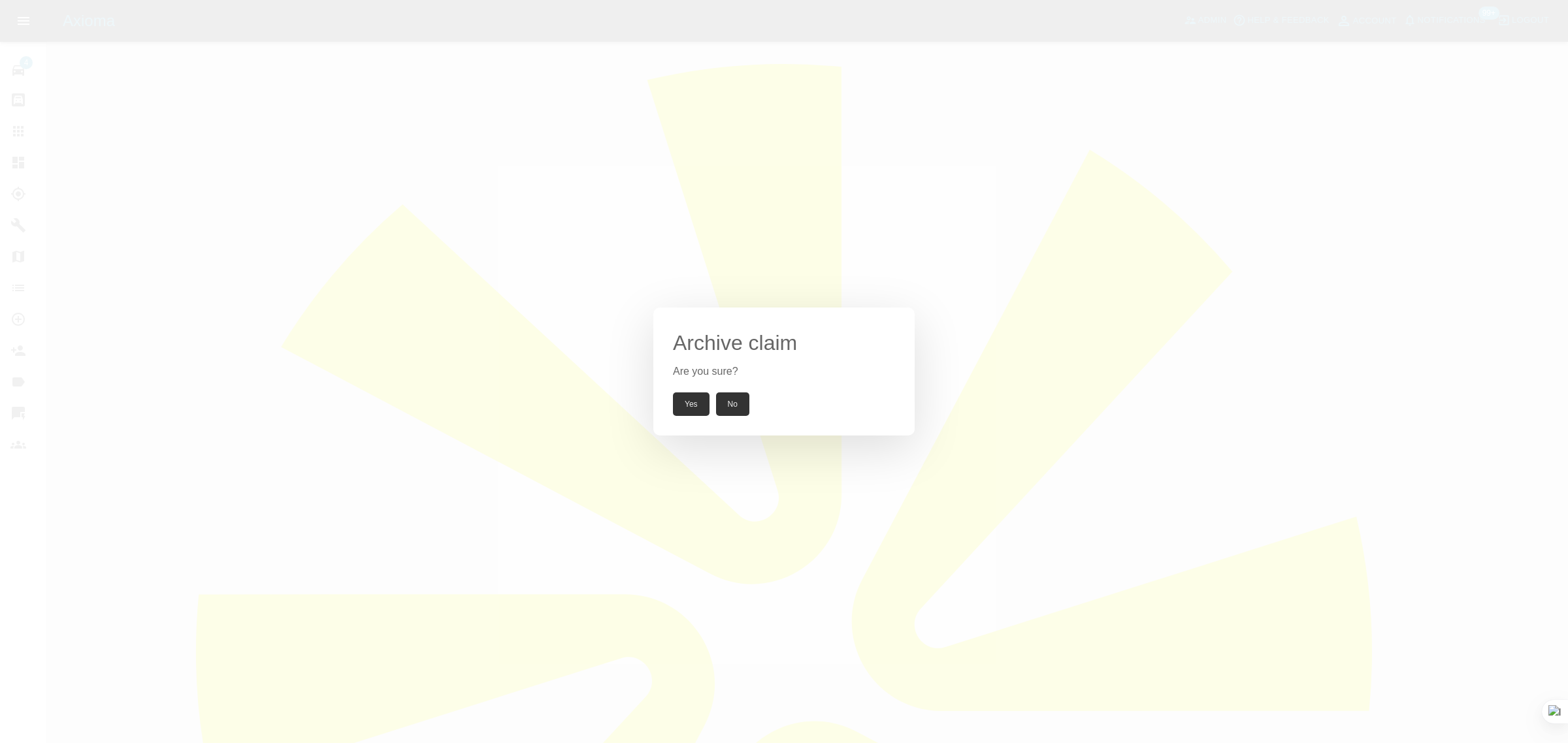
click at [688, 413] on button "Yes" at bounding box center [691, 404] width 37 height 24
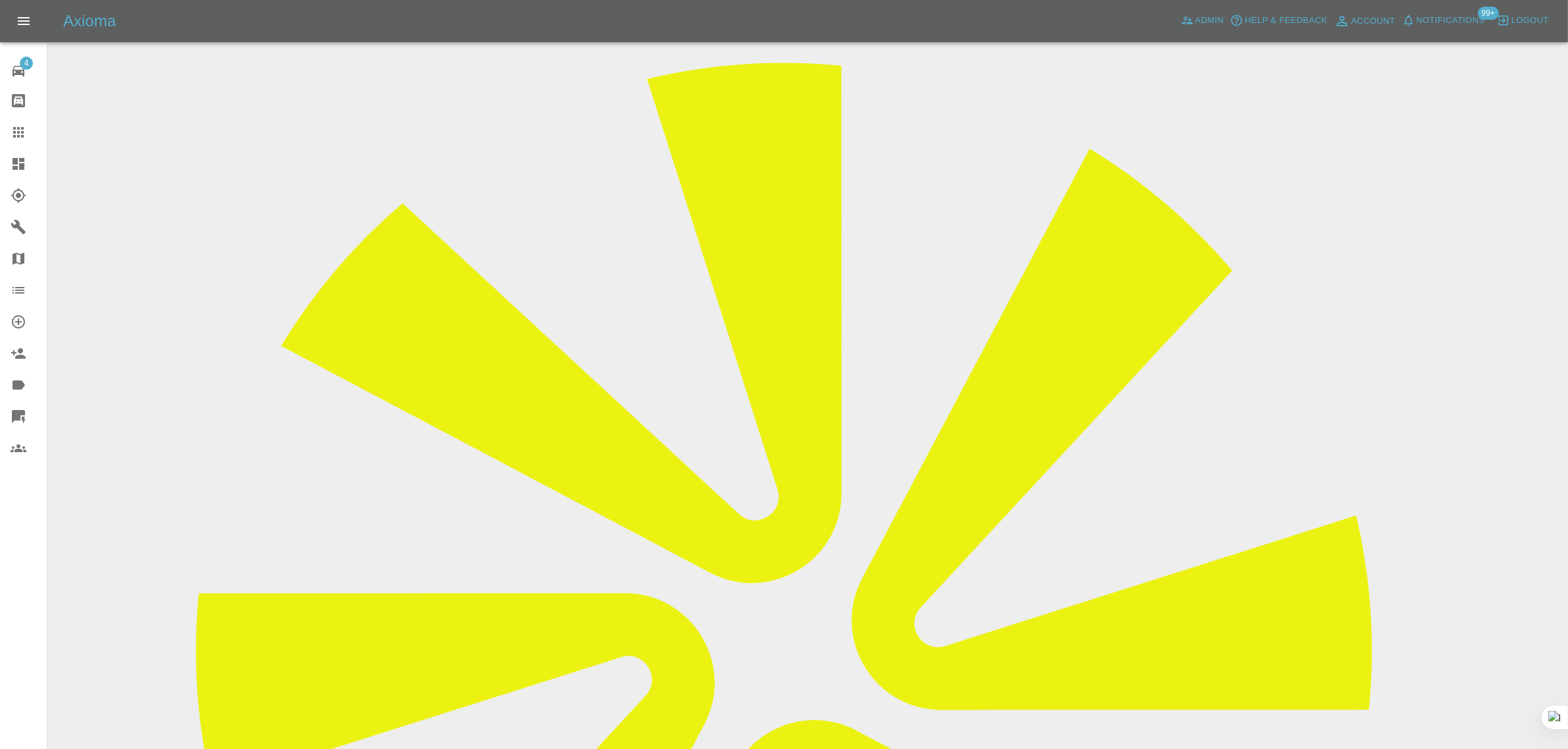
click at [19, 129] on icon at bounding box center [19, 132] width 15 height 15
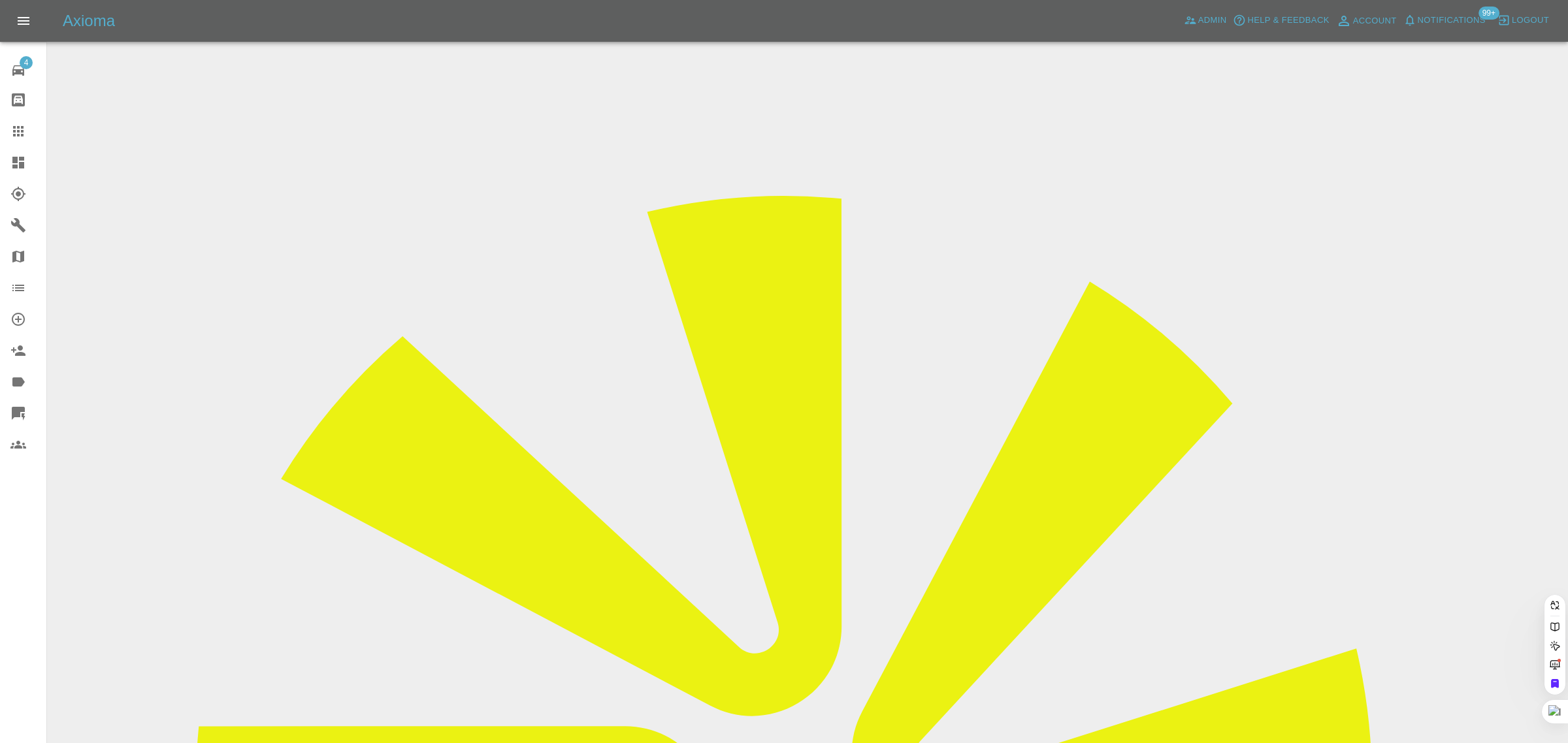
paste input "HW64KEU"
type input "HW64KEU"
paste input "issacpzacharia@gmail.com"
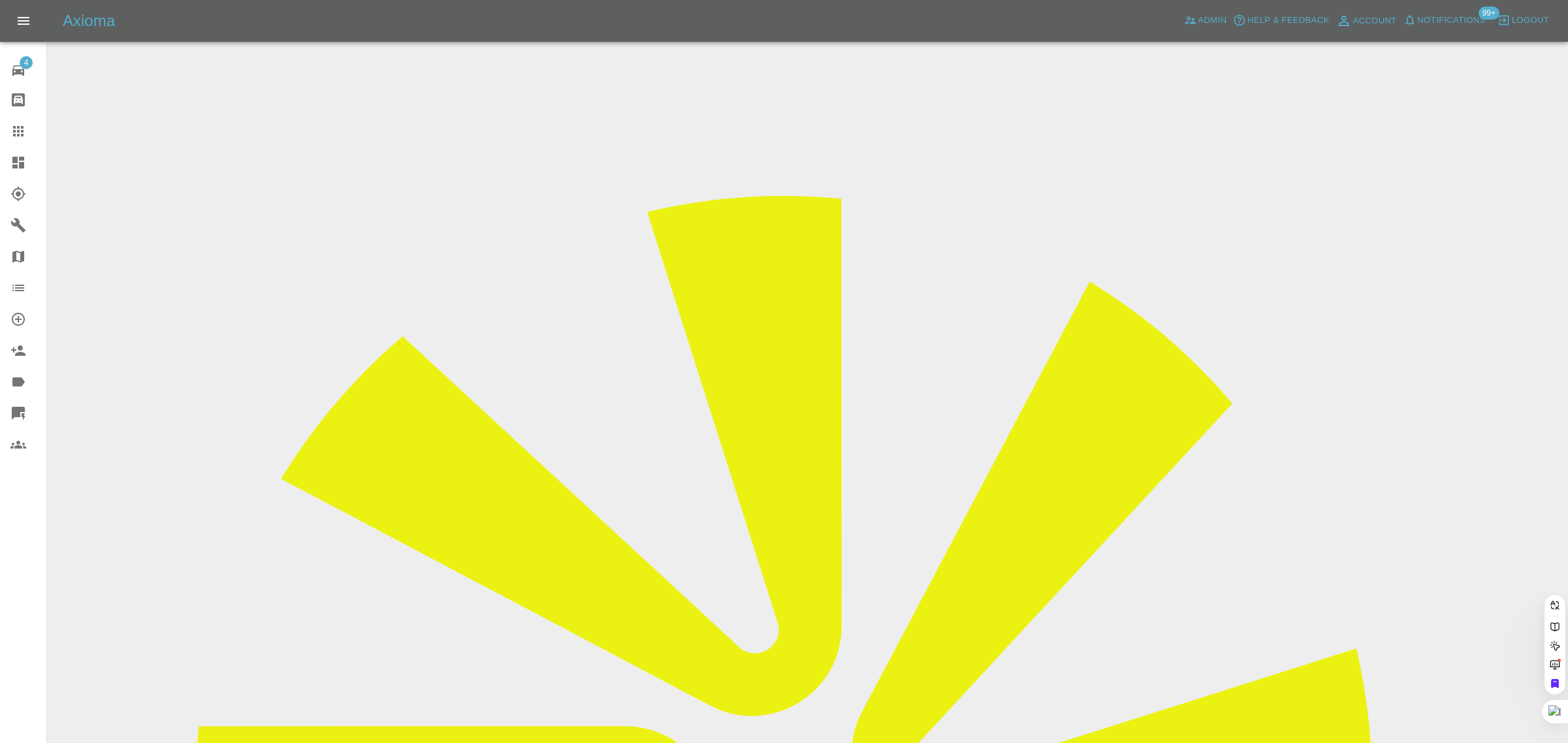
type input "issacpzacharia@gmail.com"
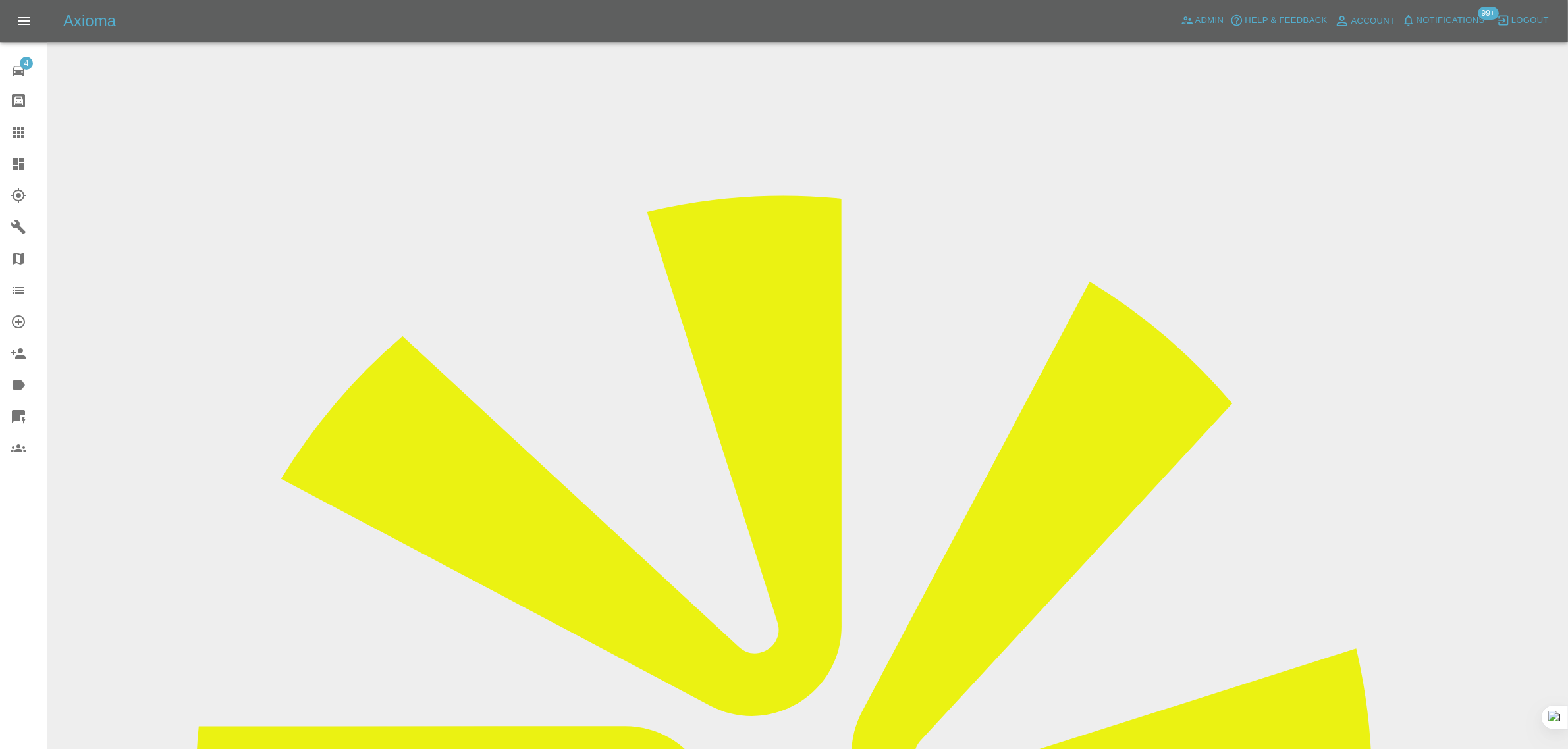
scroll to position [658, 0]
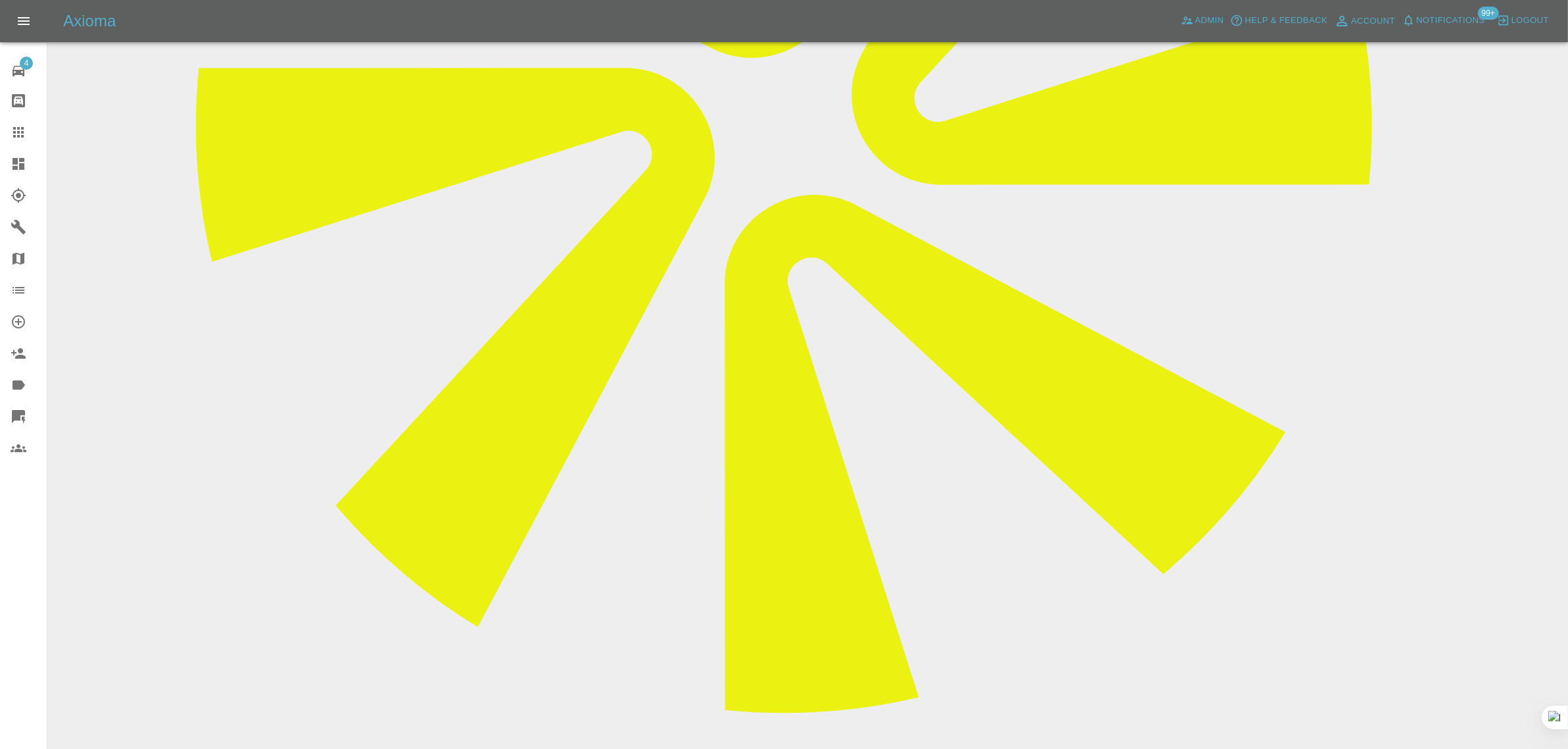
paste textarea "Thanks for arranging the repair, But please make sure the professional has the …"
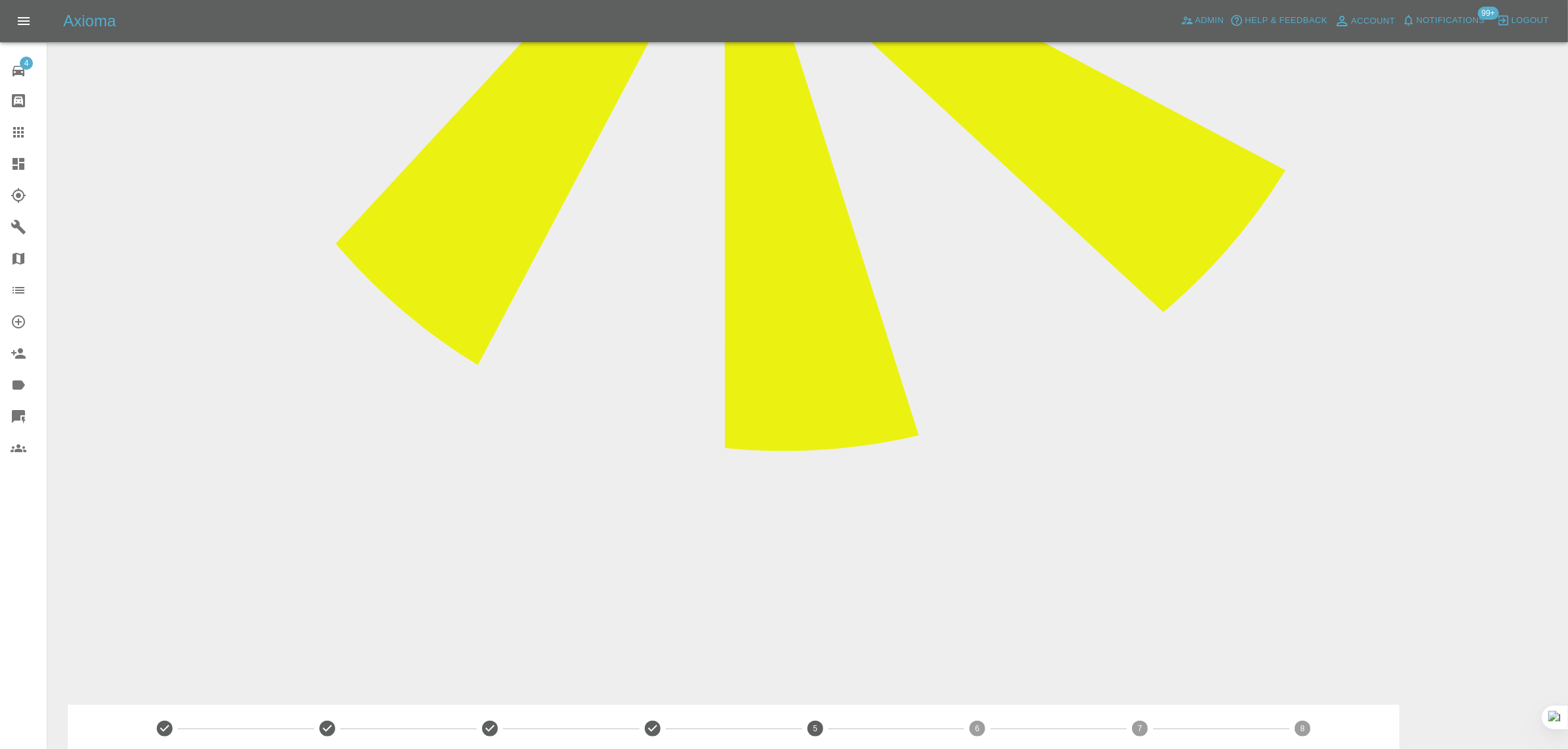
scroll to position [905, 0]
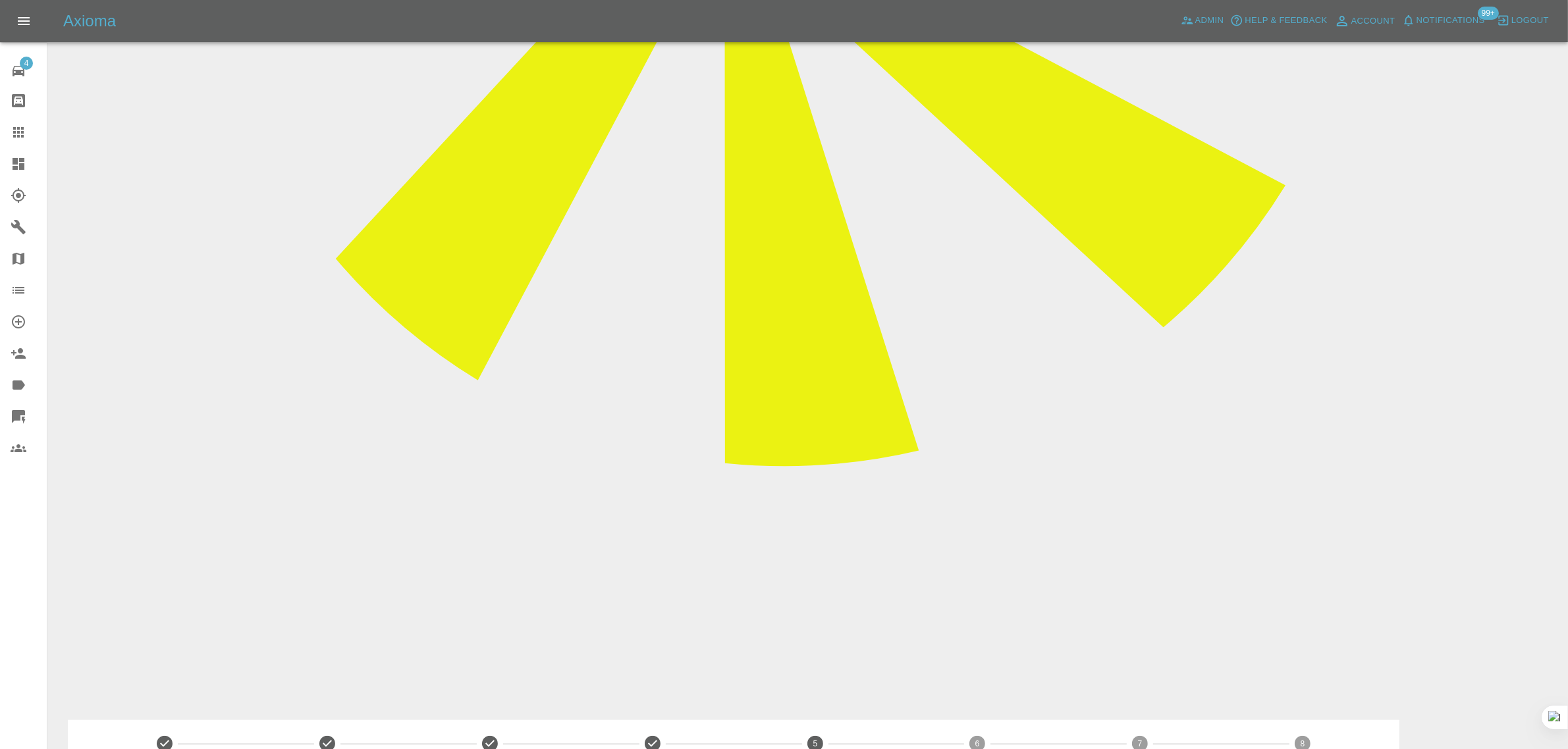
type textarea "Thanks for arranging the repair, But please make sure the professional has the …"
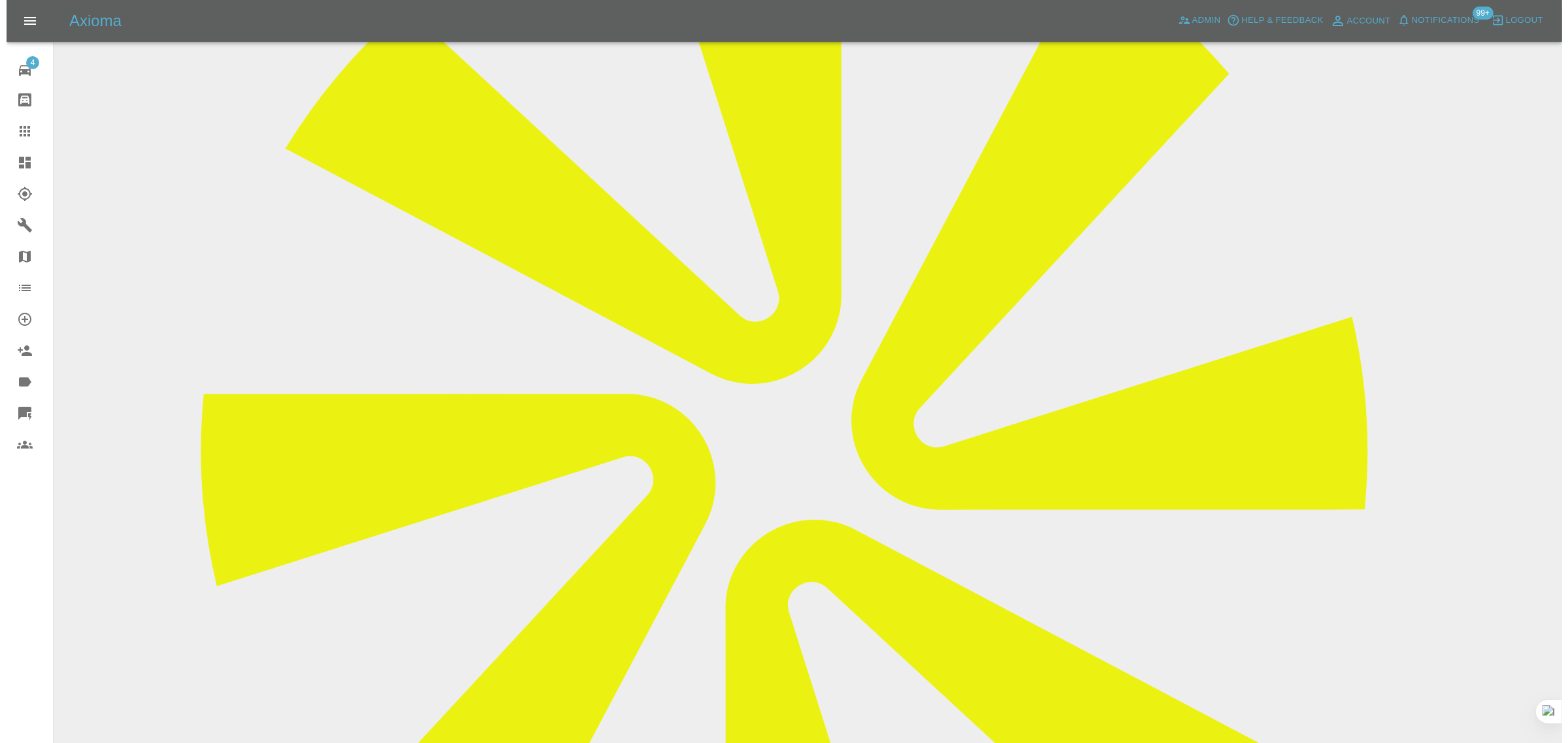
scroll to position [0, 0]
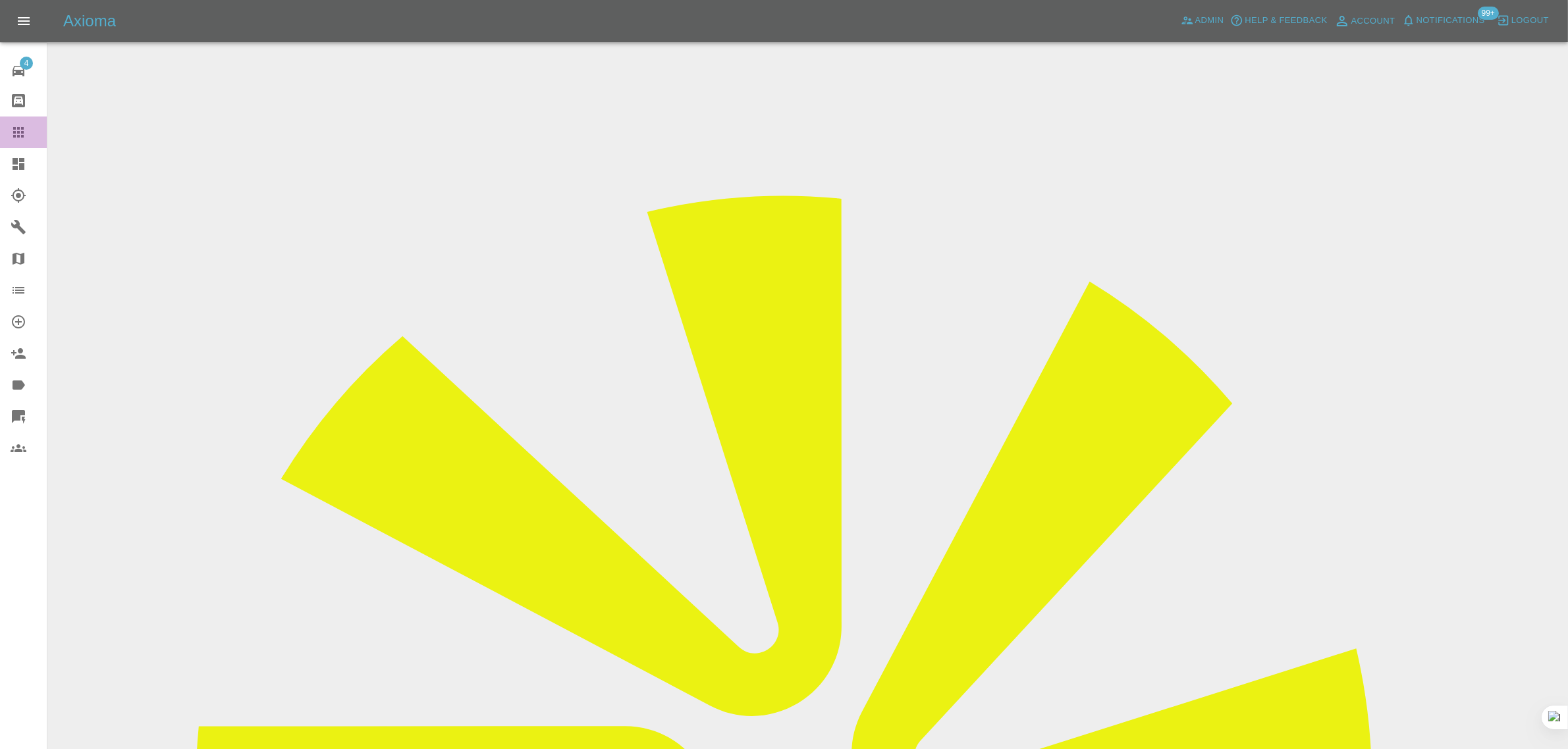
click at [13, 130] on icon at bounding box center [19, 132] width 15 height 15
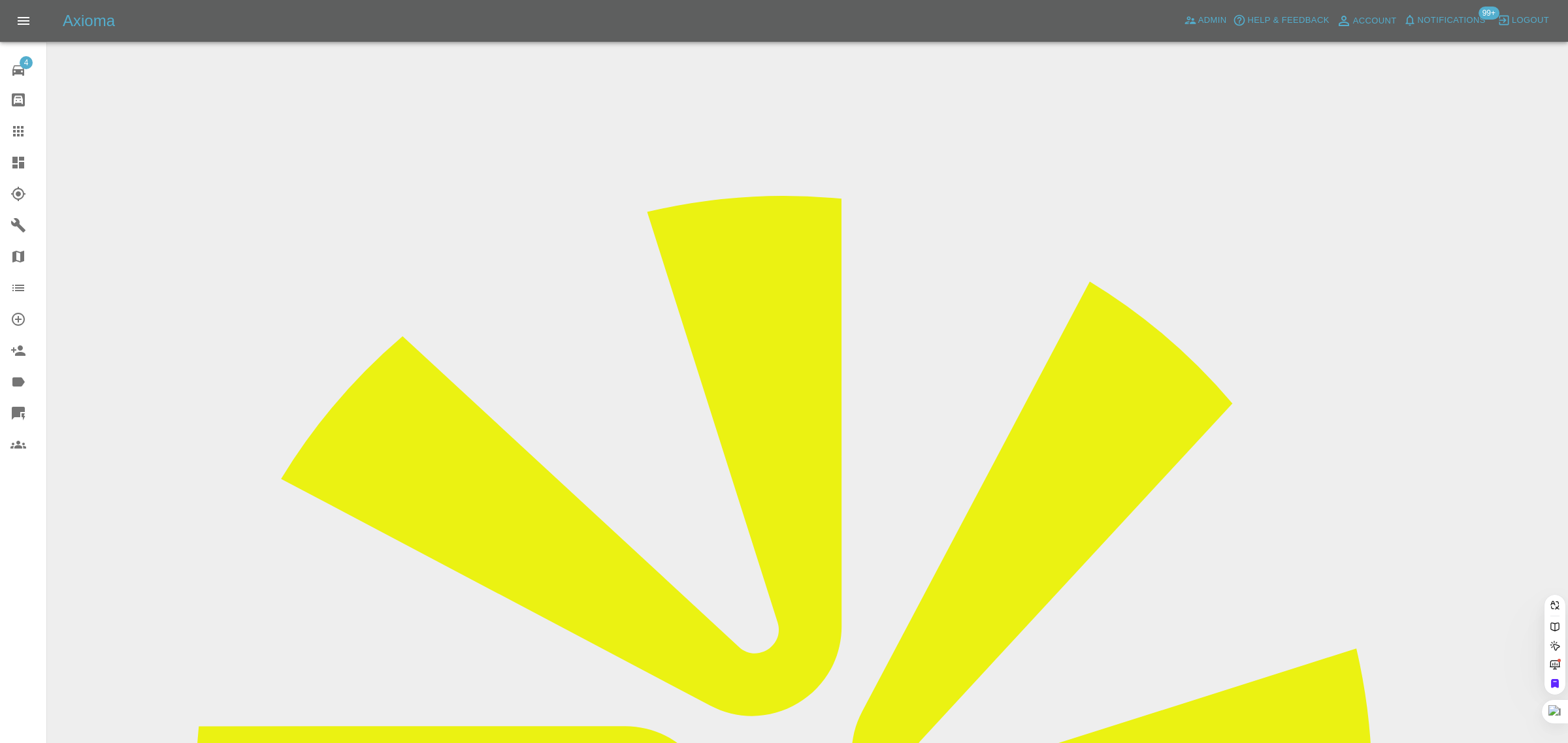
paste input "robert.flood@hotmail.co.uk"
type input "robert.flood@hotmail.co.uk"
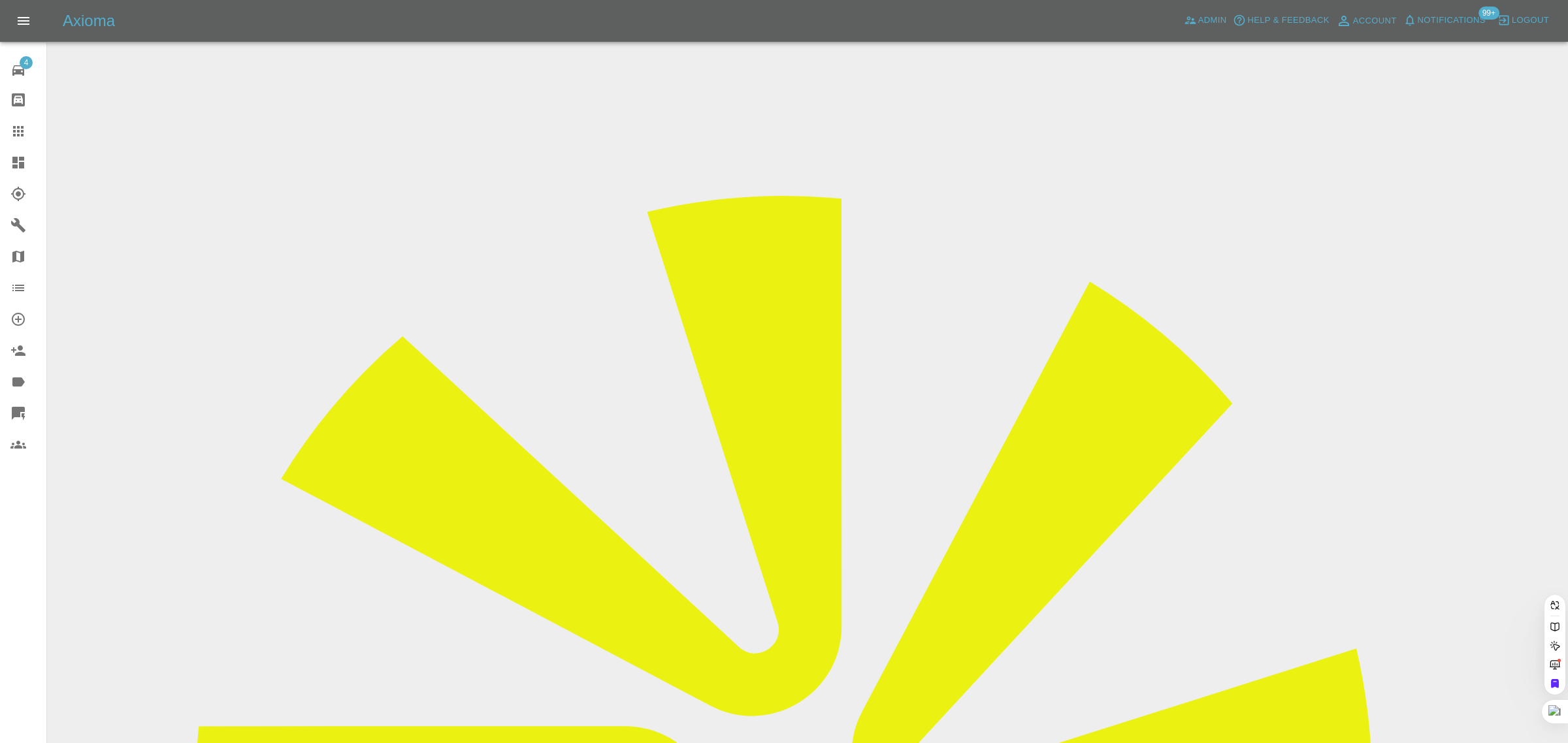
scroll to position [0, 24]
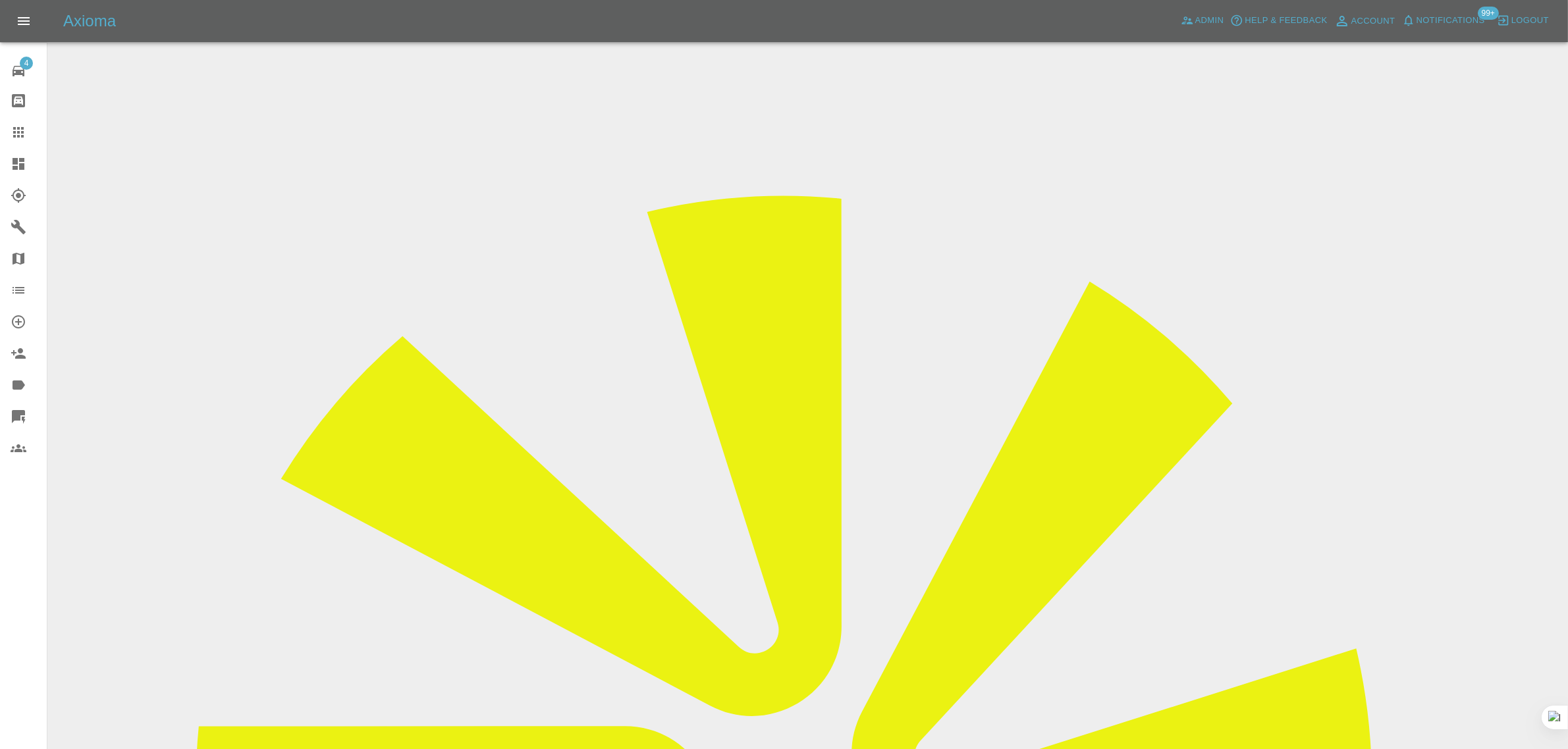
click at [35, 132] on div at bounding box center [29, 132] width 37 height 15
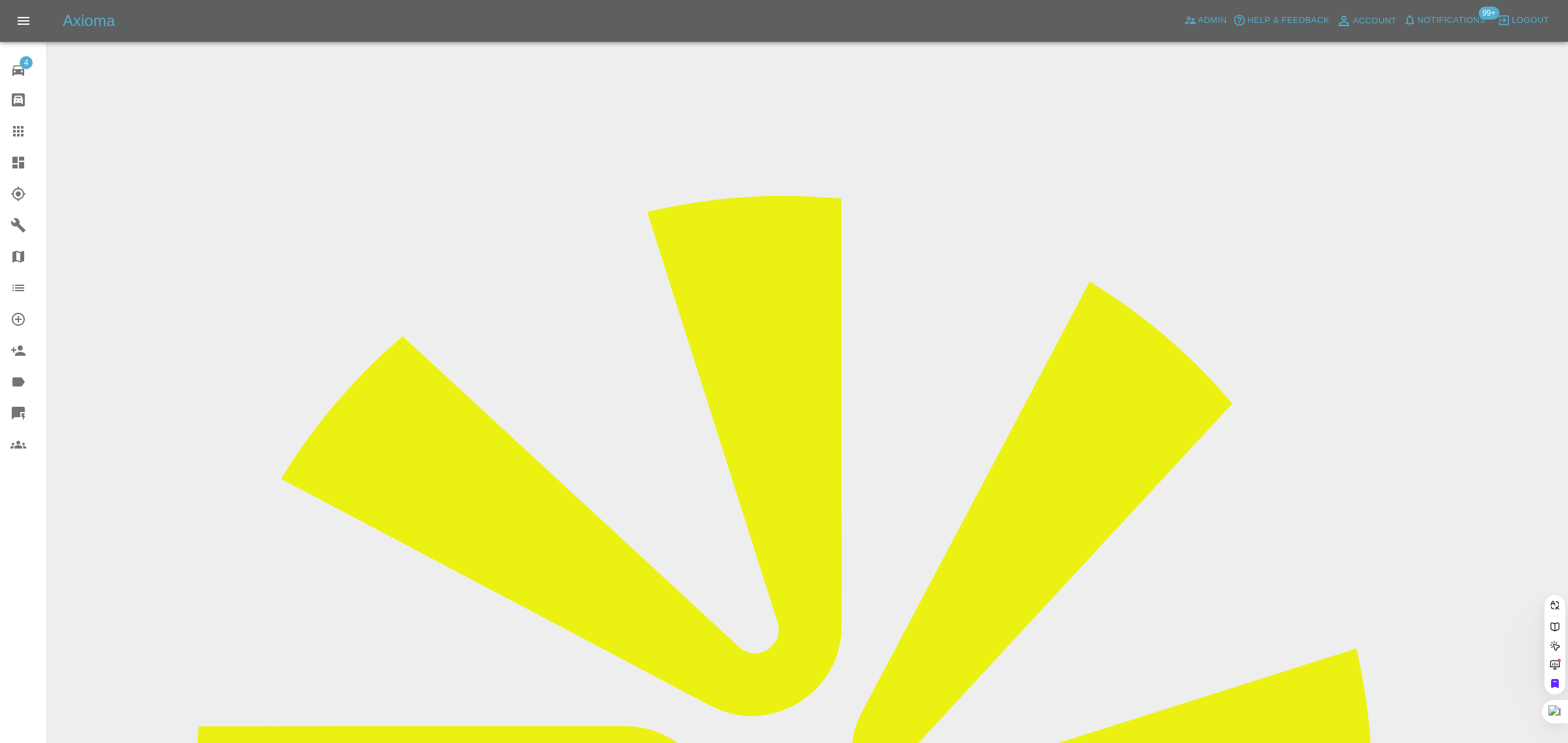
paste input "needhamtracey40@gmail.com"
type input "needhamtracey40@gmail.com"
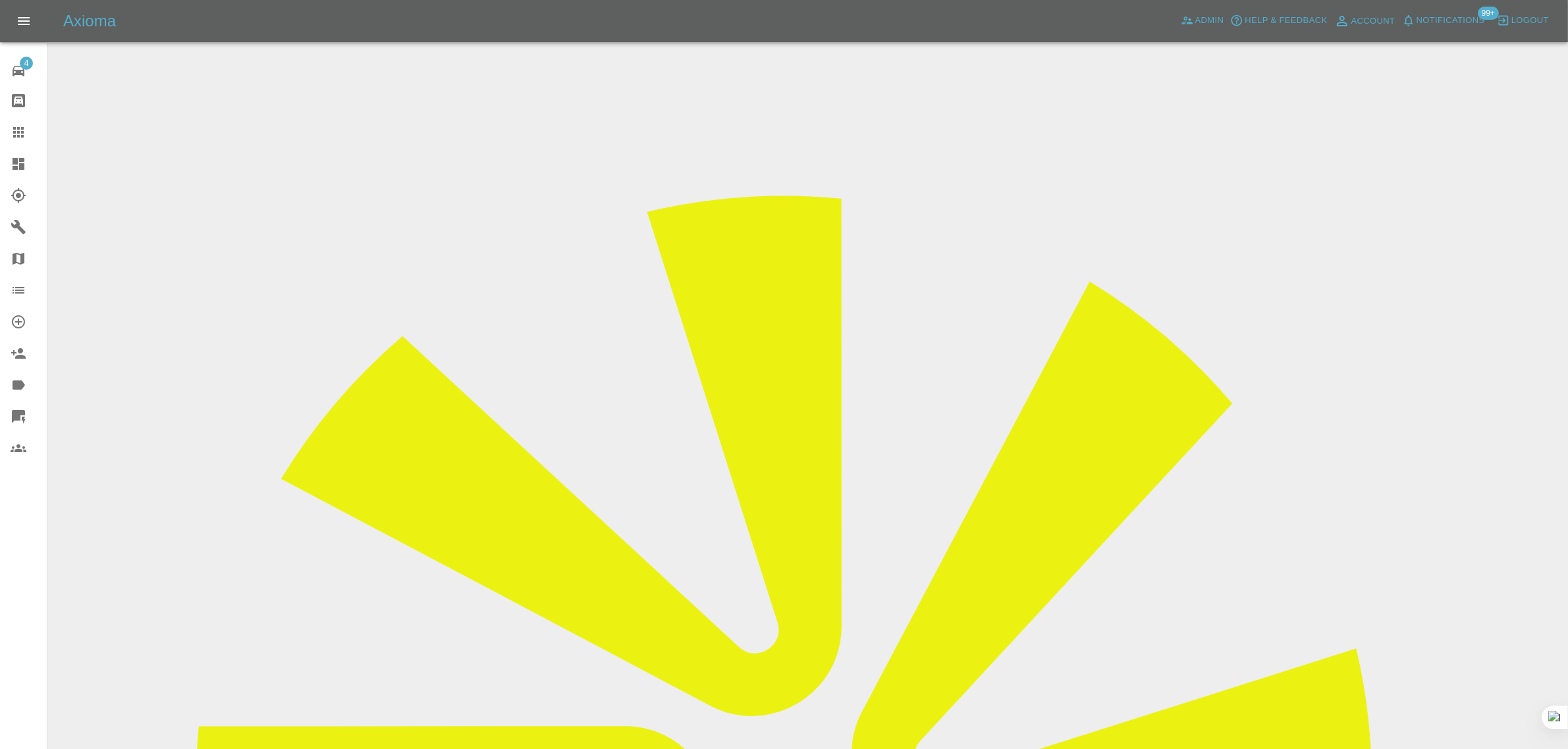
scroll to position [740, 0]
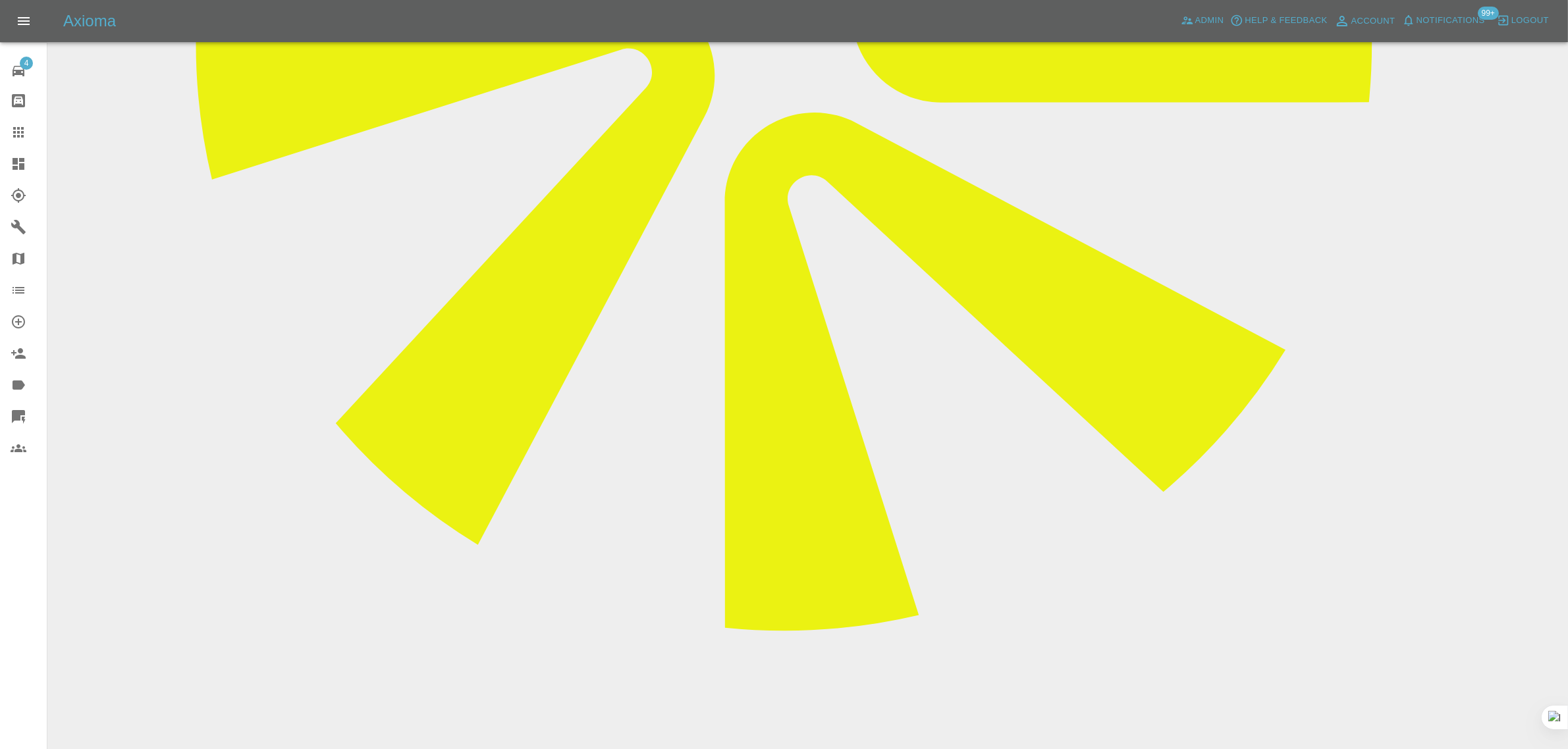
paste textarea "No one has contacted us to change the date of the original appointment of the 1…"
type textarea "No one has contacted us to change the date of the original appointment of the 1…"
click at [6, 124] on link "Claims" at bounding box center [23, 132] width 46 height 32
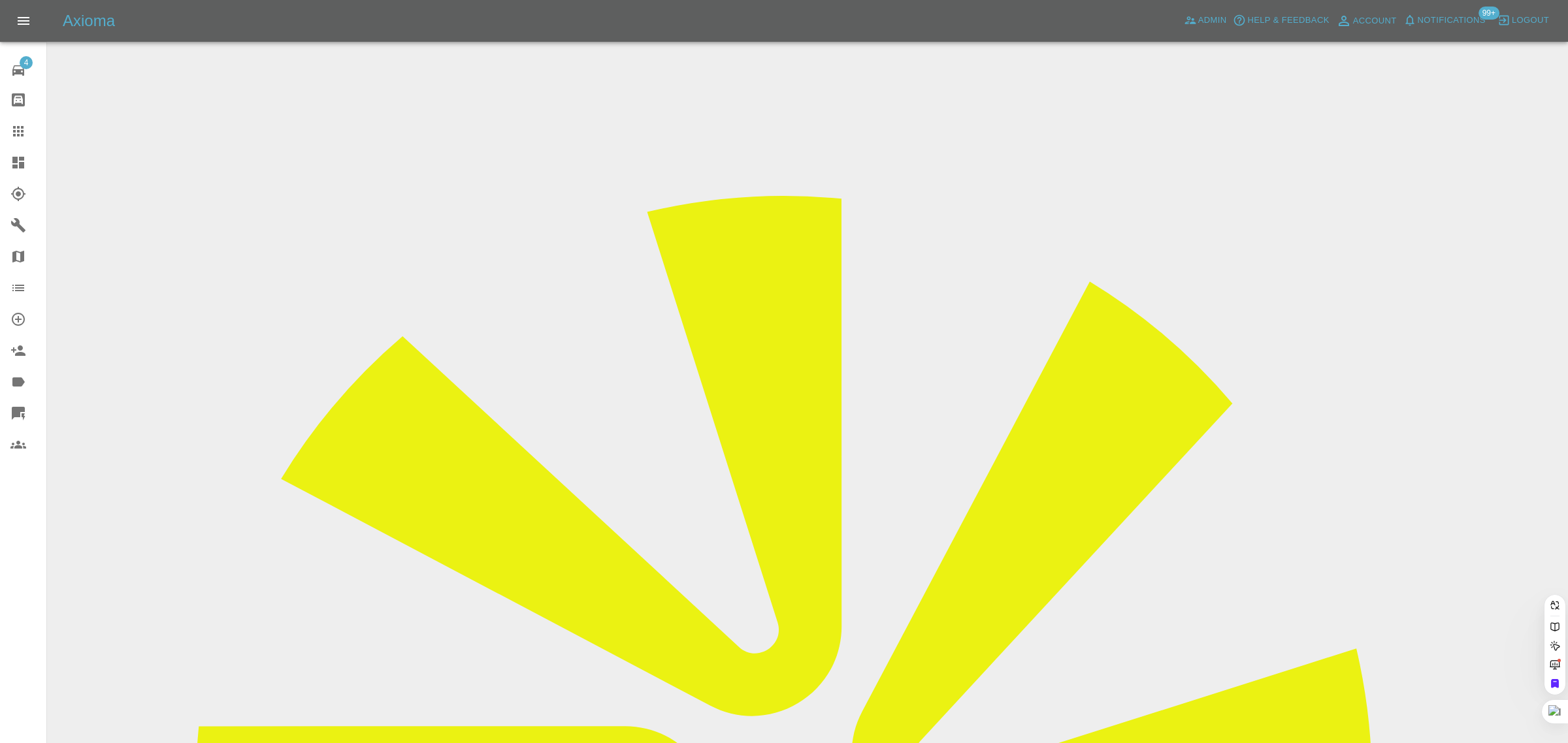
paste input "[EMAIL_ADDRESS][DOMAIN_NAME]"
type input "johnwilkinsj@aol.co"
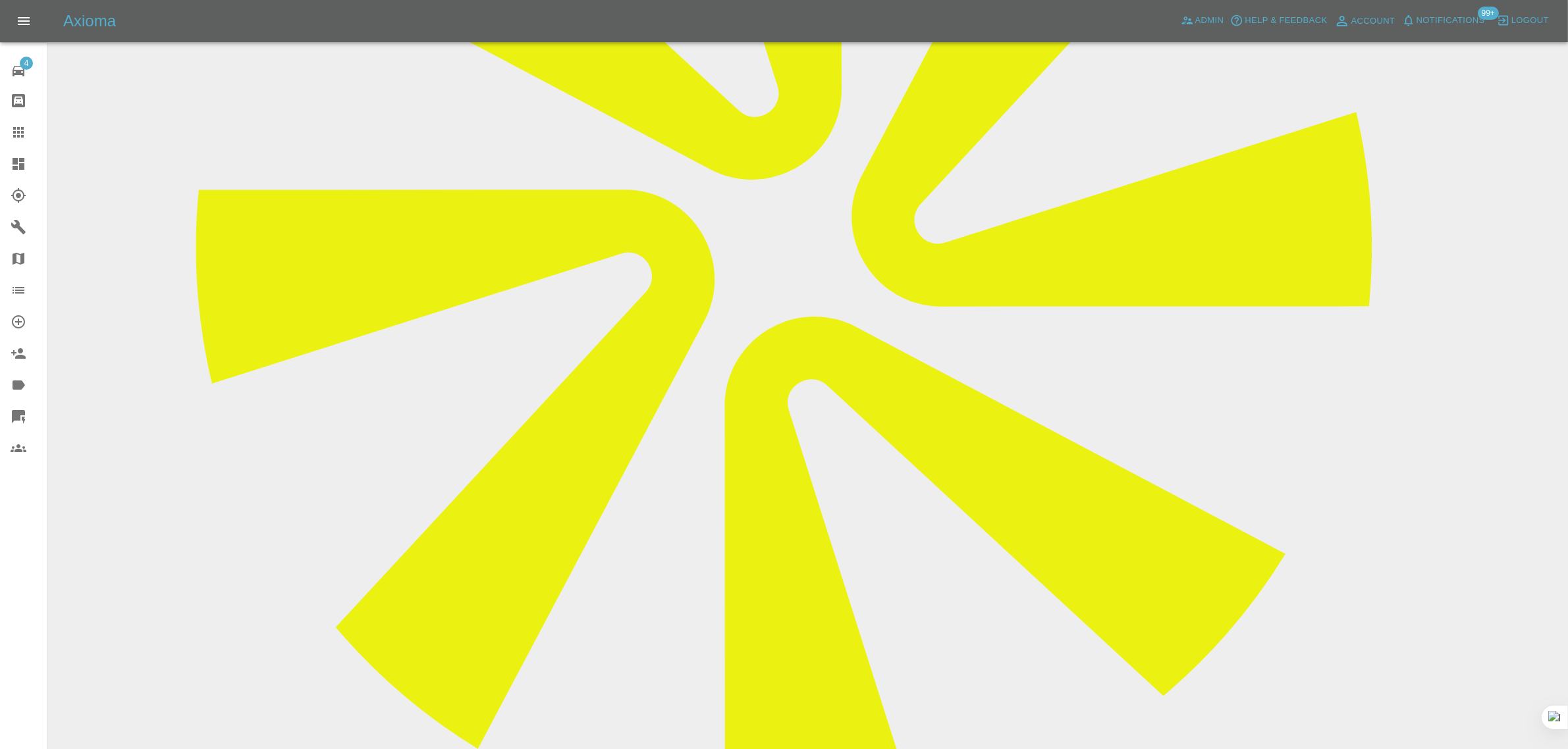
scroll to position [658, 0]
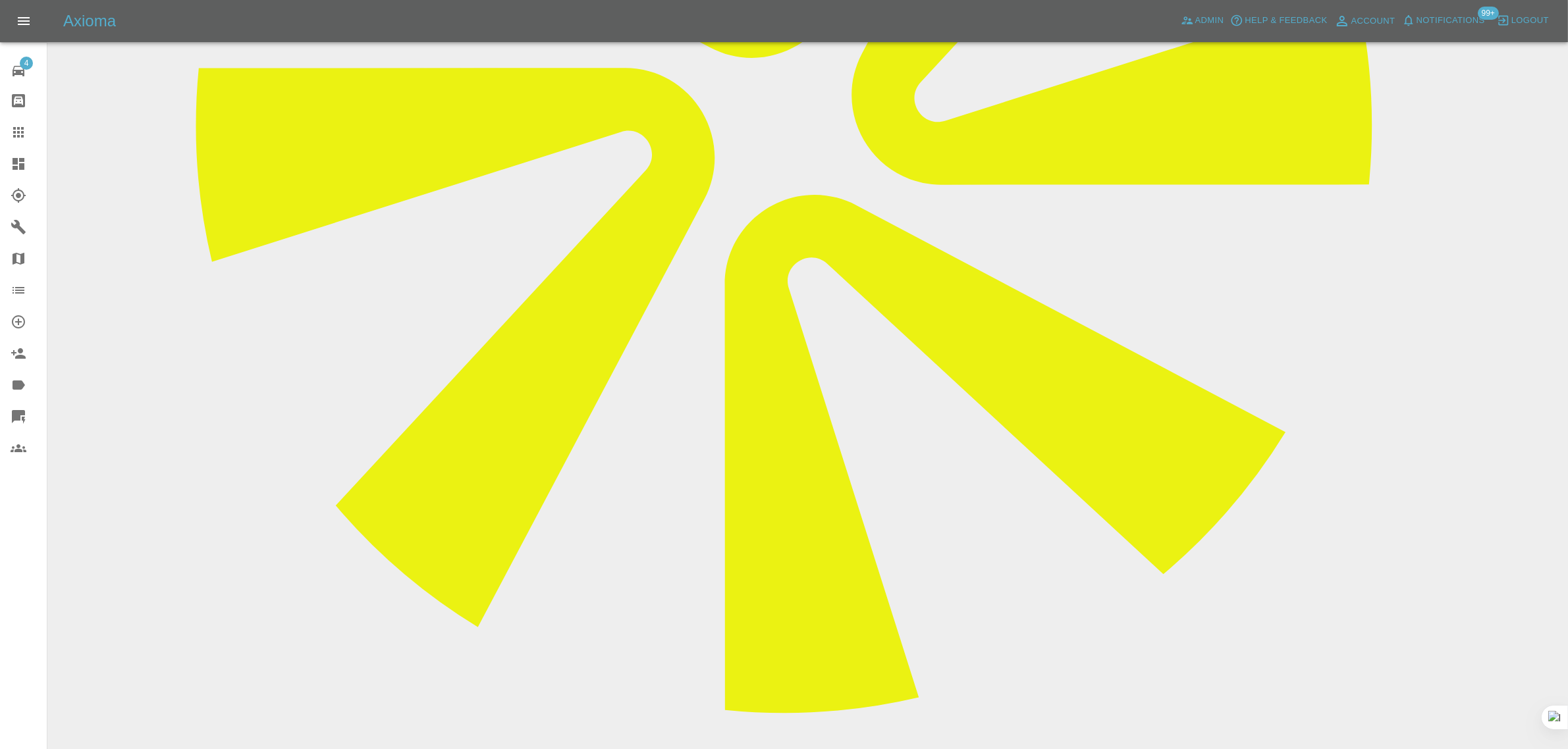
paste textarea "Can you tell me what time [PERSON_NAME] will be arriving to repair my car [DATE…"
type textarea "Can you tell me what time [PERSON_NAME] will be arriving to repair my car [DATE…"
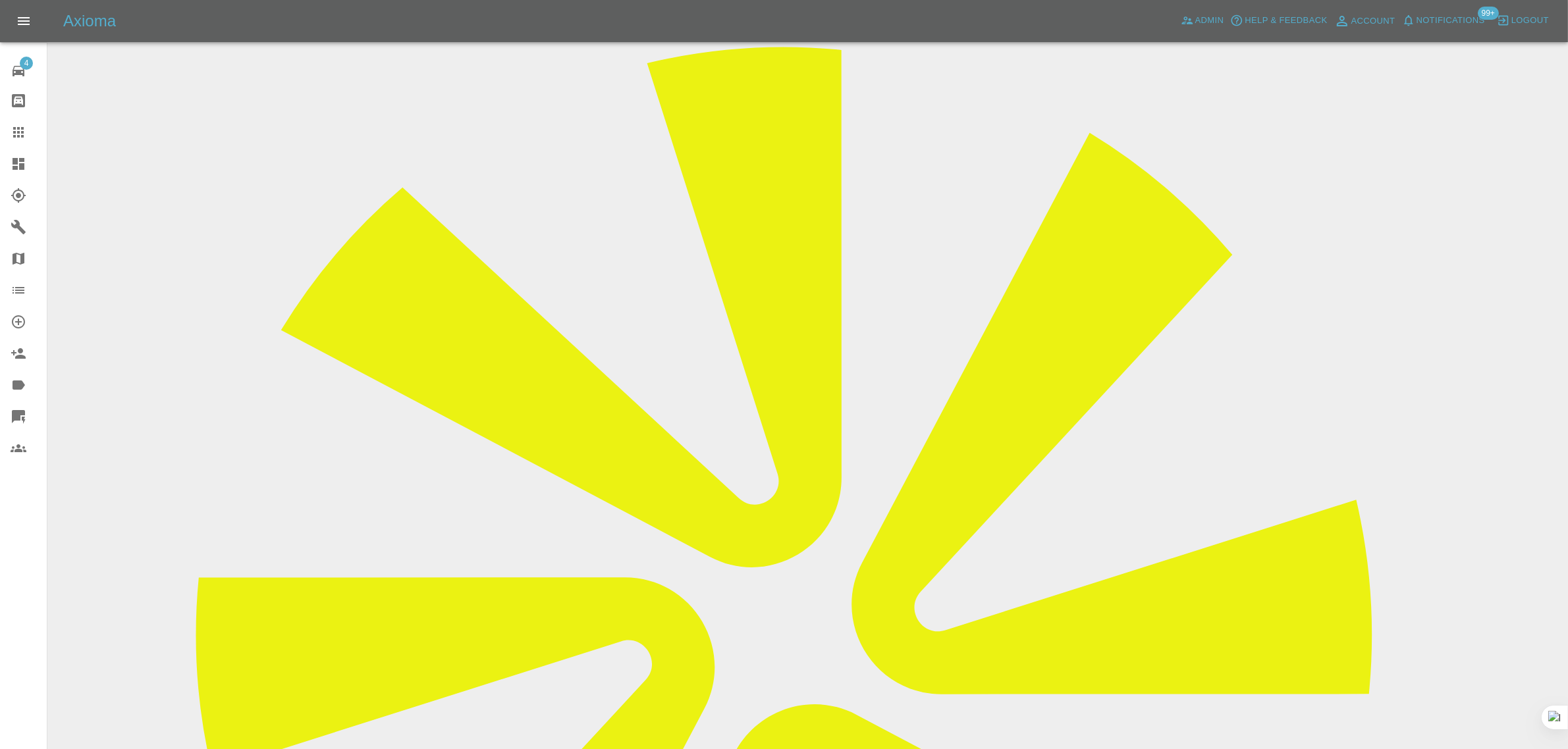
scroll to position [82, 0]
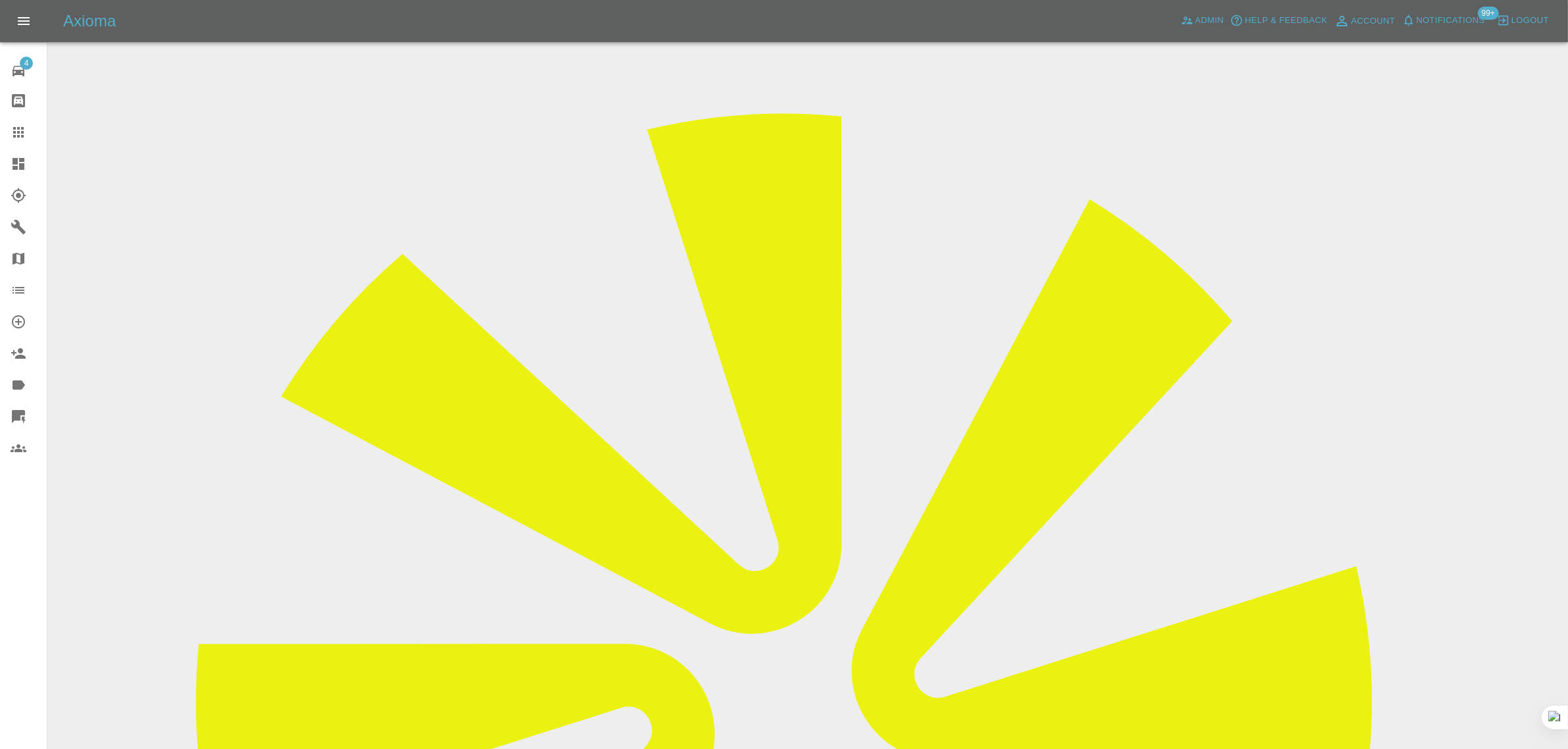
drag, startPoint x: 1264, startPoint y: 119, endPoint x: 1325, endPoint y: 120, distance: 61.0
copy tr "SprayworX ("
click at [23, 139] on icon at bounding box center [19, 132] width 15 height 15
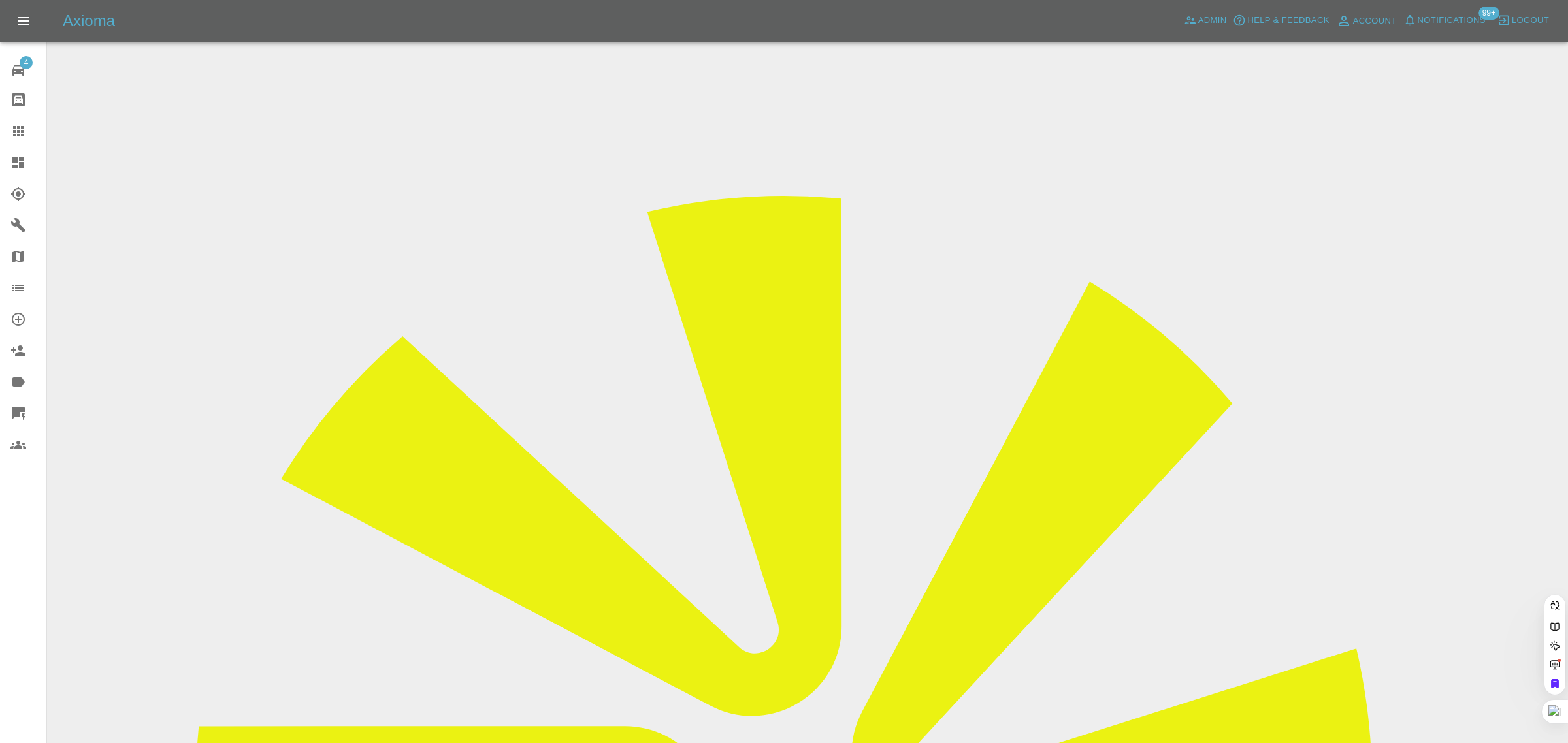
paste input "ianreddy01@mac.com"
type input "ianreddy01@mac.com"
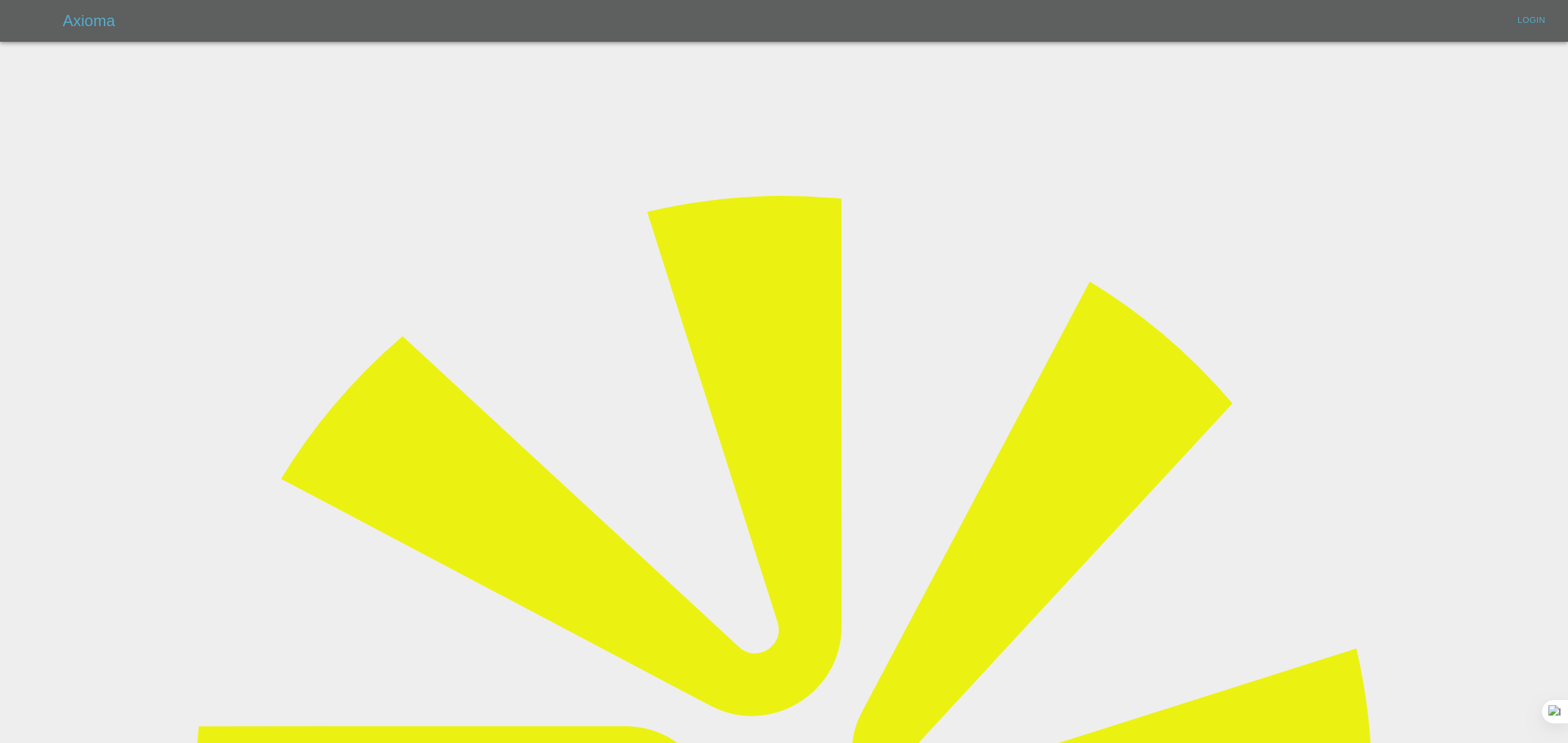
type input "bookkeeping@fifoaccounting.com"
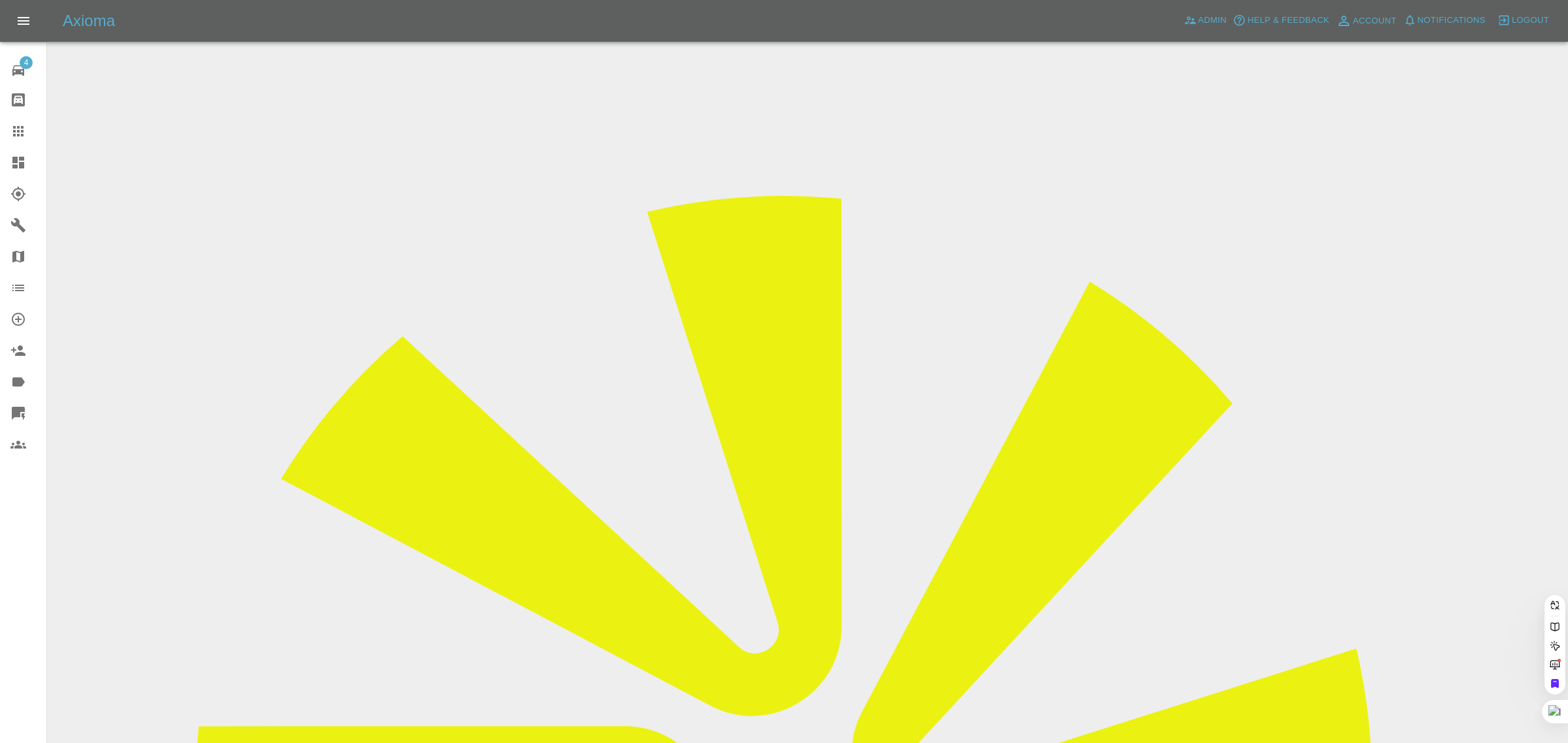
paste input "ianreddy01@mac.com"
type input "ianreddy01@mac.com"
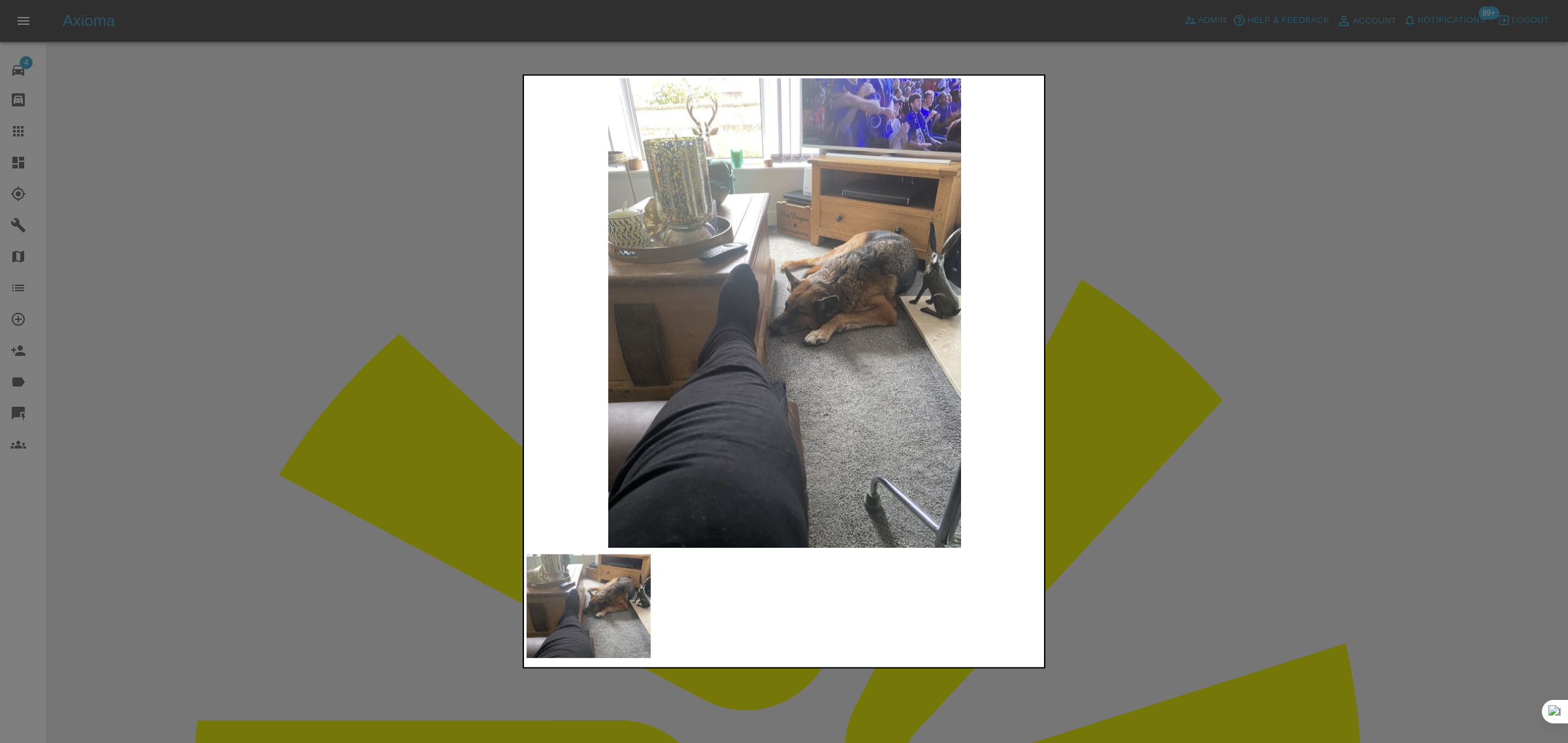
click at [1140, 280] on div at bounding box center [784, 371] width 1568 height 743
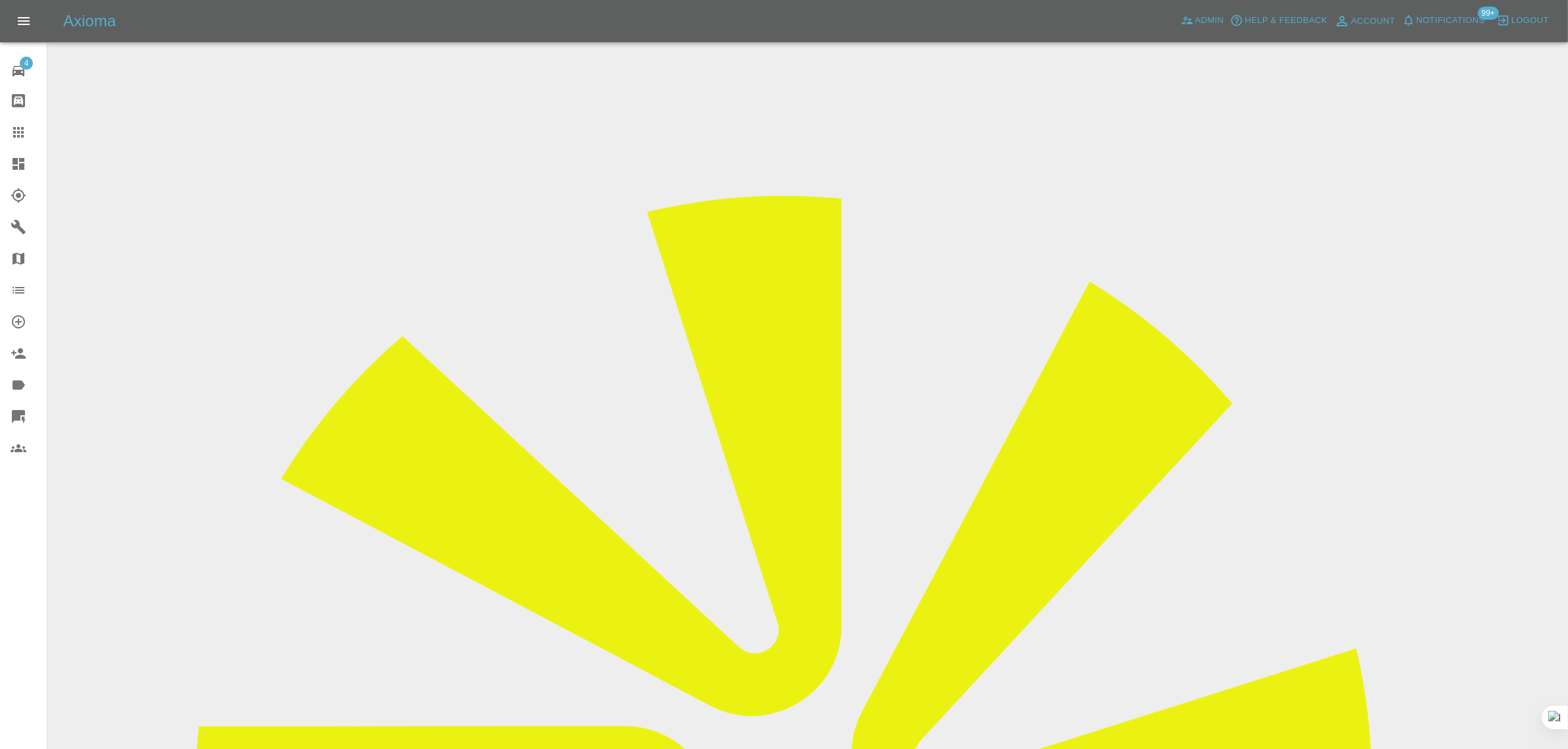
click at [0, 0] on input "Choose images" at bounding box center [0, 0] width 0 height 0
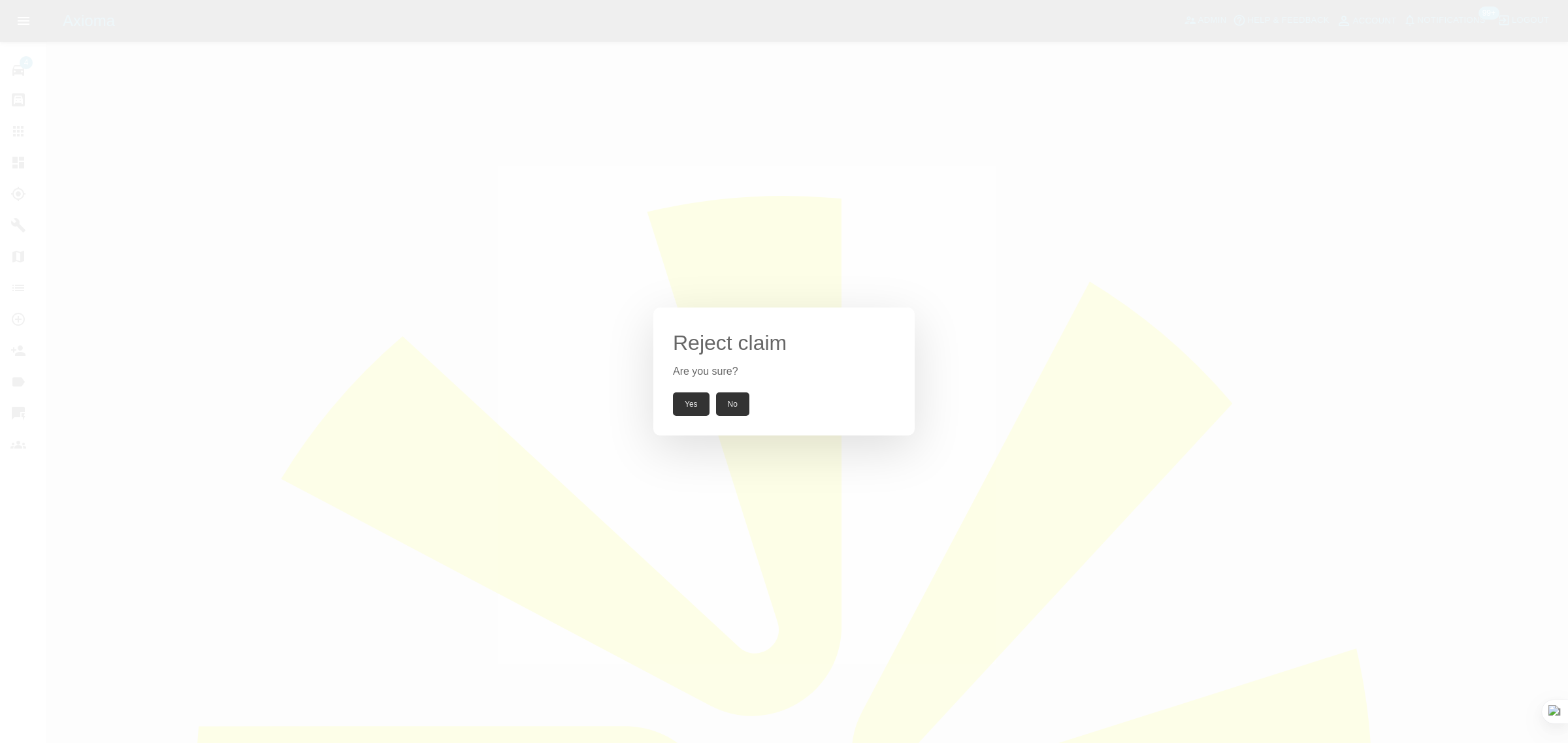
click at [684, 405] on button "Yes" at bounding box center [691, 404] width 37 height 24
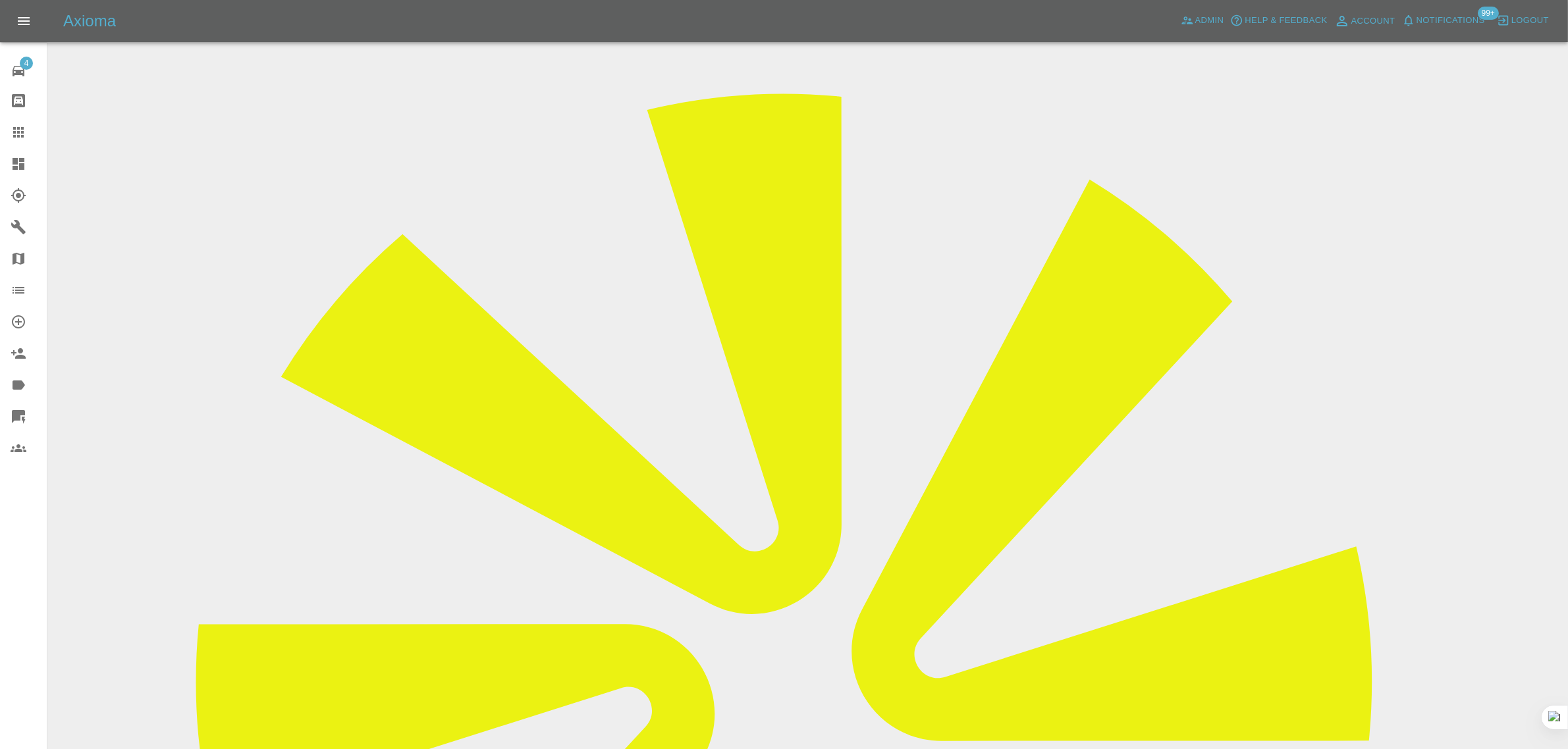
scroll to position [208, 0]
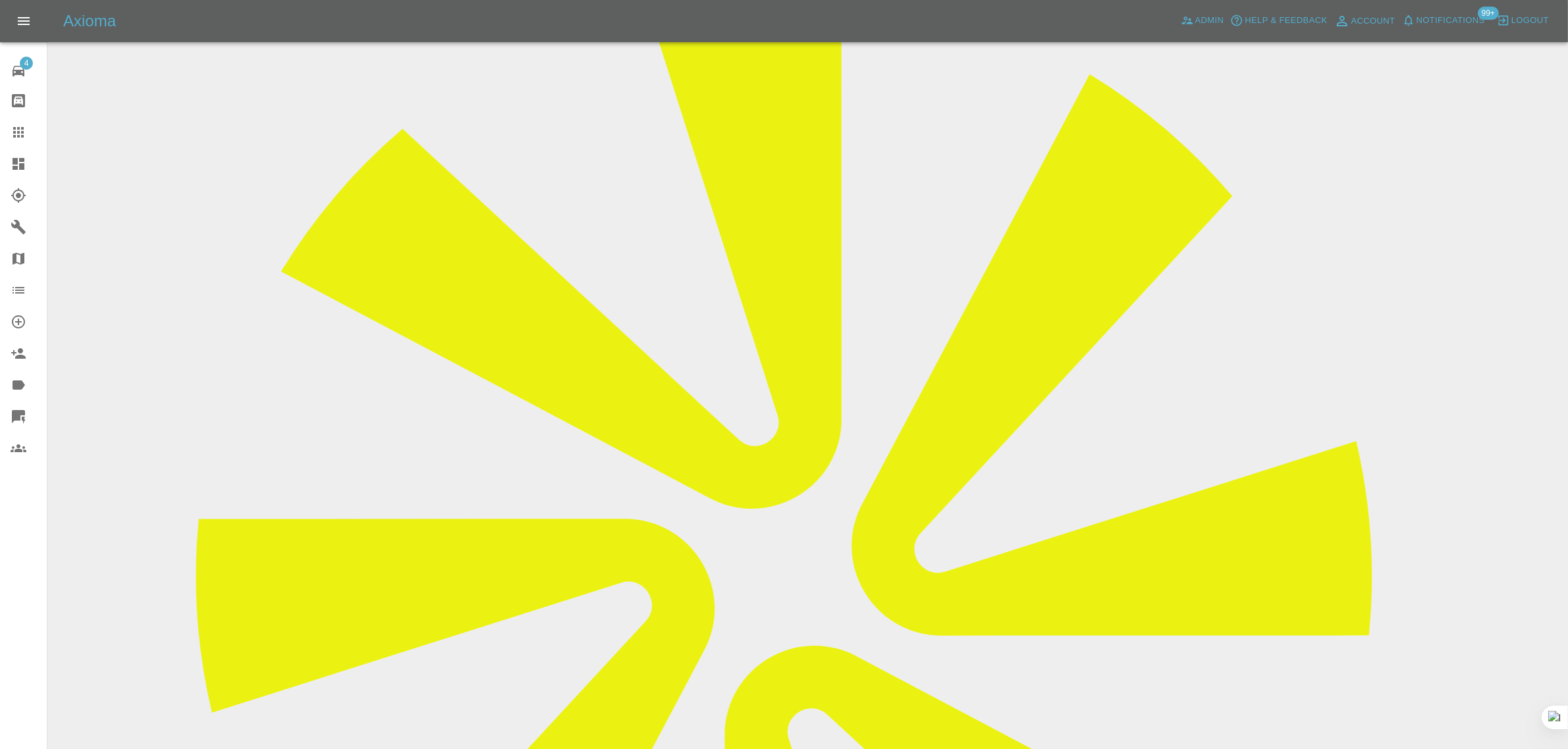
click at [30, 133] on div at bounding box center [29, 132] width 37 height 15
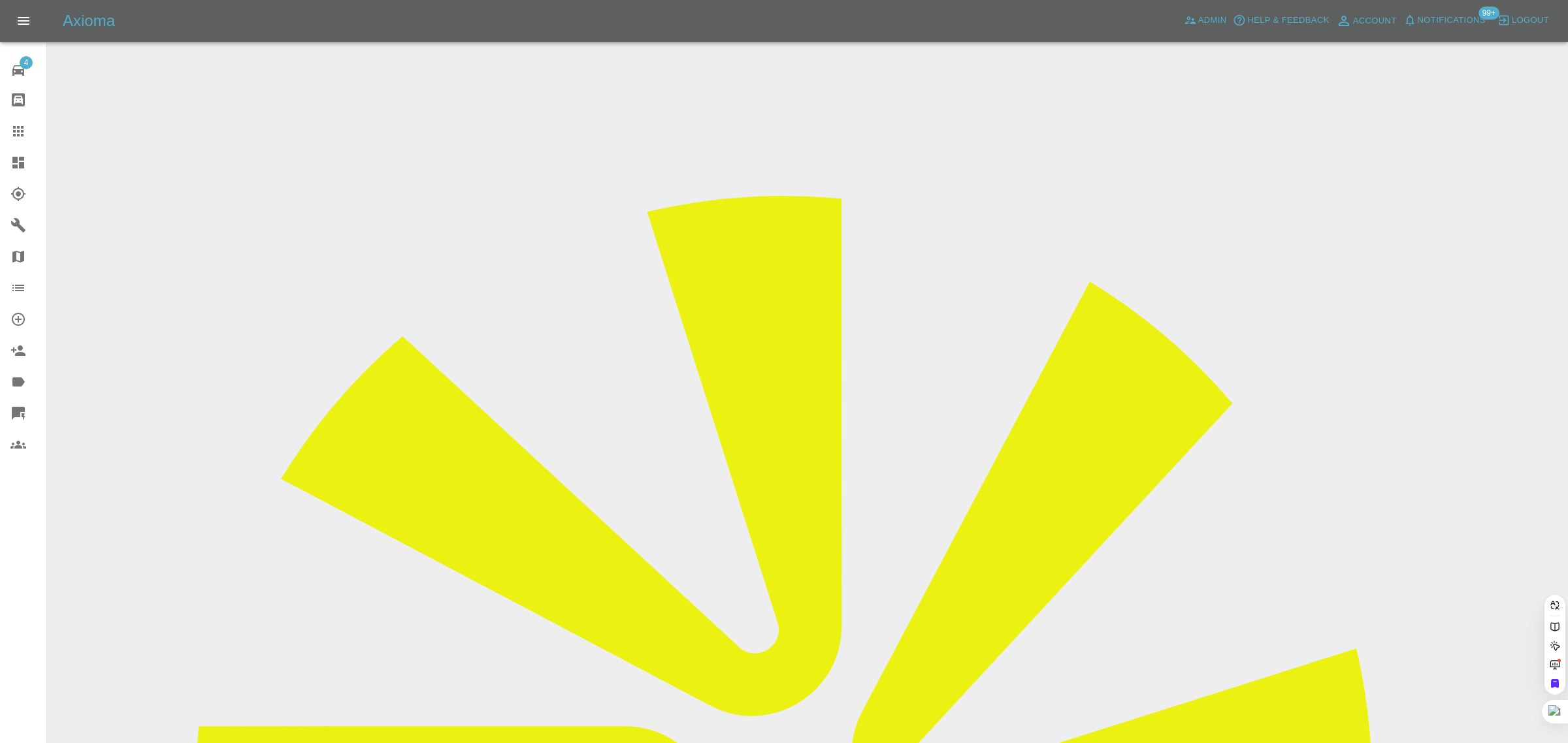
paste input "NK68 BJY"
type input "NK68 BJY"
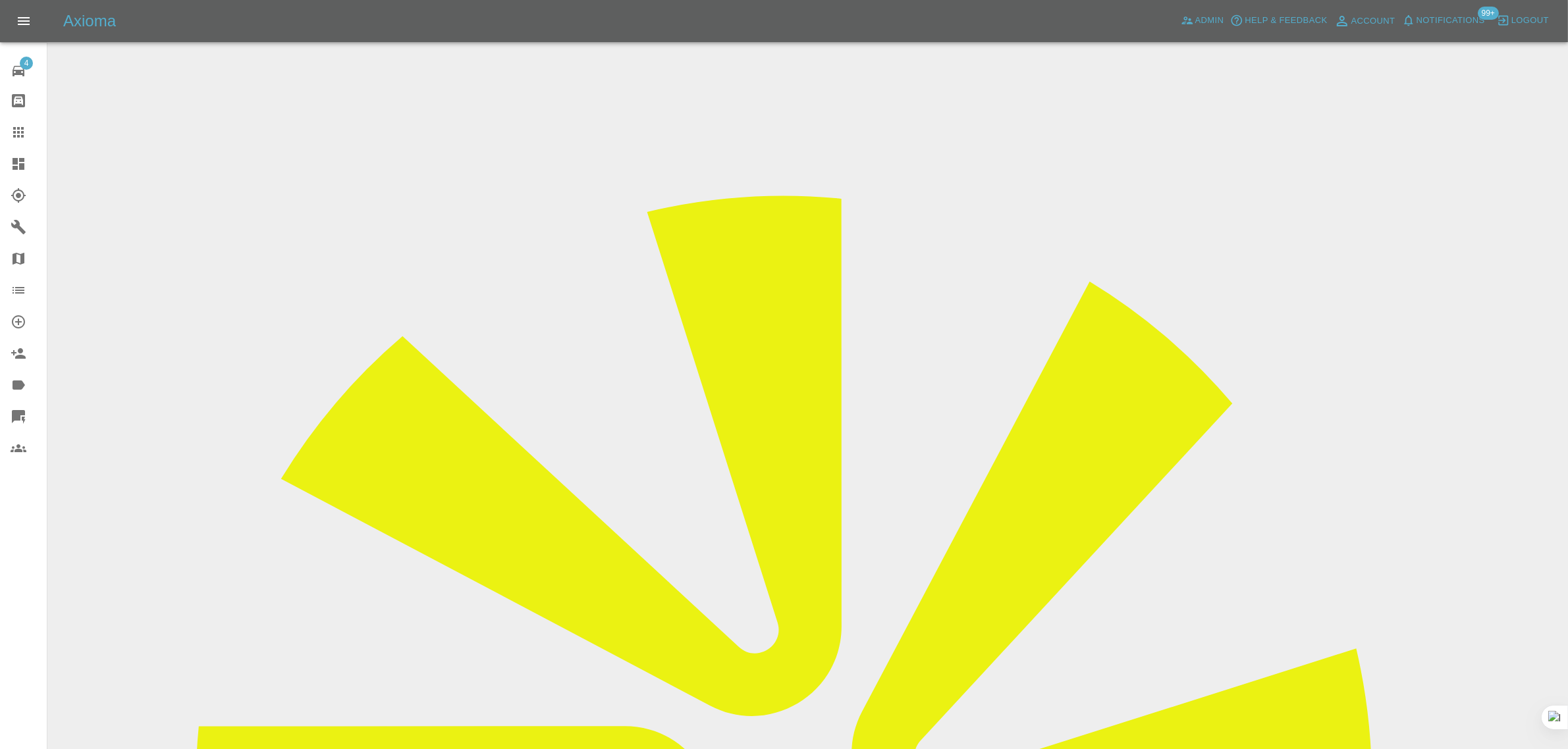
click at [23, 134] on icon at bounding box center [19, 132] width 15 height 15
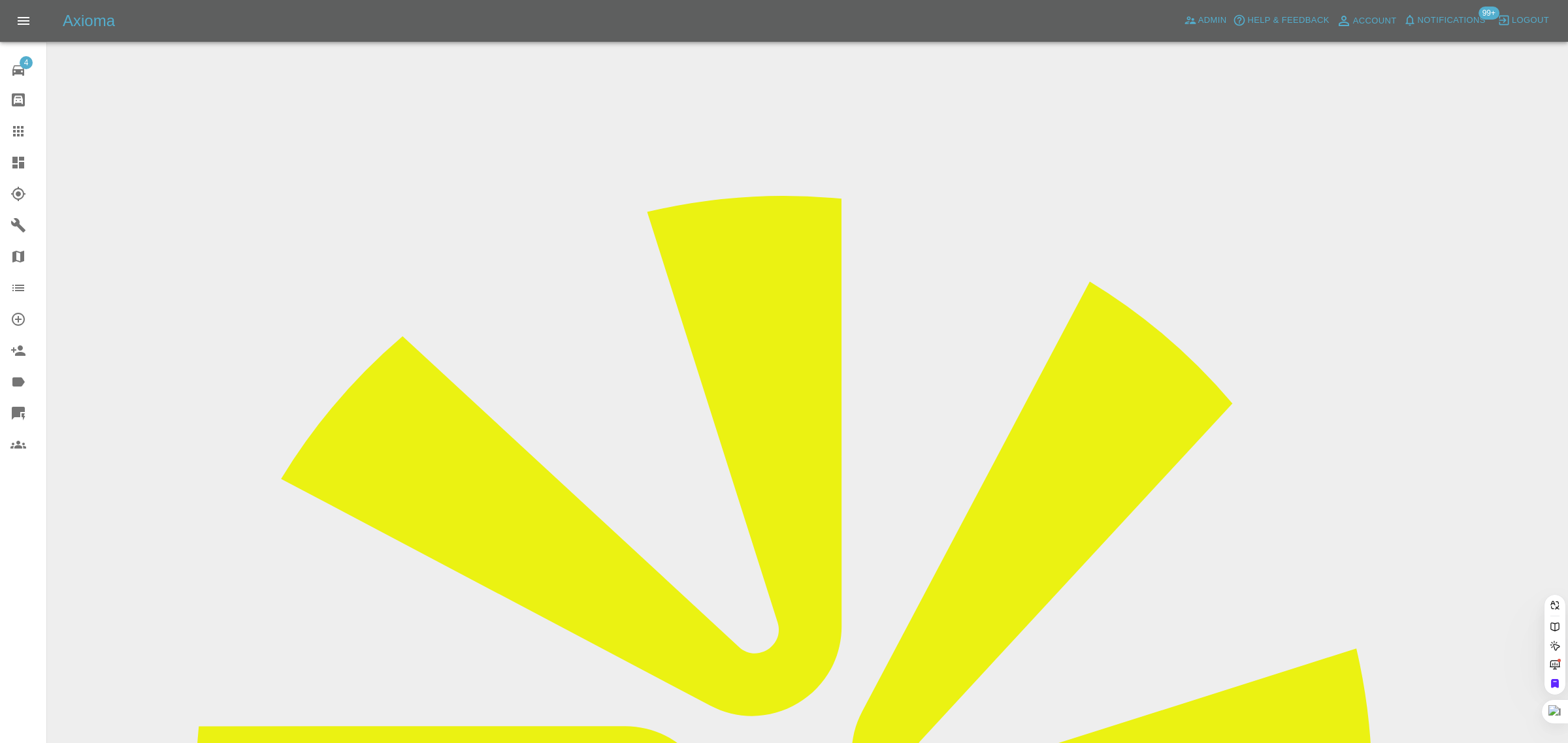
paste input "smcscotland@btinternet.com"
type input "smcscotland@btinternet.com"
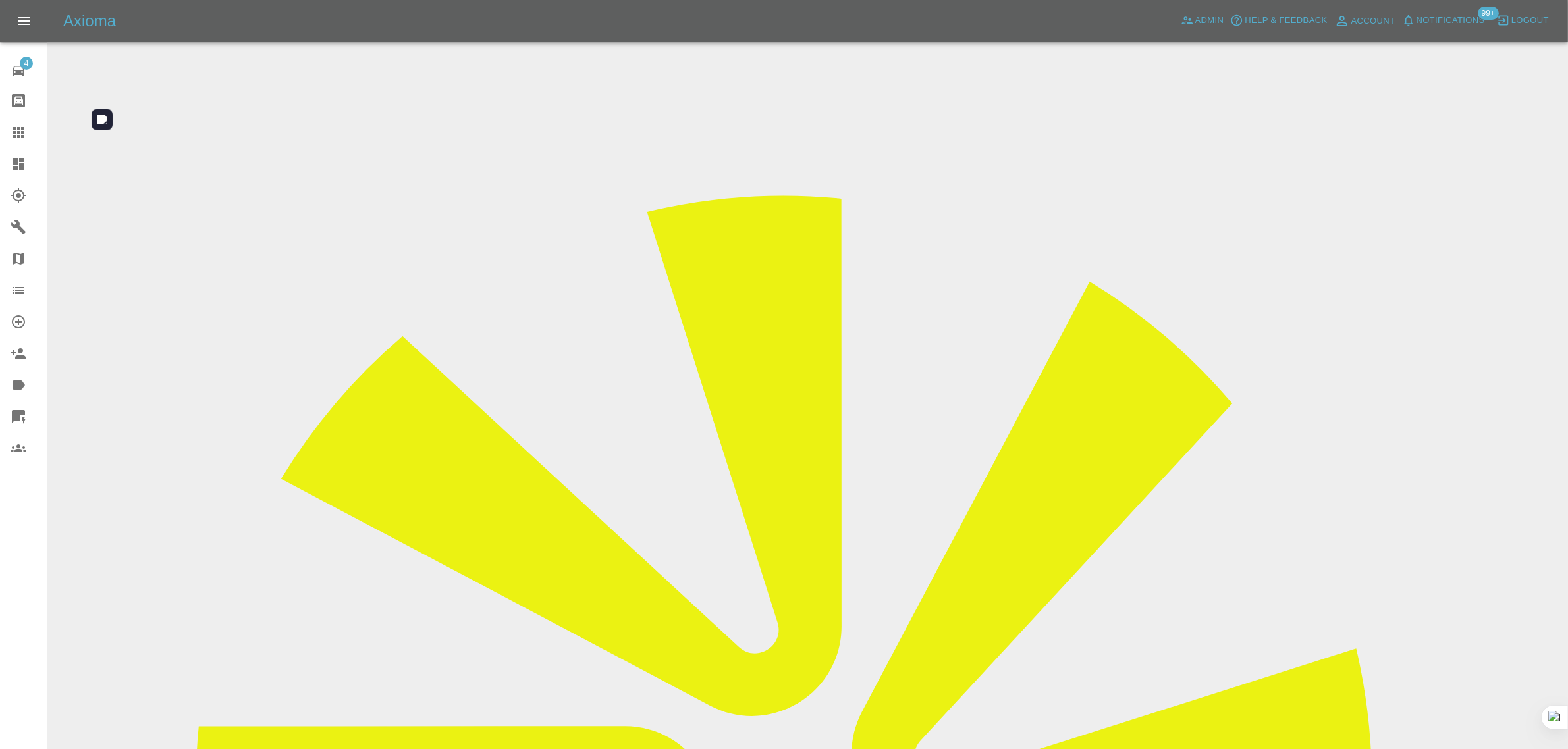
scroll to position [658, 0]
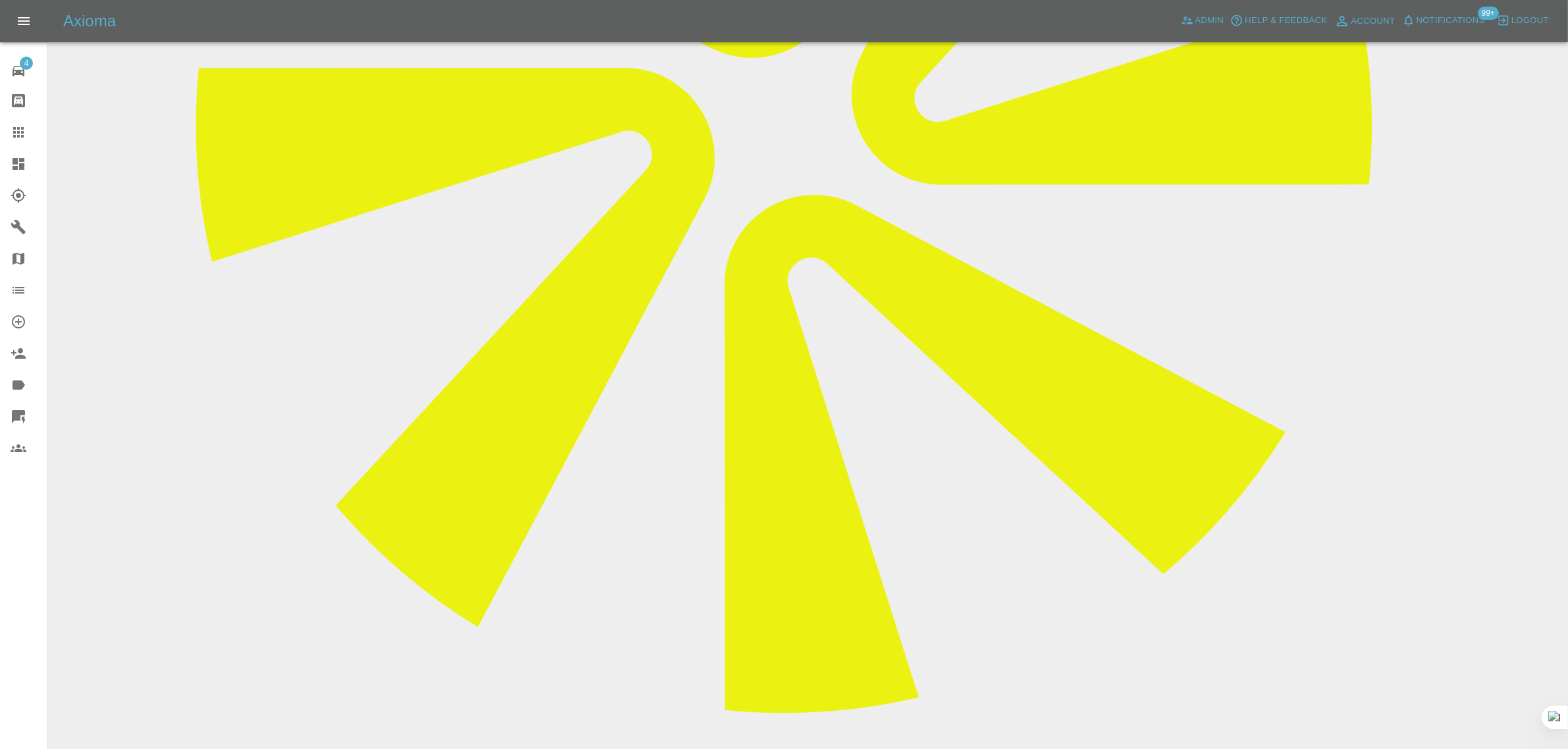
paste textarea "I’ve just had you man Colin on the phone saying I’m just booked in for filling …"
type textarea "I’ve just had you man Colin on the phone saying I’m just booked in for filling …"
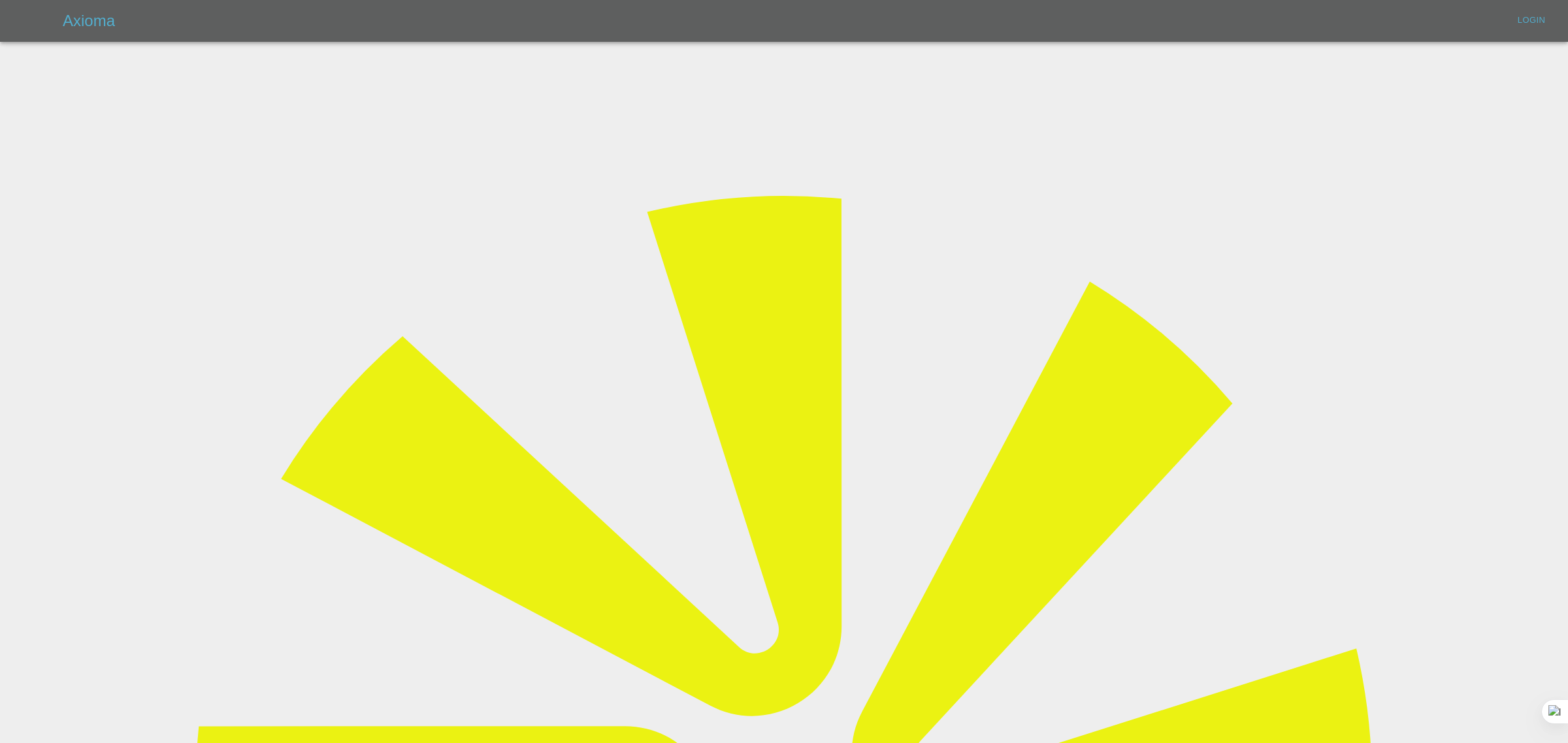
type input "[EMAIL_ADDRESS][DOMAIN_NAME]"
